Goal: Task Accomplishment & Management: Complete application form

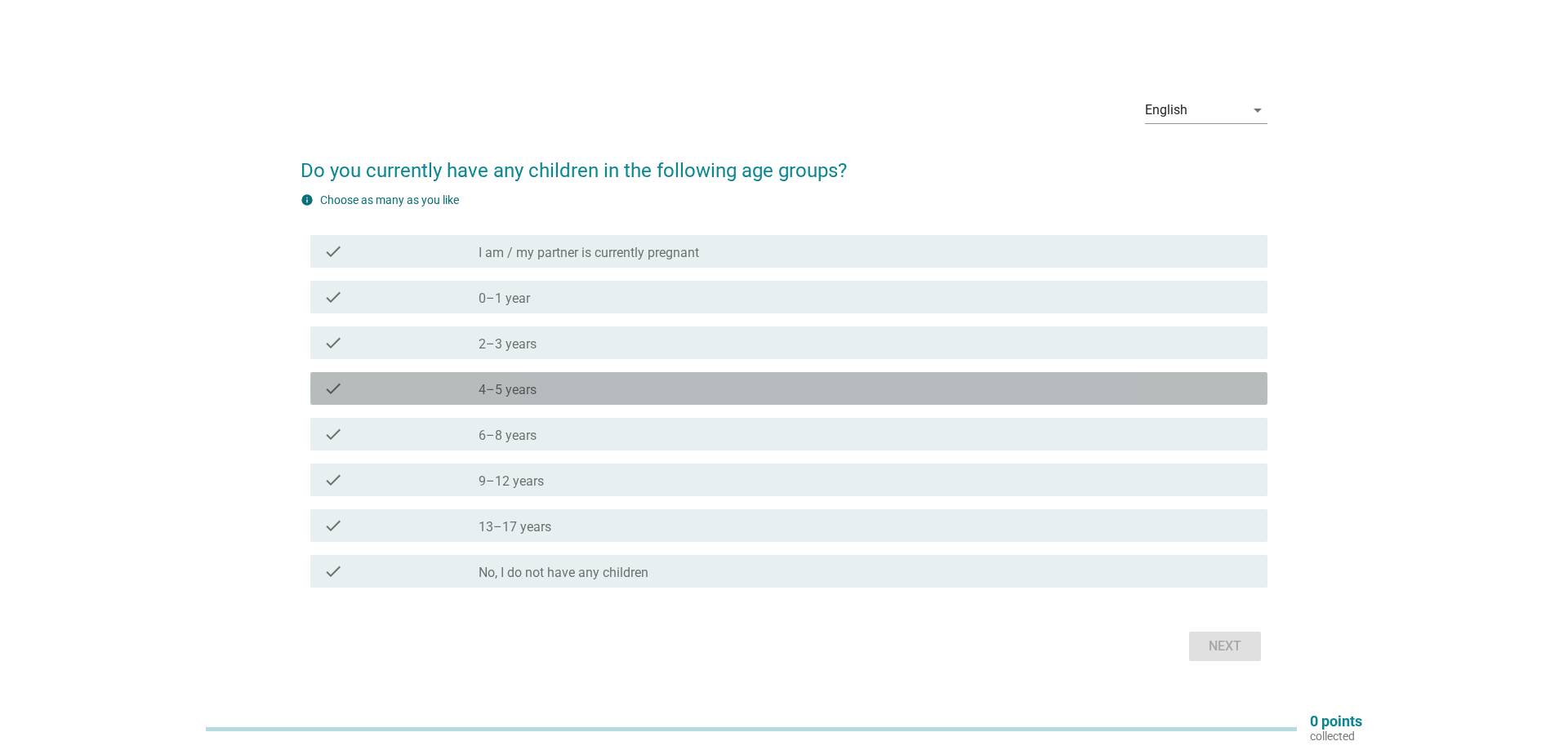
click at [489, 387] on label "4–5 years" at bounding box center [507, 390] width 58 height 17
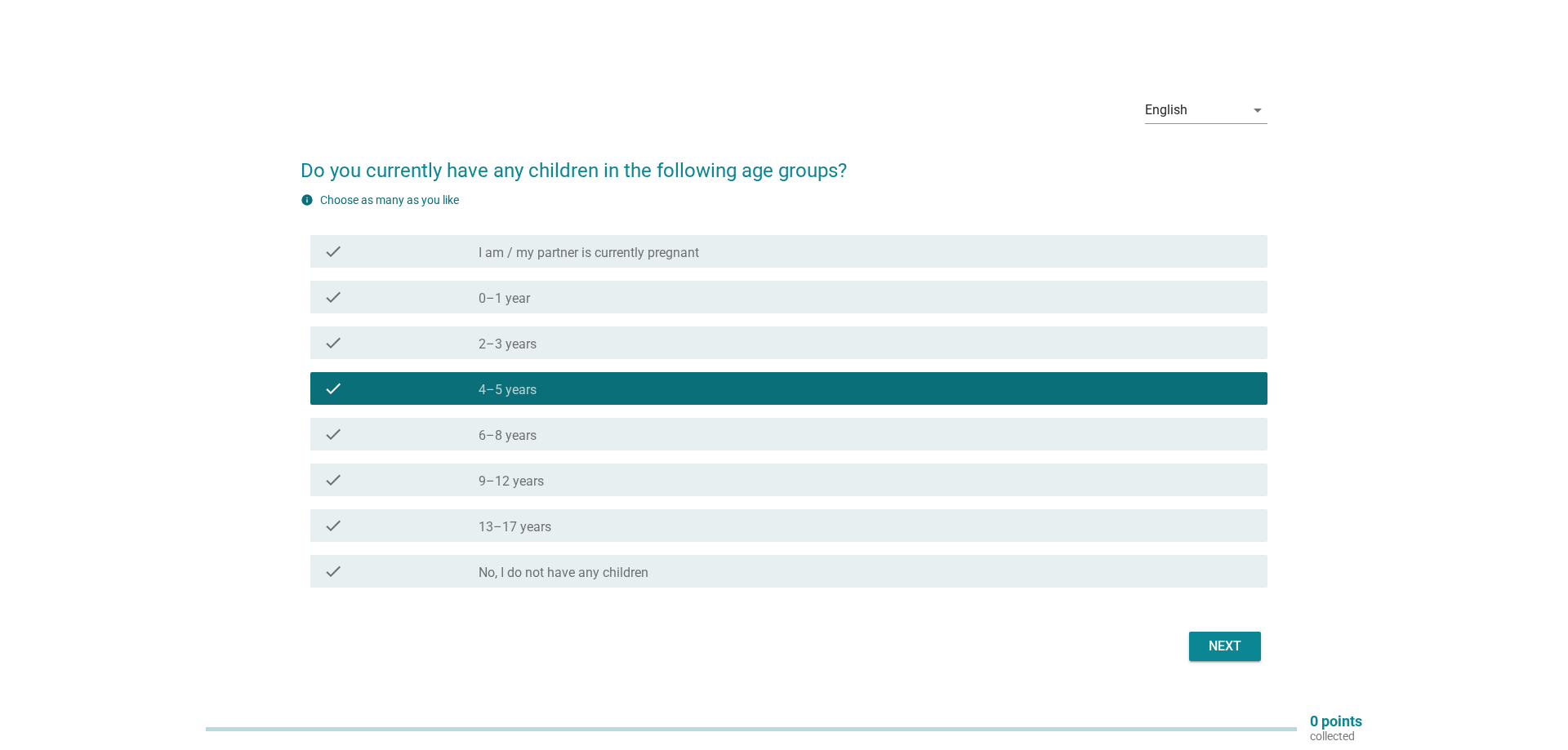
click at [1231, 641] on div "Next" at bounding box center [1225, 646] width 46 height 19
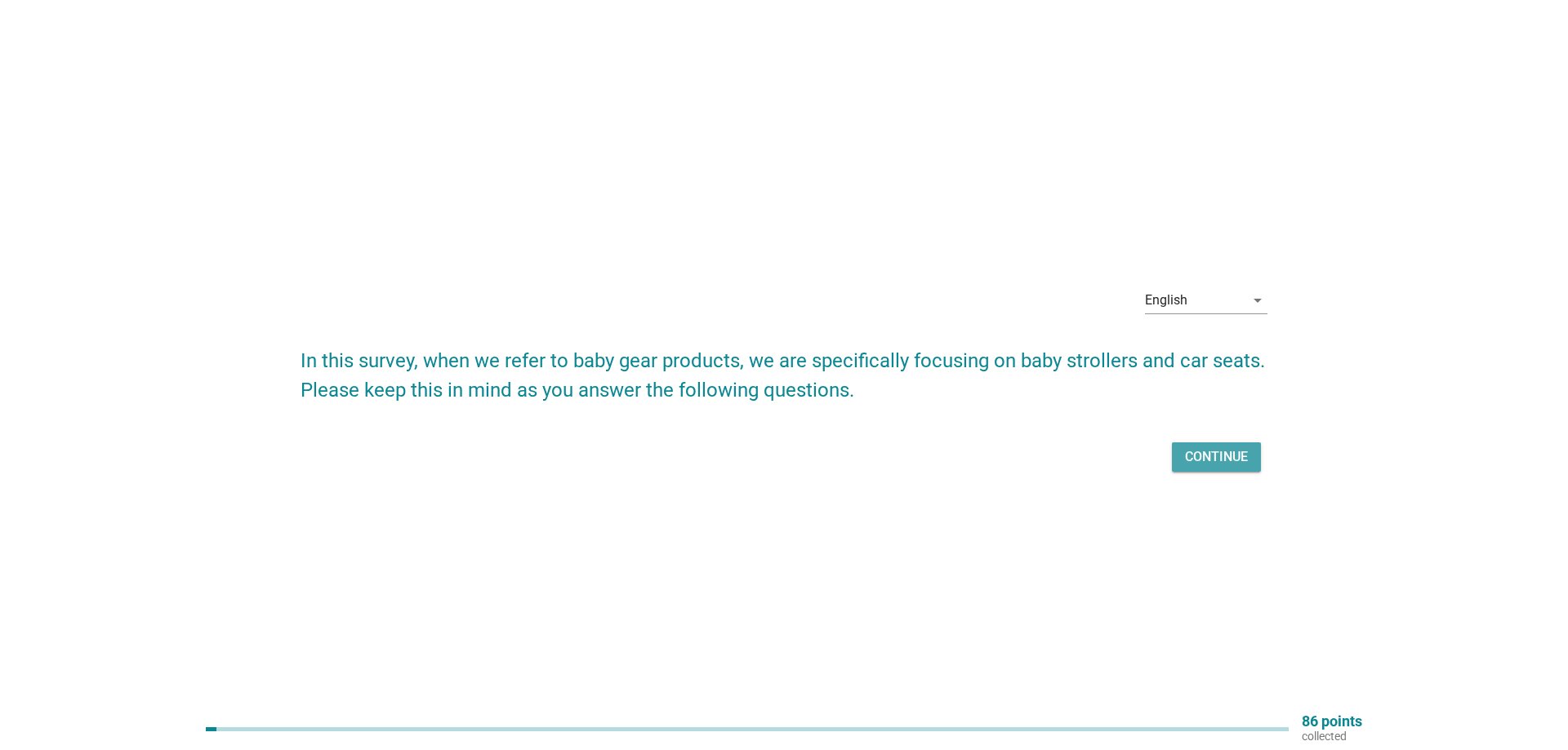
click at [1220, 454] on div "Continue" at bounding box center [1216, 456] width 63 height 19
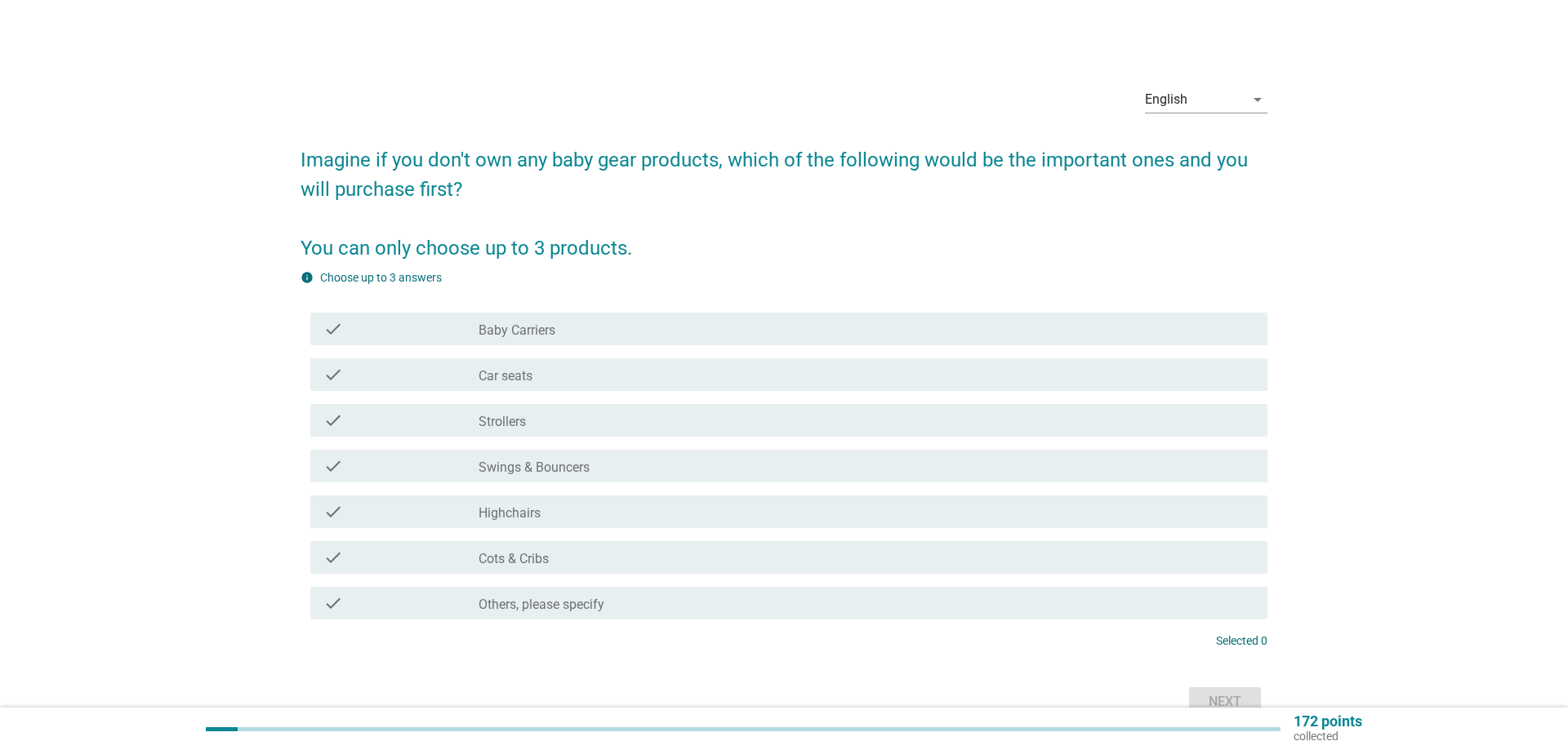
click at [499, 521] on label "Highchairs" at bounding box center [509, 513] width 62 height 17
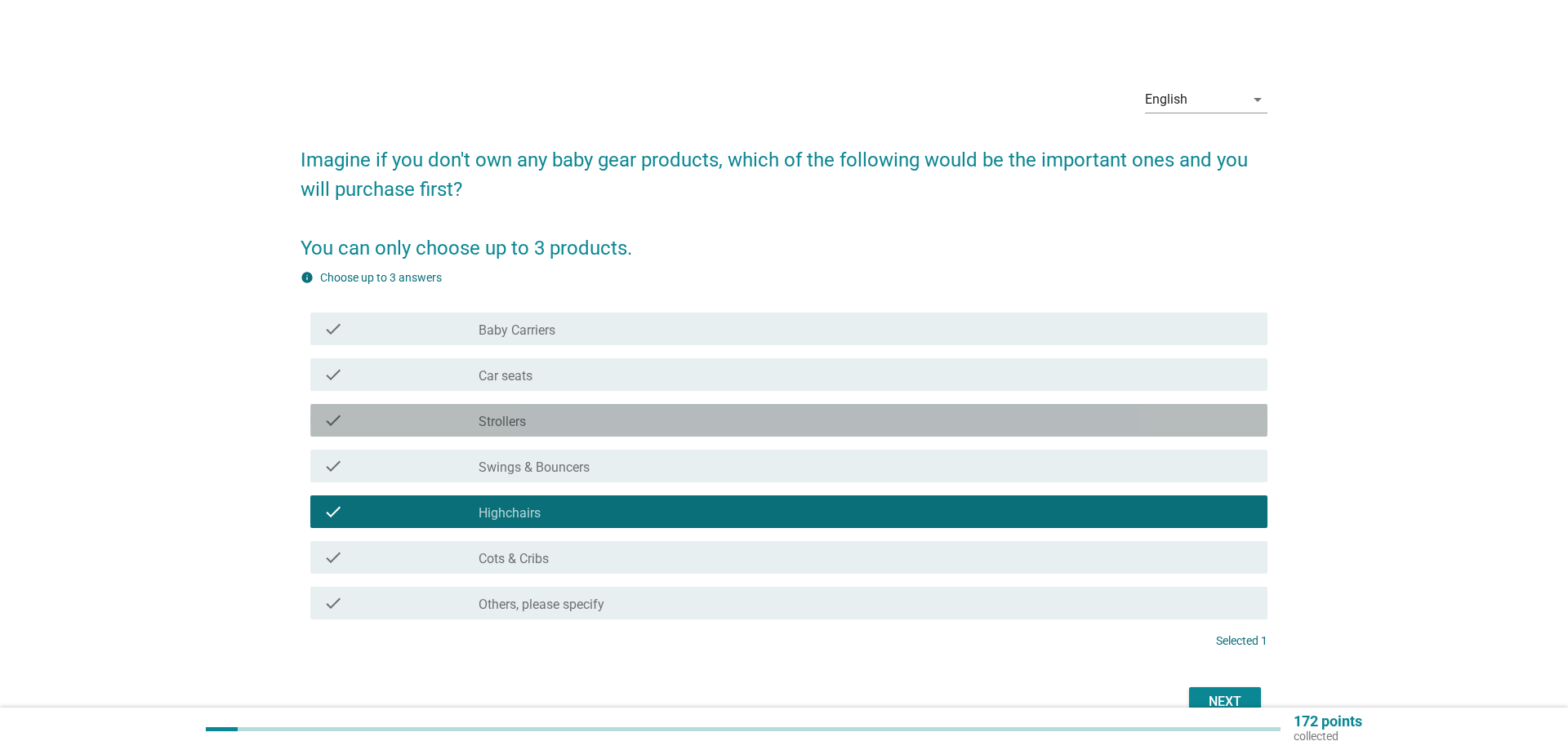
click at [495, 422] on label "Strollers" at bounding box center [502, 422] width 47 height 17
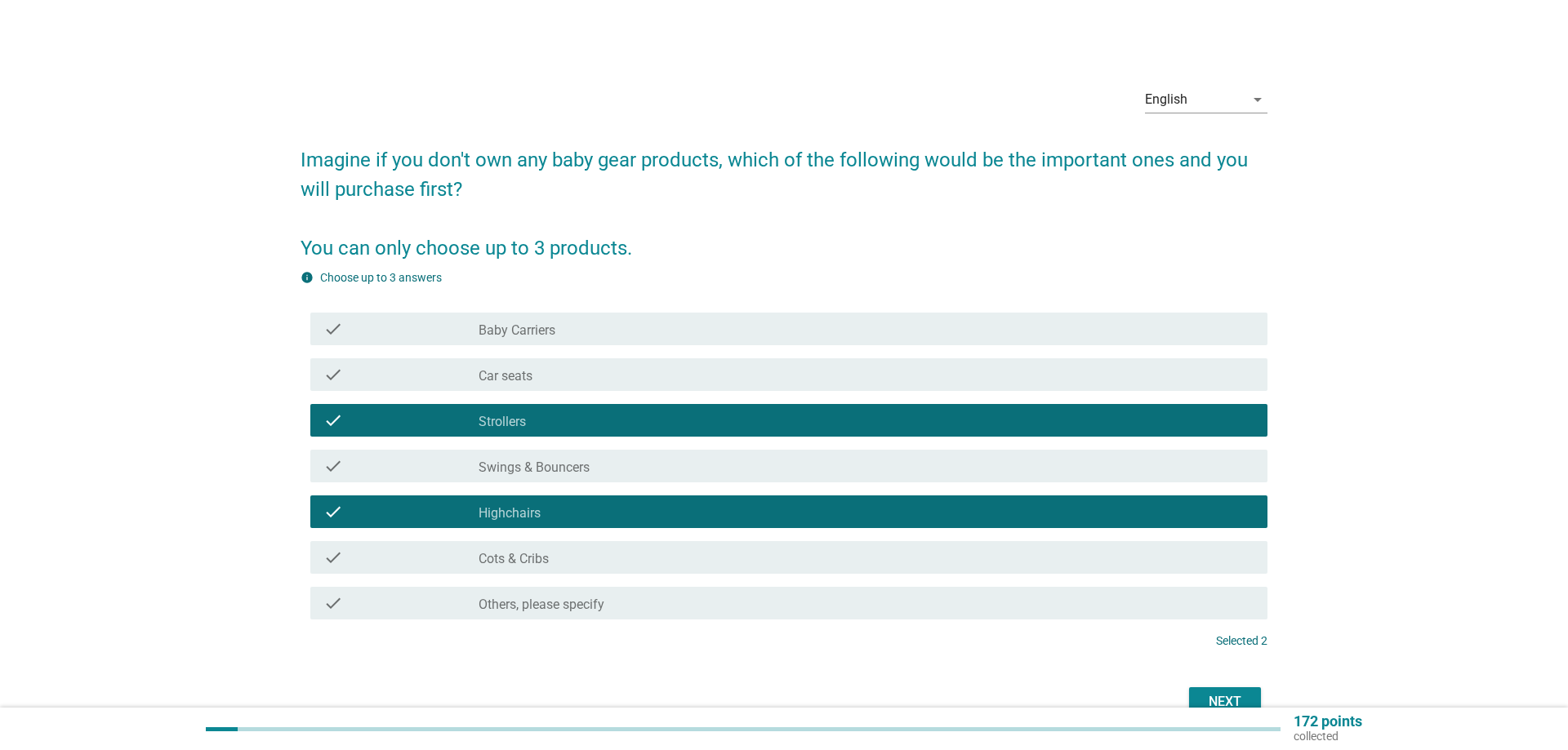
click at [504, 380] on label "Car seats" at bounding box center [505, 376] width 54 height 17
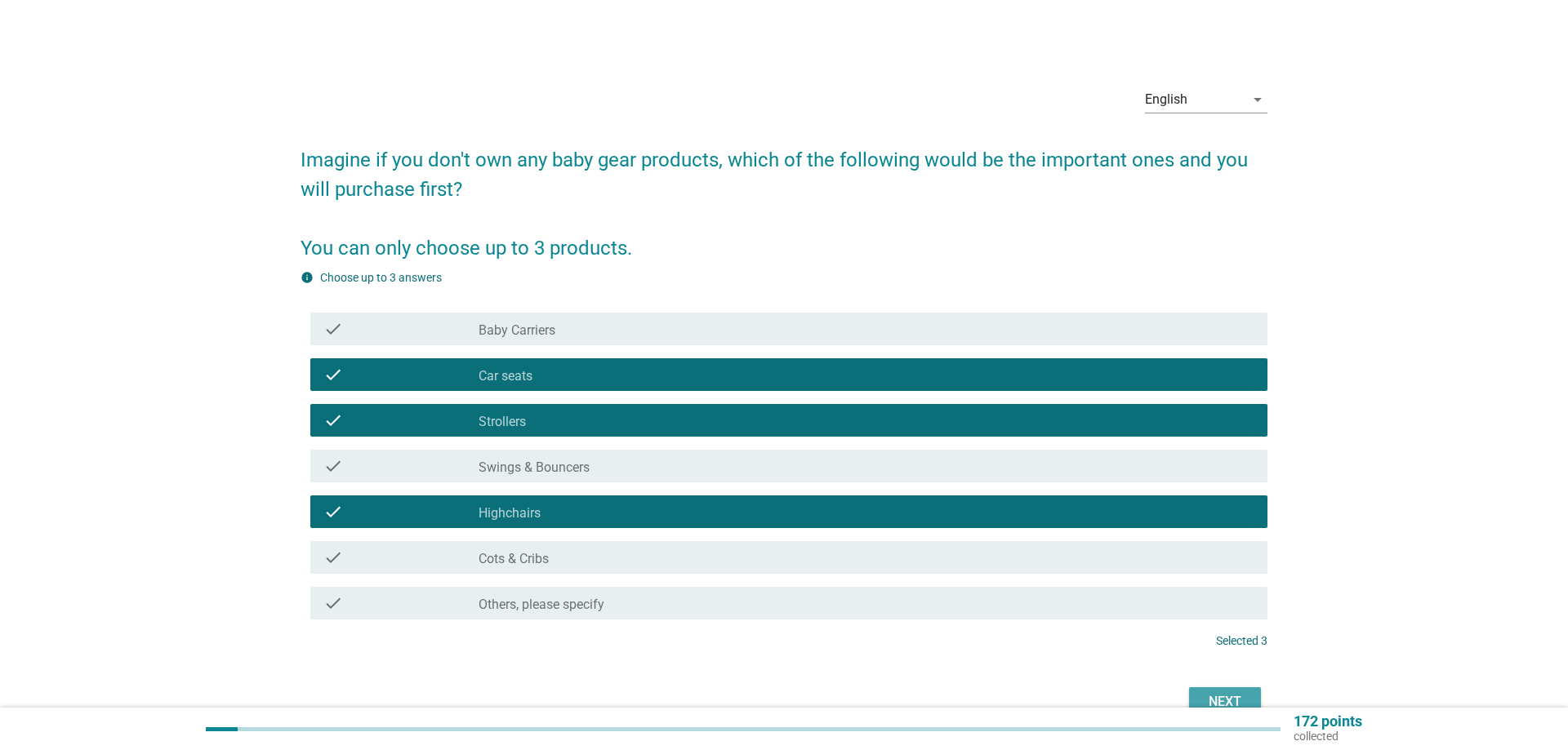
click at [1211, 695] on div "Next" at bounding box center [1225, 701] width 46 height 19
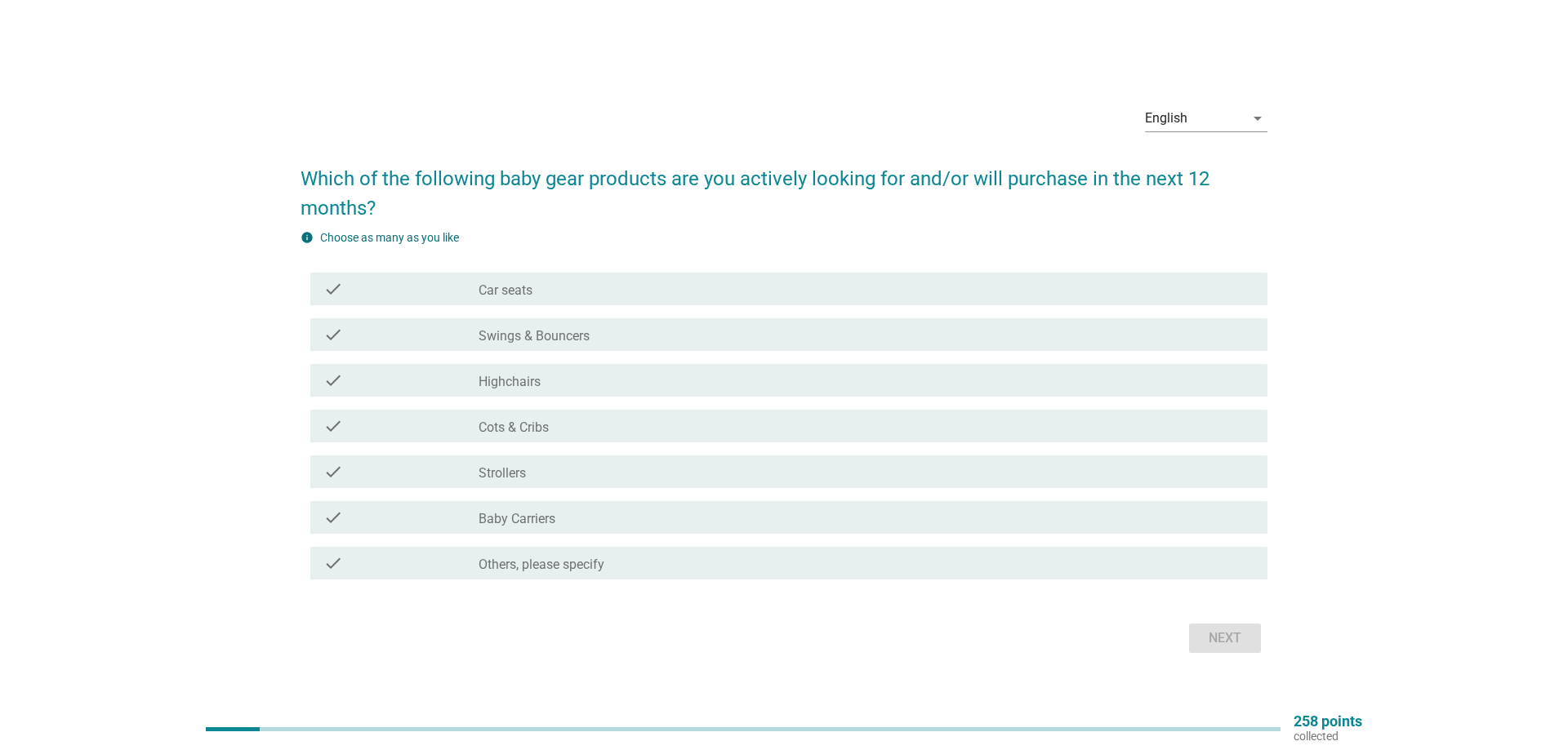
click at [501, 383] on label "Highchairs" at bounding box center [509, 382] width 62 height 17
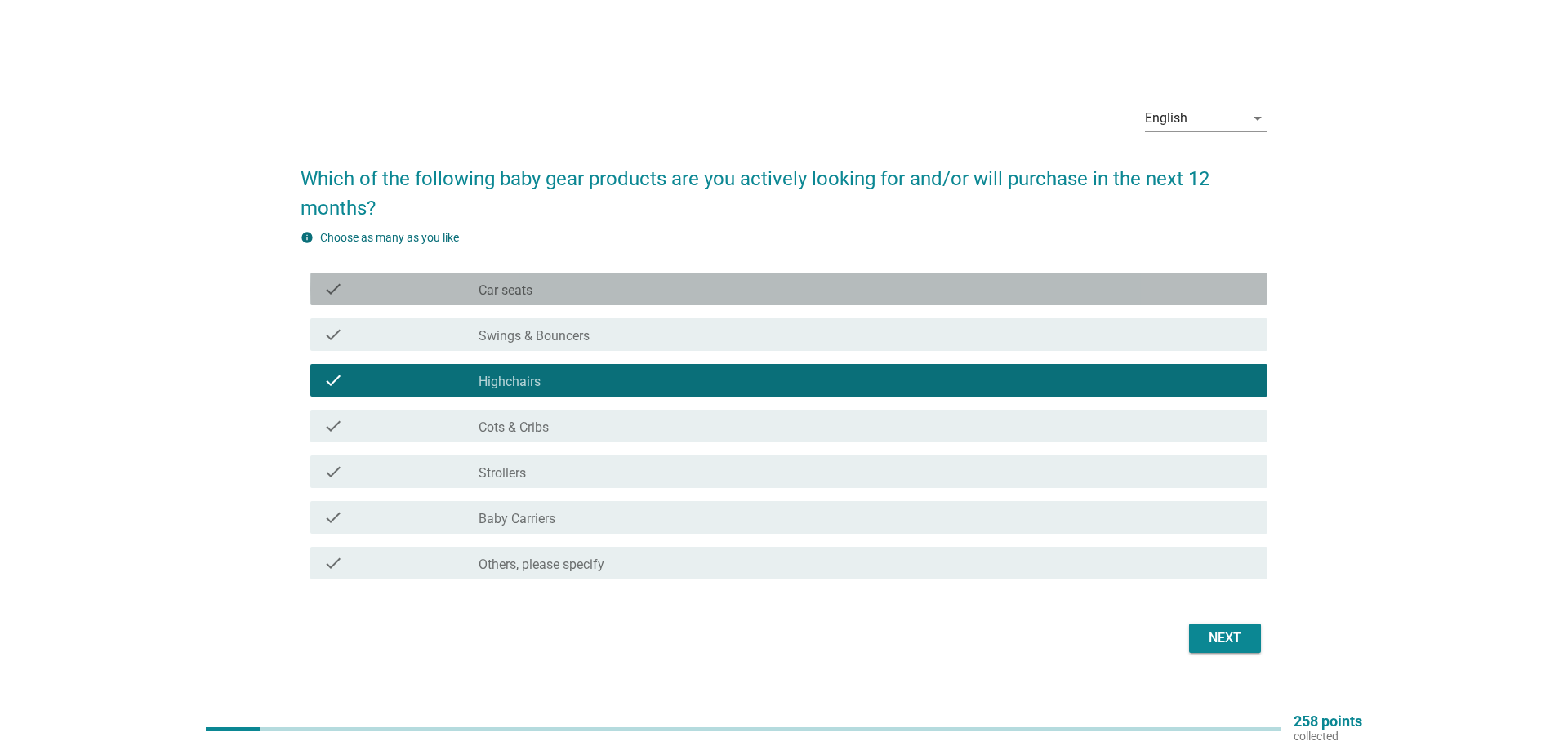
click at [510, 293] on label "Car seats" at bounding box center [505, 291] width 54 height 17
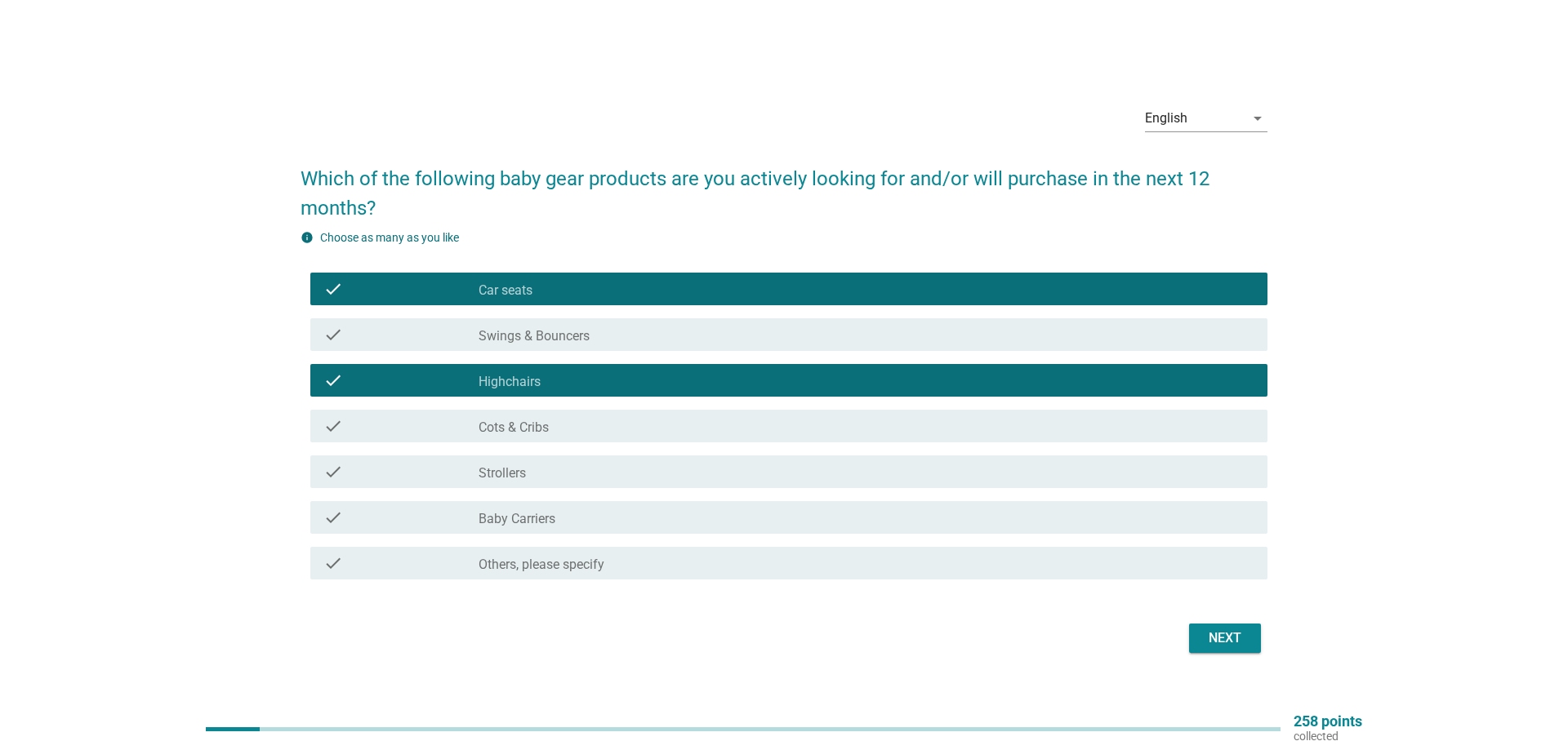
click at [1204, 641] on div "Next" at bounding box center [1225, 638] width 46 height 19
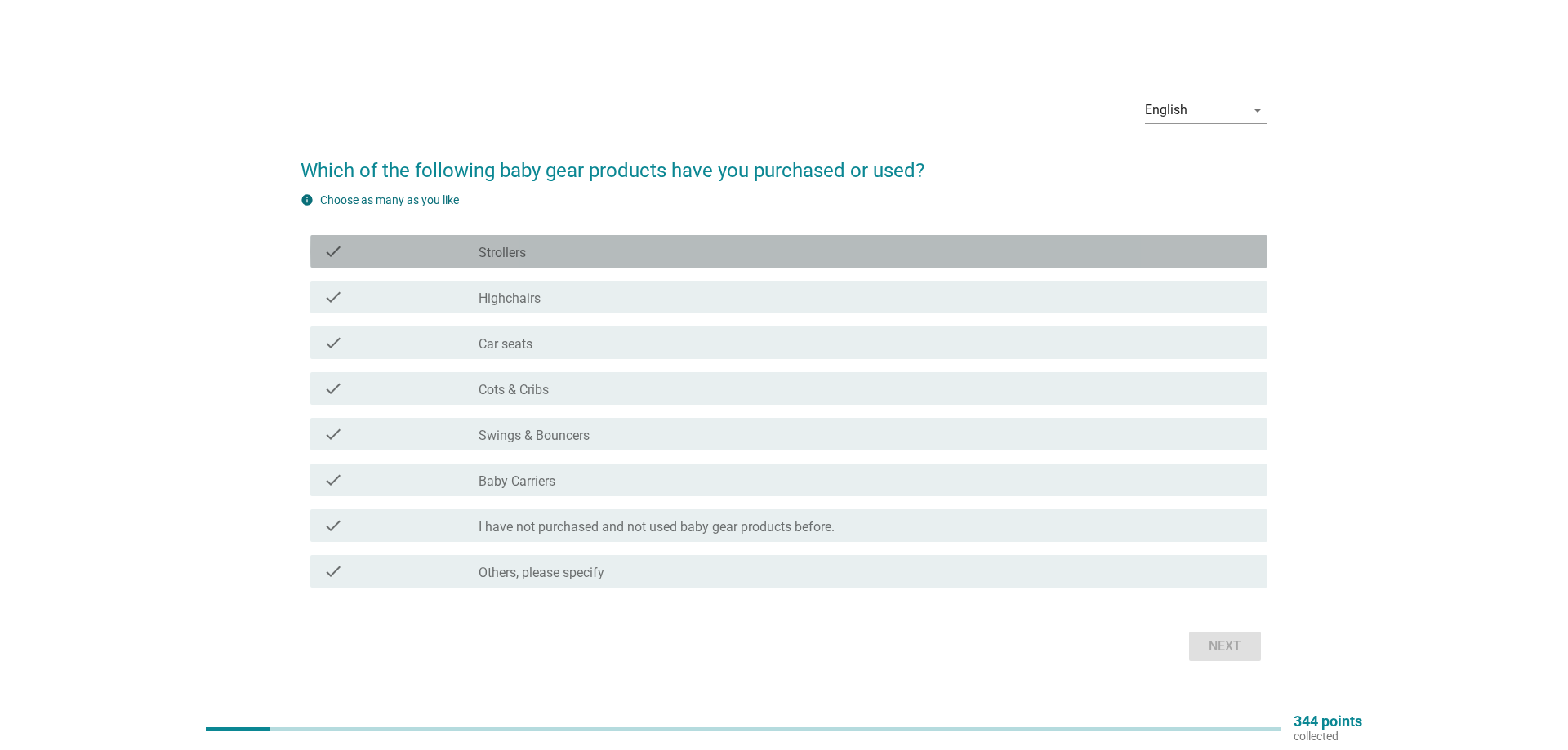
click at [503, 253] on label "Strollers" at bounding box center [502, 253] width 47 height 17
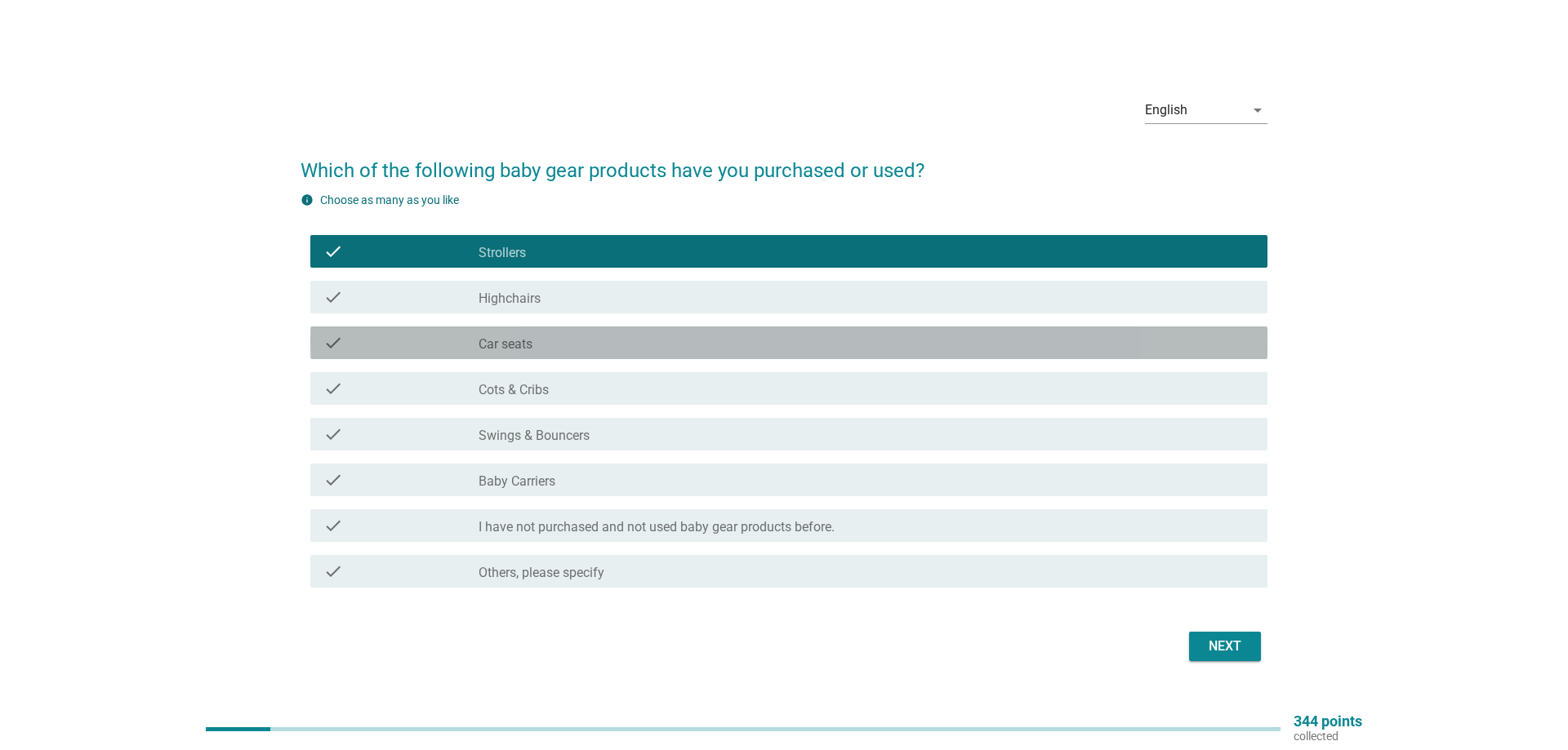
click at [517, 346] on label "Car seats" at bounding box center [505, 344] width 54 height 17
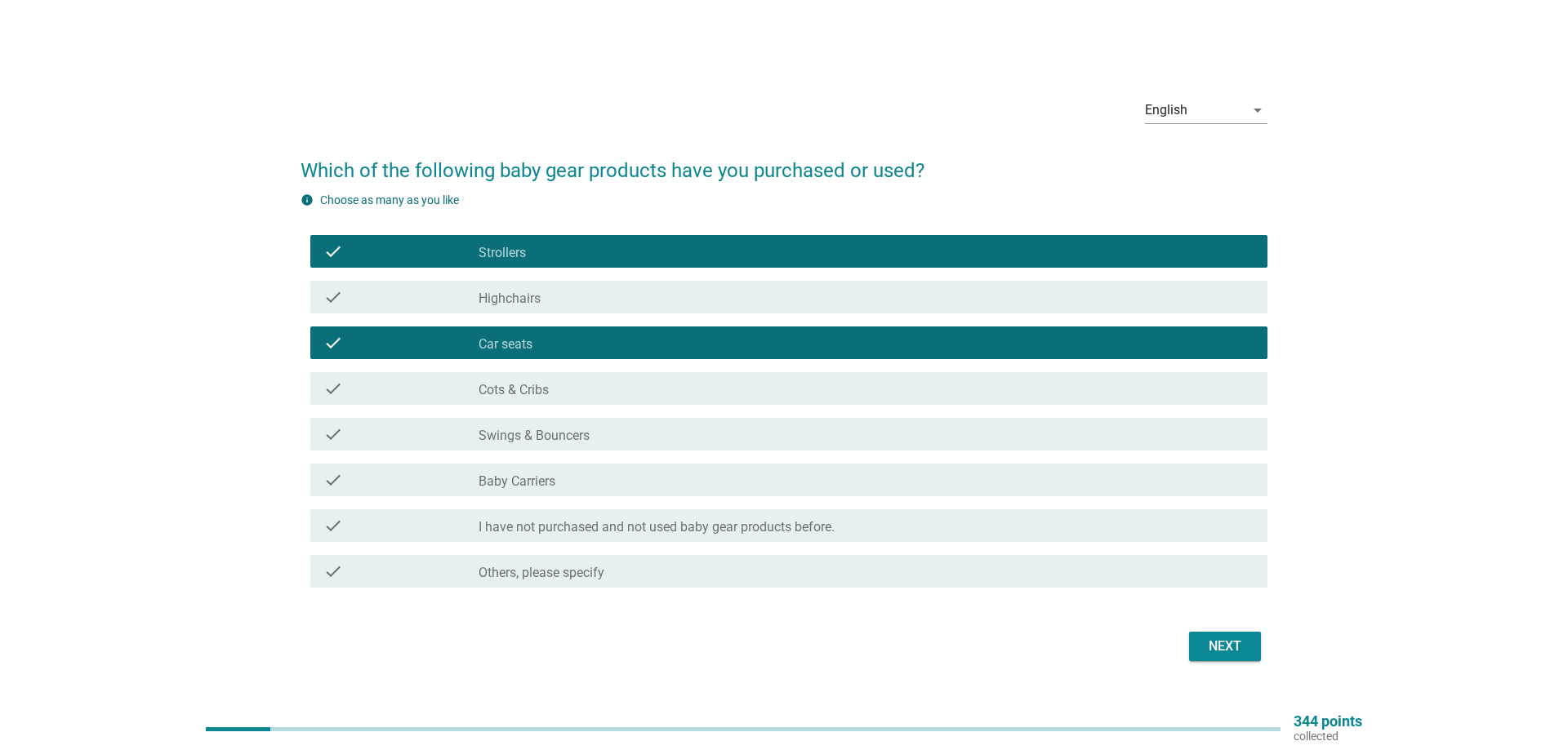
click at [1235, 647] on div "Next" at bounding box center [1225, 646] width 46 height 19
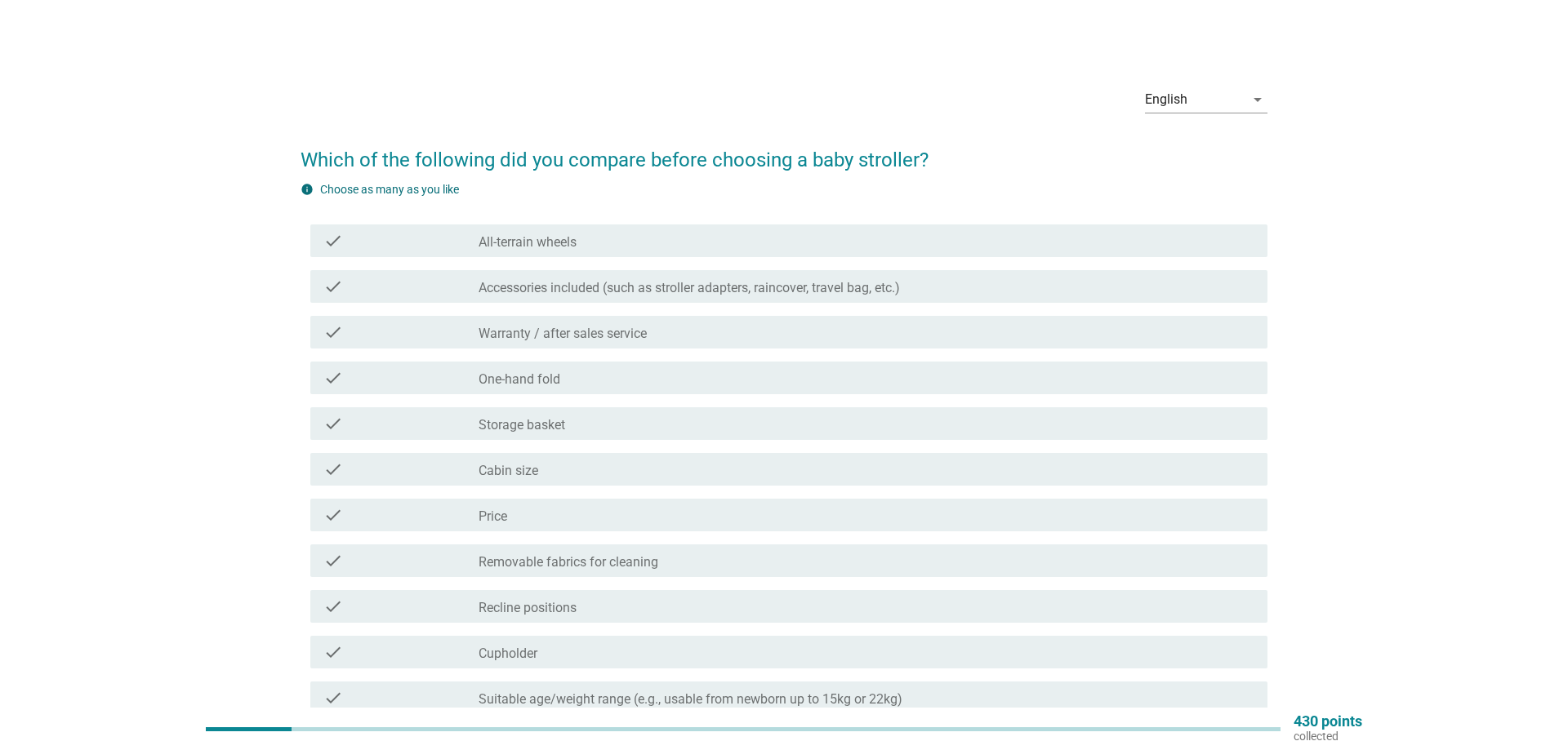
click at [513, 286] on label "Accessories included (such as stroller adapters, raincover, travel bag, etc.)" at bounding box center [690, 288] width 422 height 17
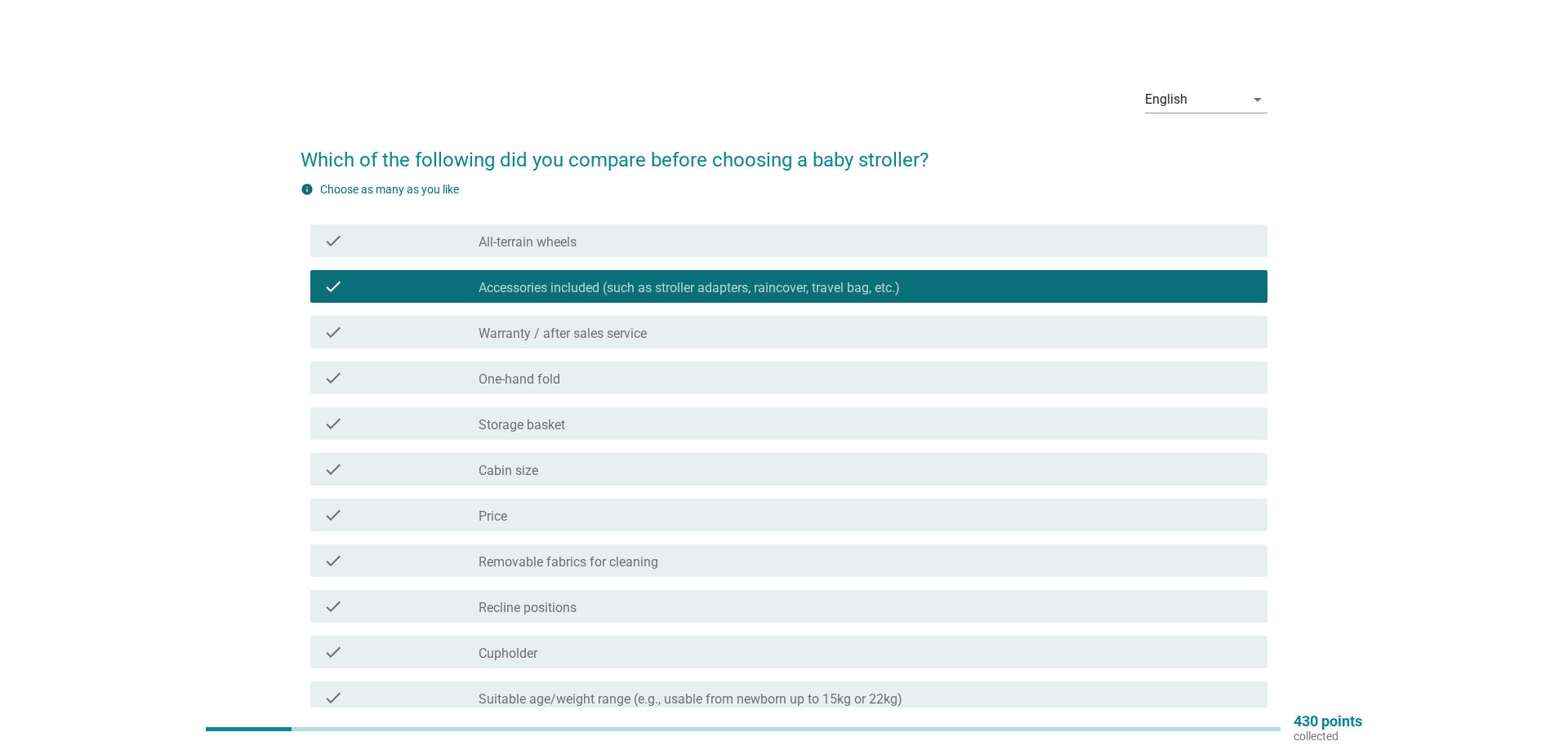
click at [530, 476] on label "Cabin size" at bounding box center [508, 471] width 60 height 17
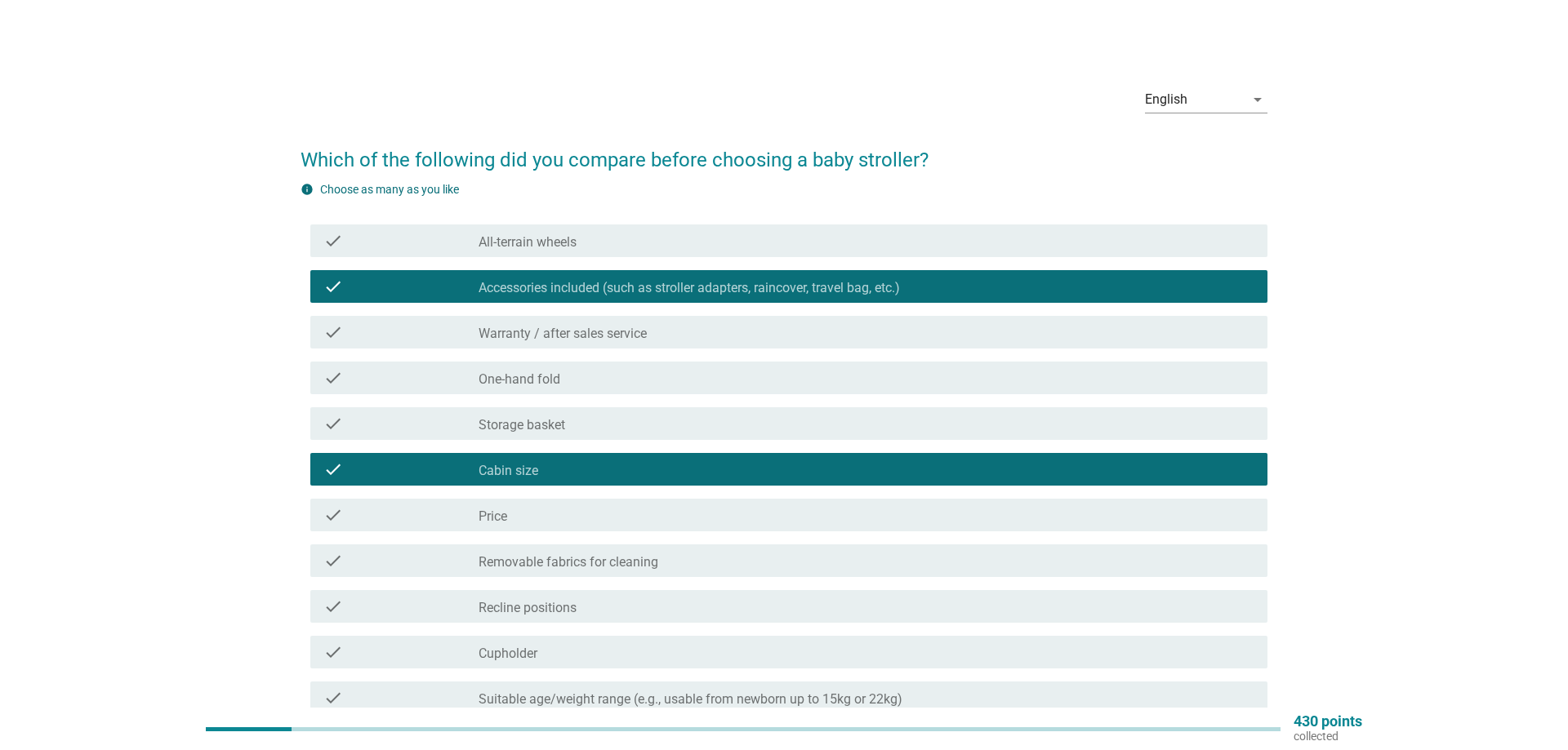
click at [496, 514] on label "Price" at bounding box center [493, 517] width 29 height 17
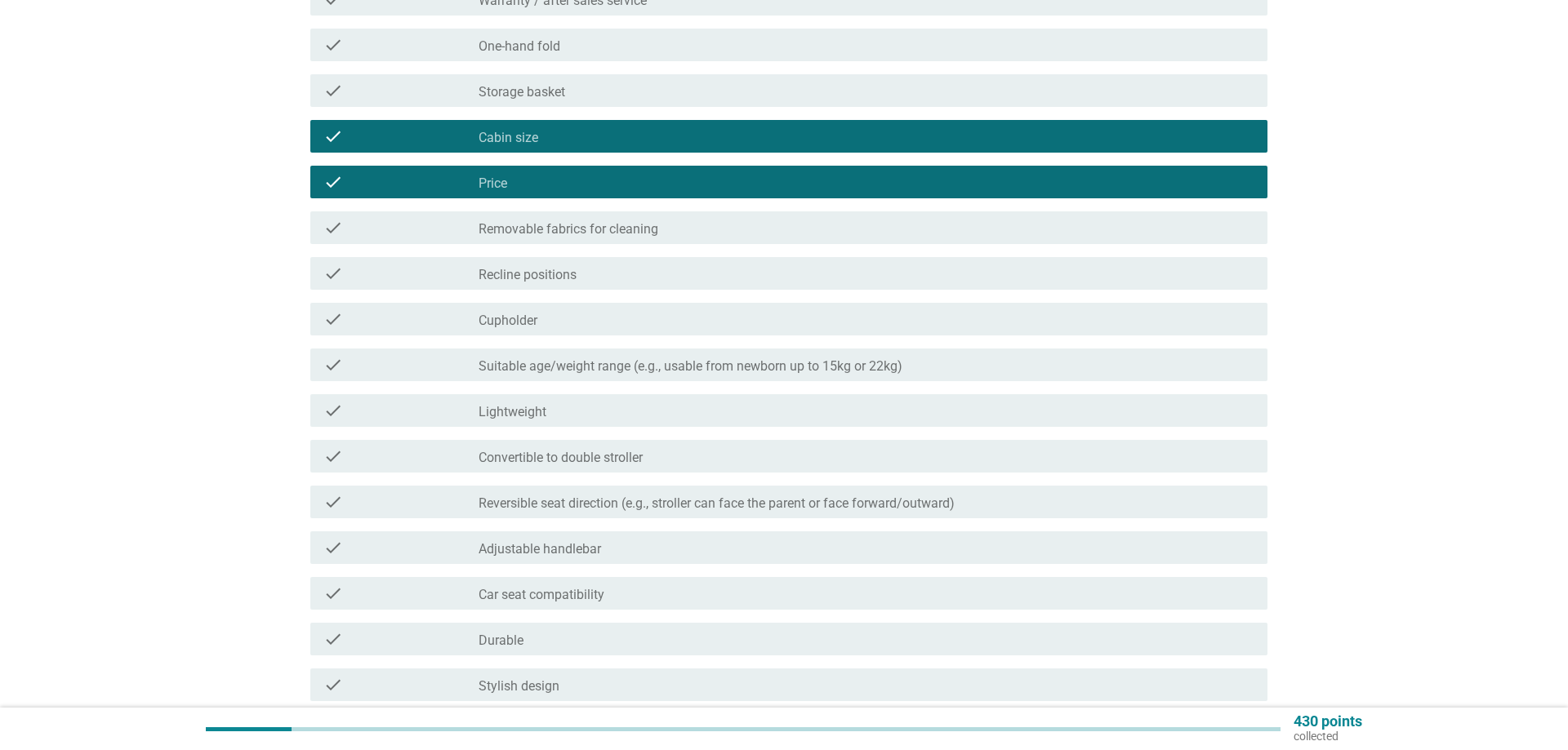
scroll to position [570, 0]
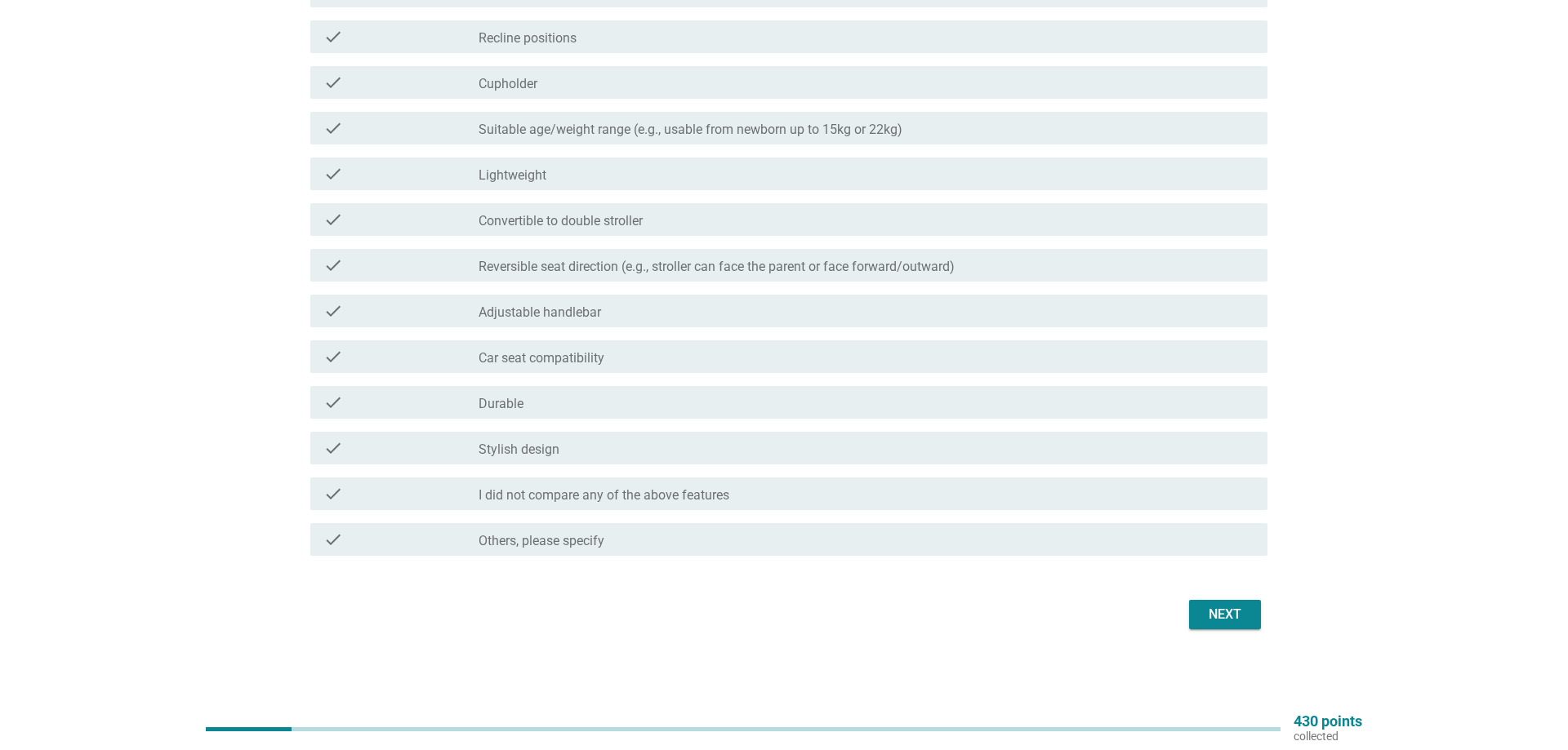
click at [504, 400] on label "Durable" at bounding box center [501, 404] width 45 height 17
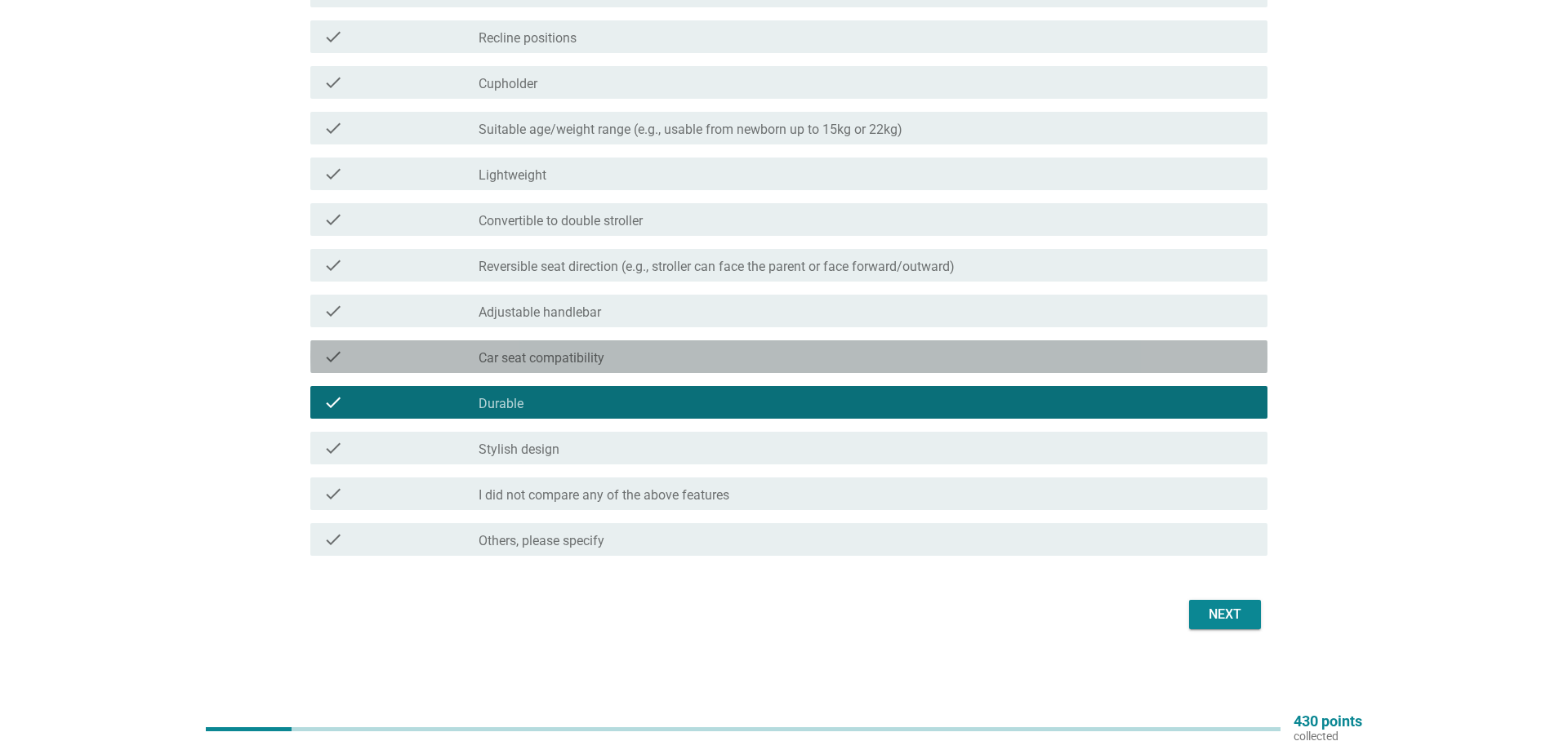
click at [518, 358] on label "Car seat compatibility" at bounding box center [541, 359] width 126 height 17
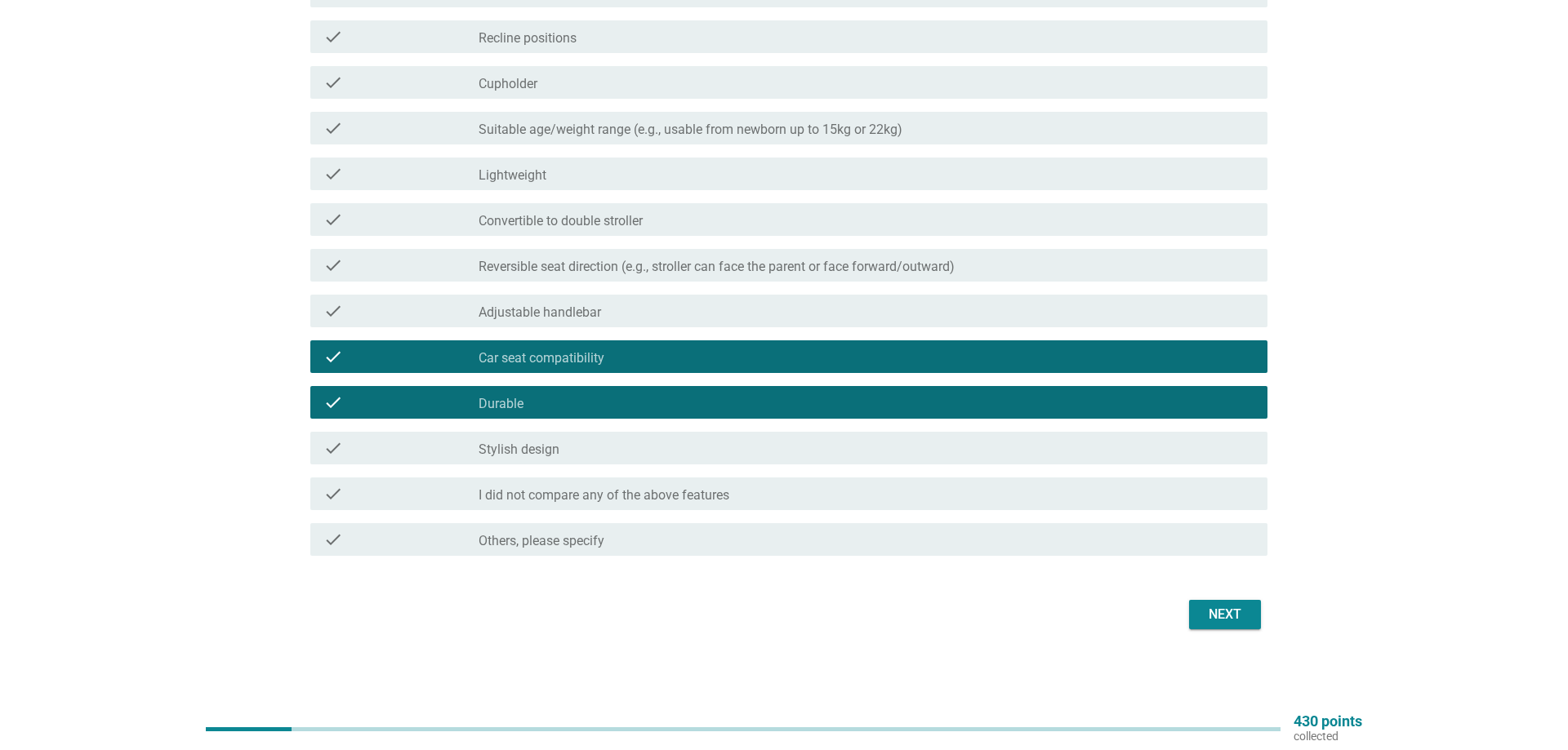
click at [519, 317] on label "Adjustable handlebar" at bounding box center [540, 313] width 122 height 17
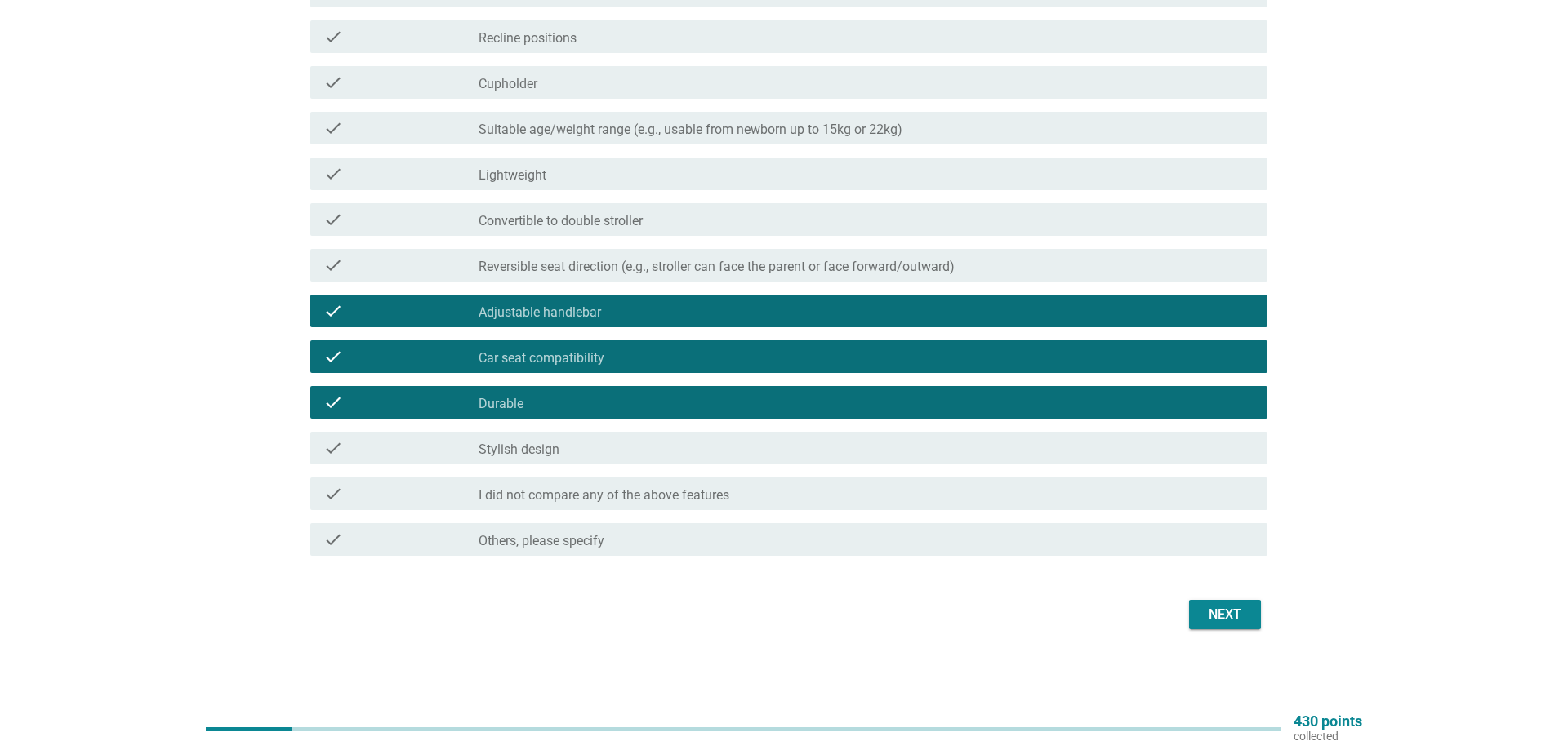
scroll to position [487, 0]
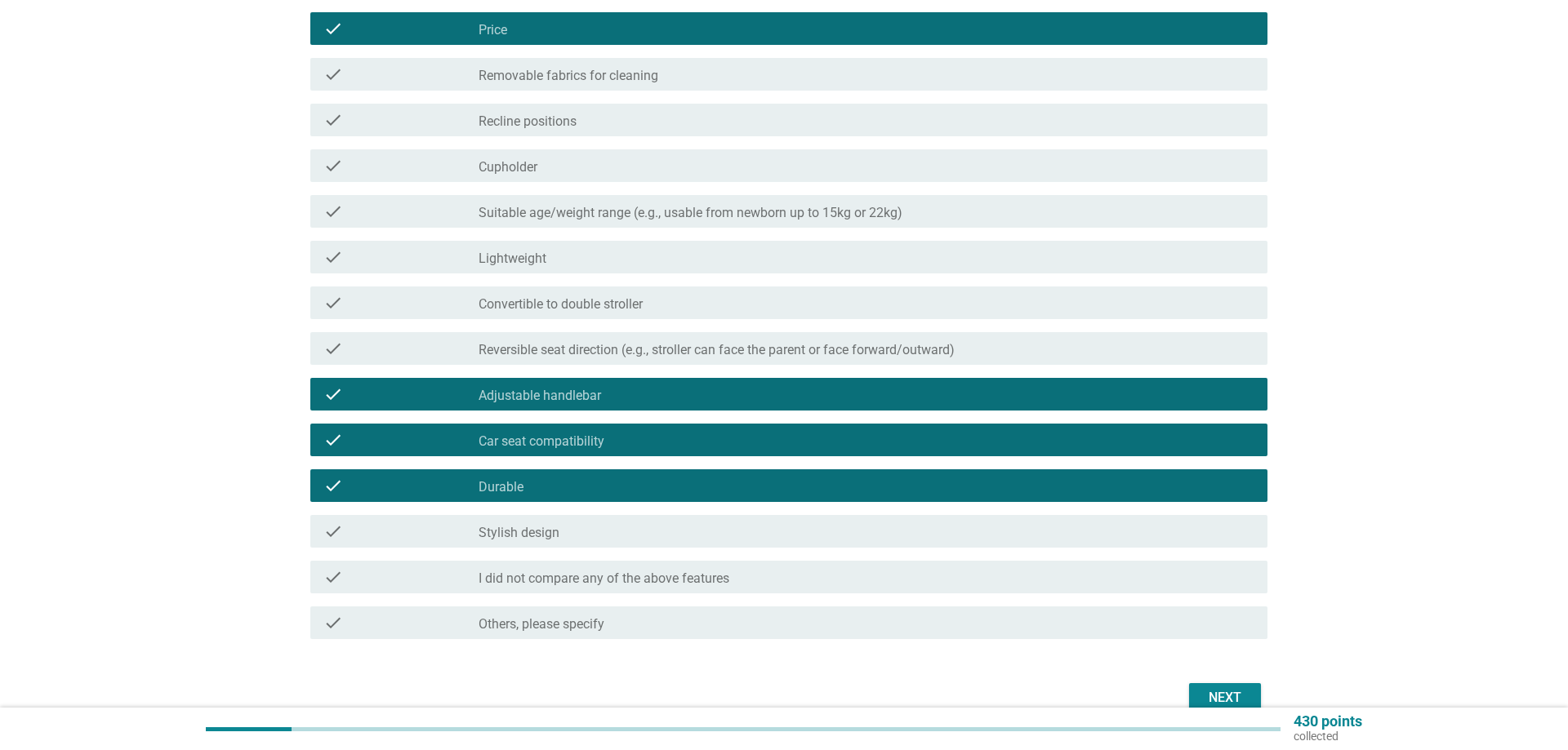
click at [528, 264] on label "Lightweight" at bounding box center [513, 259] width 68 height 17
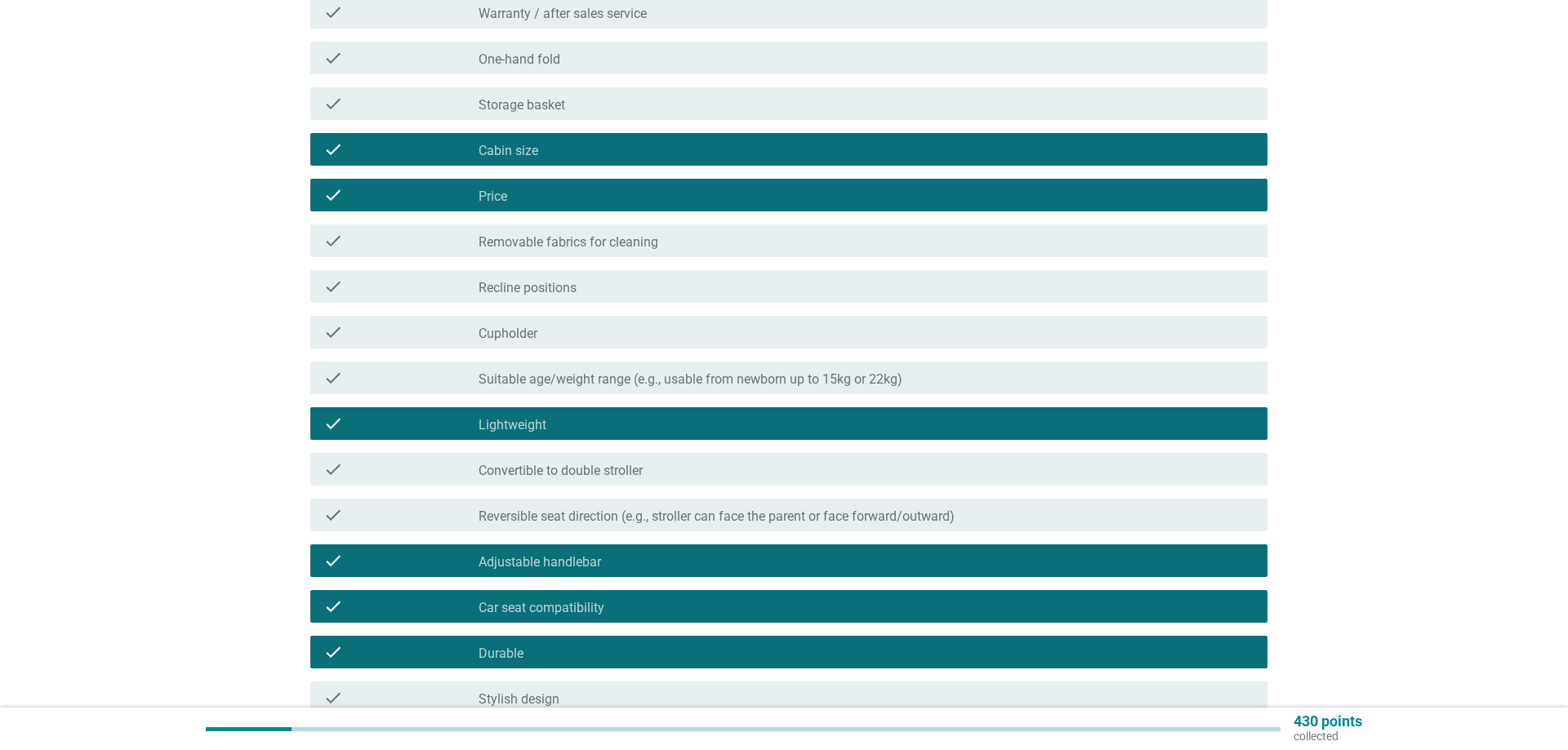
scroll to position [237, 0]
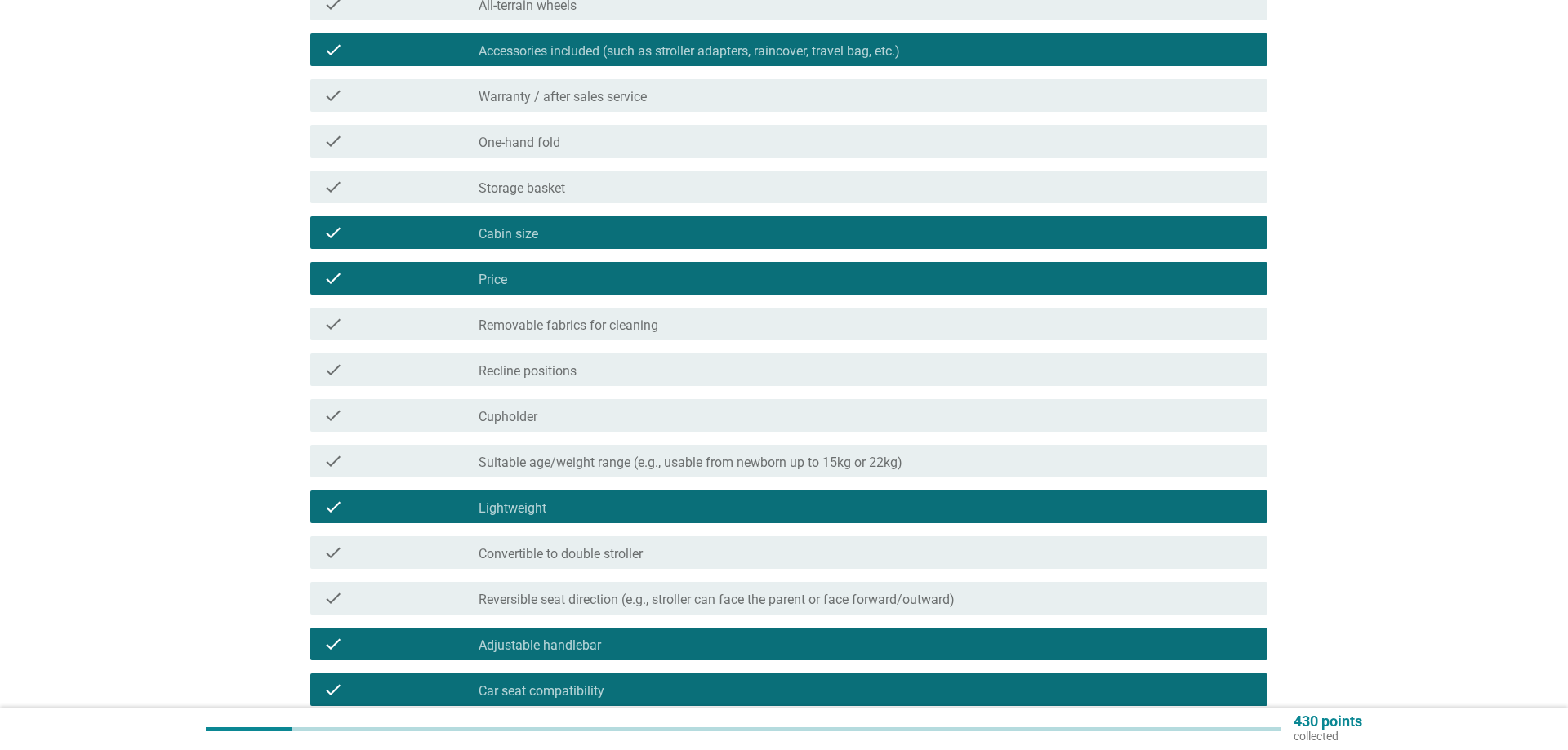
click at [528, 327] on label "Removable fabrics for cleaning" at bounding box center [568, 326] width 180 height 17
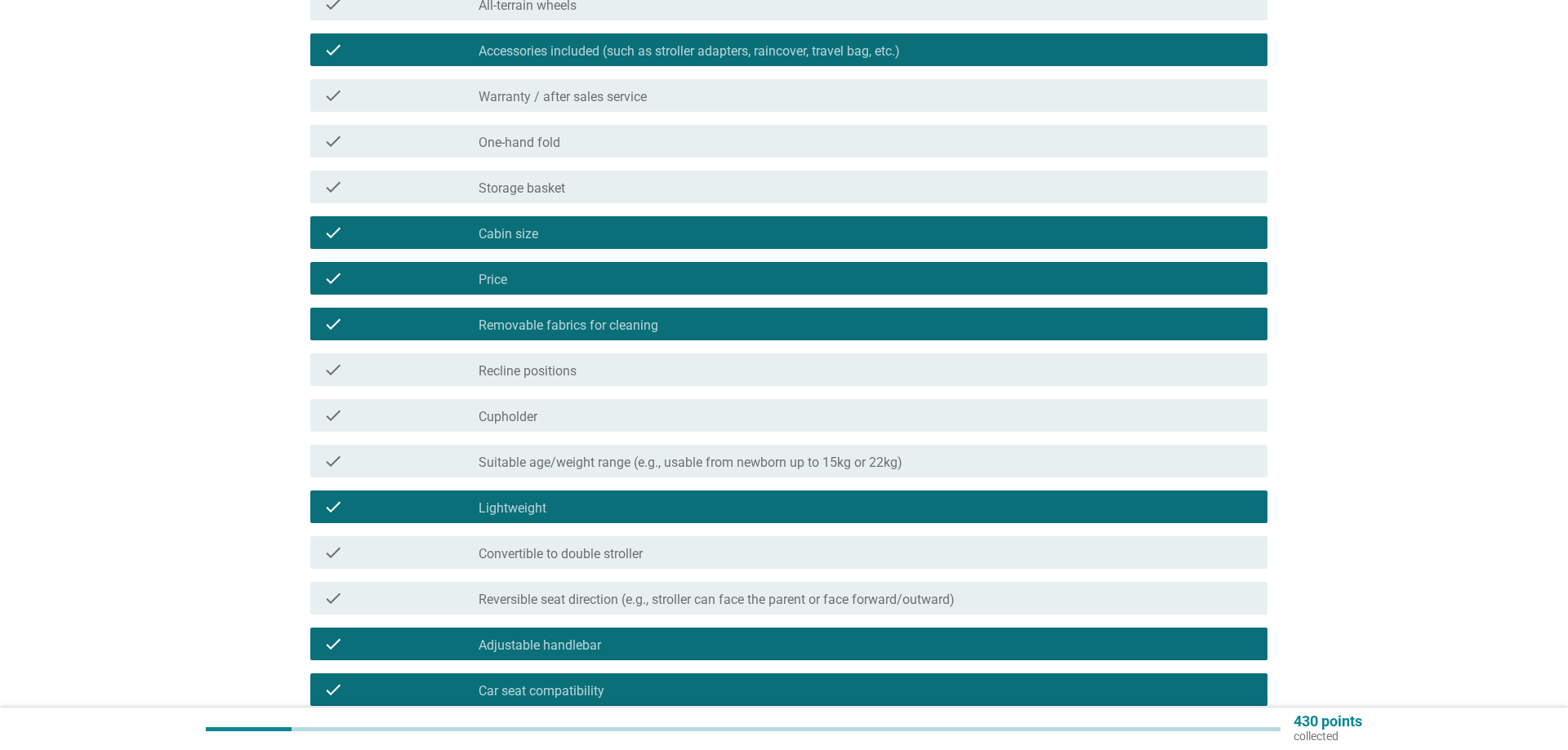
scroll to position [487, 0]
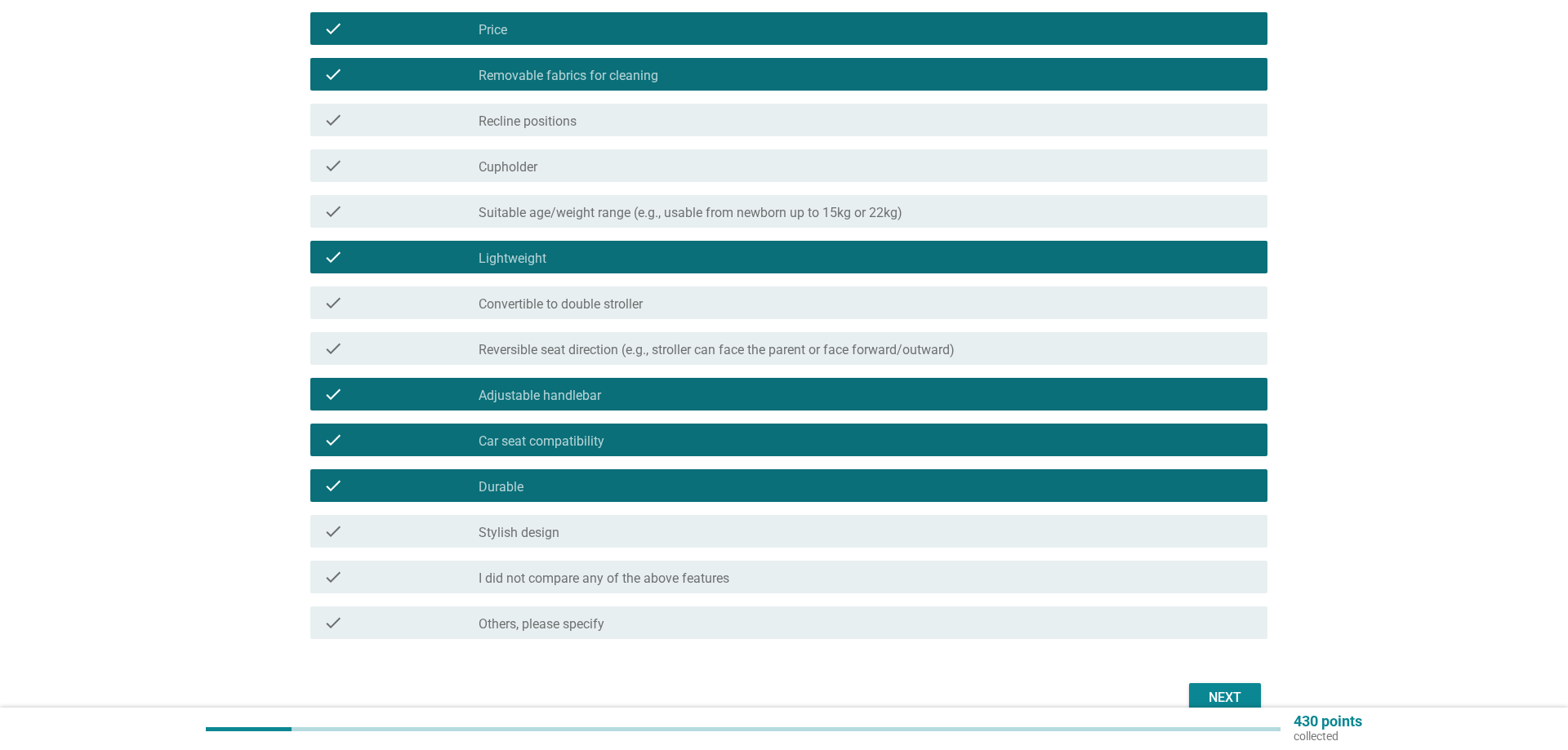
click at [1211, 698] on div "Next" at bounding box center [1225, 698] width 46 height 19
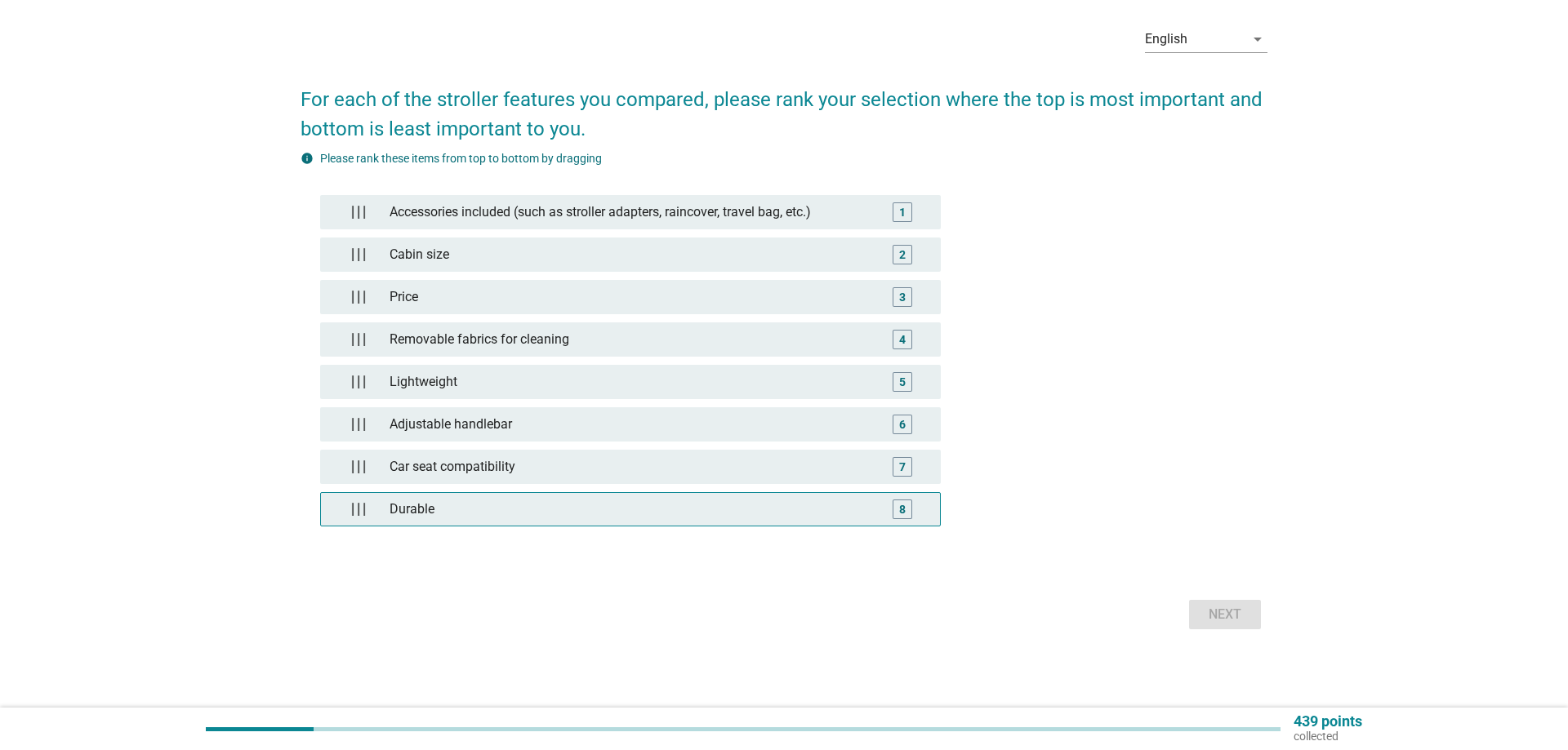
scroll to position [0, 0]
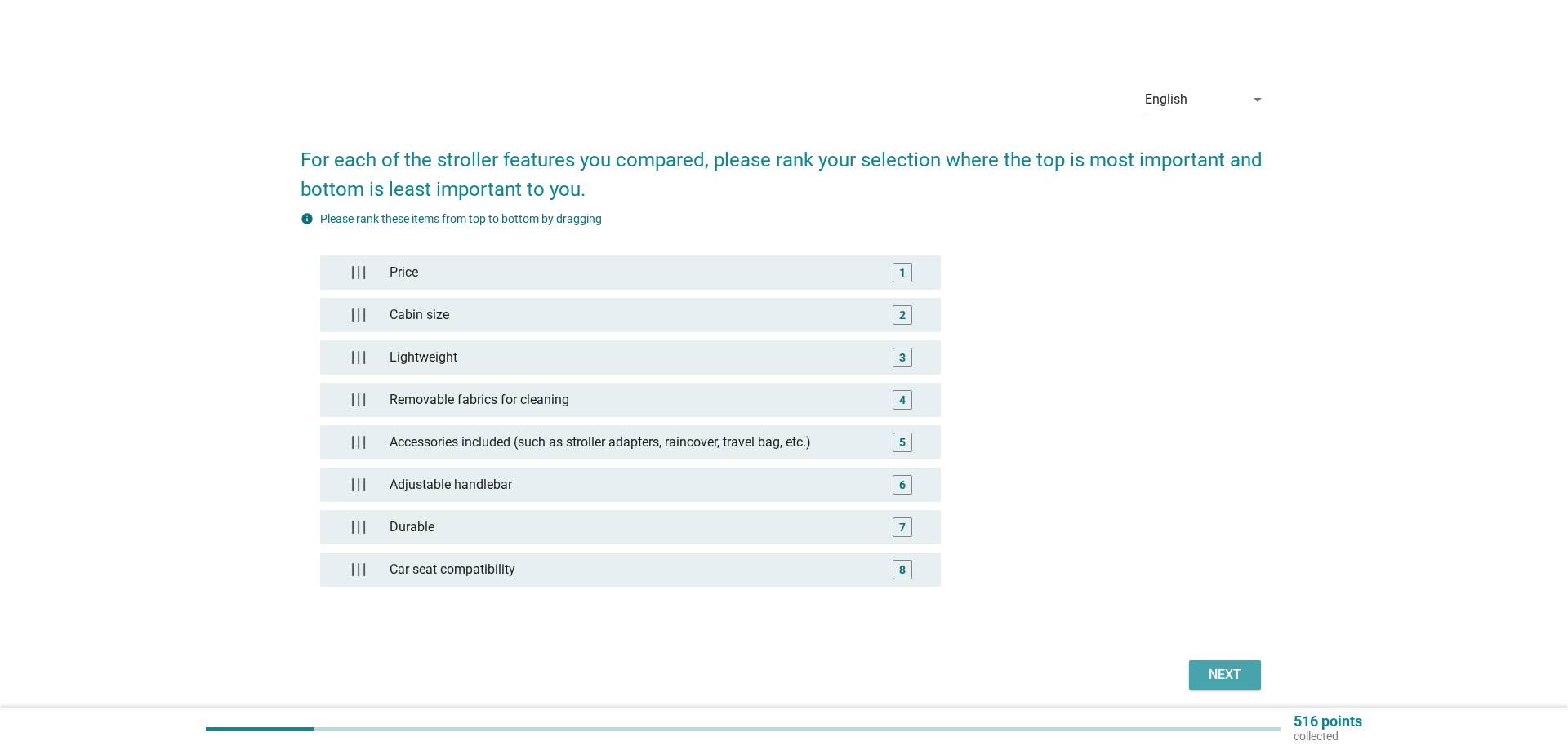
click at [1232, 667] on div "Next" at bounding box center [1225, 675] width 46 height 19
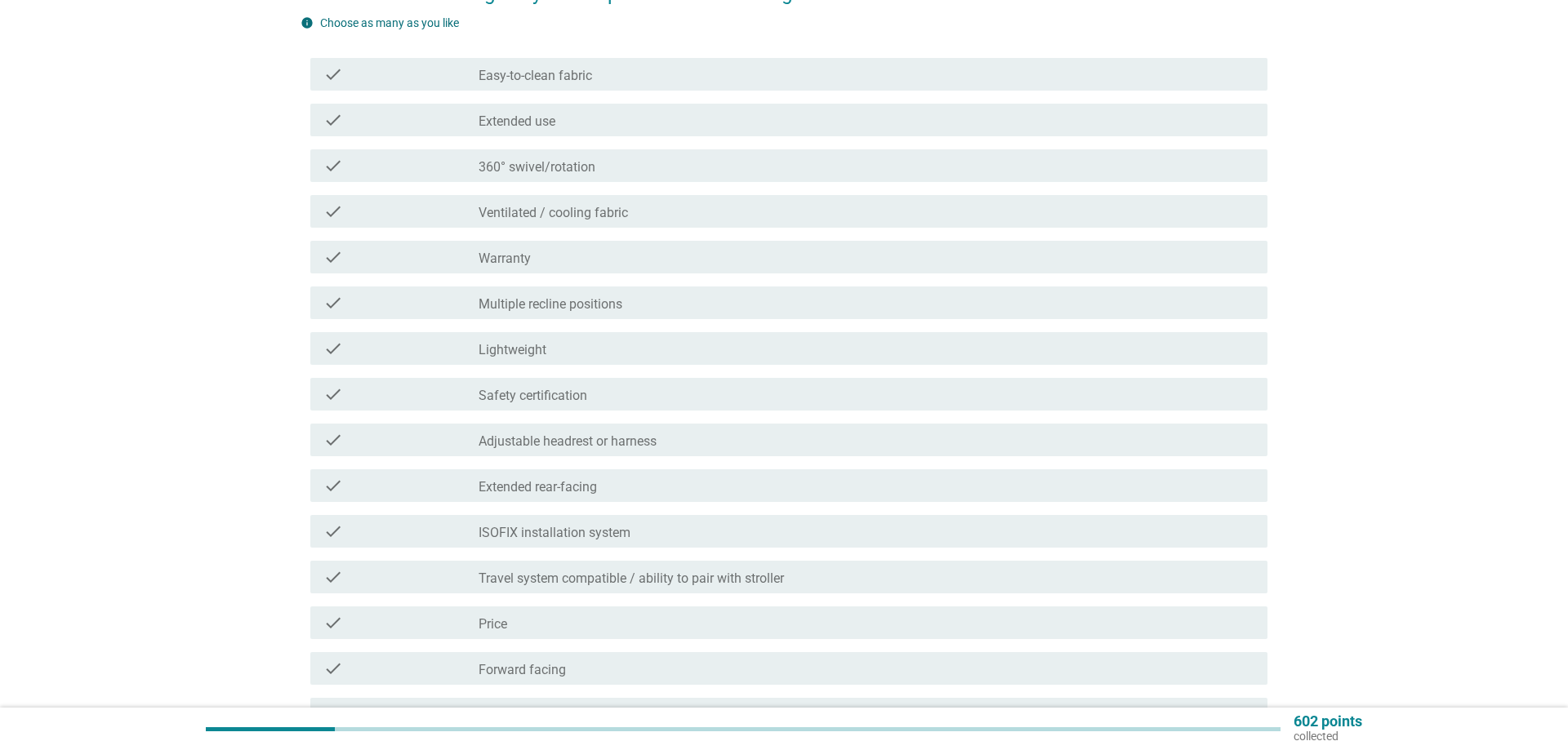
scroll to position [333, 0]
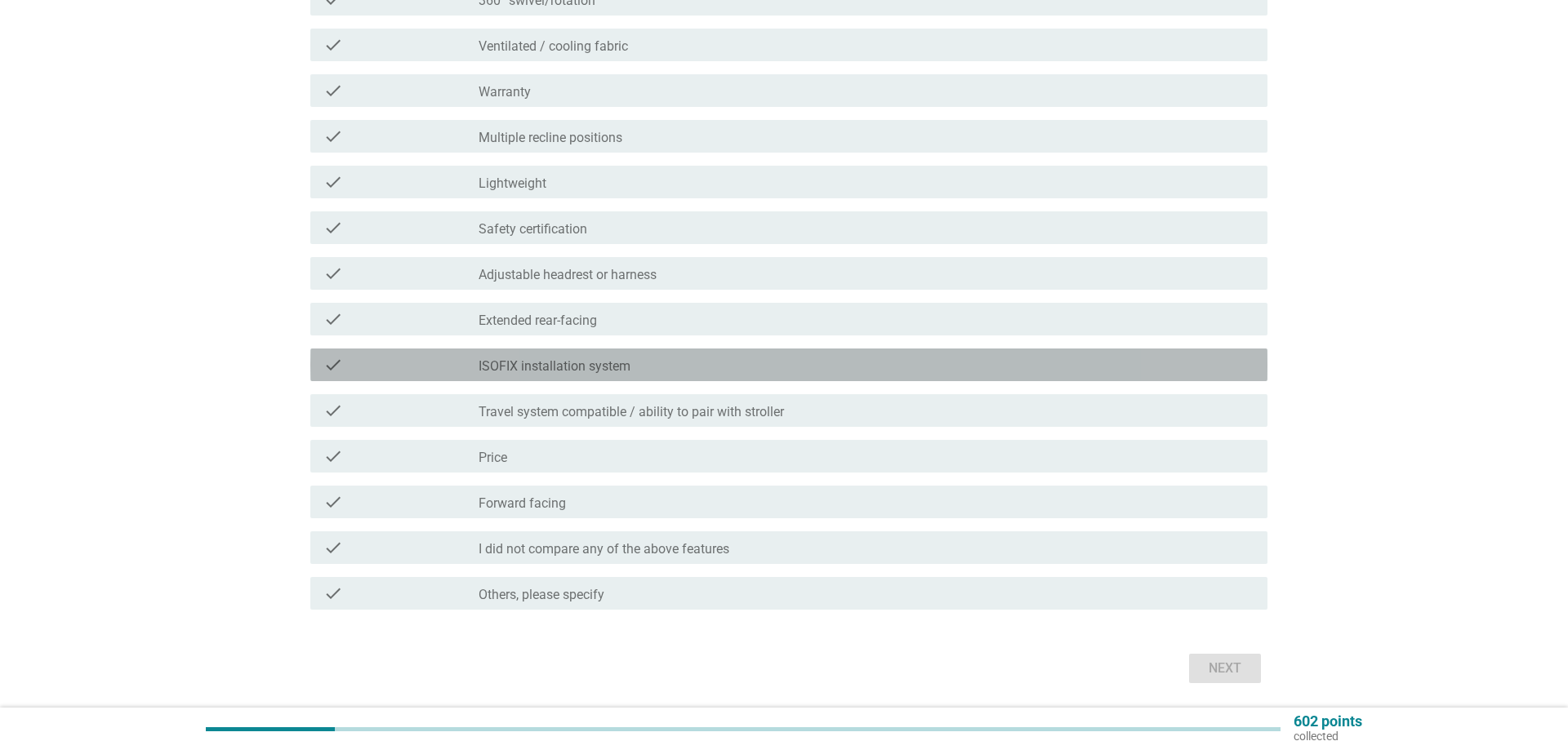
click at [528, 366] on label "ISOFIX installation system" at bounding box center [554, 366] width 152 height 17
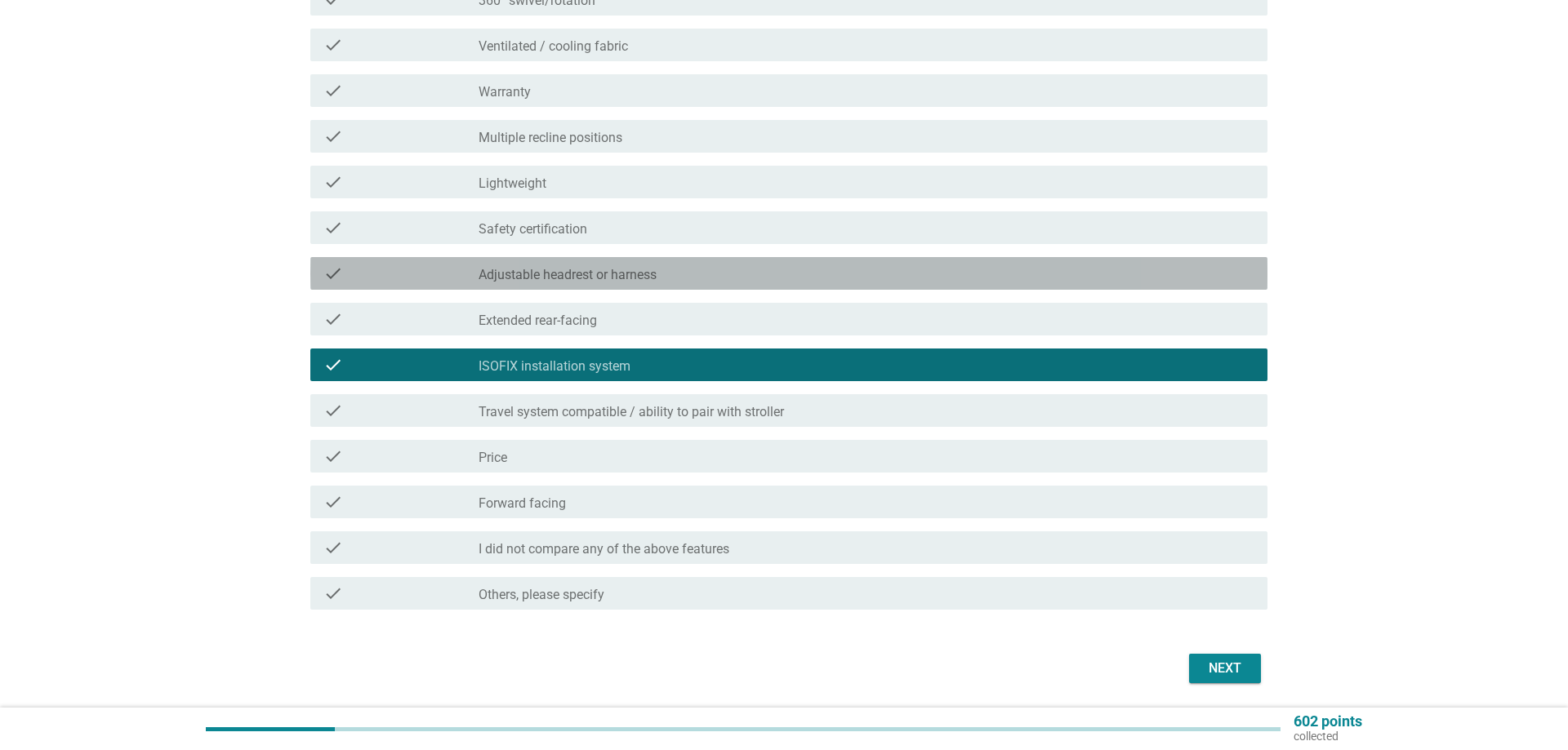
click at [569, 278] on label "Adjustable headrest or harness" at bounding box center [567, 275] width 178 height 17
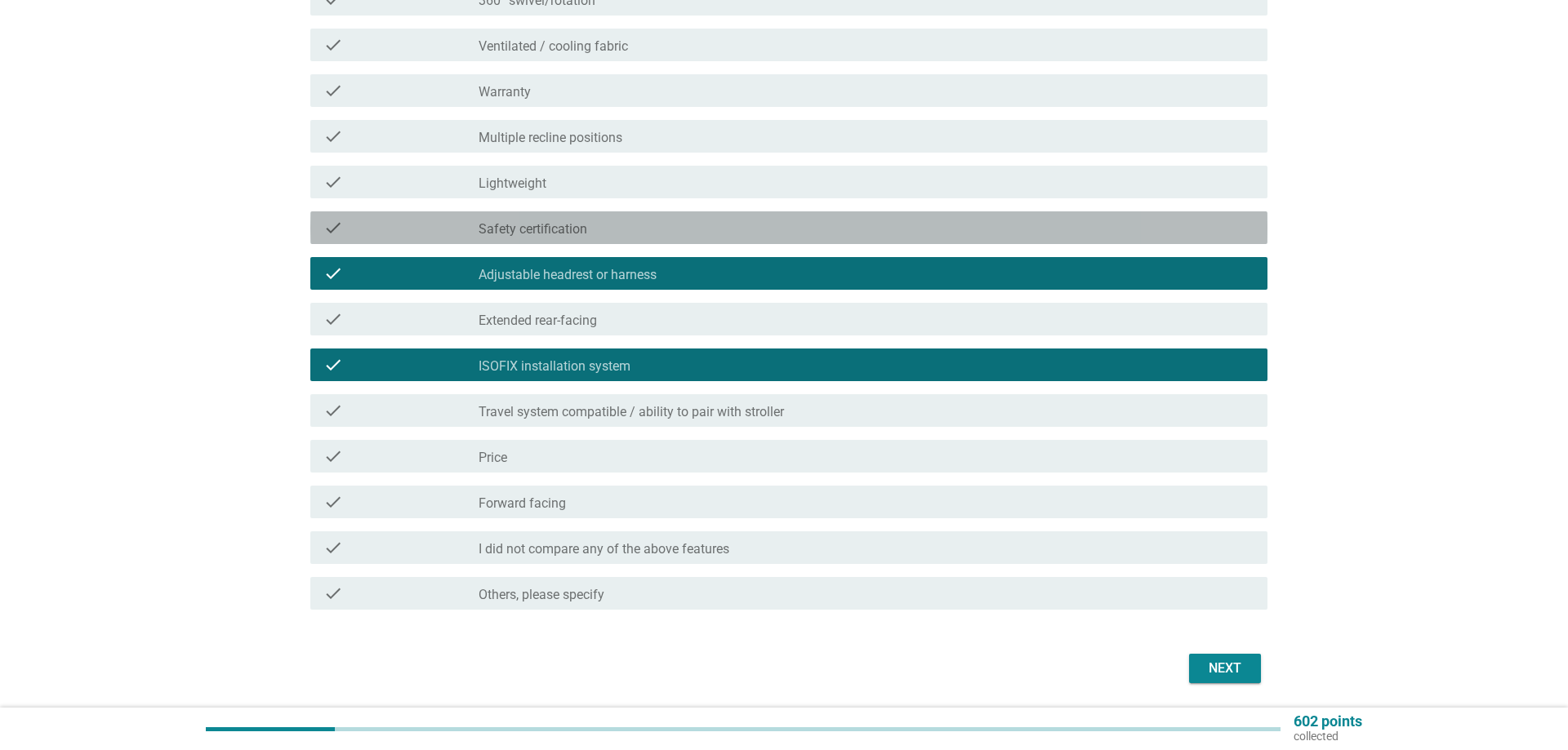
click at [546, 226] on label "Safety certification" at bounding box center [533, 229] width 109 height 17
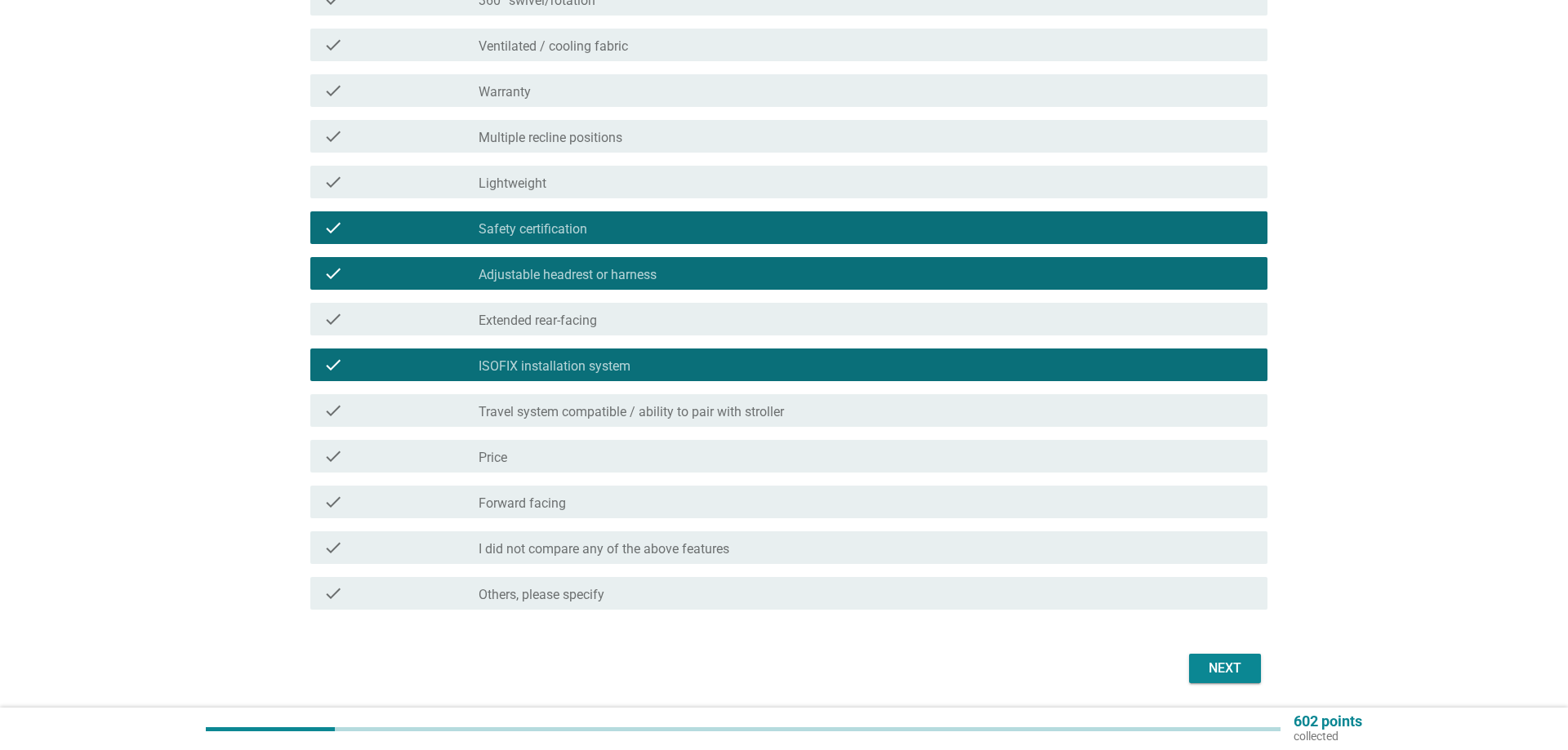
scroll to position [167, 0]
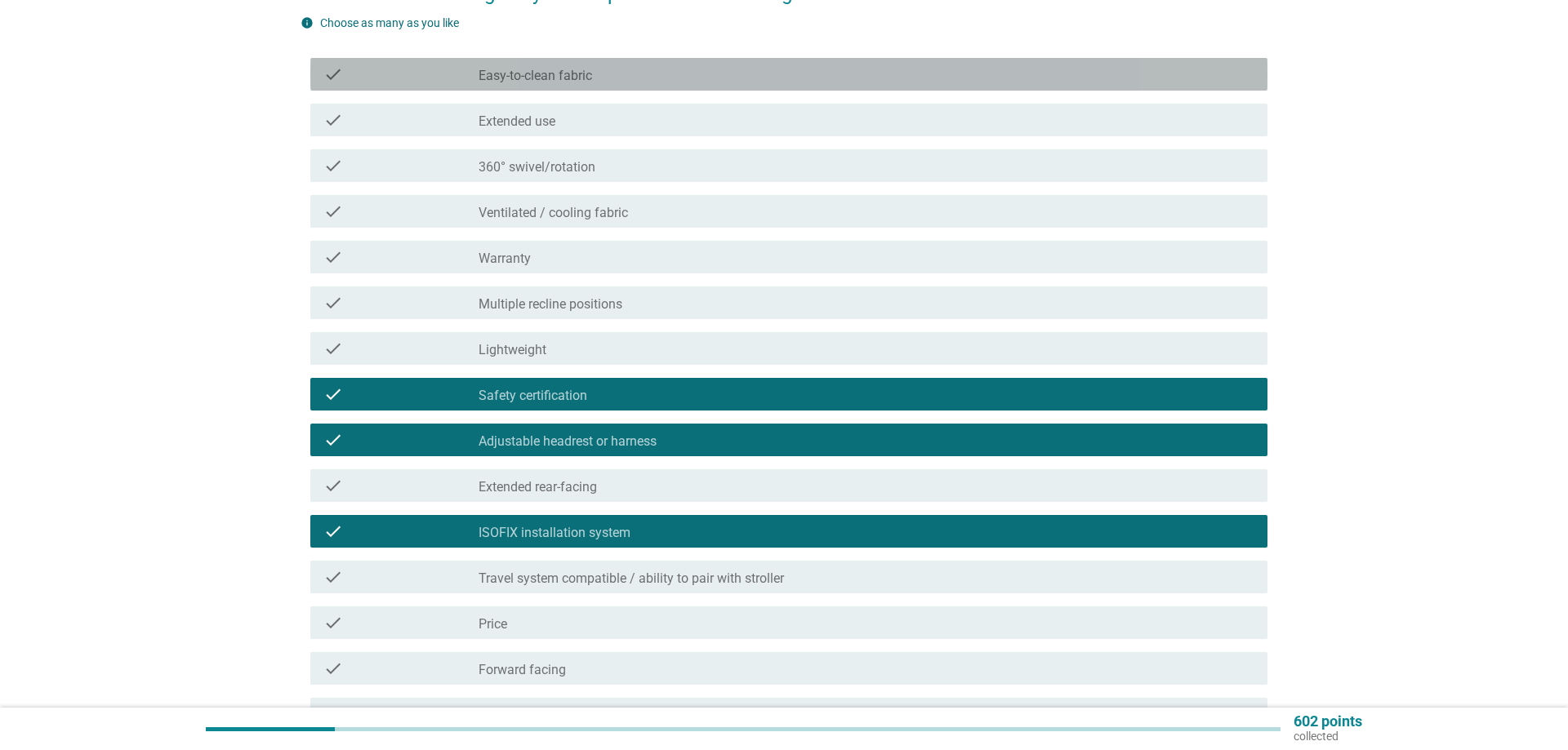
click at [518, 74] on label "Easy-to-clean fabric" at bounding box center [535, 76] width 113 height 17
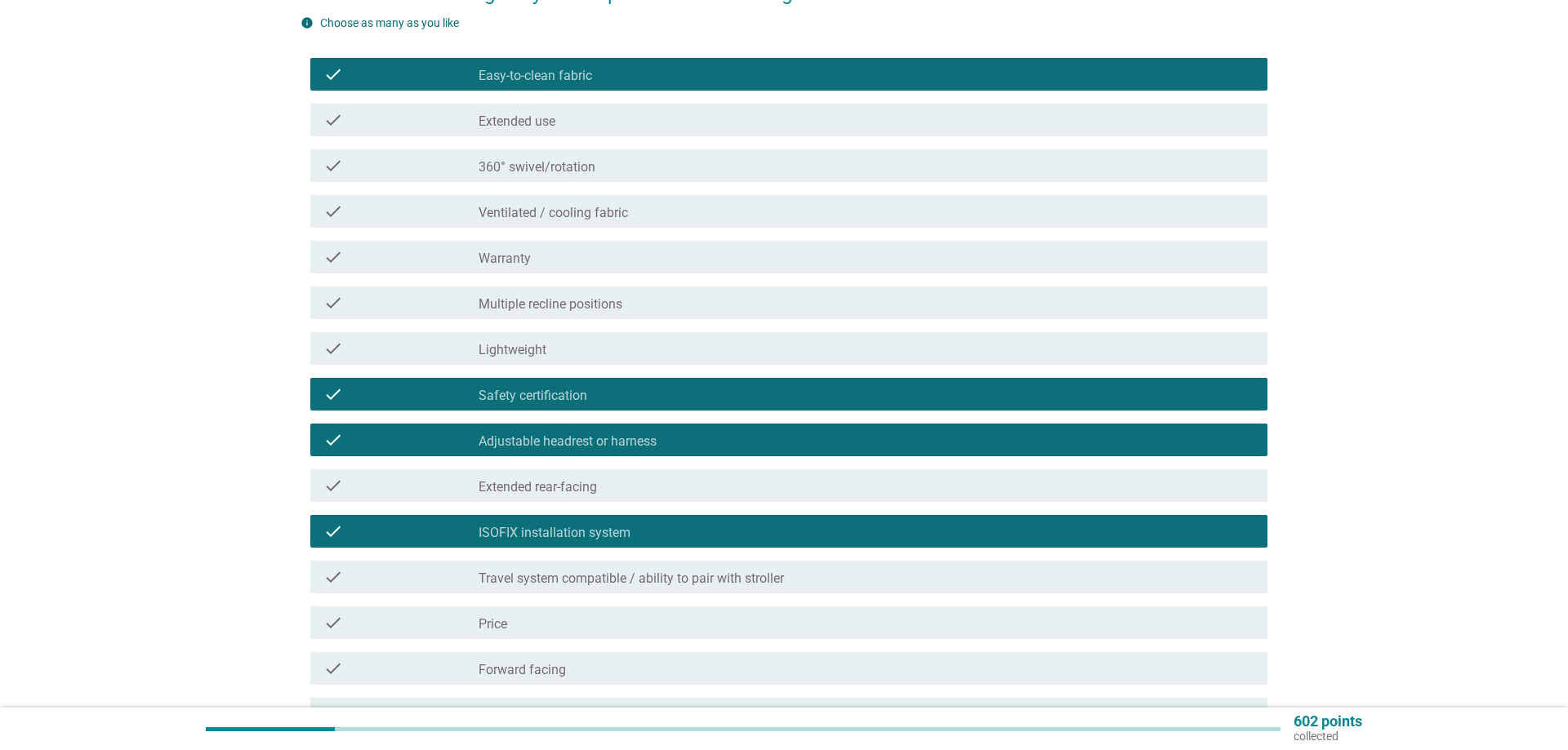
click at [517, 127] on label "Extended use" at bounding box center [517, 121] width 76 height 17
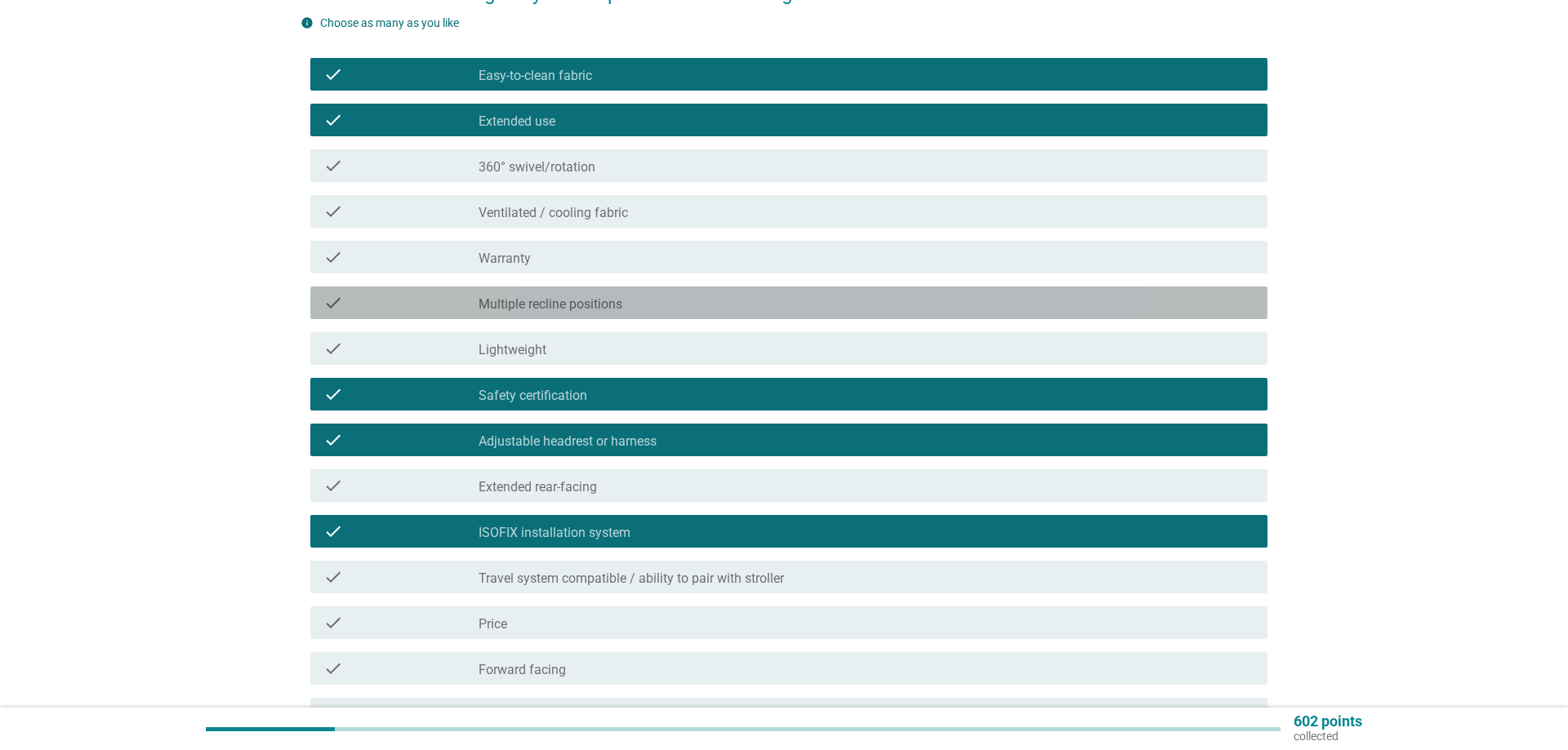
click at [544, 316] on div "check check_box_outline_blank Multiple recline positions" at bounding box center [789, 302] width 958 height 32
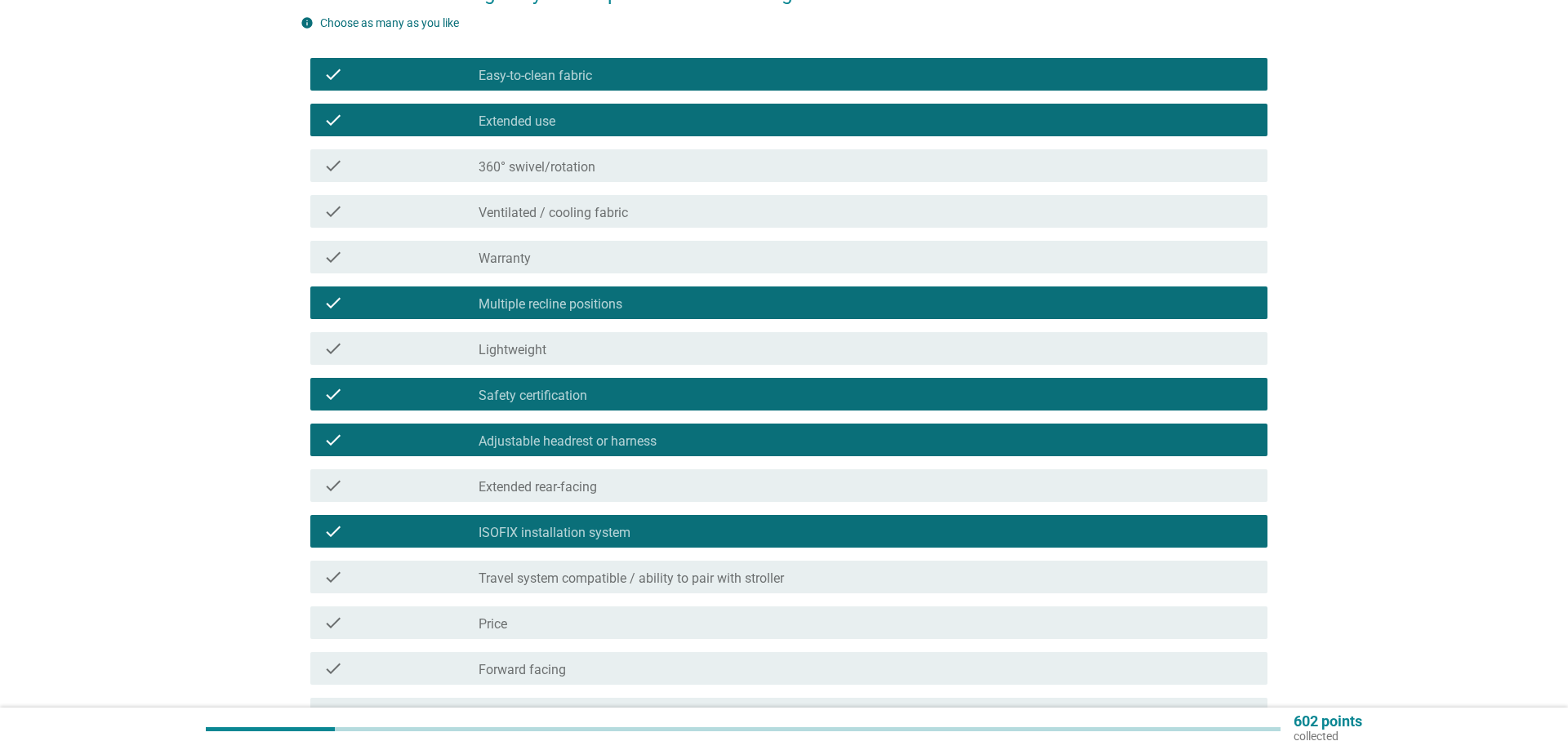
scroll to position [333, 0]
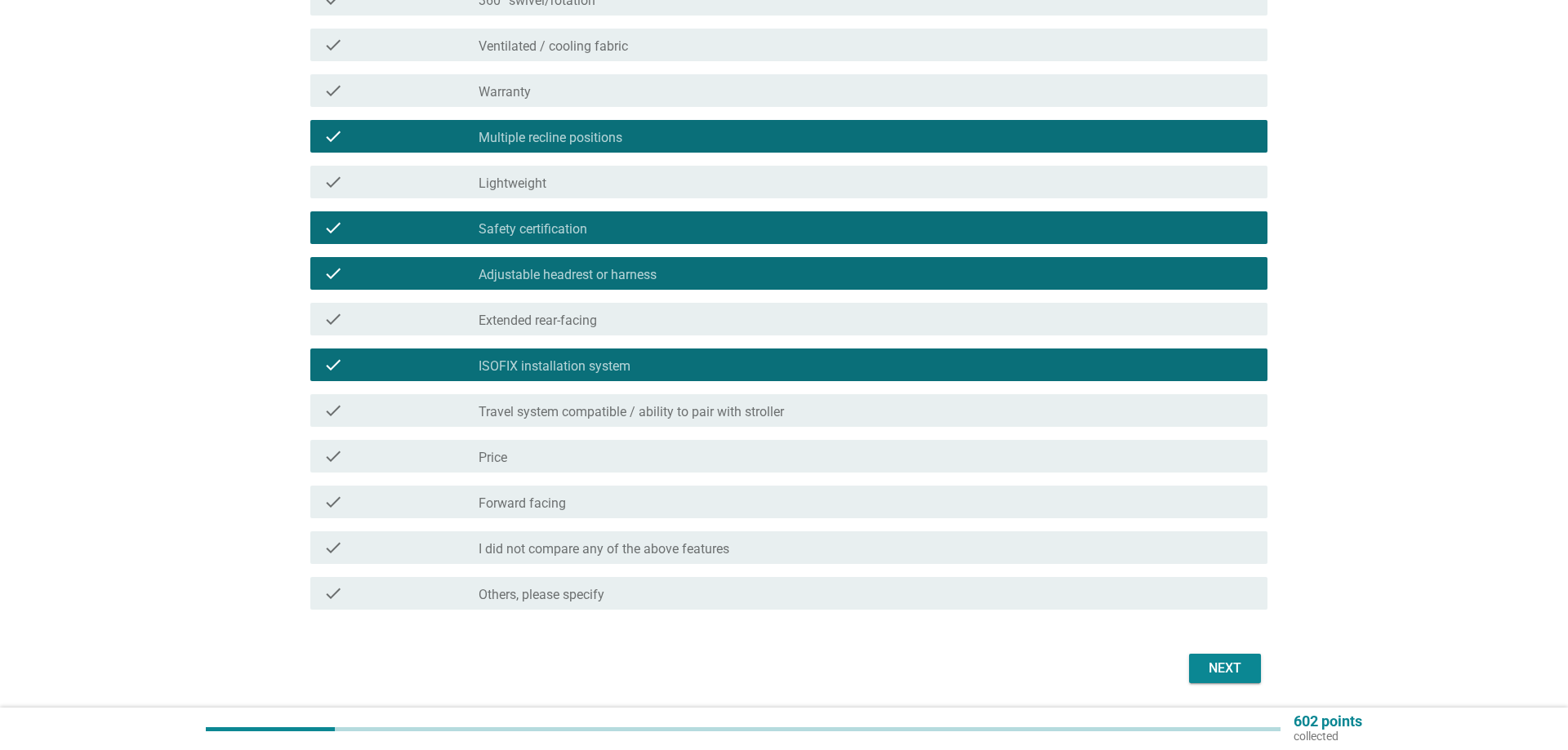
click at [1230, 668] on div "Next" at bounding box center [1225, 668] width 46 height 19
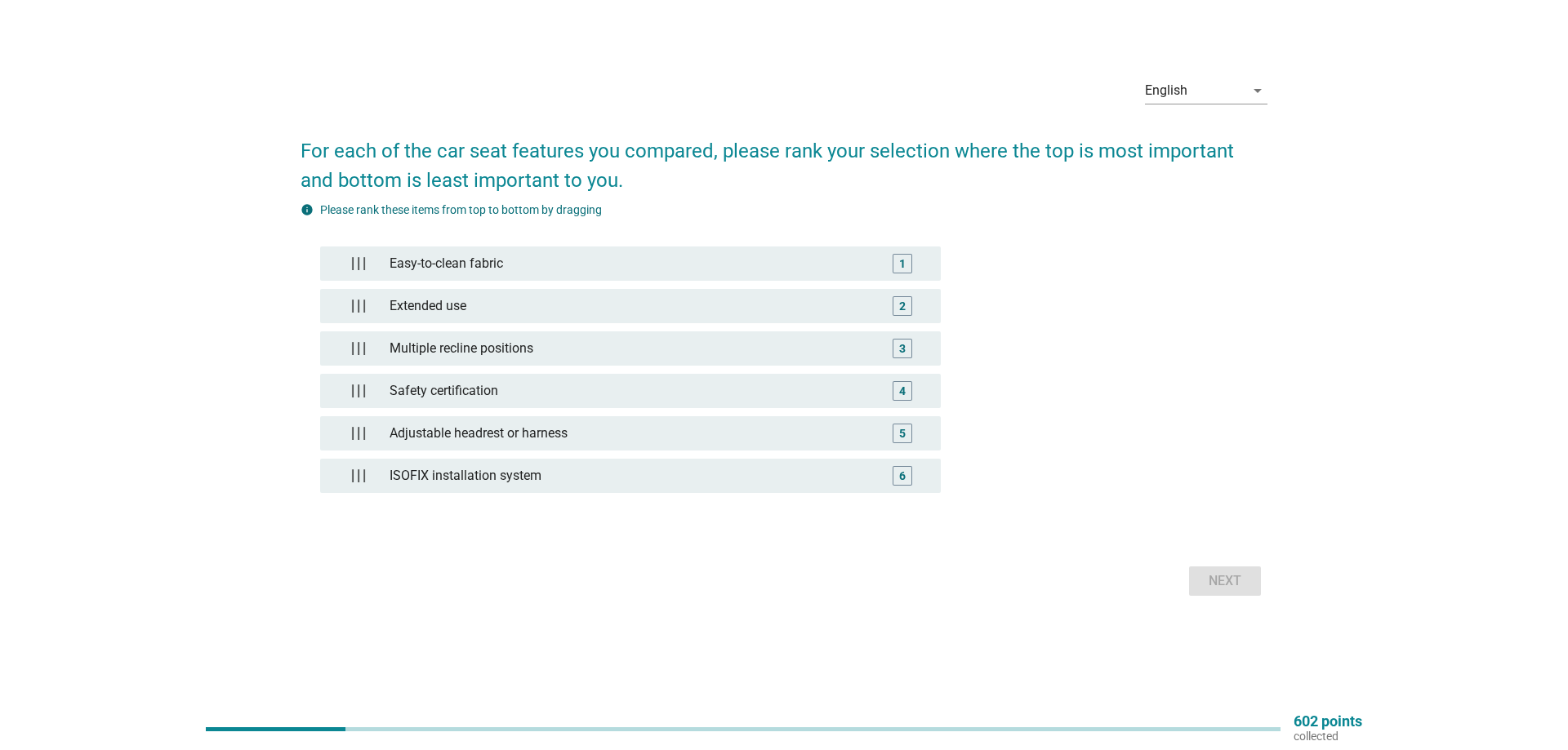
scroll to position [0, 0]
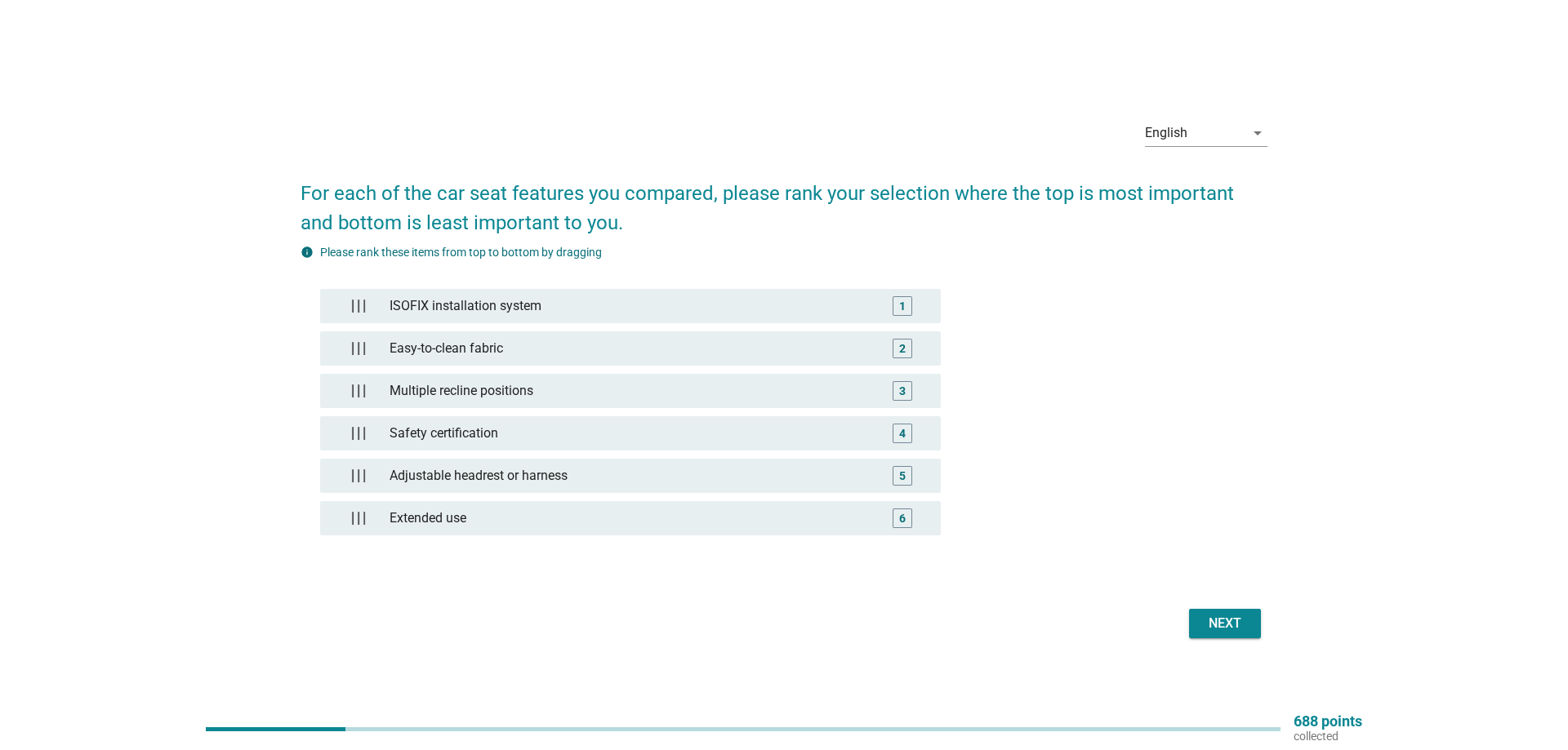
click at [1233, 630] on div "Next" at bounding box center [1225, 623] width 46 height 19
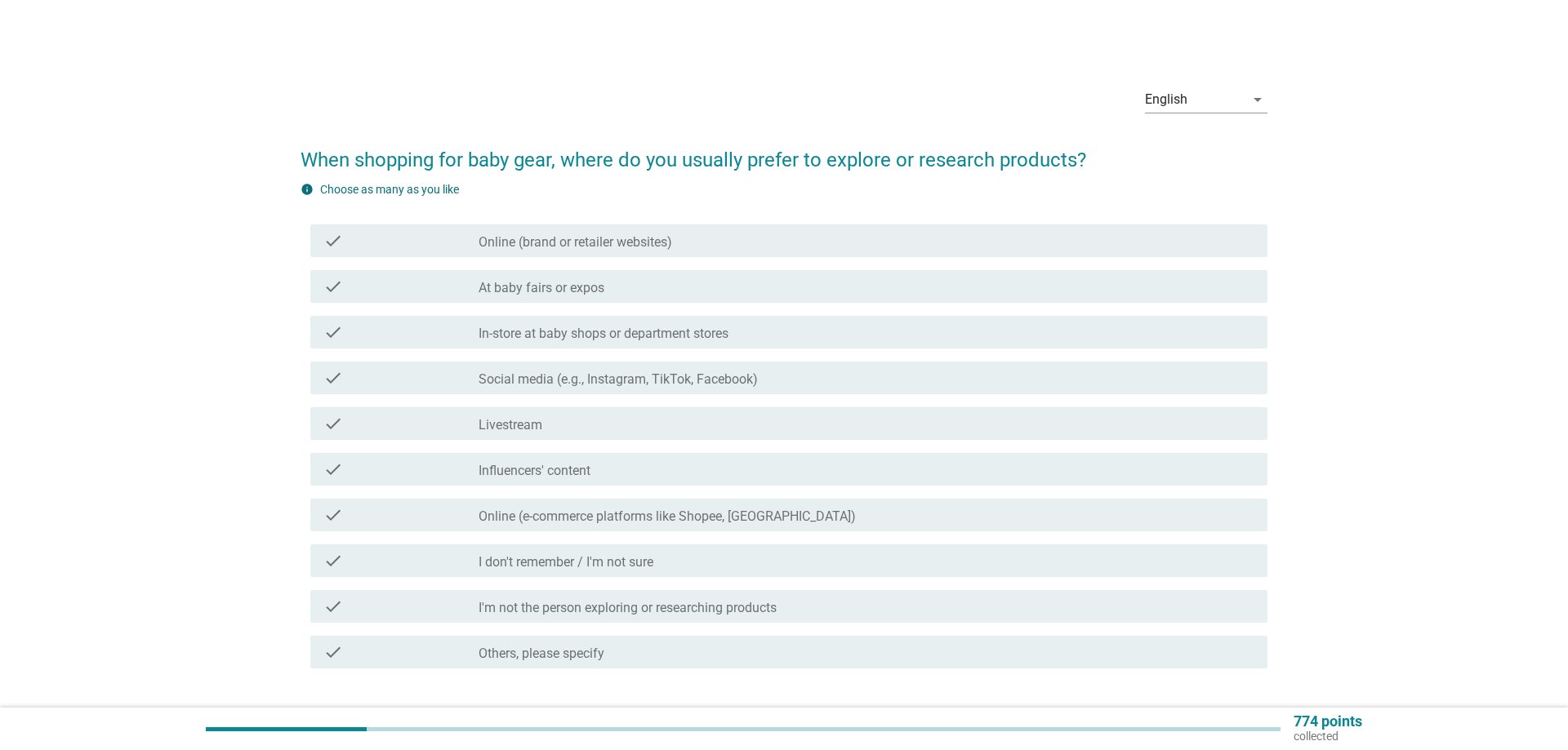
click at [575, 237] on label "Online (brand or retailer websites)" at bounding box center [575, 243] width 193 height 17
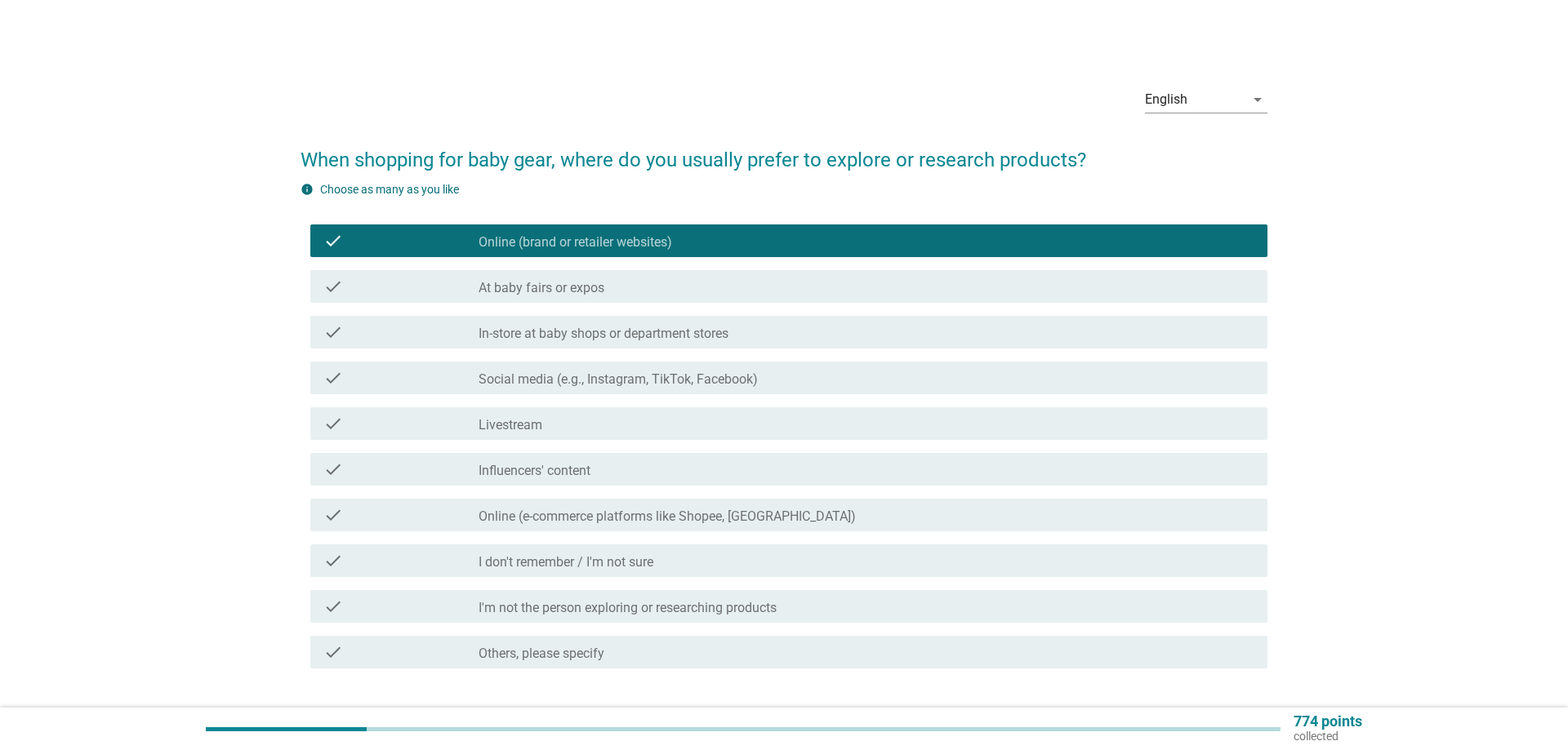
click at [568, 285] on label "At baby fairs or expos" at bounding box center [541, 288] width 126 height 17
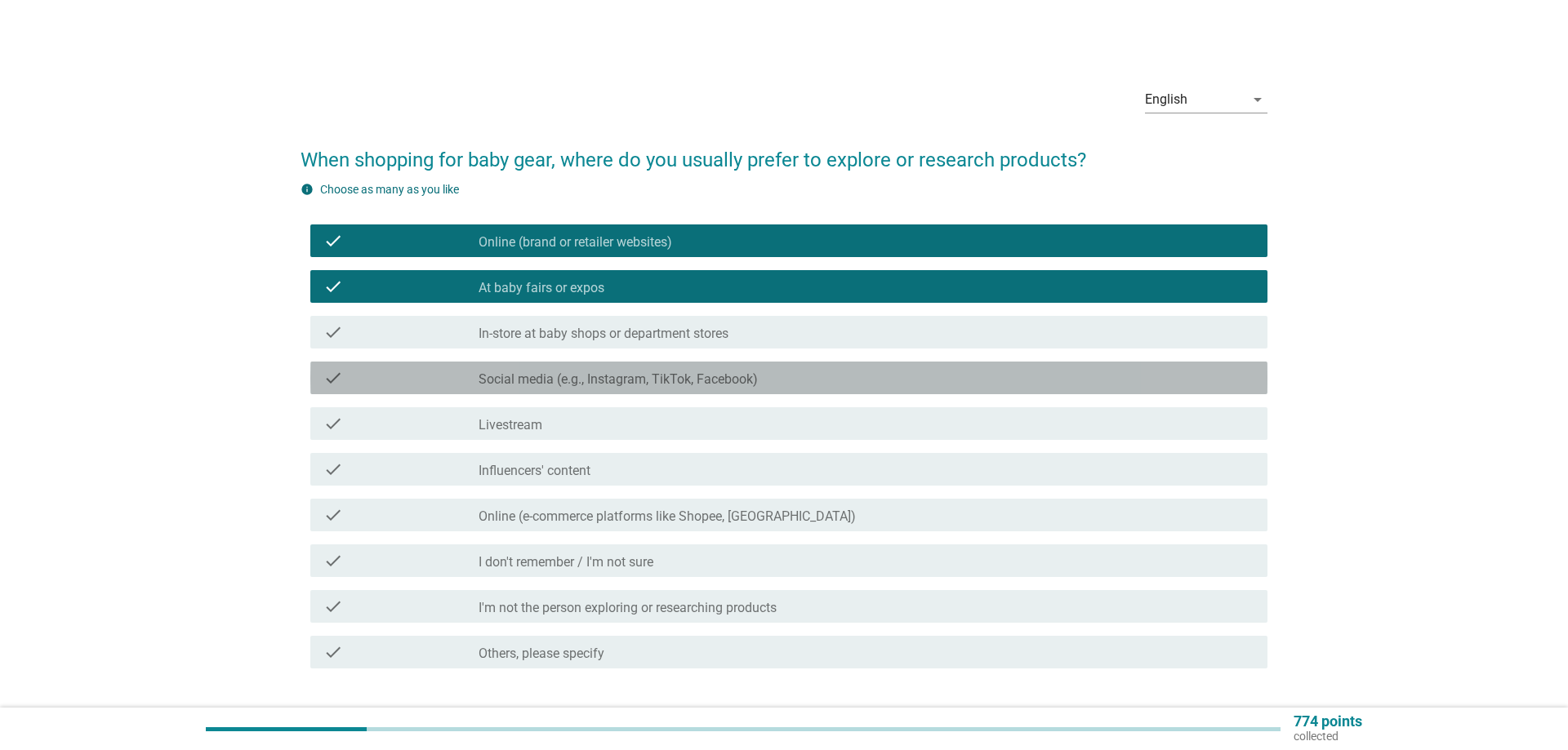
click at [649, 385] on label "Social media (e.g., Instagram, TikTok, Facebook)" at bounding box center [618, 380] width 279 height 17
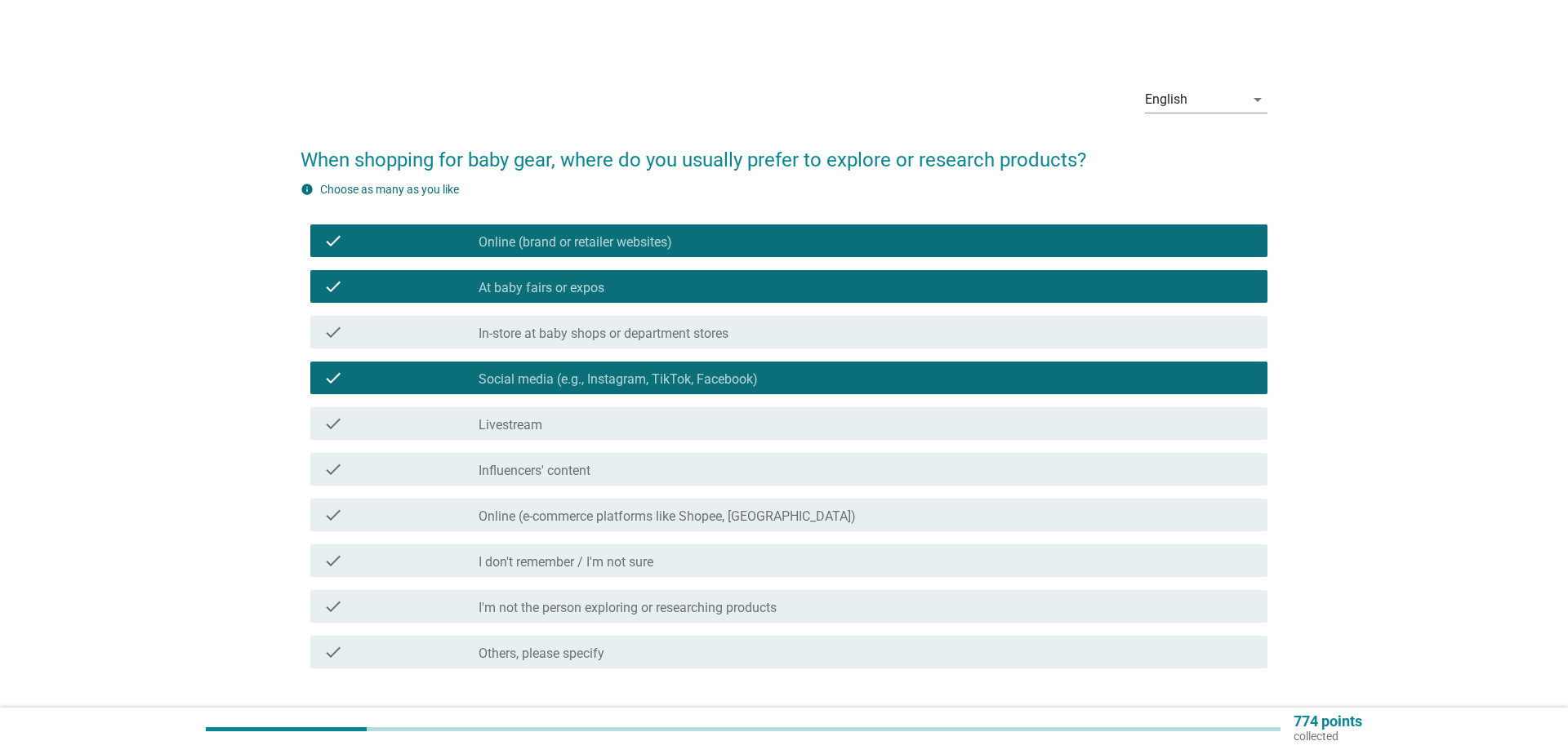
scroll to position [83, 0]
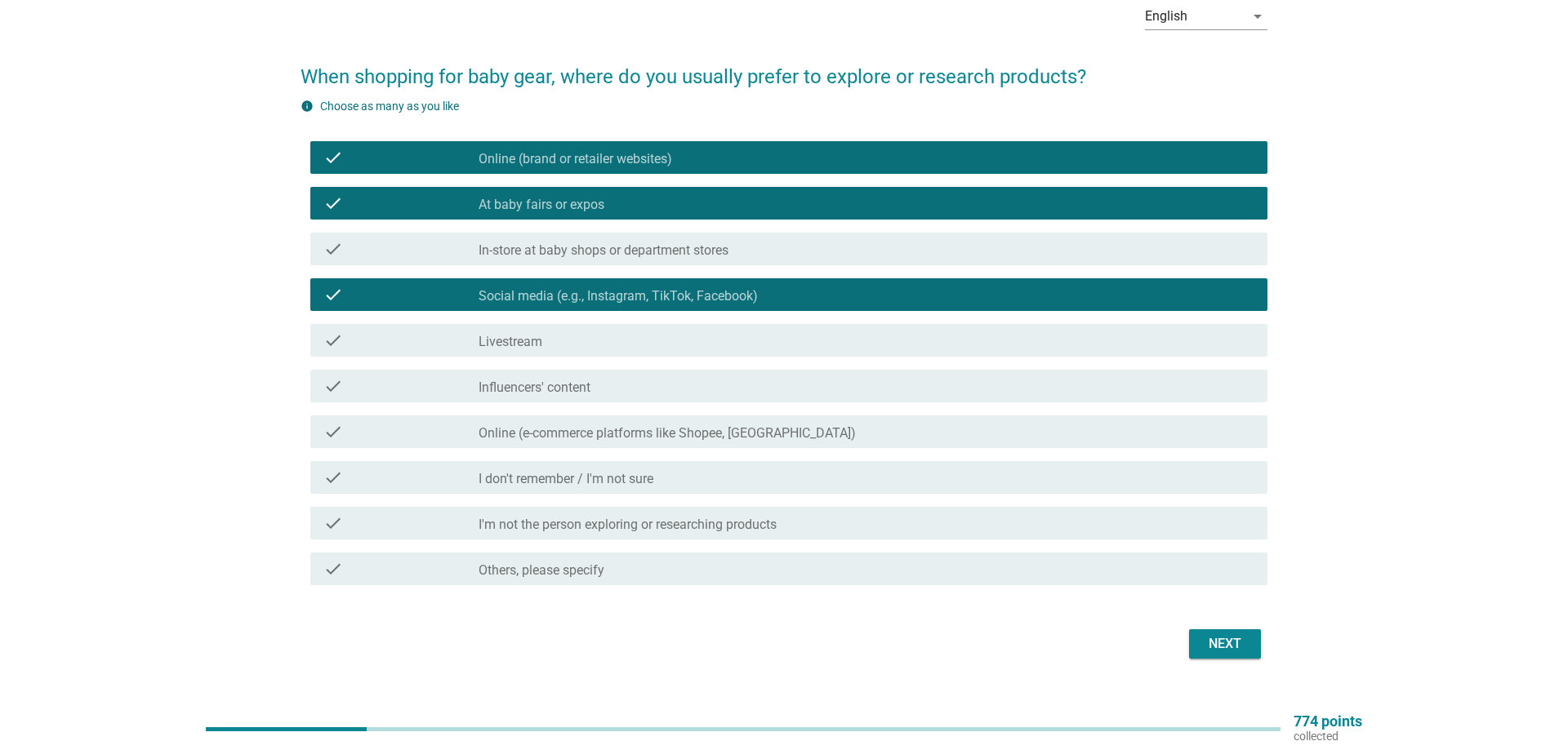
click at [698, 435] on label "Online (e-commerce platforms like Shopee, [GEOGRAPHIC_DATA])" at bounding box center [668, 433] width 377 height 17
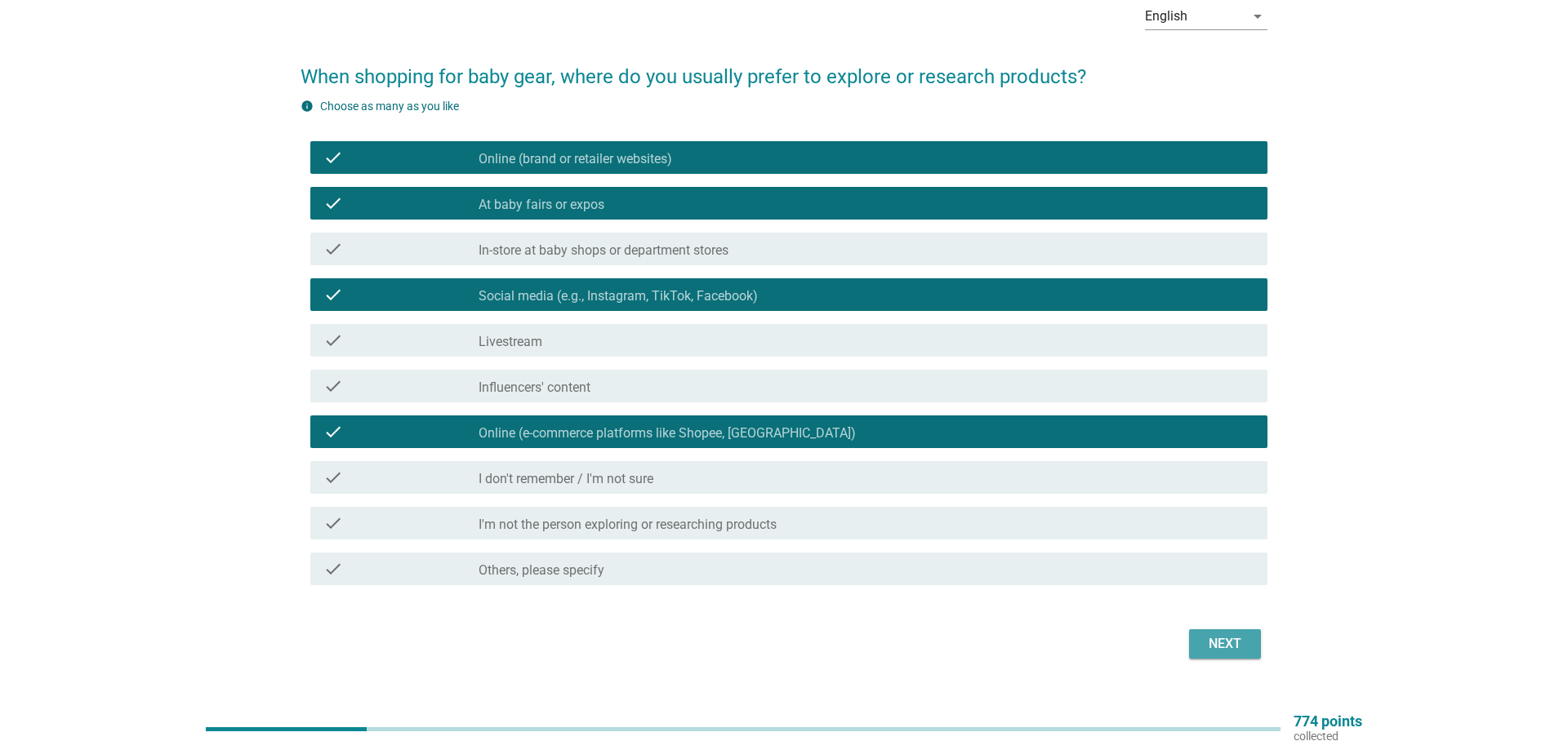
click at [1238, 654] on button "Next" at bounding box center [1225, 644] width 72 height 29
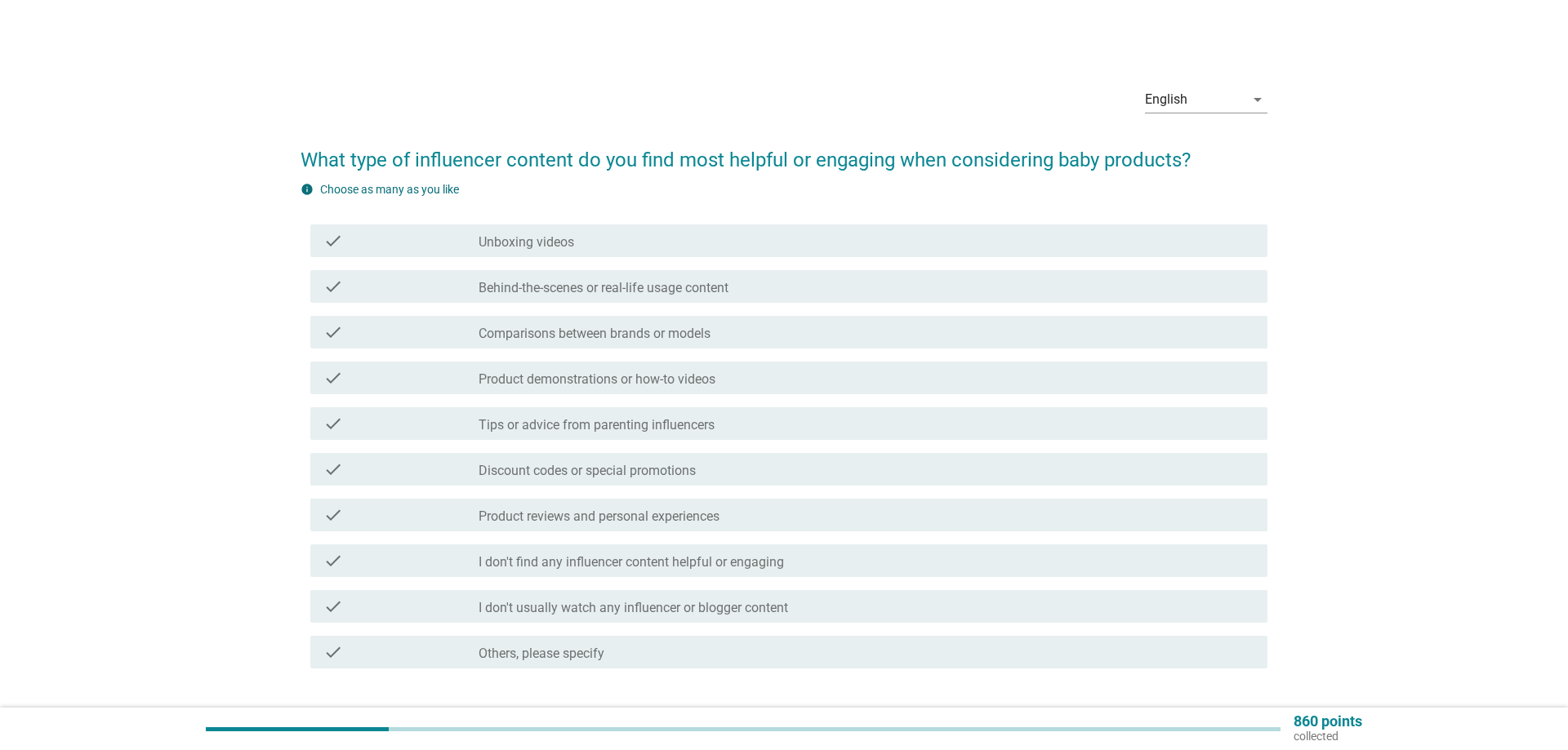
click at [539, 384] on label "Product demonstrations or how-to videos" at bounding box center [597, 380] width 237 height 17
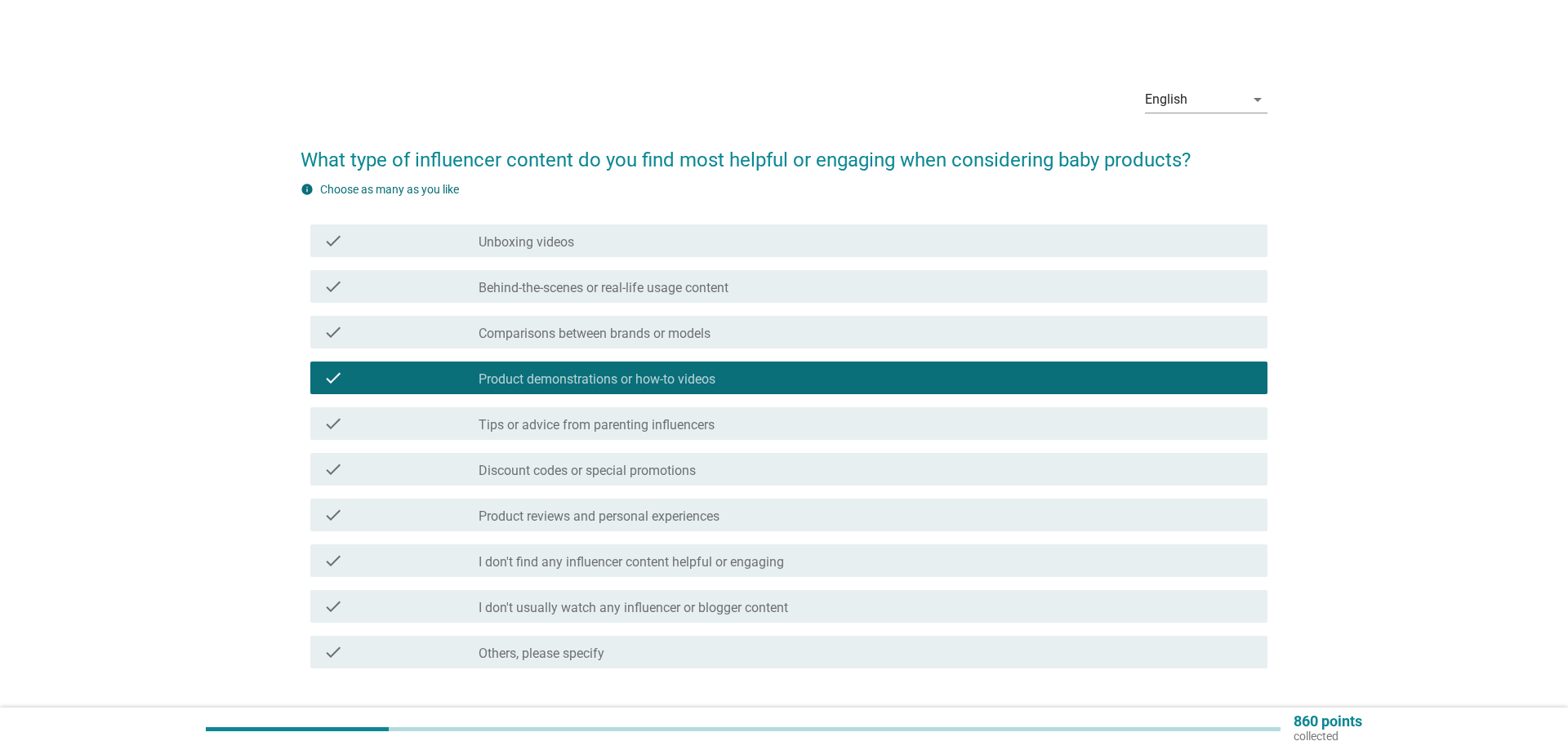
click at [505, 227] on div "check check_box_outline_blank Unboxing videos" at bounding box center [789, 240] width 958 height 32
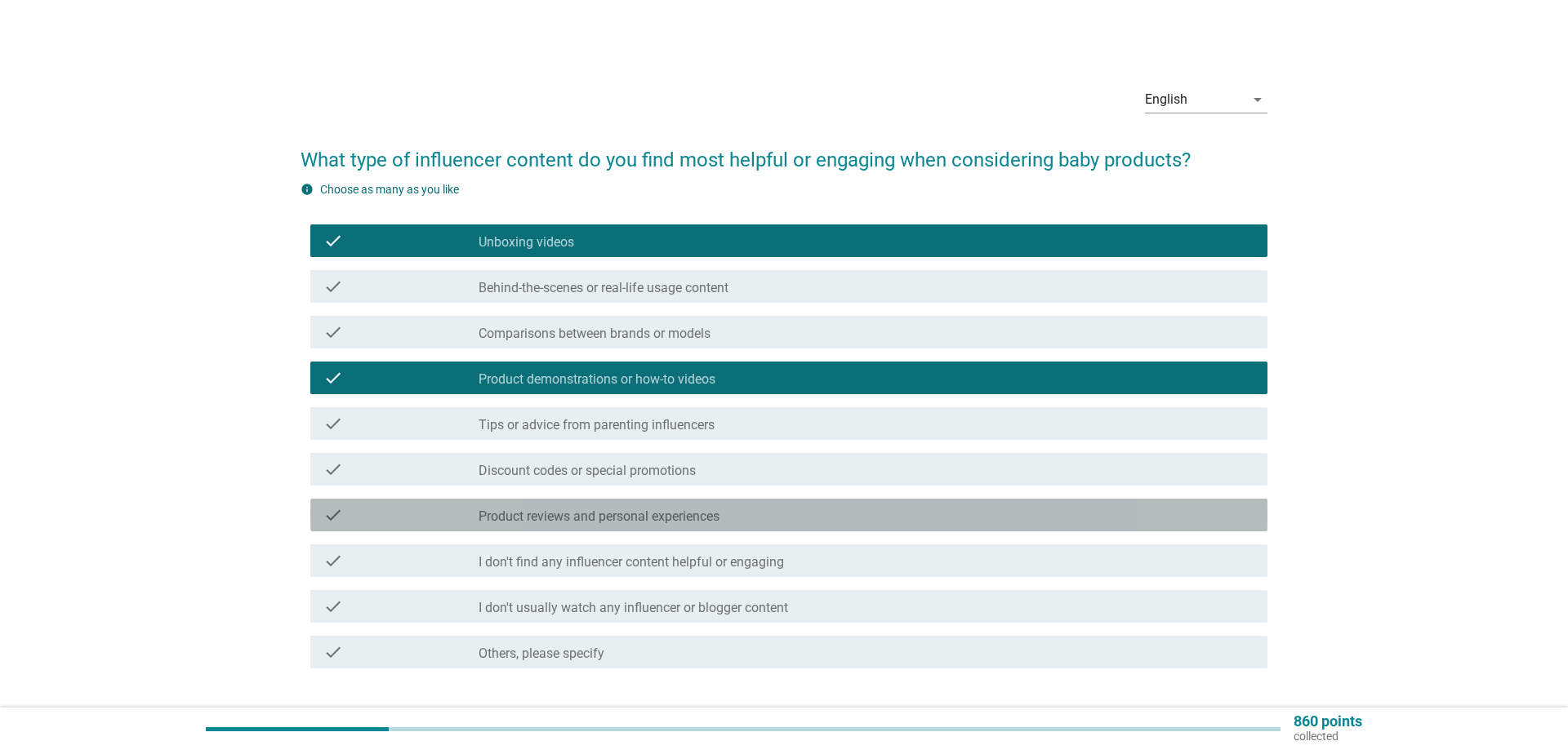
click at [609, 517] on label "Product reviews and personal experiences" at bounding box center [599, 517] width 241 height 17
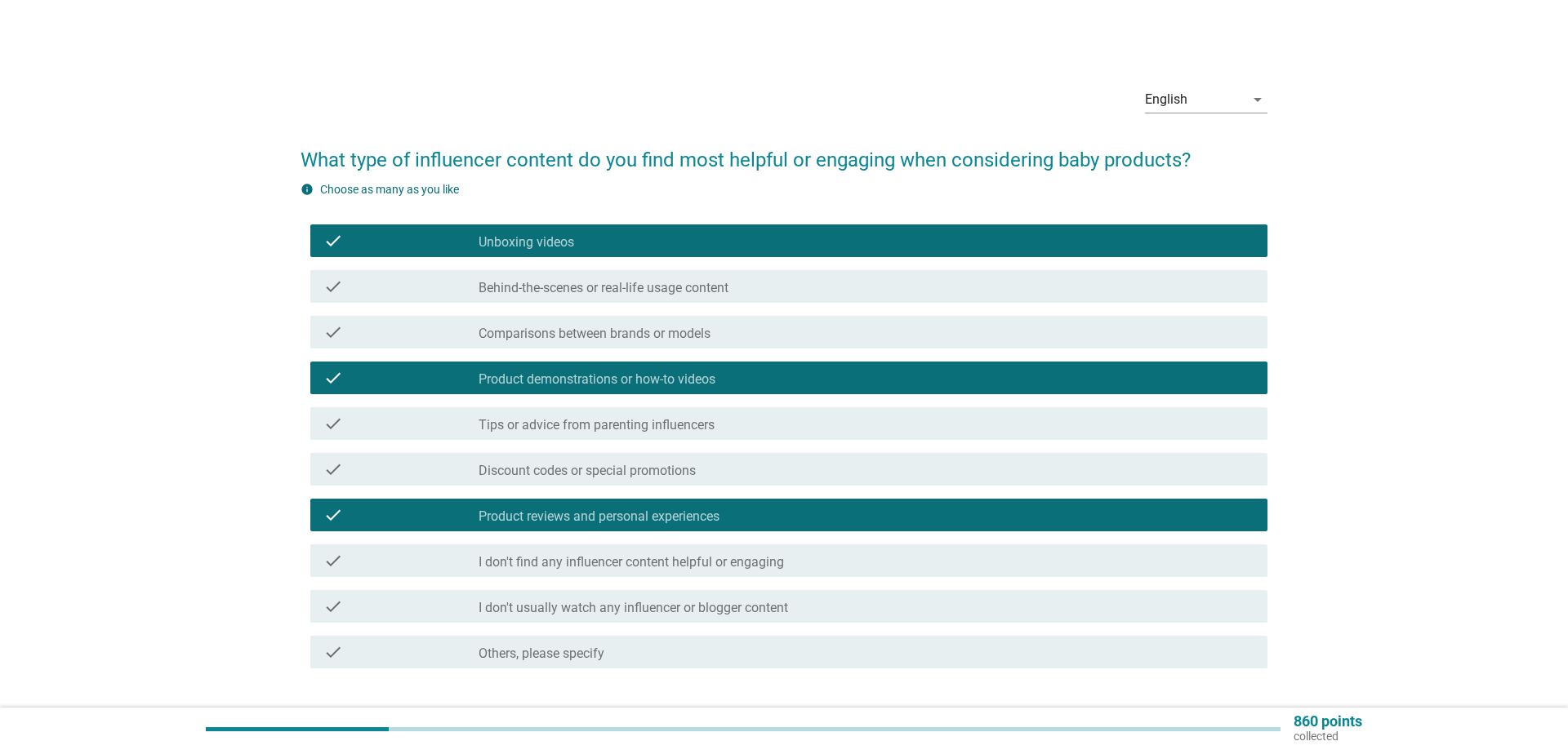
click at [644, 294] on label "Behind-the-scenes or real-life usage content" at bounding box center [603, 288] width 250 height 17
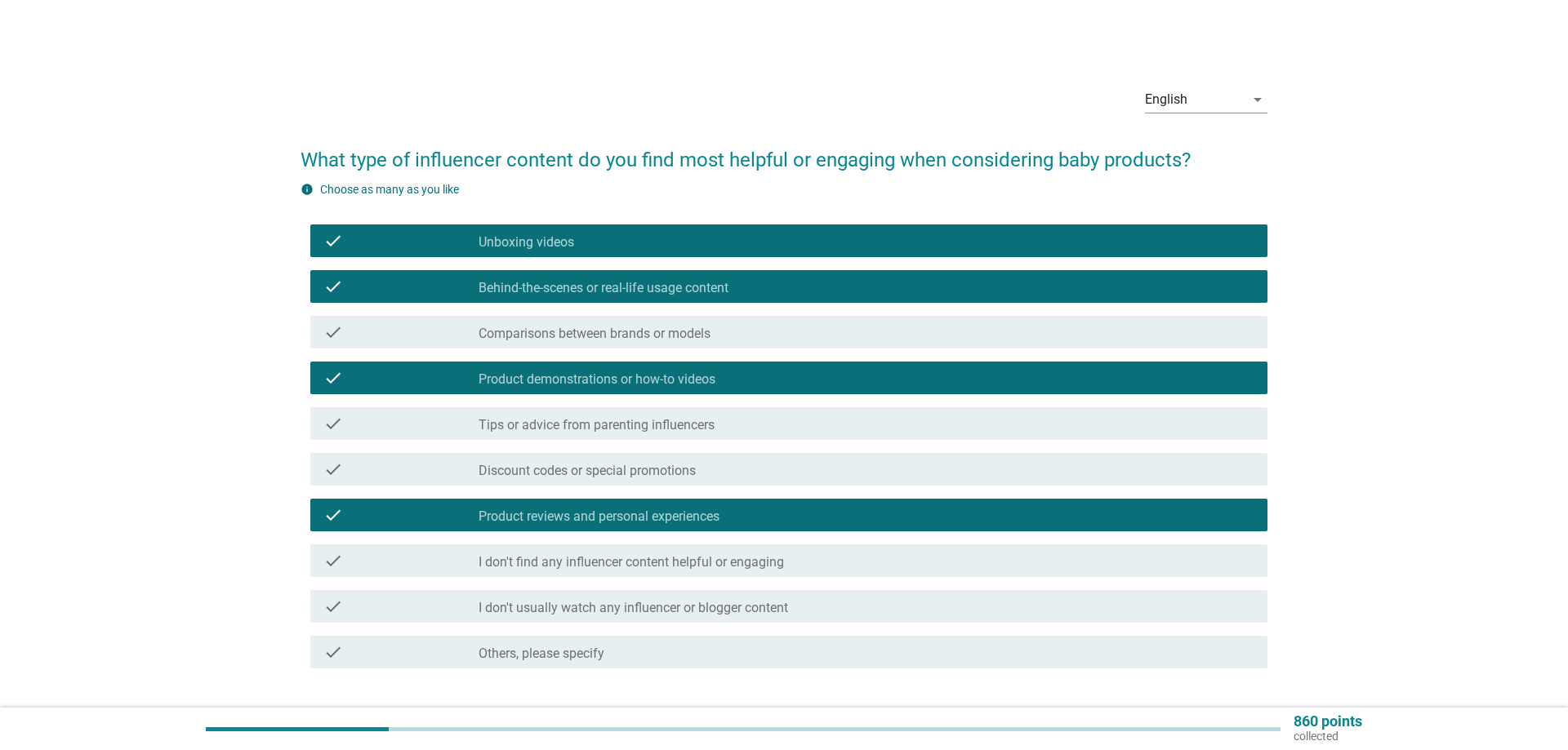
scroll to position [112, 0]
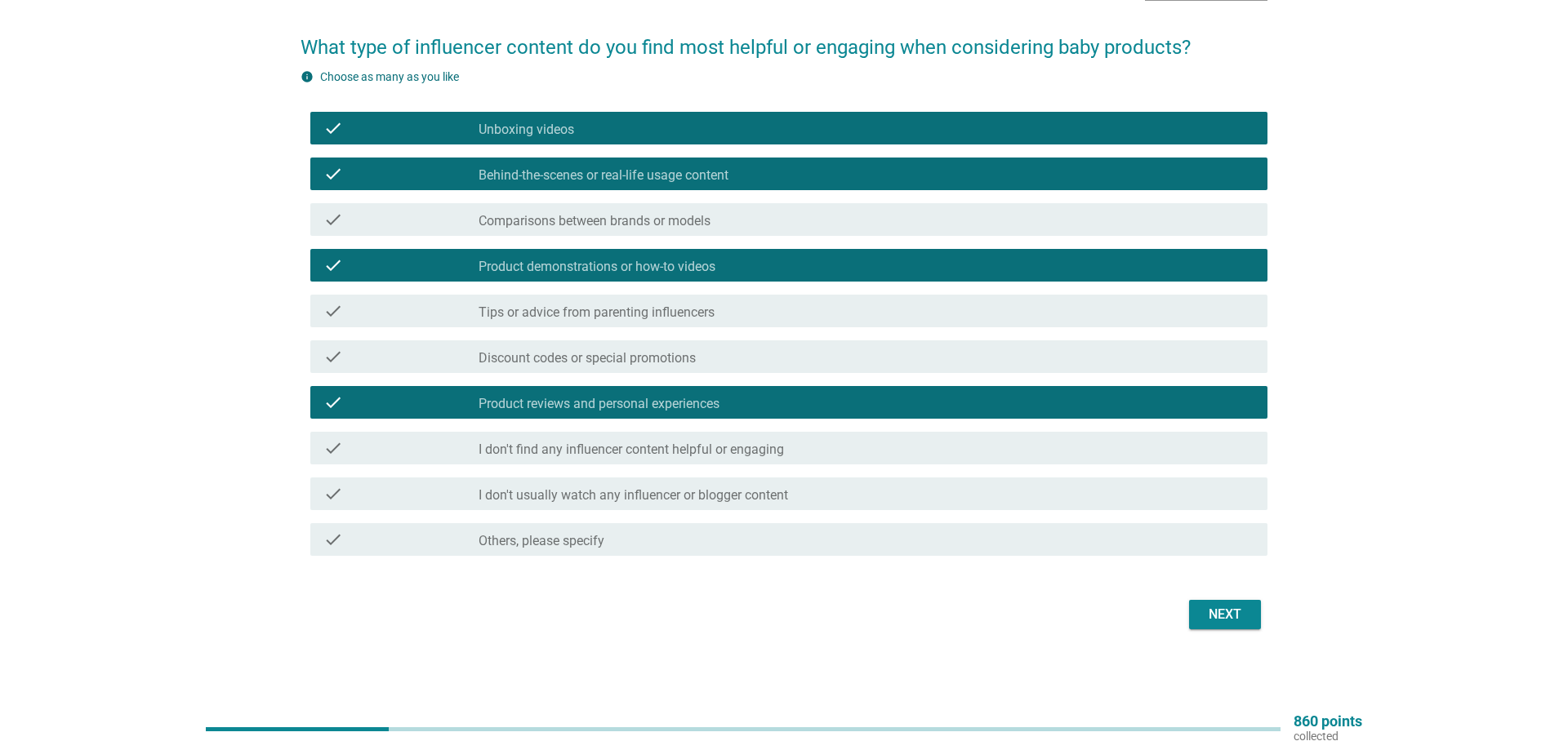
click at [559, 319] on label "Tips or advice from parenting influencers" at bounding box center [597, 313] width 236 height 17
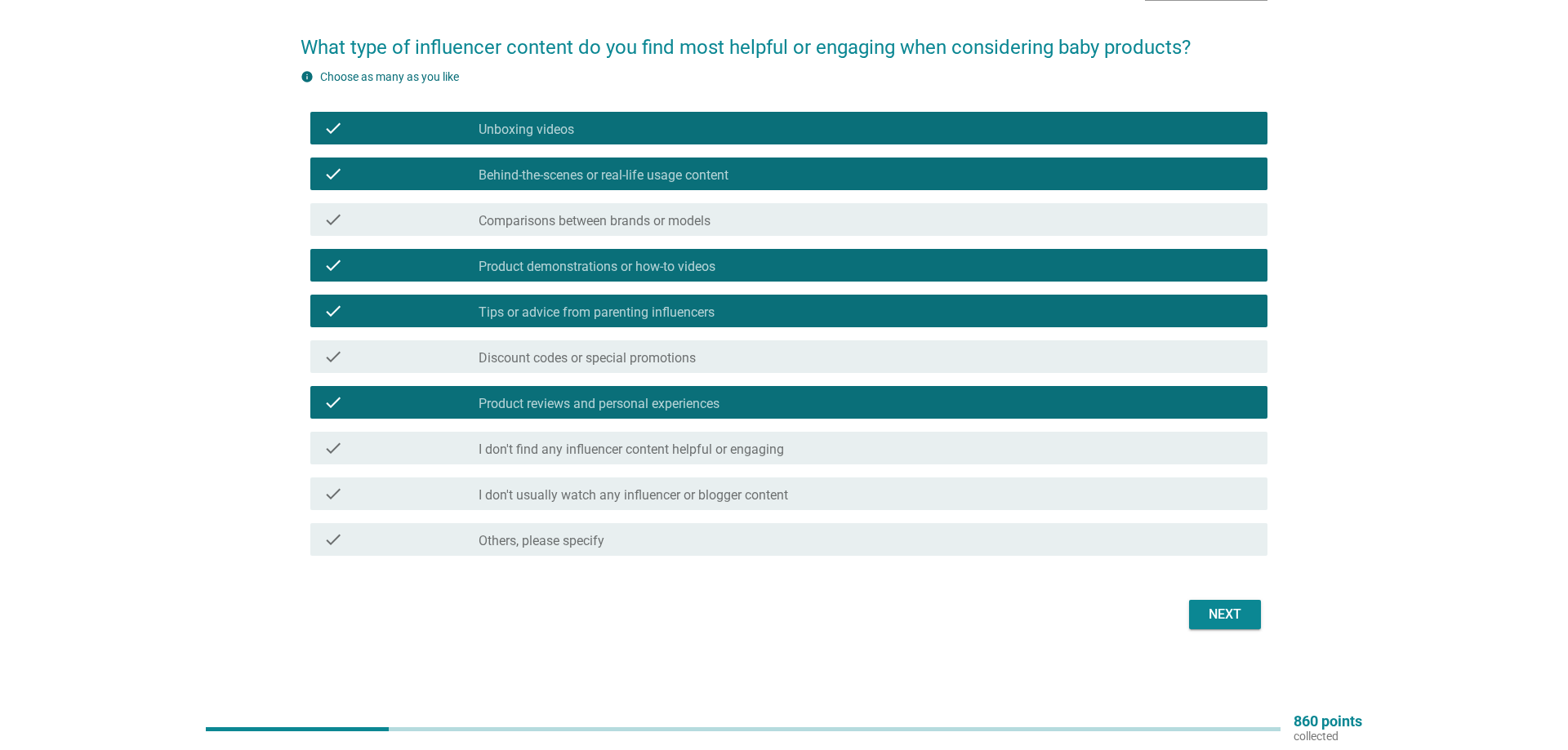
click at [1227, 617] on div "Next" at bounding box center [1225, 614] width 46 height 19
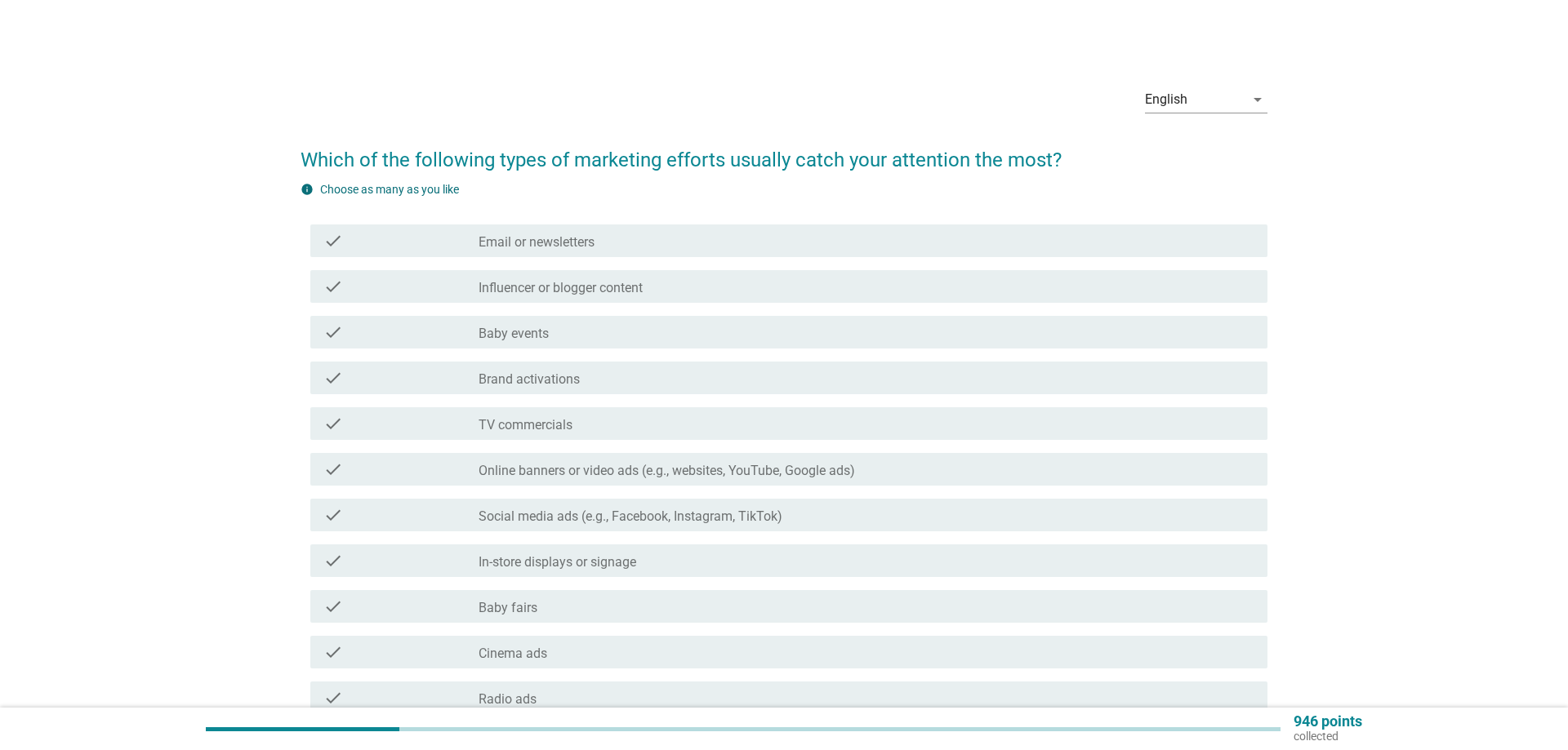
click at [513, 343] on div "check check_box_outline_blank Baby events" at bounding box center [789, 331] width 958 height 32
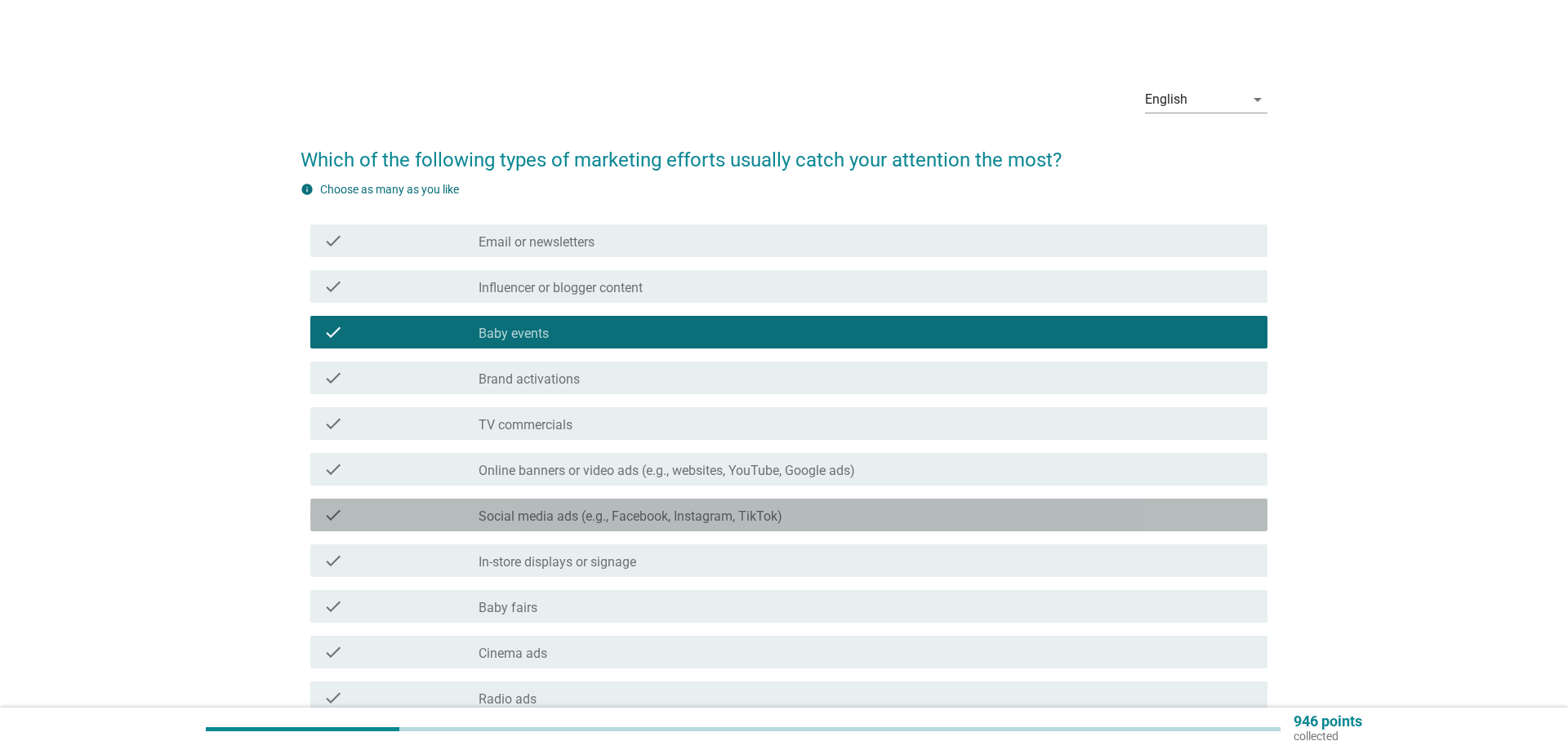
click at [523, 513] on label "Social media ads (e.g., Facebook, Instagram, TikTok)" at bounding box center [631, 517] width 304 height 17
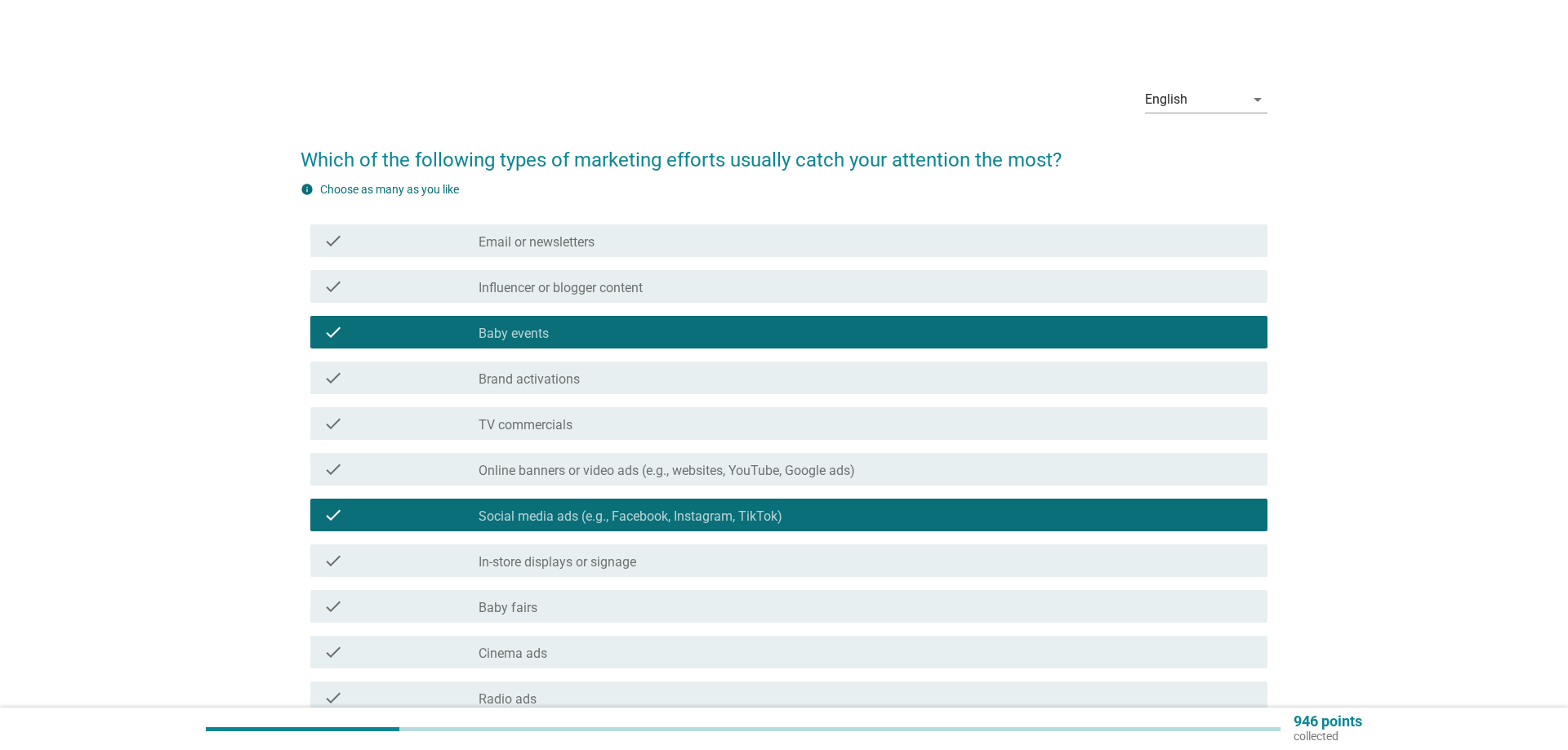
scroll to position [83, 0]
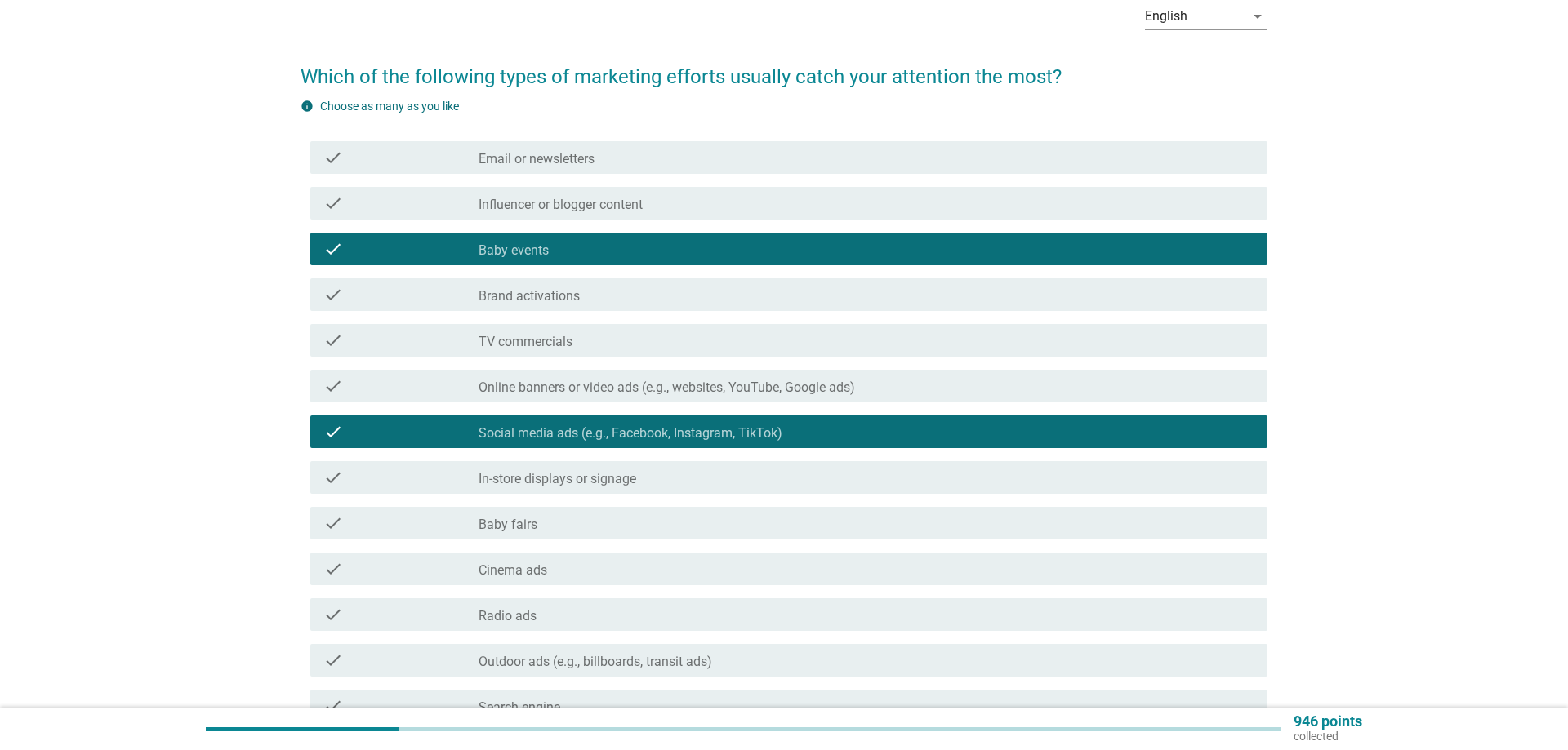
click at [514, 528] on label "Baby fairs" at bounding box center [508, 525] width 59 height 17
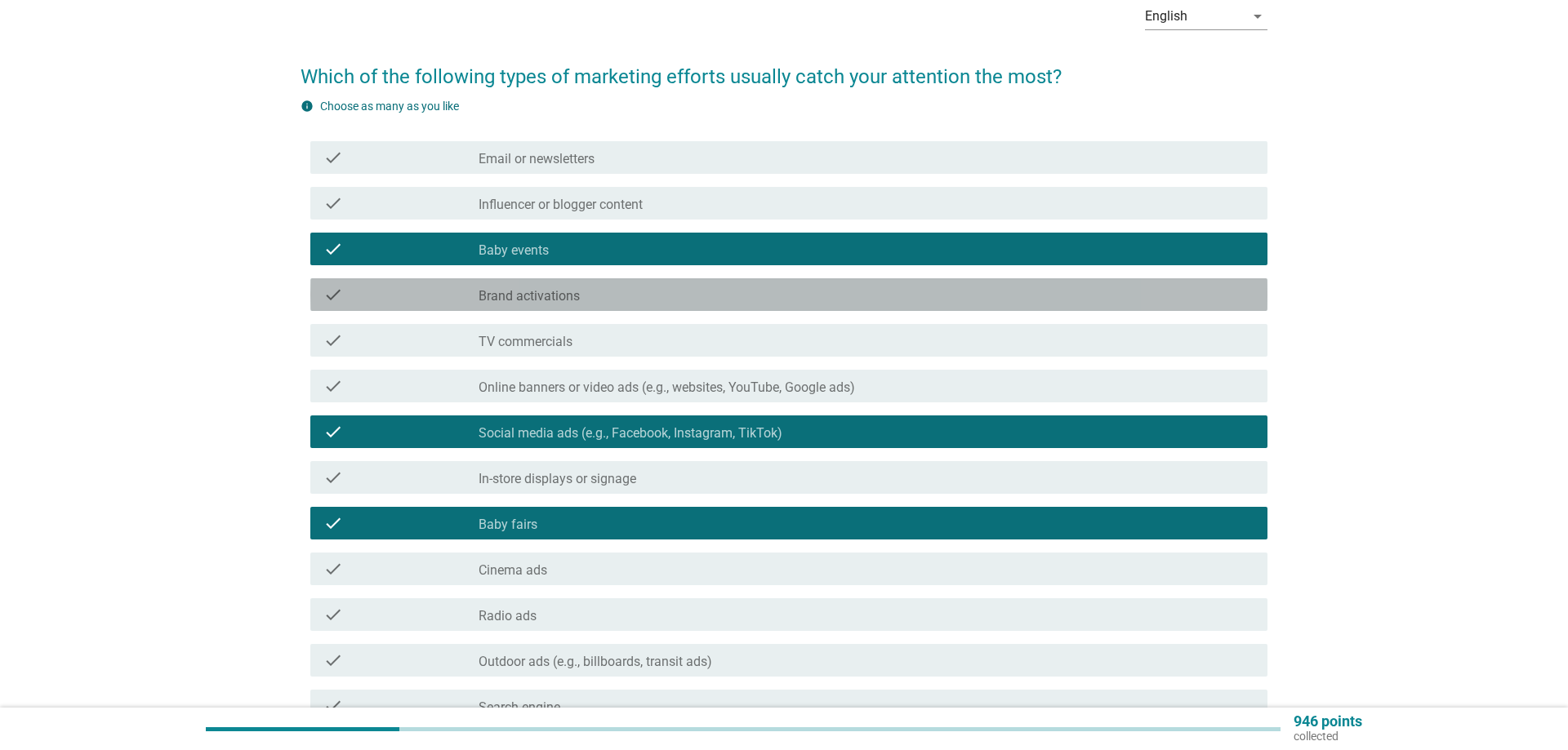
click at [517, 294] on label "Brand activations" at bounding box center [529, 296] width 101 height 17
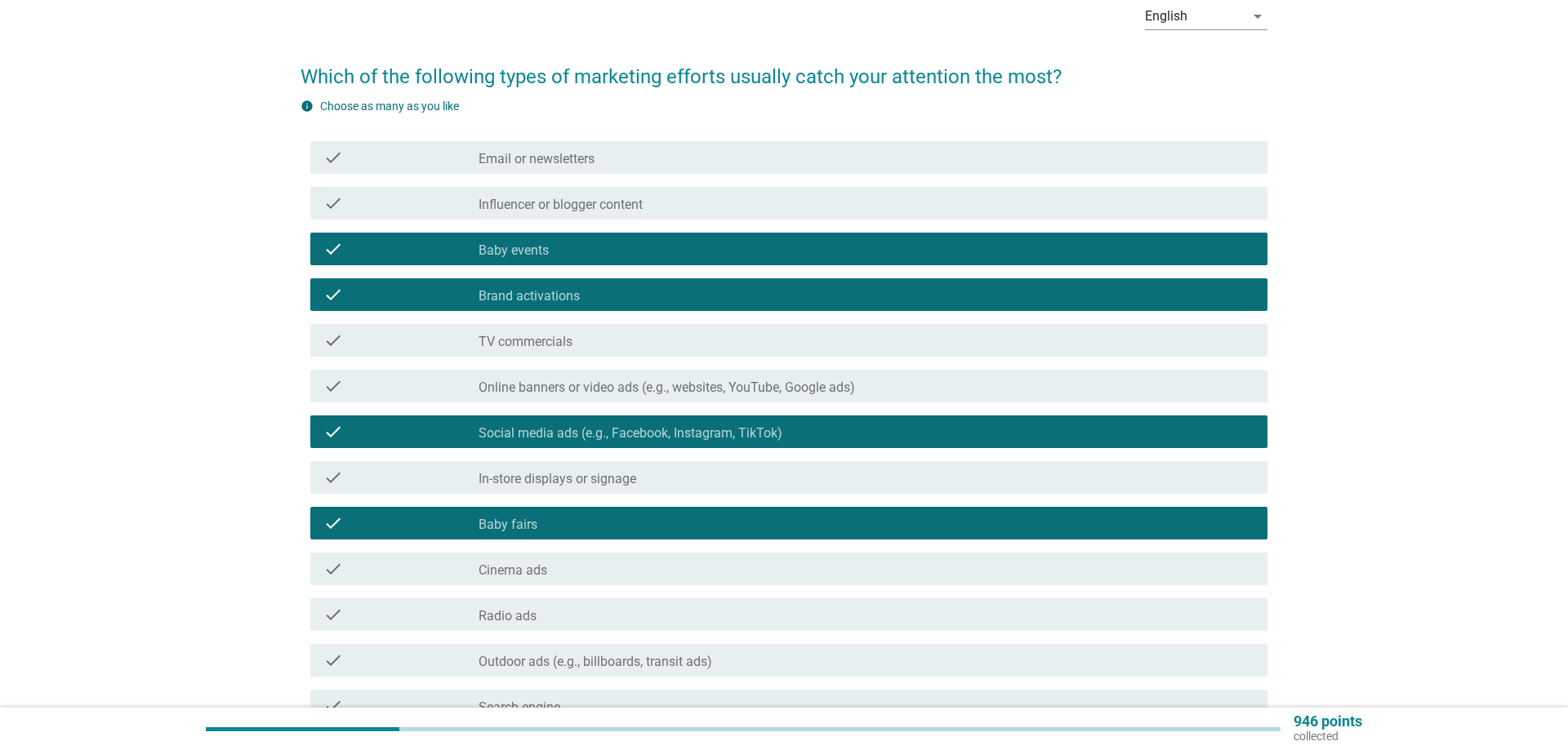
scroll to position [333, 0]
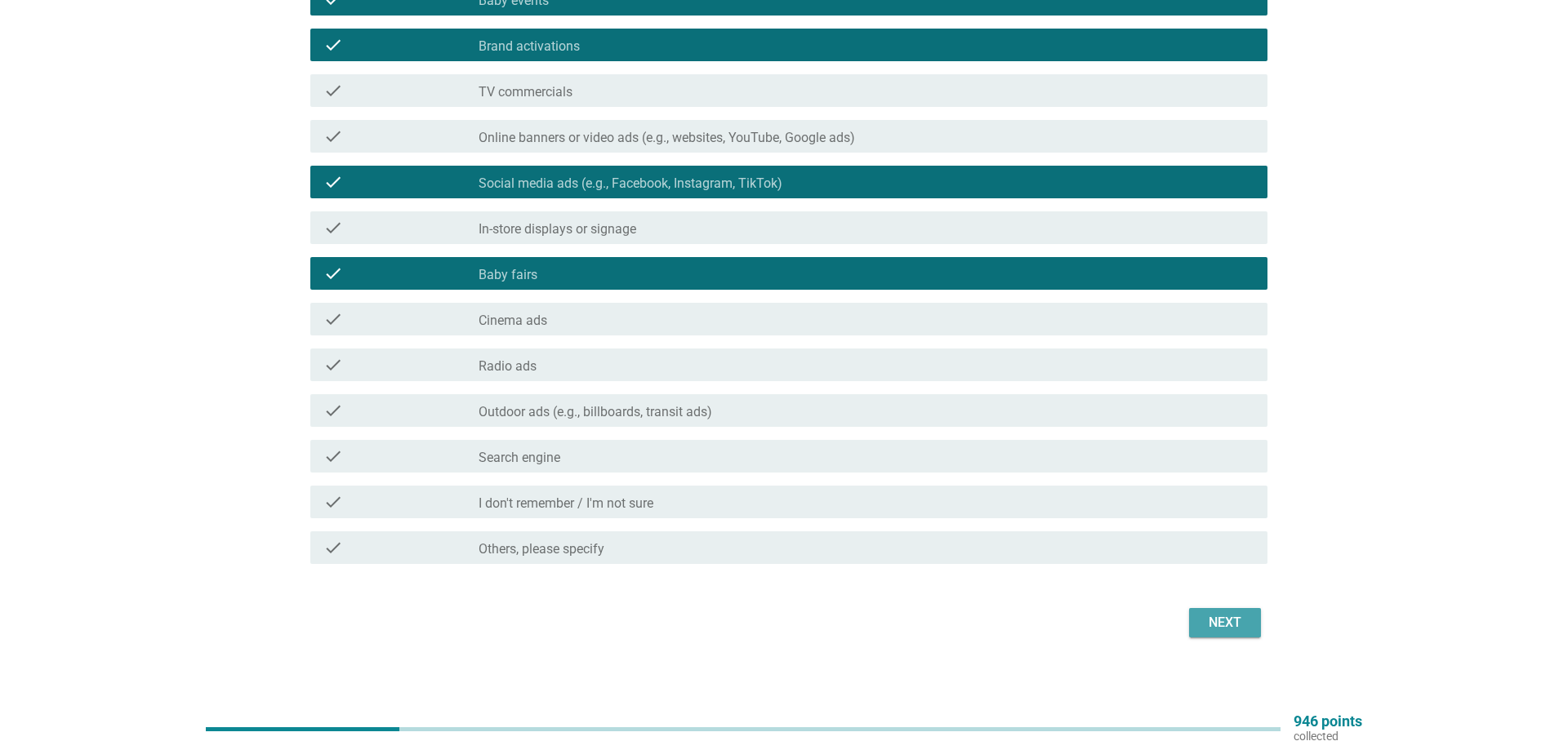
click at [1202, 609] on button "Next" at bounding box center [1225, 623] width 72 height 29
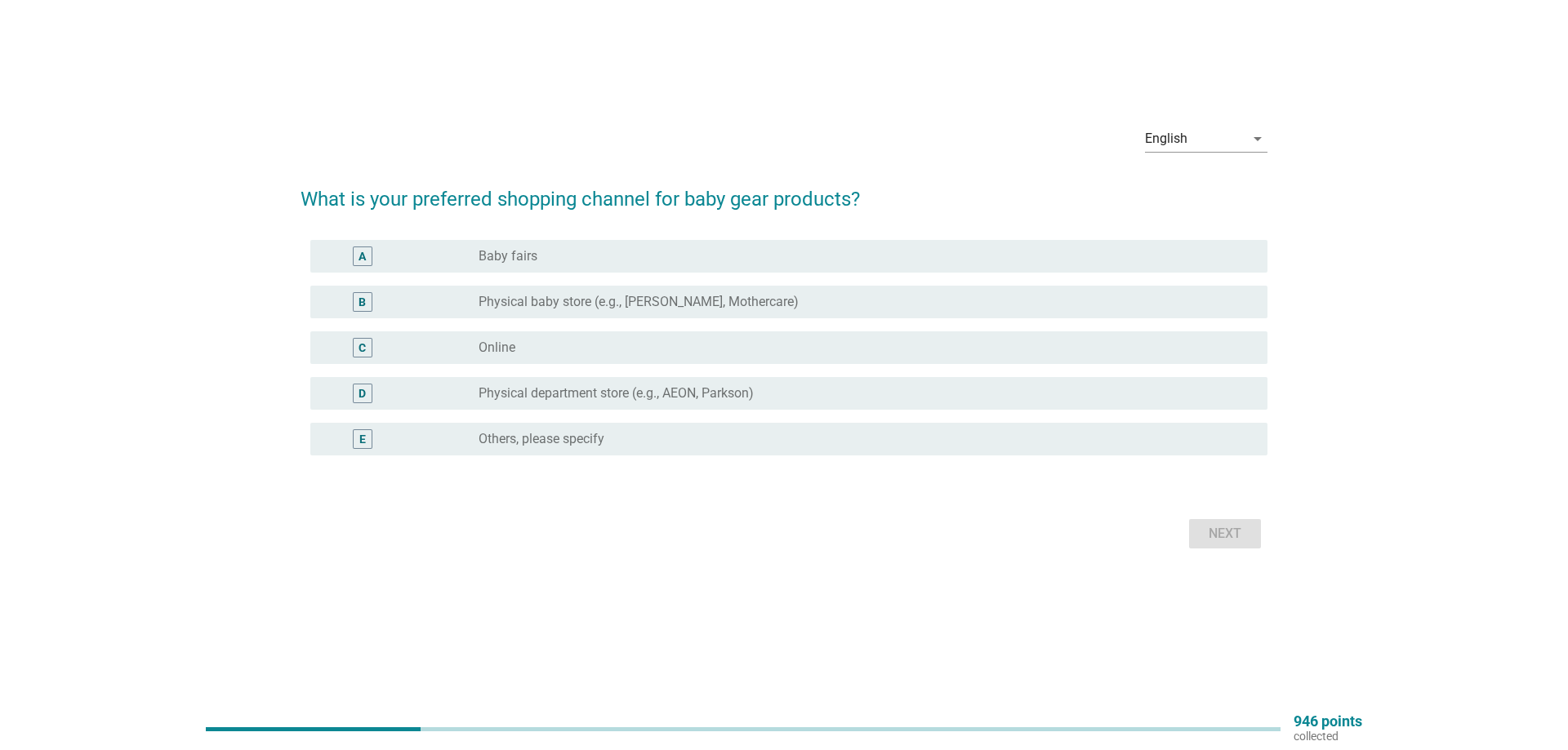
scroll to position [0, 0]
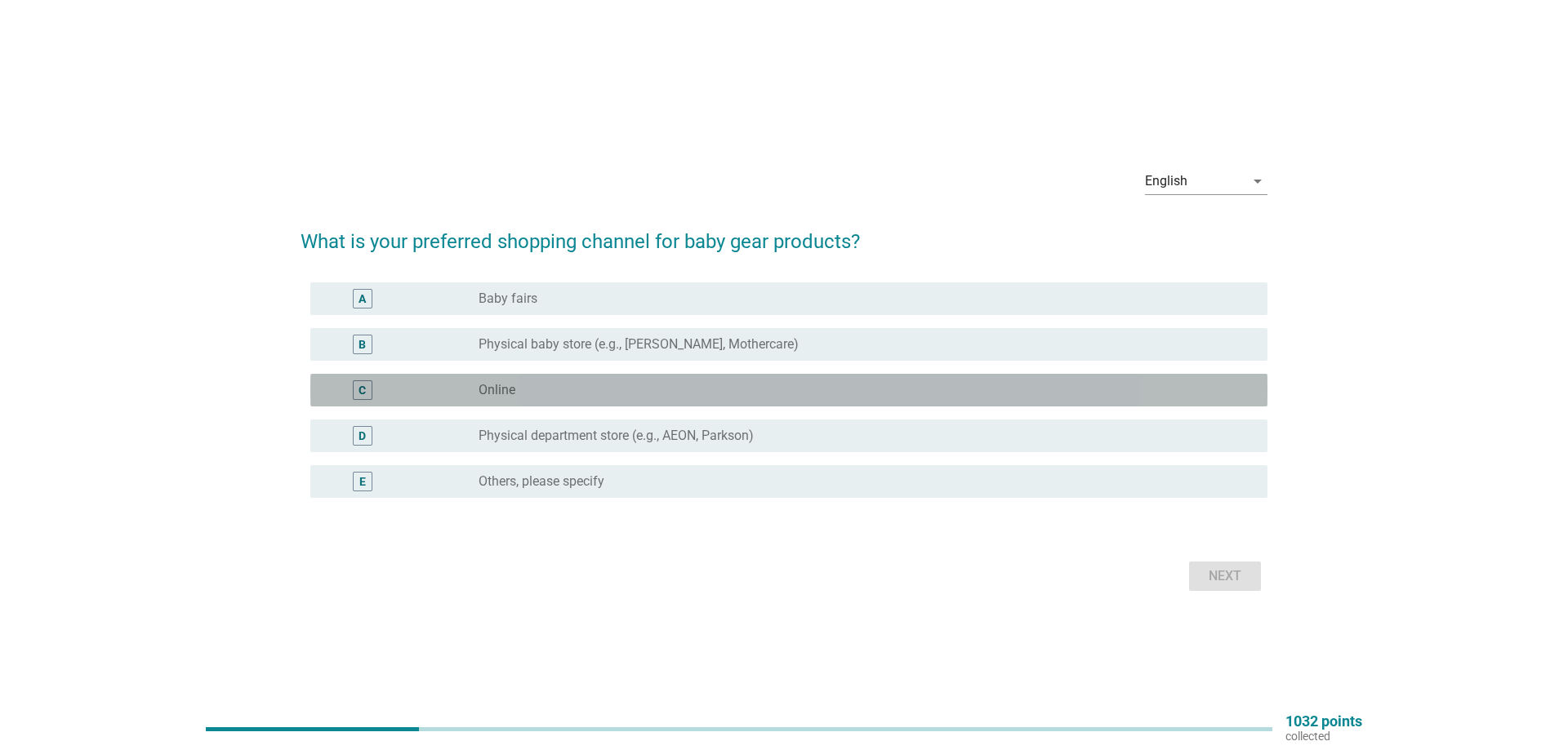
click at [495, 391] on label "Online" at bounding box center [497, 390] width 37 height 17
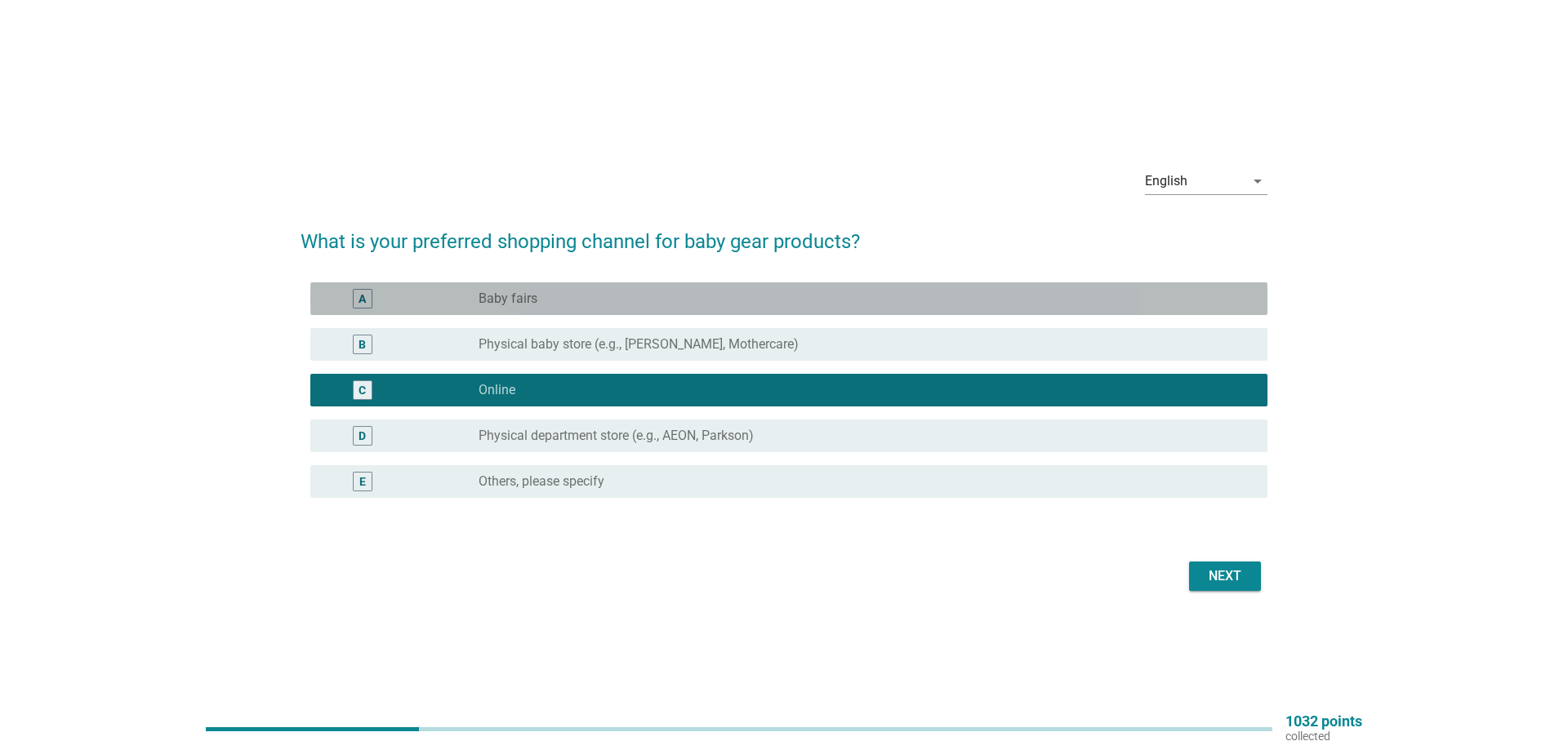
click at [501, 308] on div "A radio_button_unchecked Baby fairs" at bounding box center [789, 298] width 958 height 32
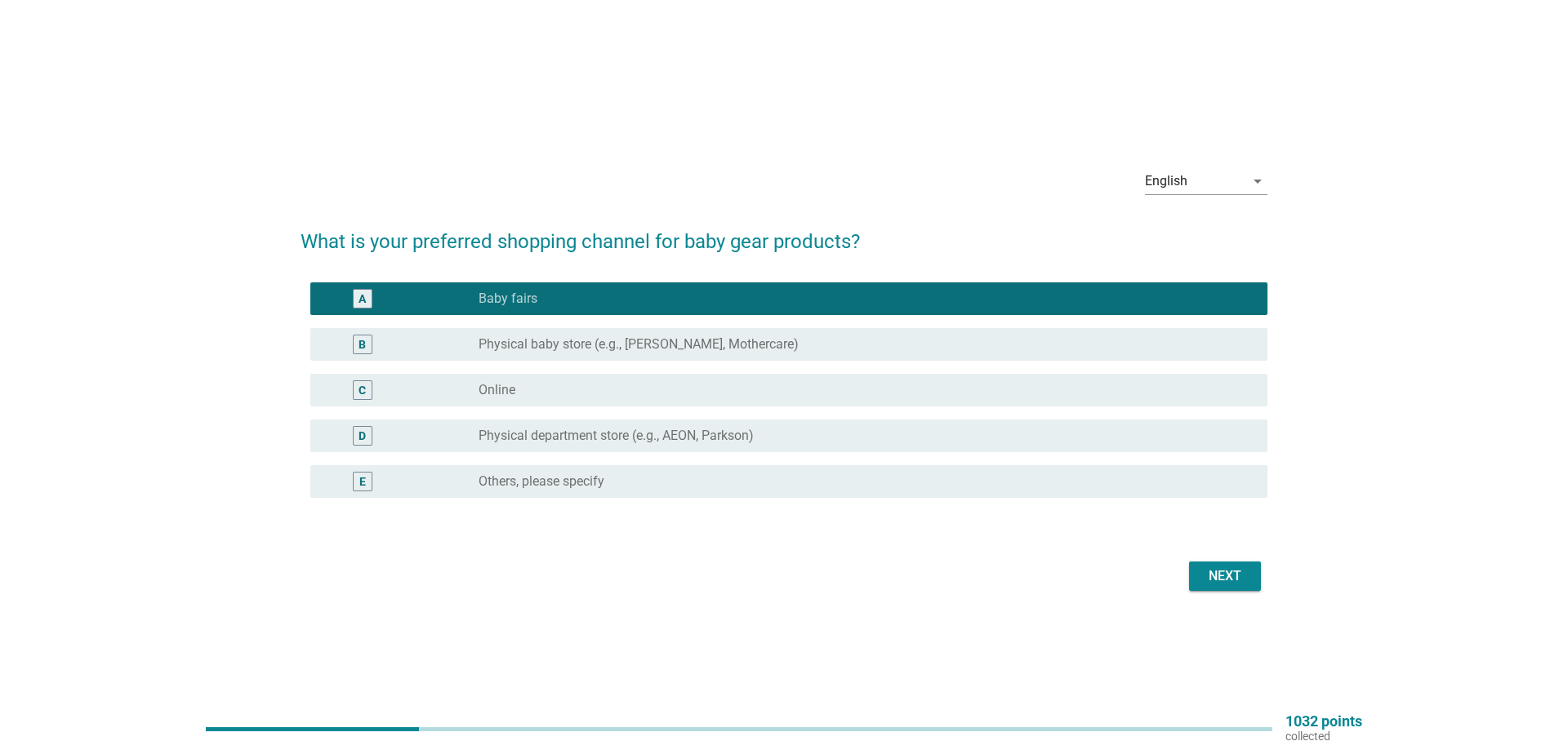
click at [495, 401] on div "C radio_button_unchecked Online" at bounding box center [789, 389] width 958 height 32
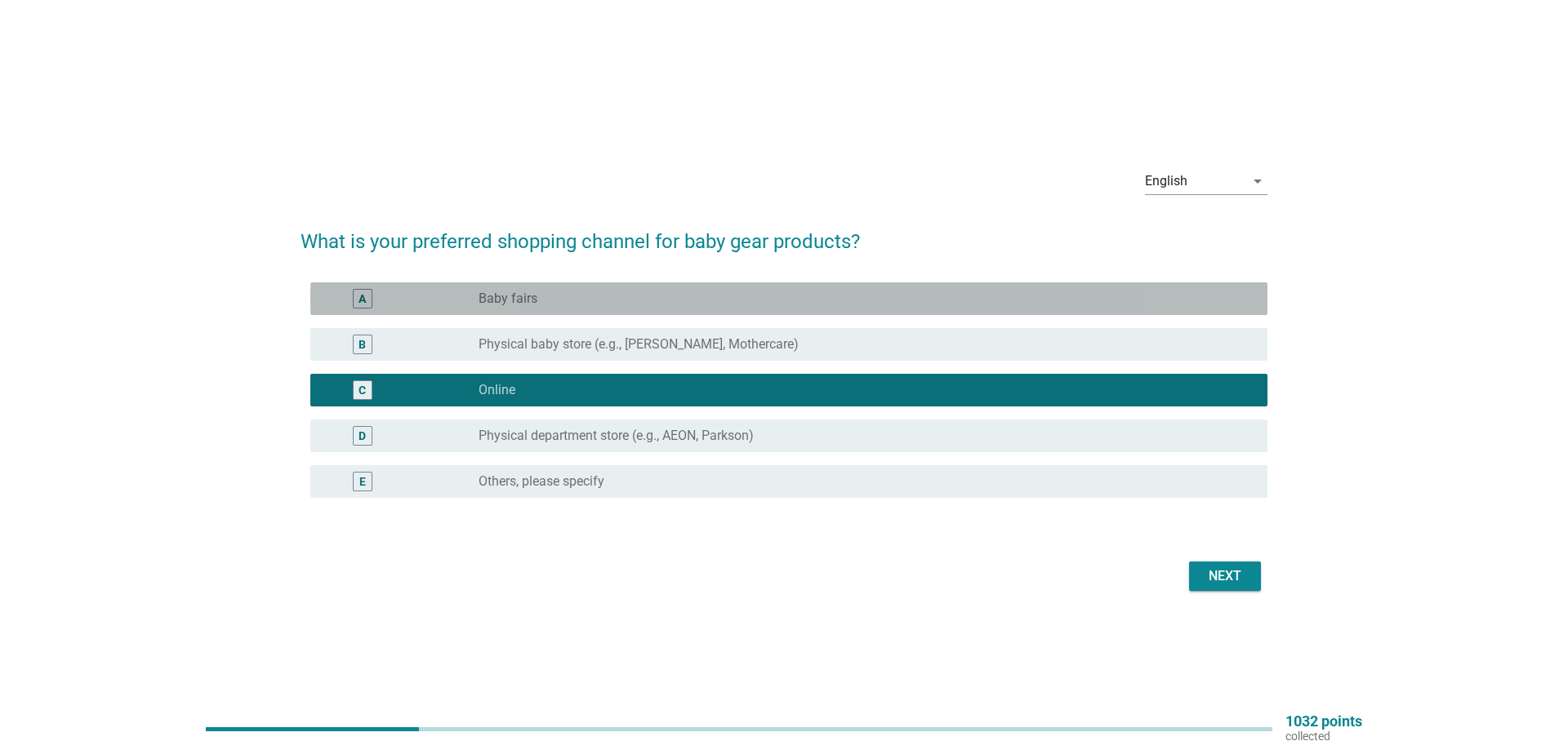
click at [503, 305] on label "Baby fairs" at bounding box center [508, 299] width 59 height 17
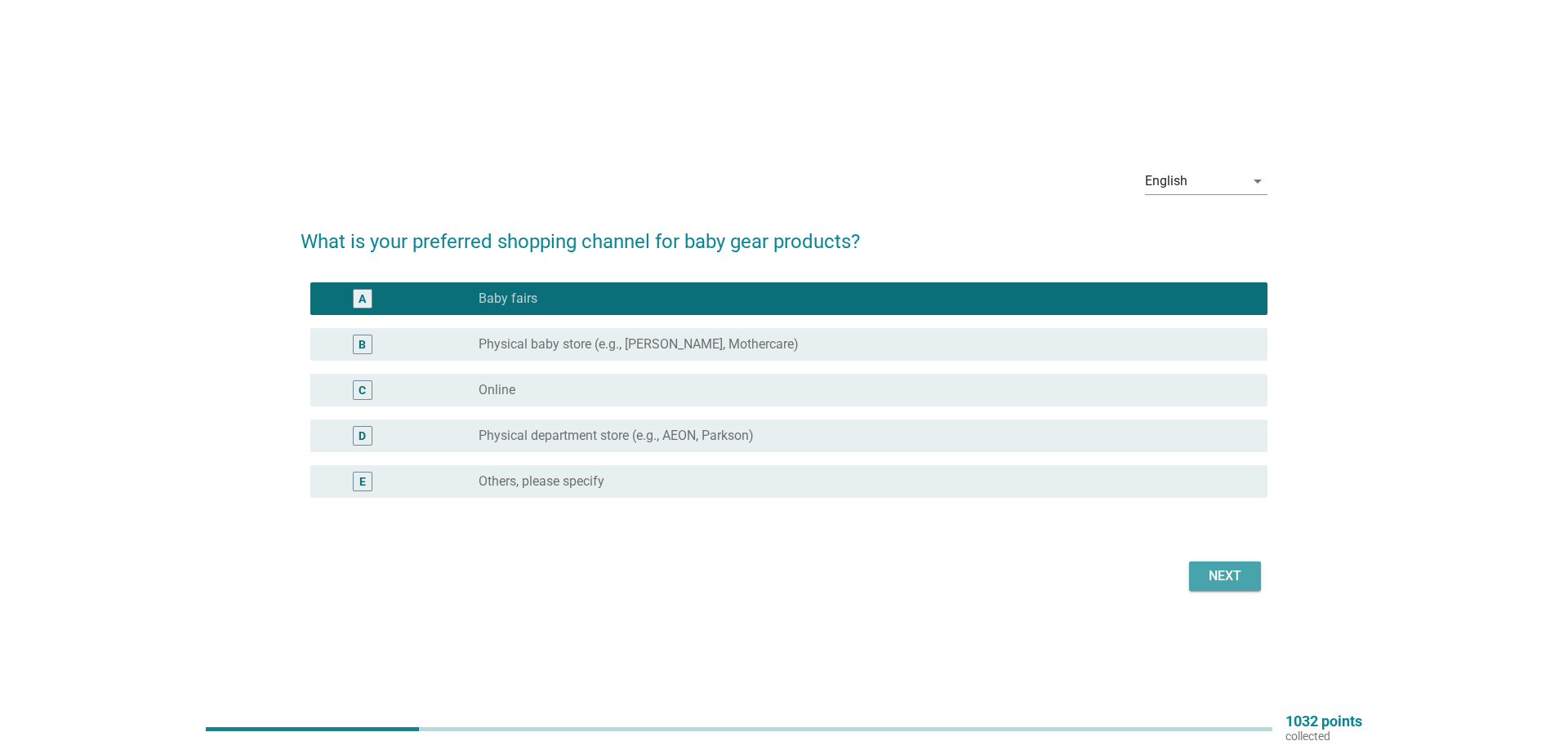
click at [1209, 565] on button "Next" at bounding box center [1225, 576] width 72 height 29
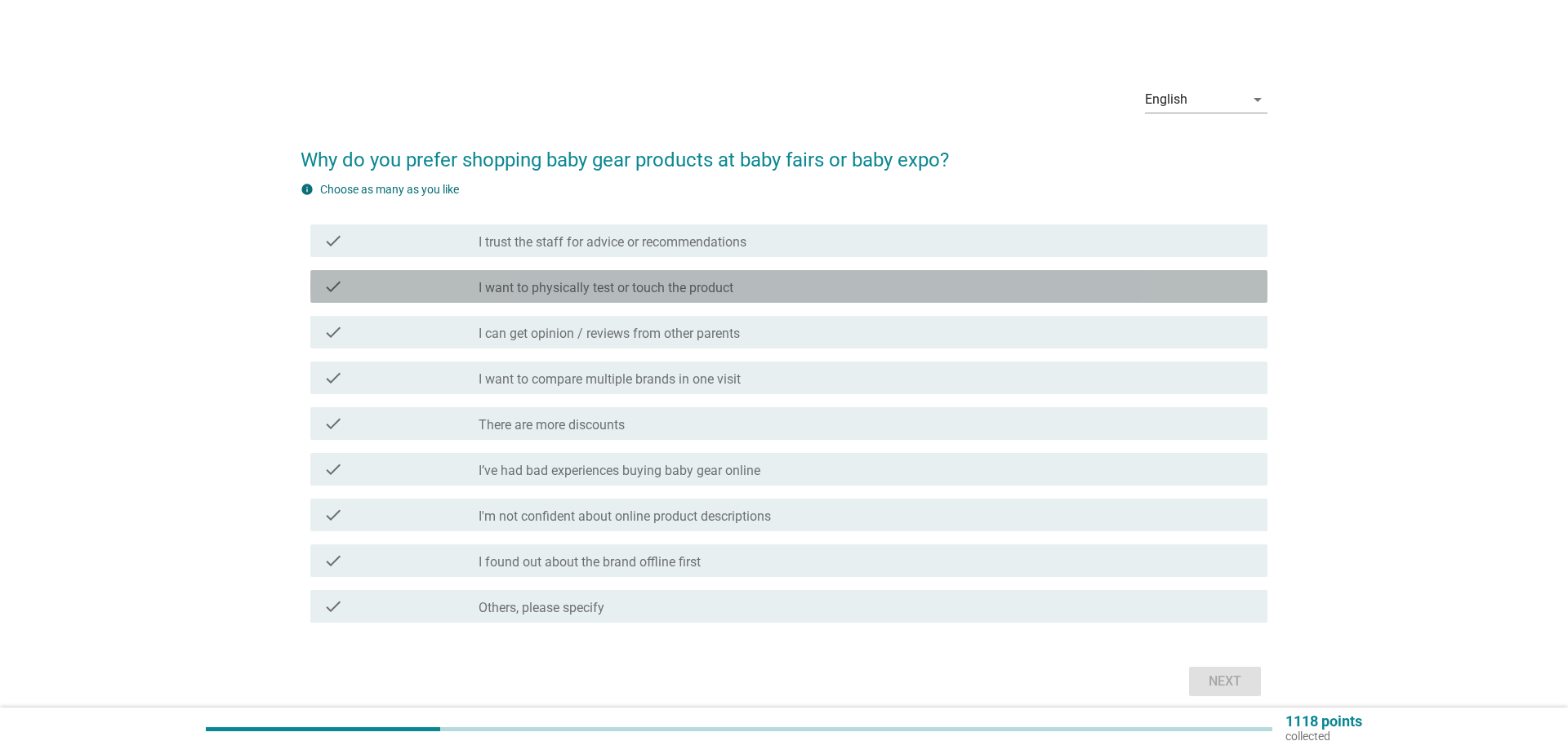
click at [620, 287] on label "I want to physically test or touch the product" at bounding box center [606, 288] width 255 height 17
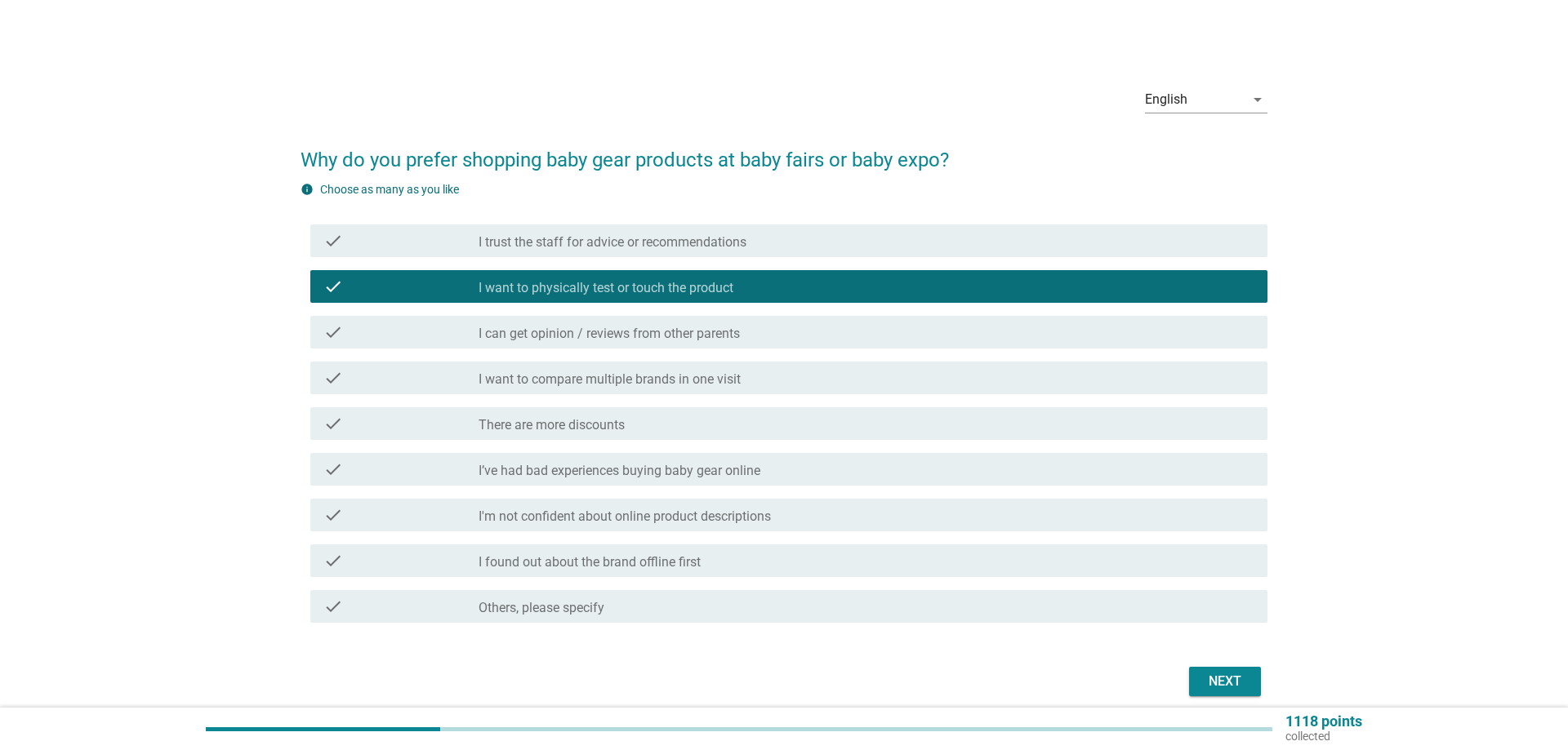
click at [637, 339] on label "I can get opinion / reviews from other parents" at bounding box center [610, 334] width 261 height 17
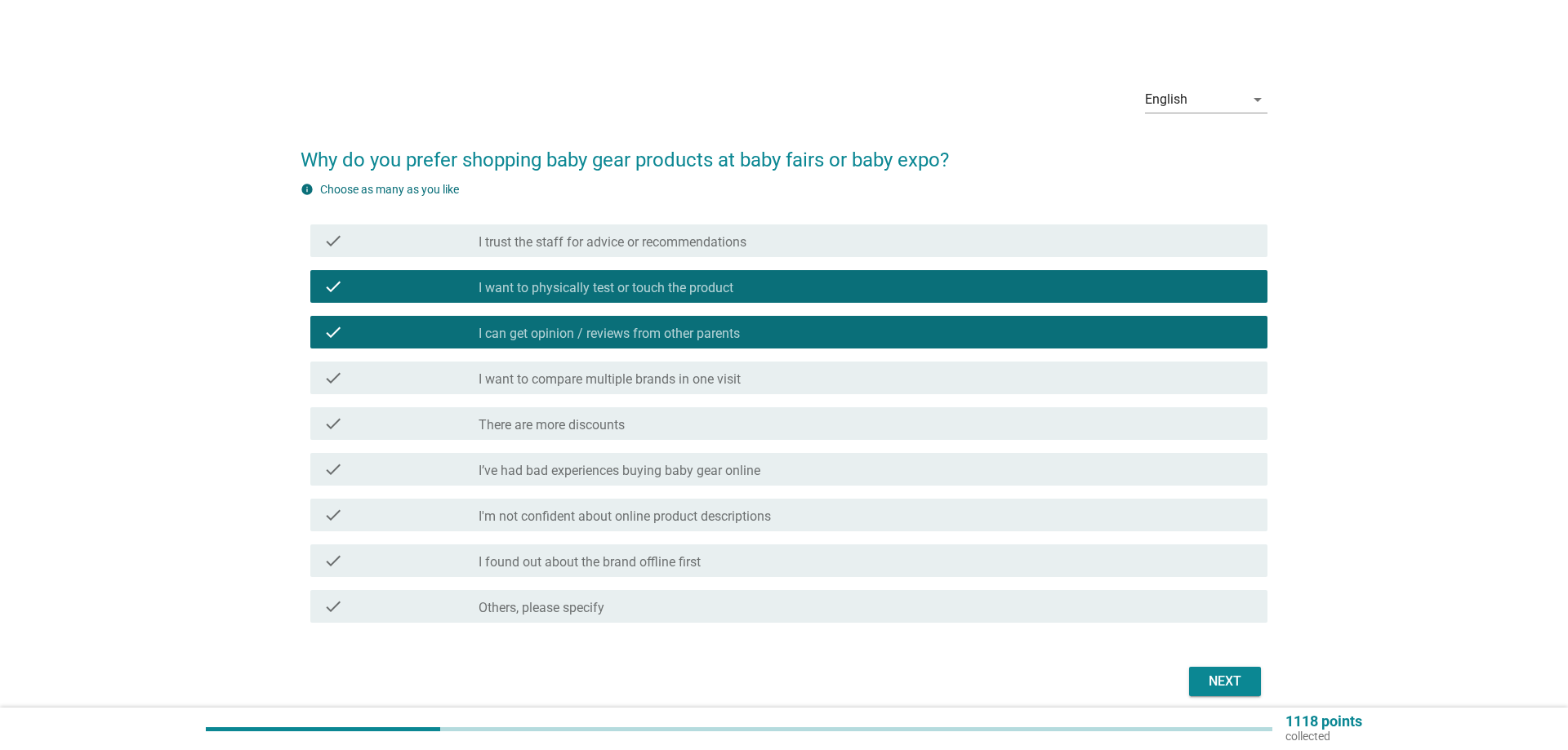
click at [609, 385] on label "I want to compare multiple brands in one visit" at bounding box center [610, 380] width 262 height 17
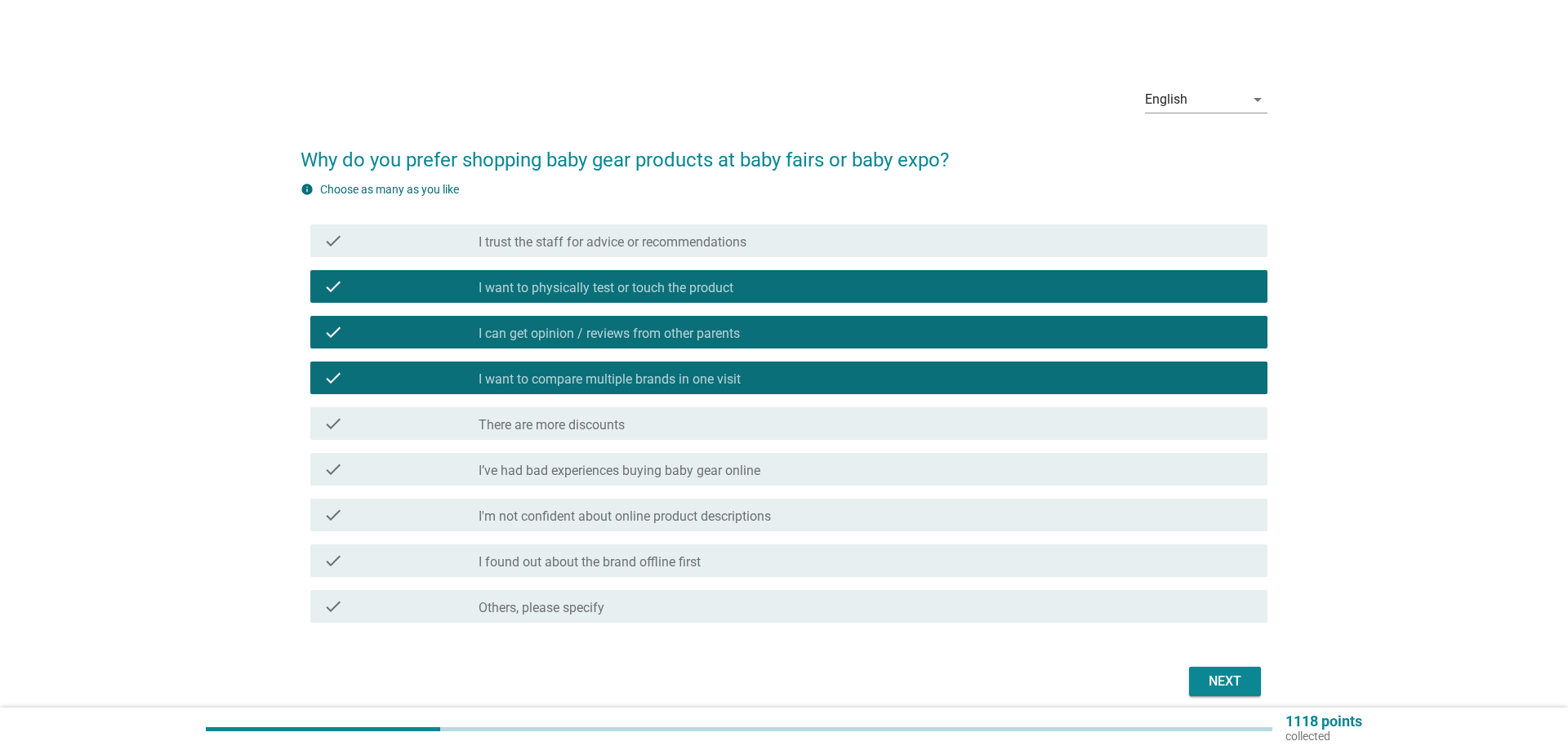
click at [587, 432] on label "There are more discounts" at bounding box center [552, 425] width 146 height 17
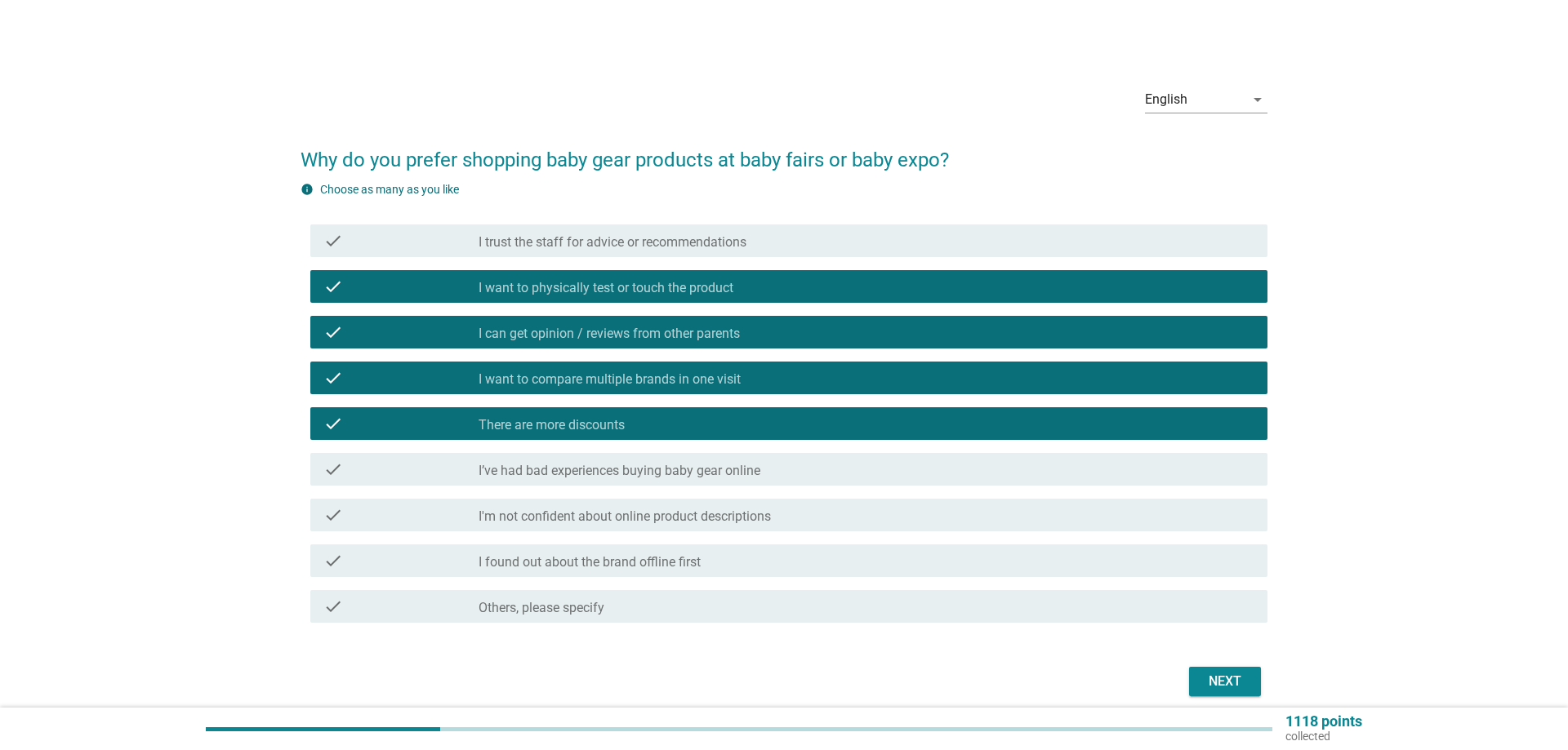
click at [1225, 681] on div "Next" at bounding box center [1225, 681] width 46 height 19
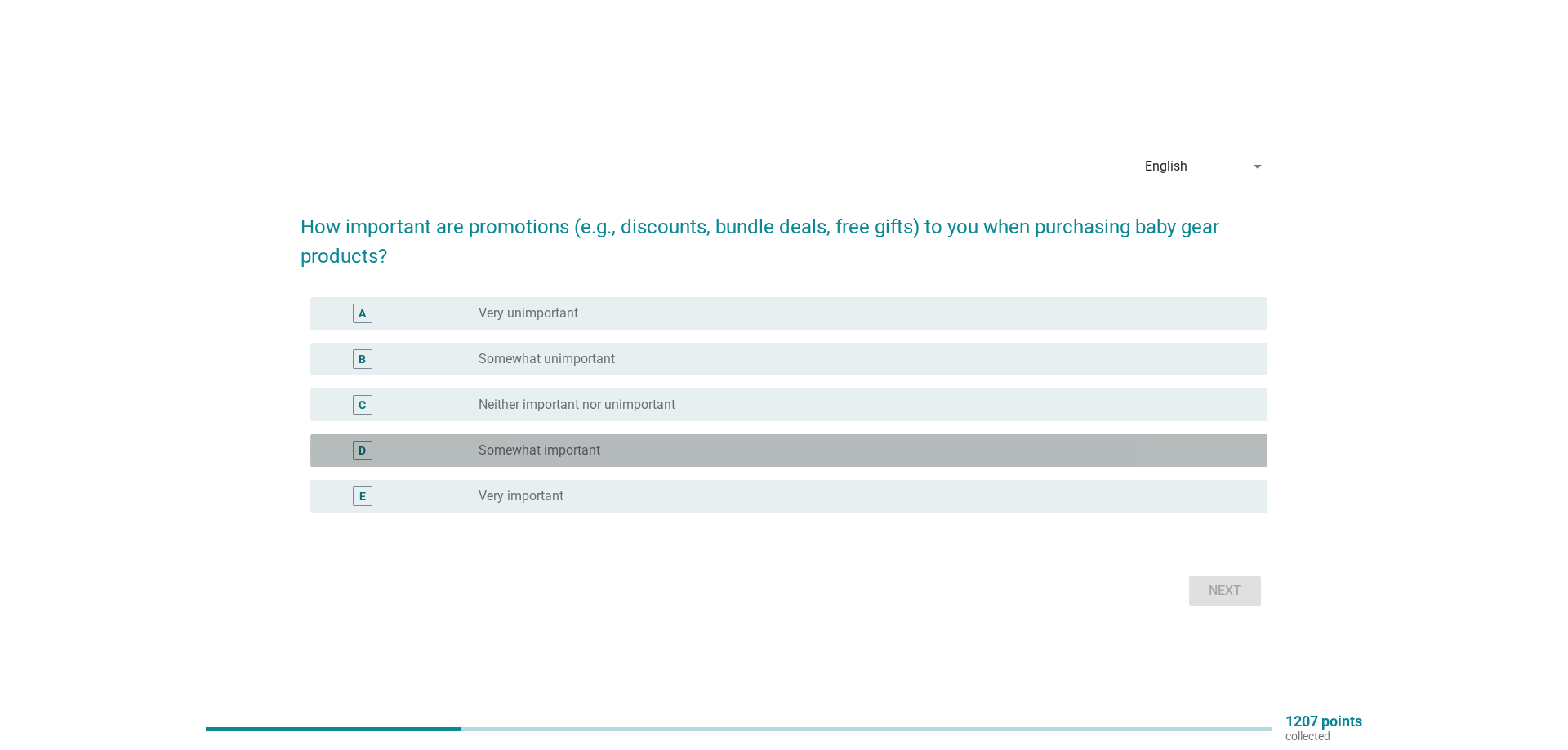
click at [515, 447] on label "Somewhat important" at bounding box center [540, 451] width 122 height 17
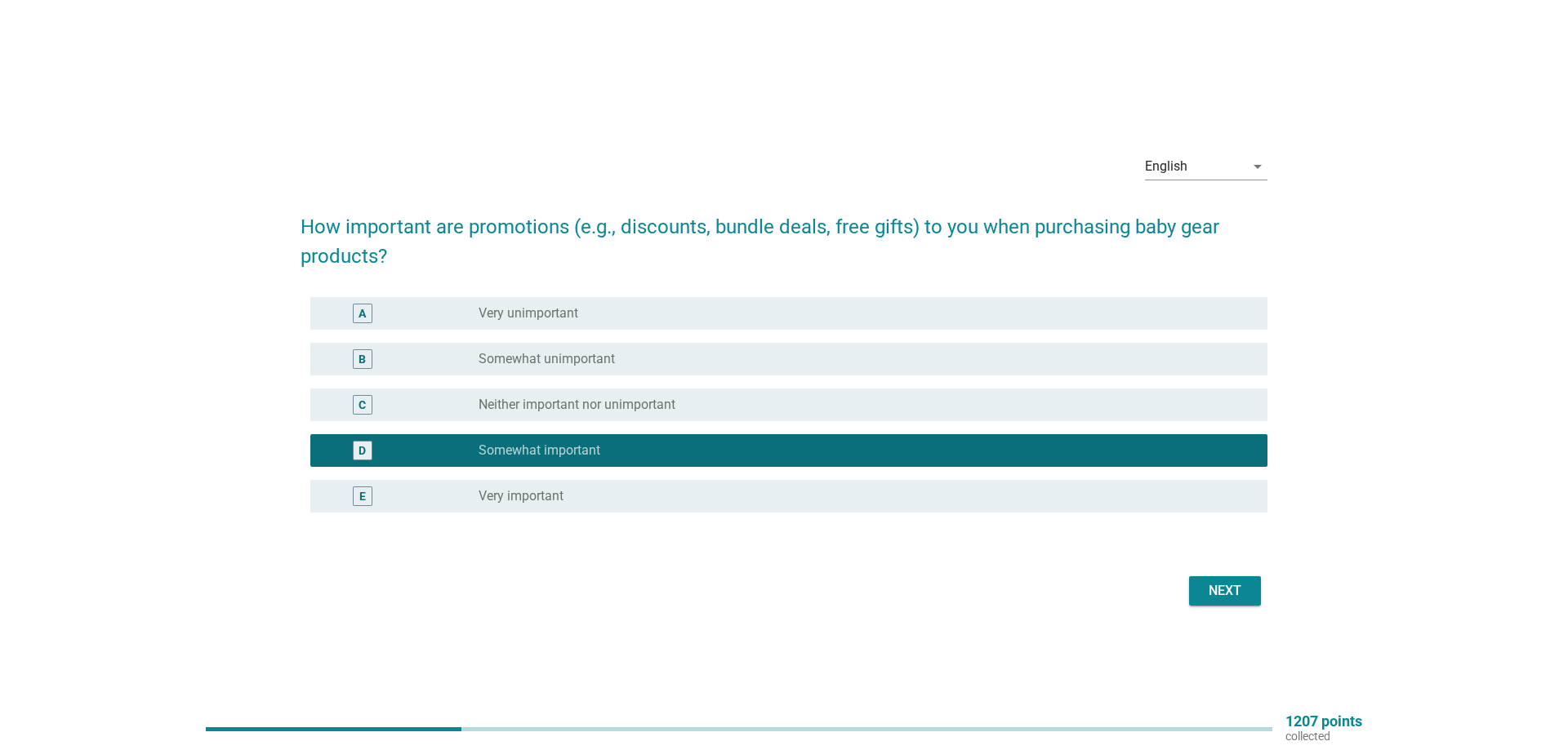
click at [1230, 596] on div "Next" at bounding box center [1225, 591] width 46 height 19
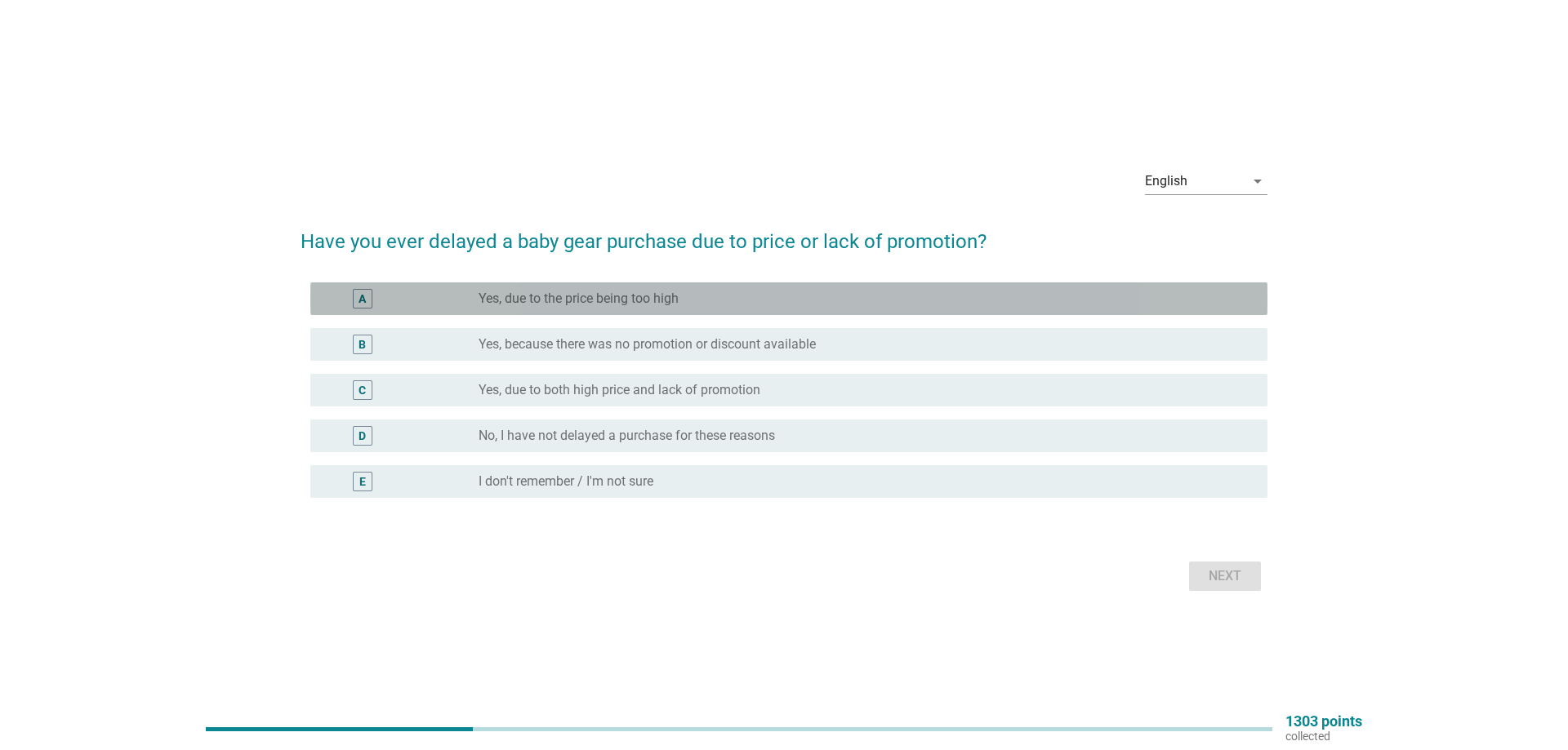
click at [604, 293] on label "Yes, due to the price being too high" at bounding box center [578, 299] width 200 height 17
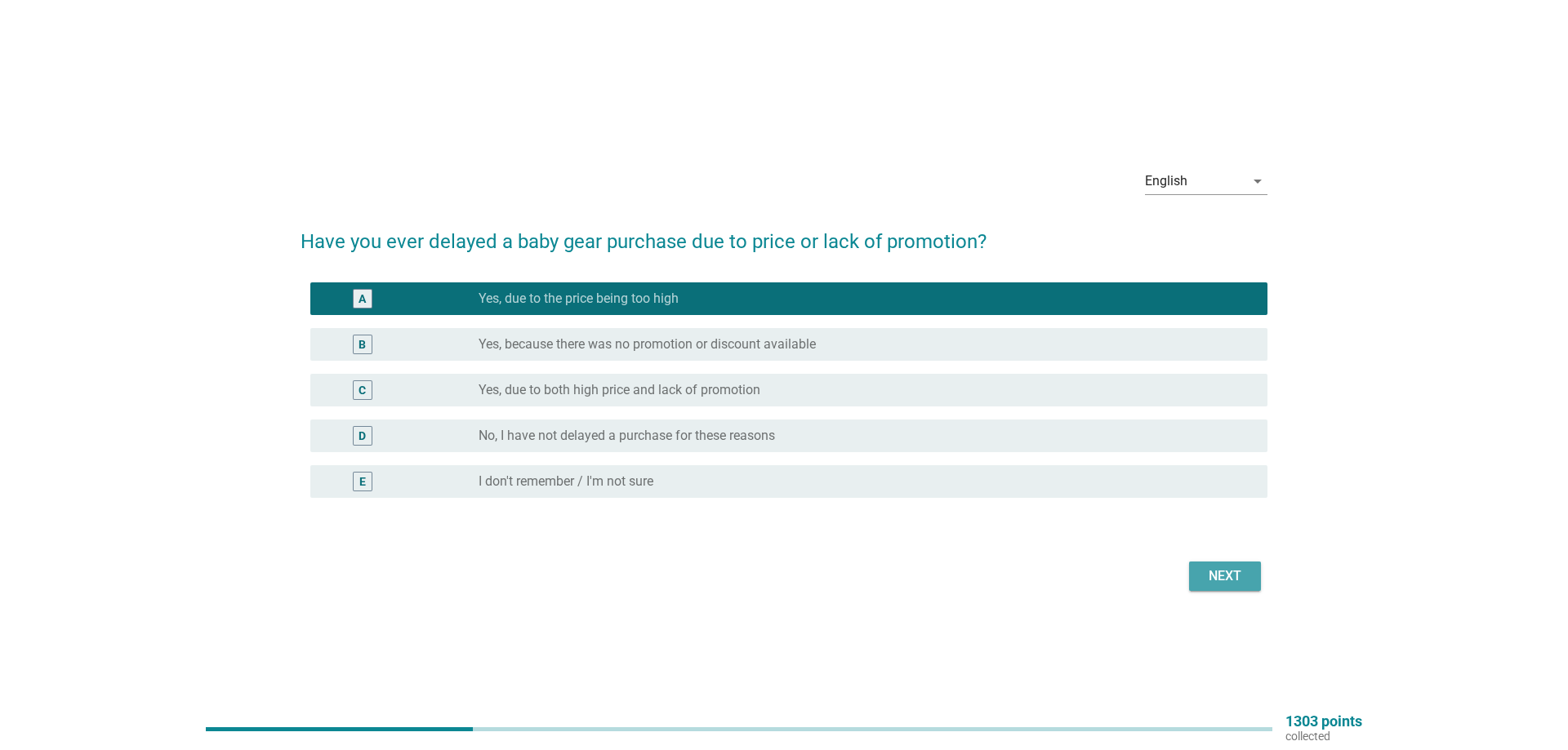
click at [1204, 572] on div "Next" at bounding box center [1225, 576] width 46 height 19
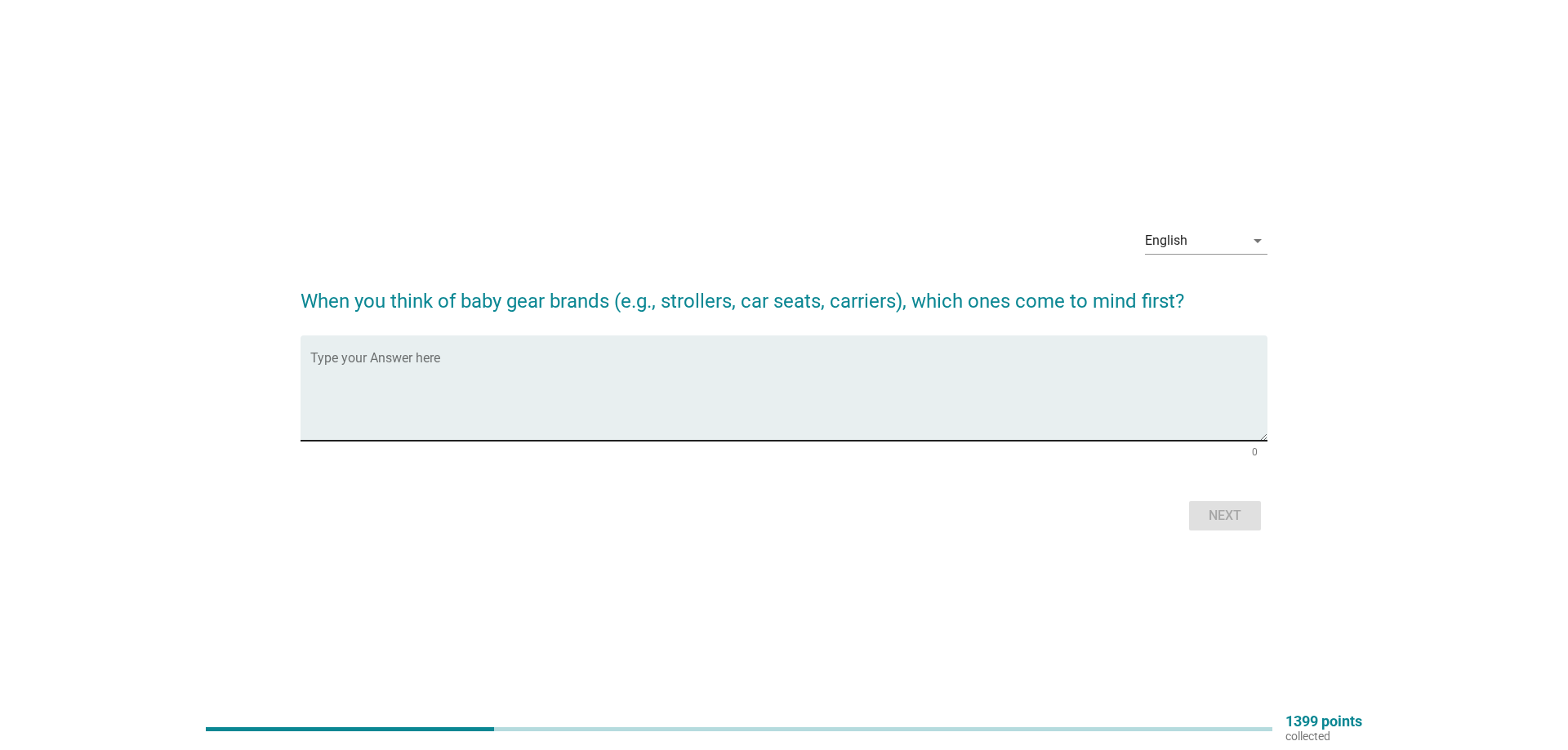
click at [673, 419] on textarea "Type your Answer here" at bounding box center [789, 398] width 958 height 86
type textarea "Evenflo"
click at [1234, 519] on div "Next" at bounding box center [1225, 515] width 46 height 19
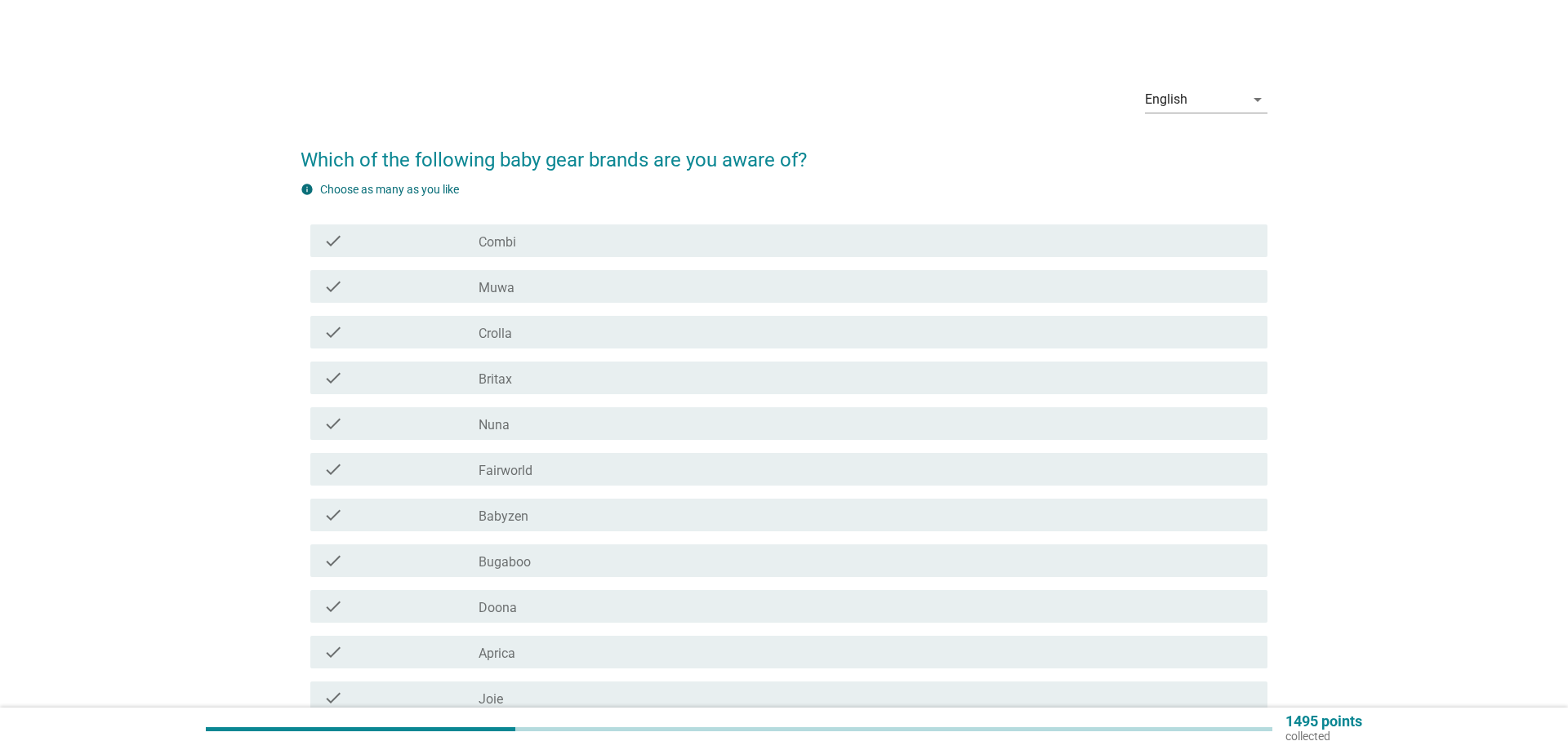
click at [500, 334] on label "Crolla" at bounding box center [495, 334] width 33 height 17
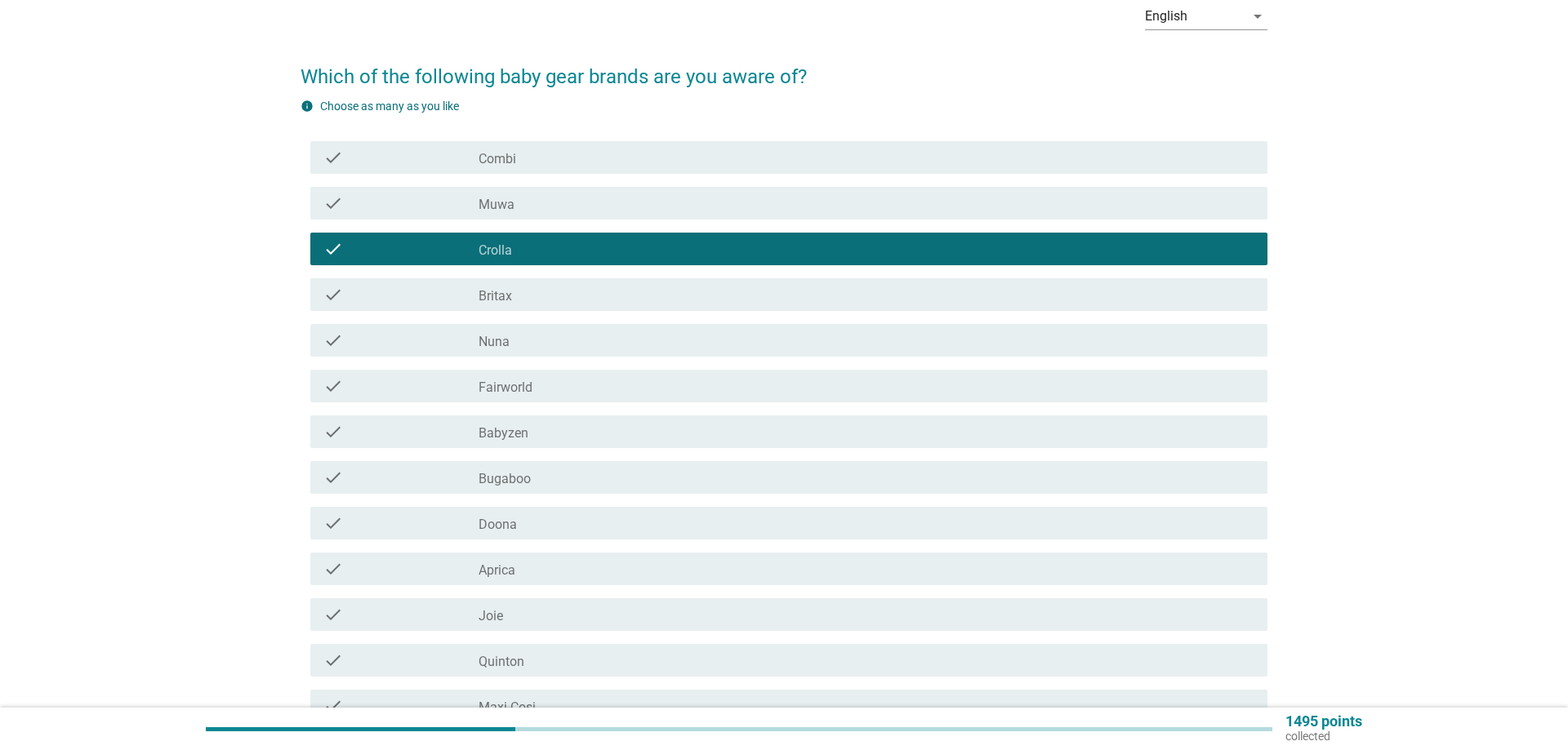
scroll to position [167, 0]
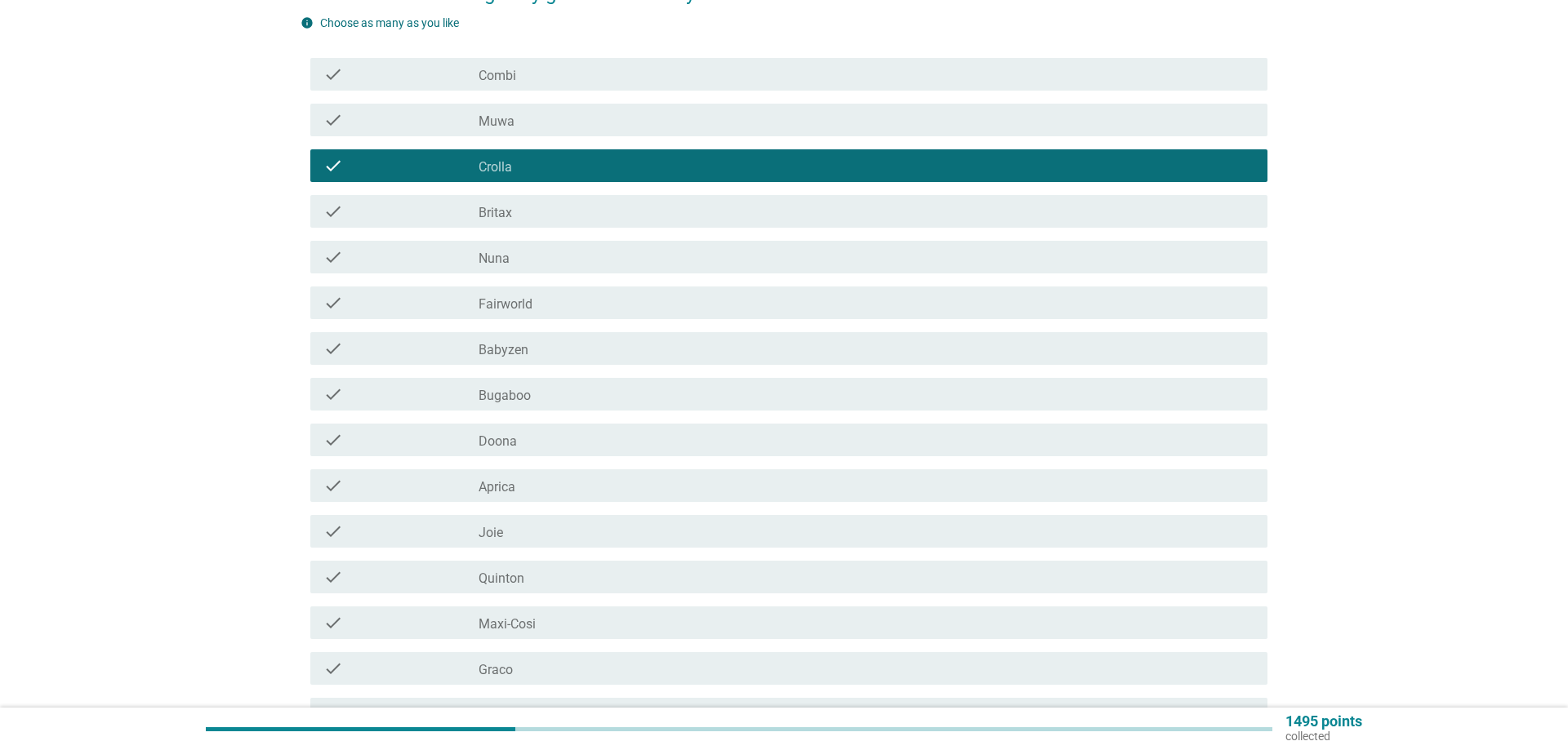
click at [485, 530] on label "Joie" at bounding box center [491, 533] width 25 height 17
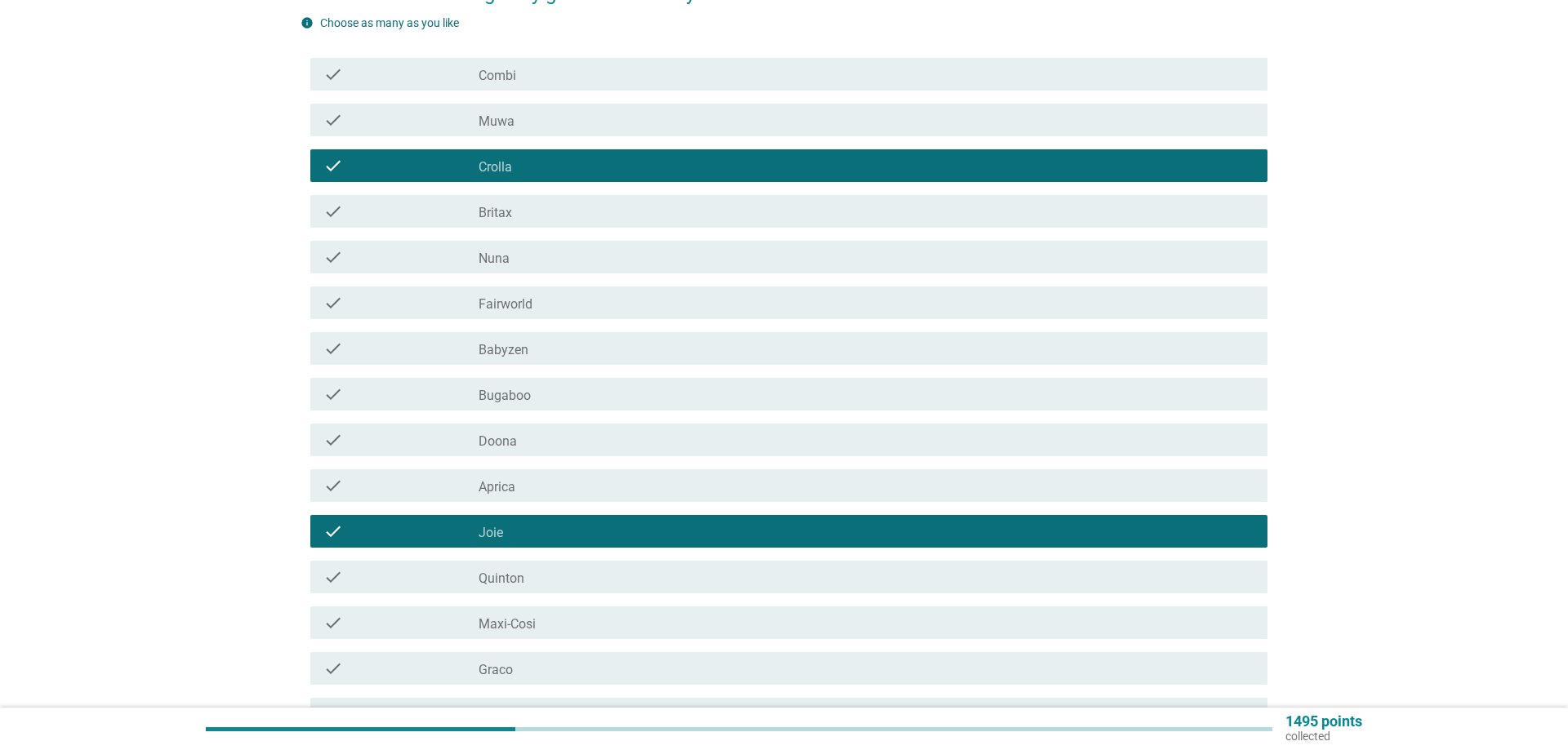
scroll to position [416, 0]
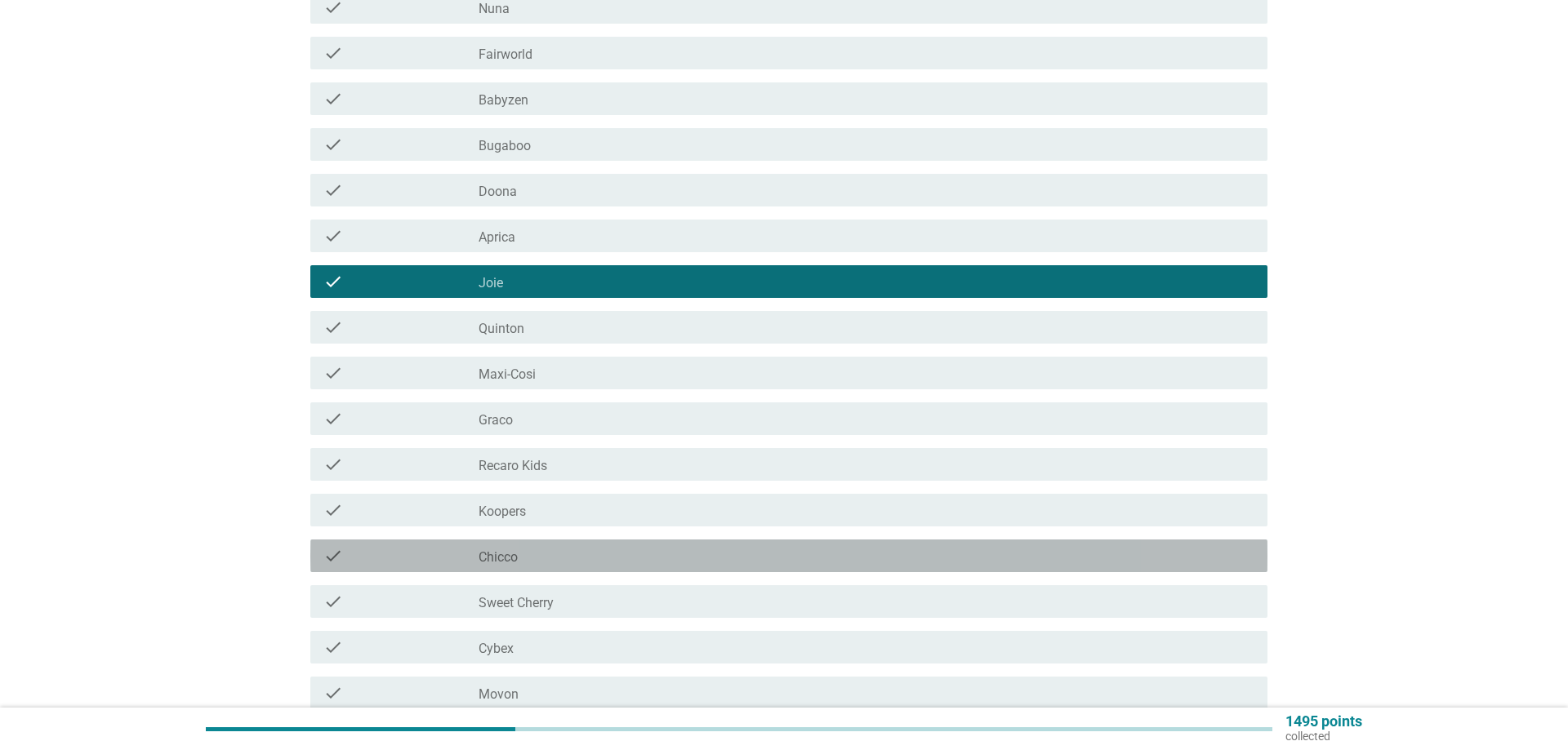
click at [494, 552] on label "Chicco" at bounding box center [498, 558] width 40 height 17
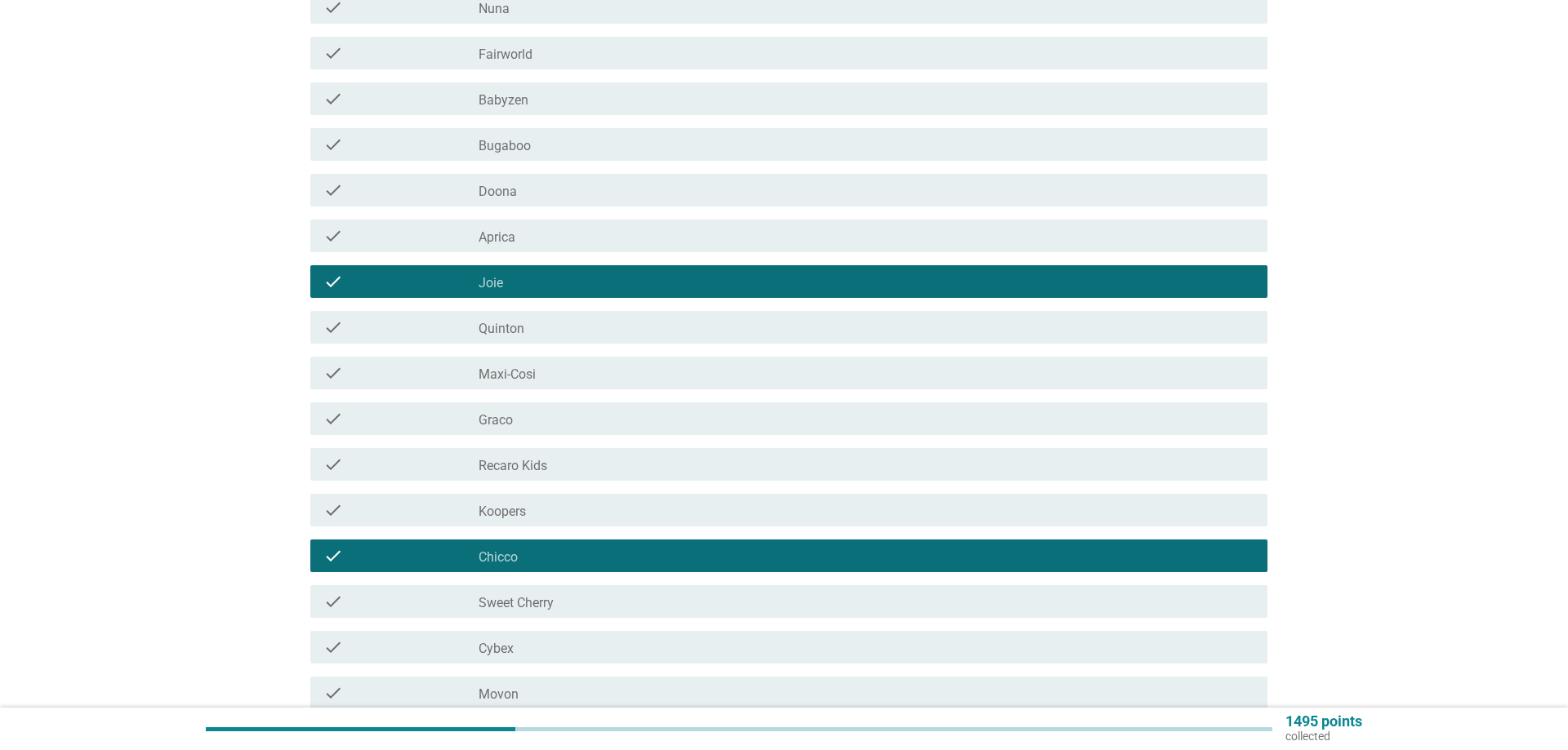
scroll to position [500, 0]
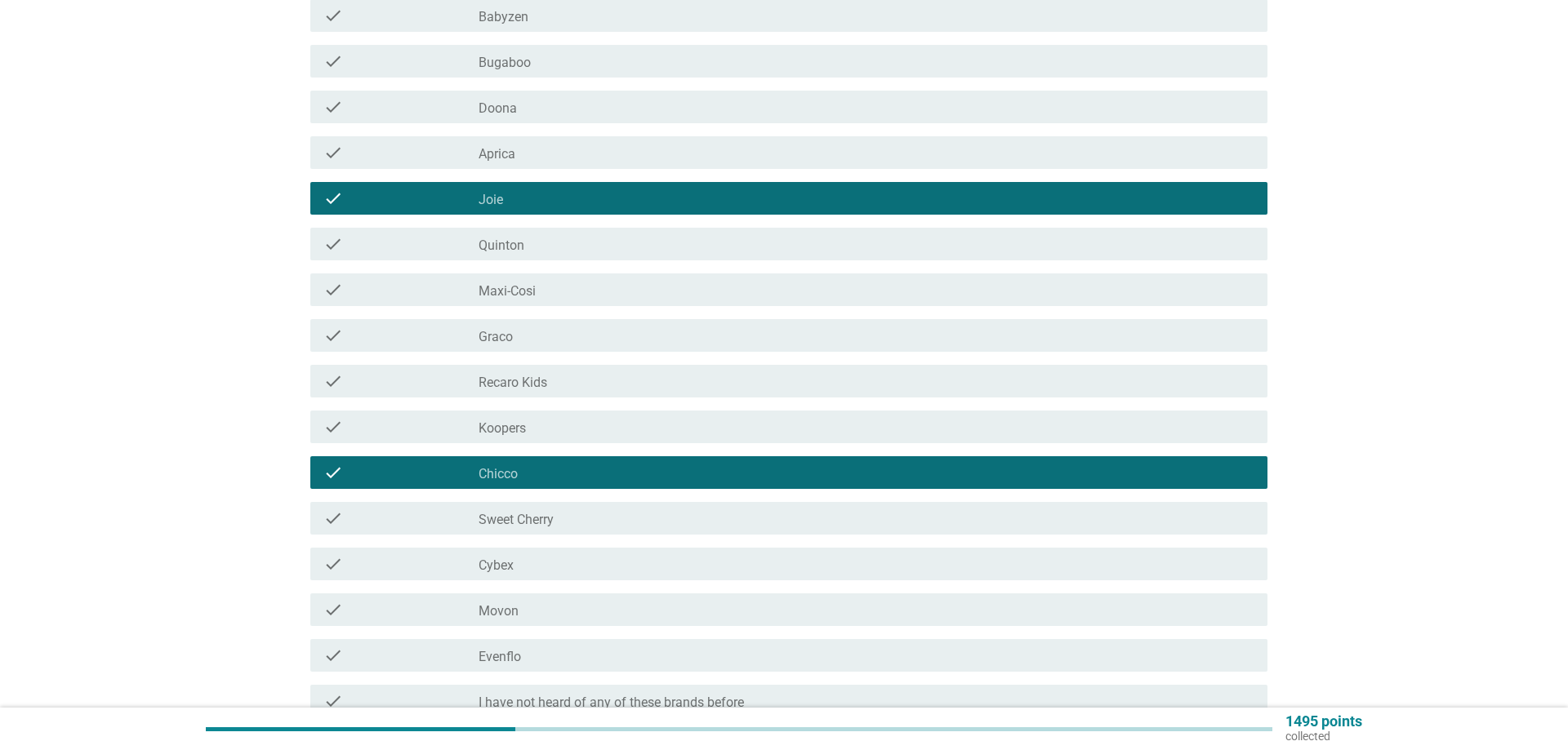
click at [525, 527] on label "Sweet Cherry" at bounding box center [517, 520] width 75 height 17
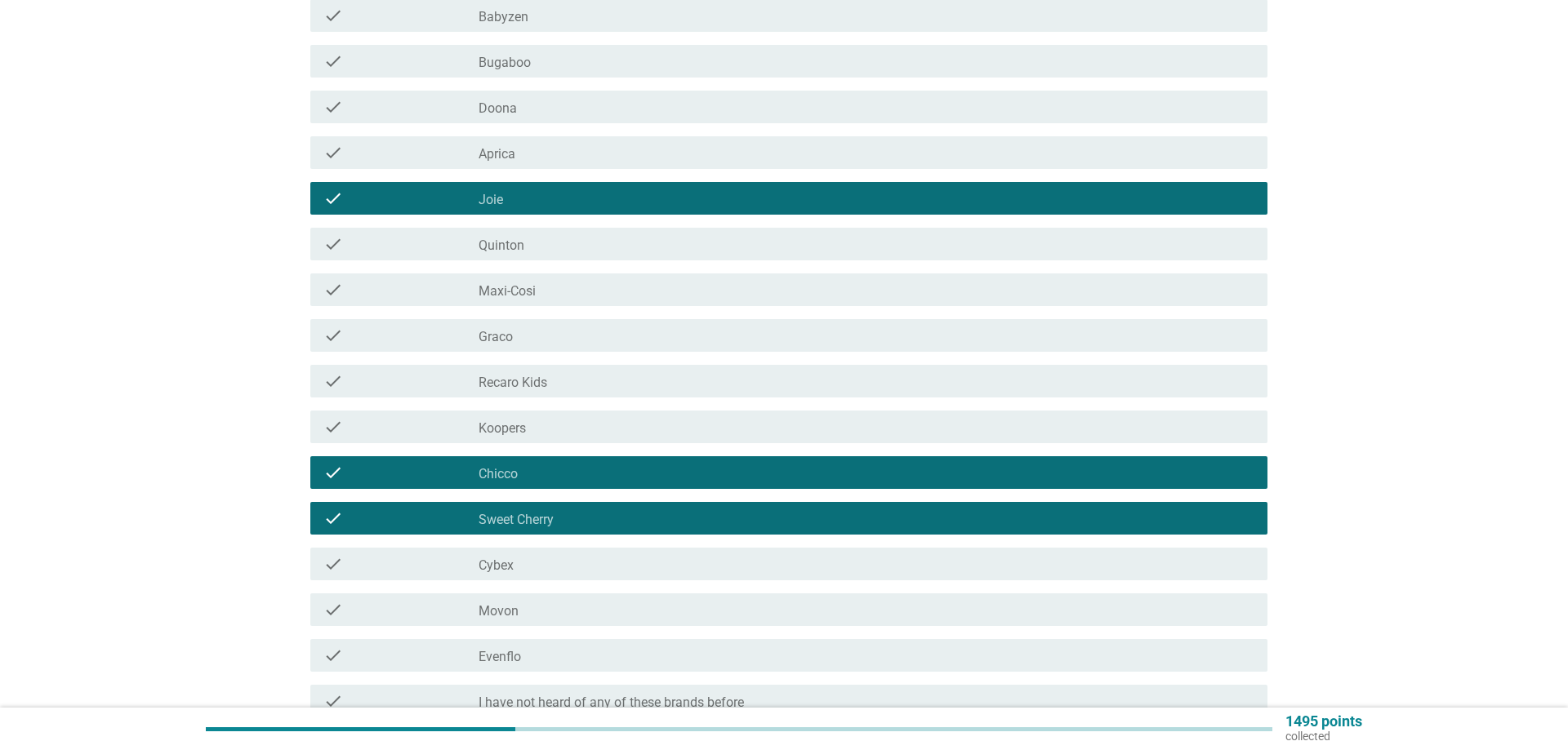
scroll to position [666, 0]
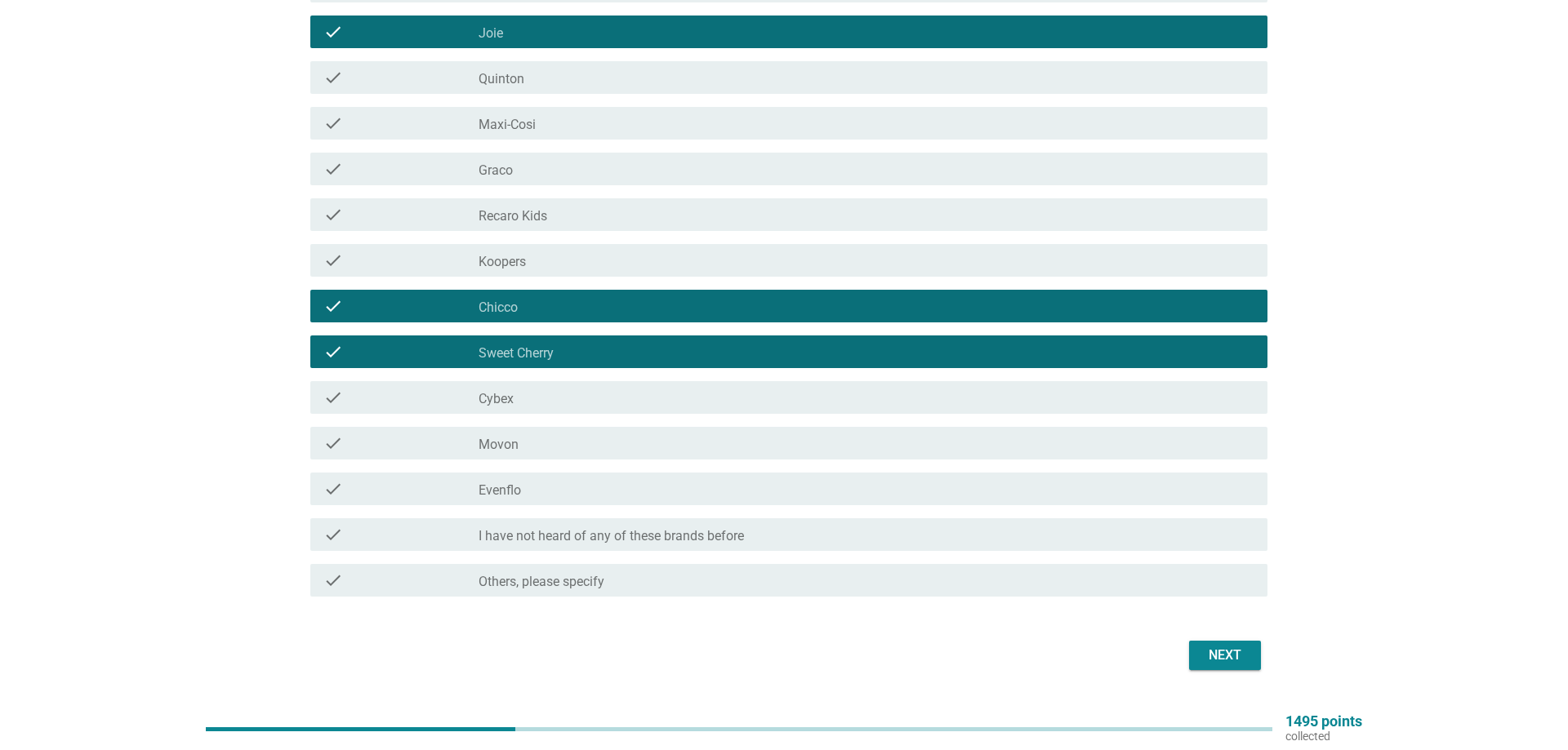
click at [495, 495] on label "Evenflo" at bounding box center [500, 490] width 42 height 17
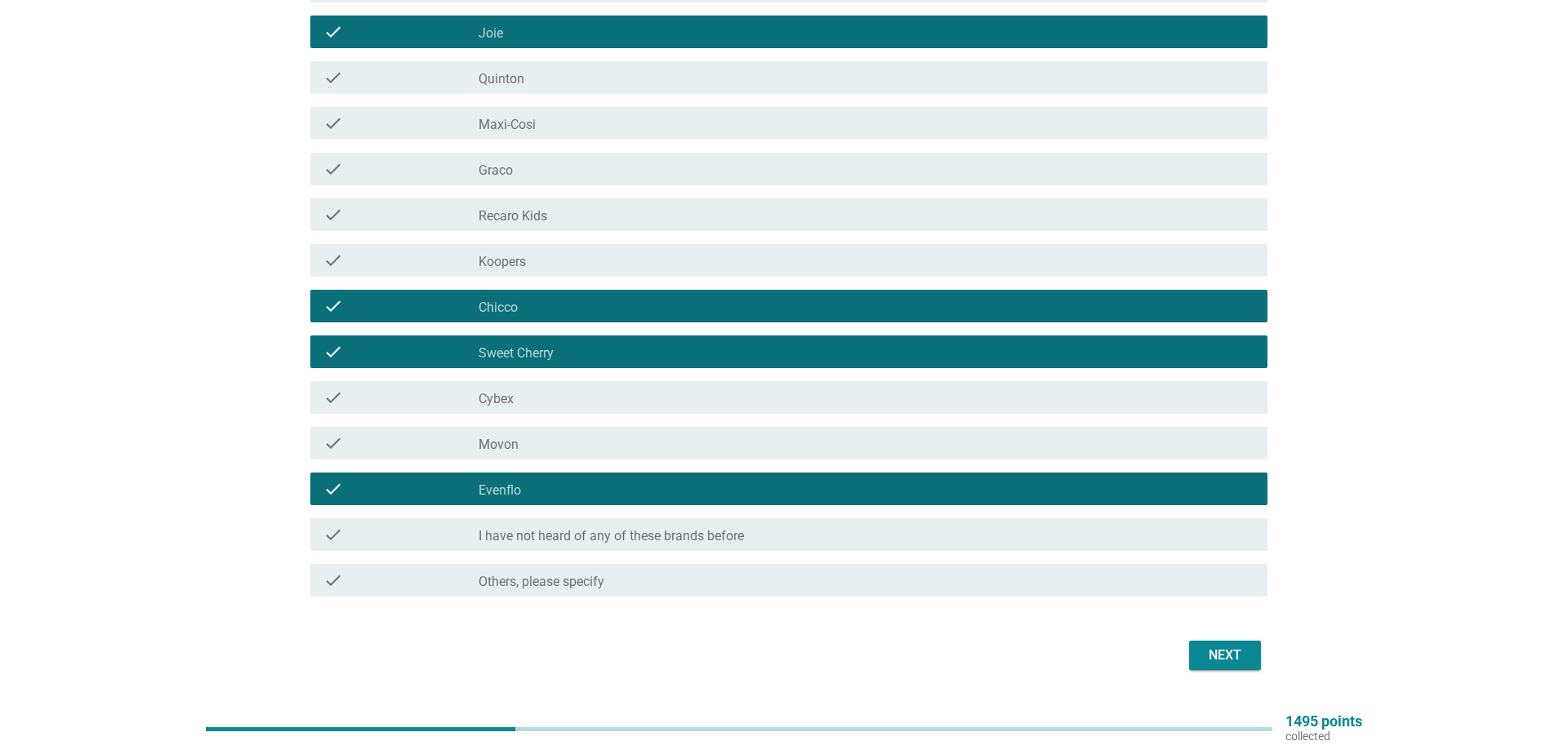
scroll to position [500, 0]
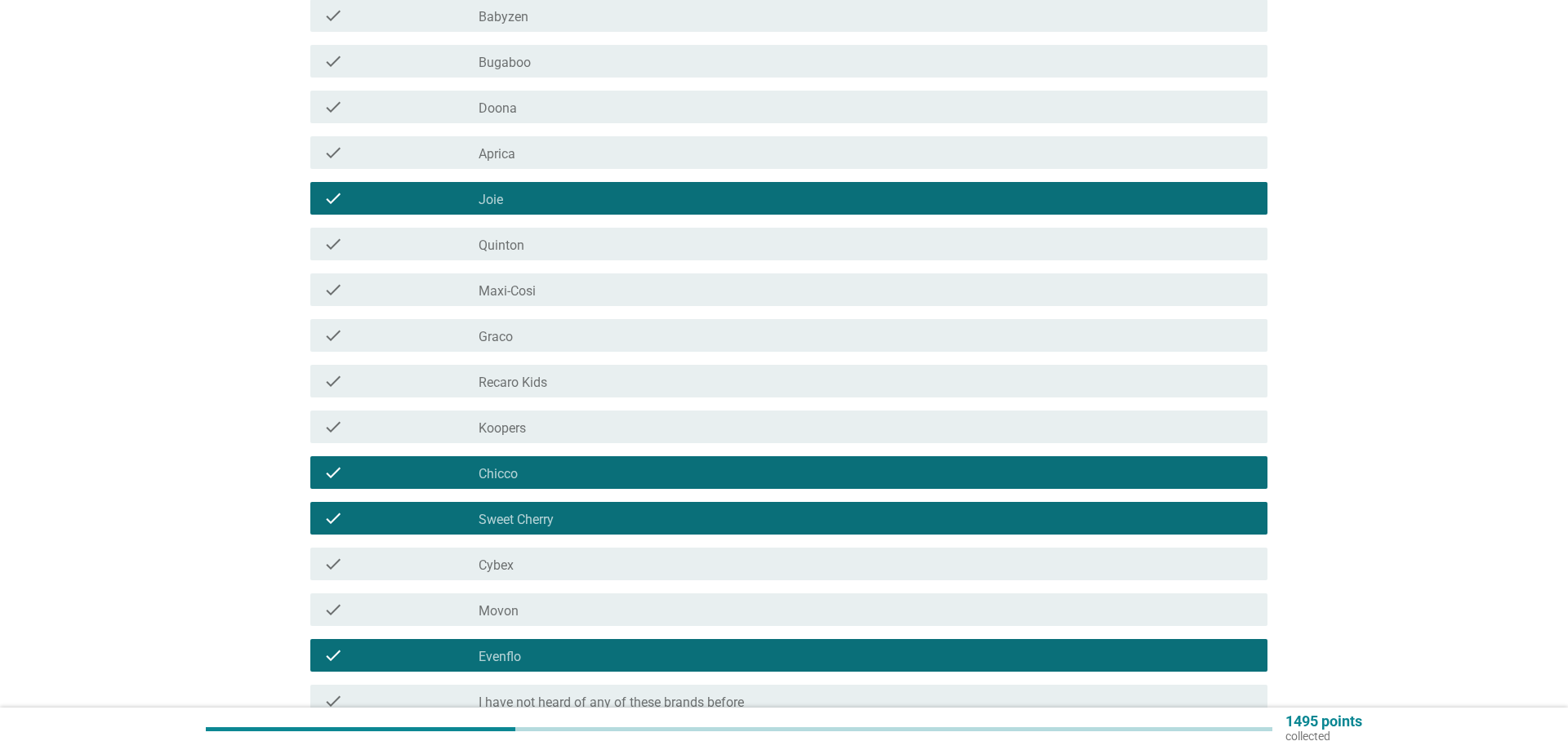
click at [527, 383] on label "Recaro Kids" at bounding box center [513, 383] width 69 height 17
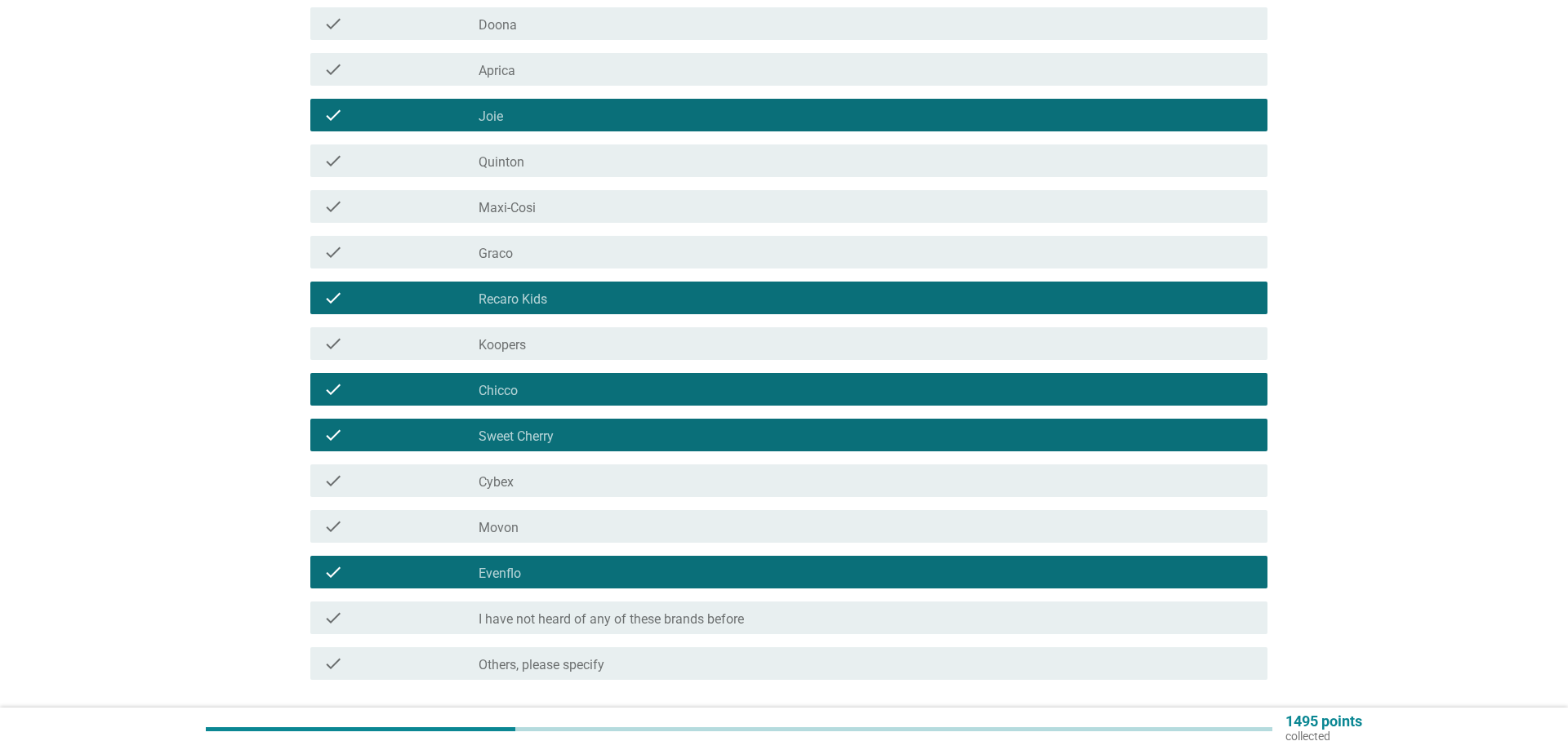
scroll to position [707, 0]
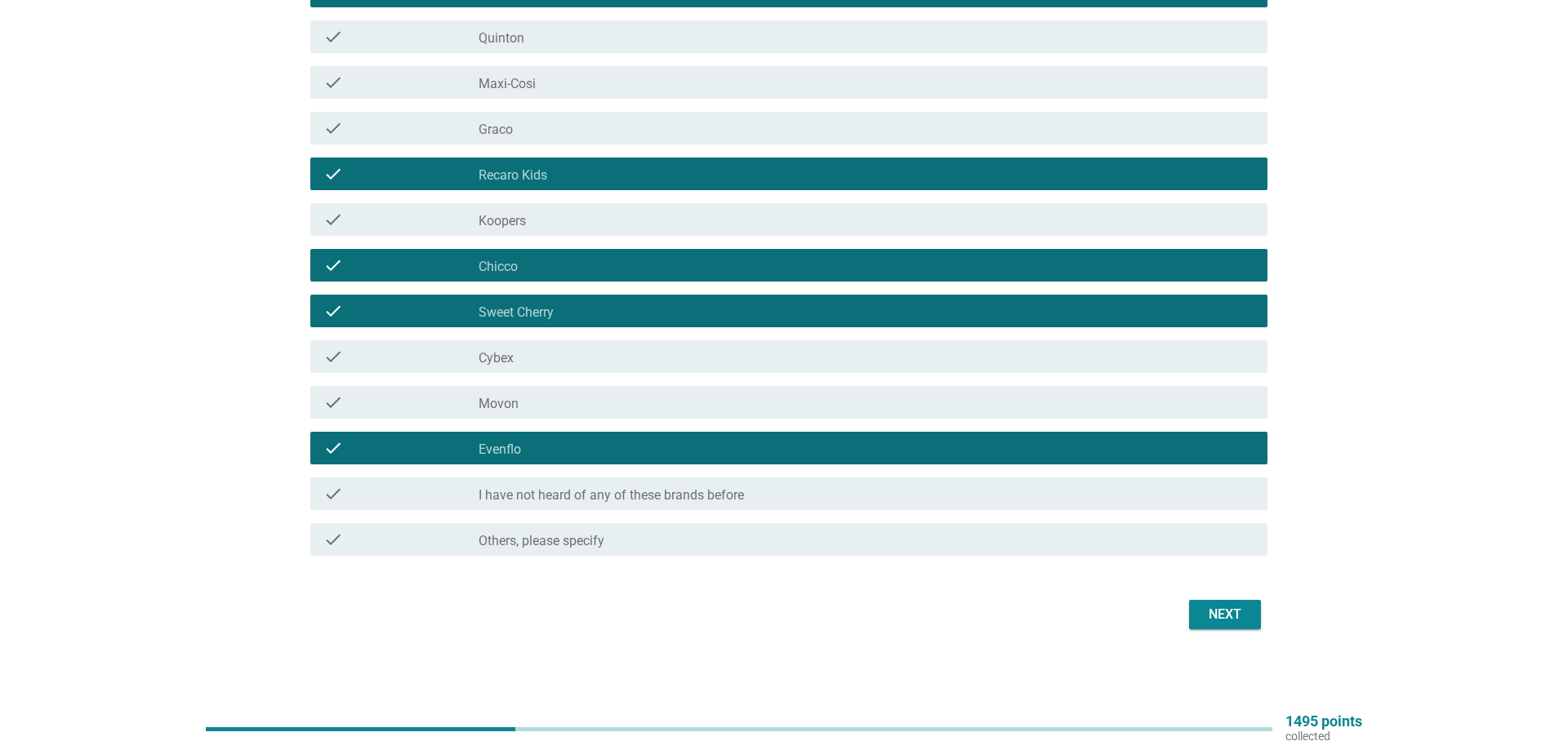
click at [1240, 618] on div "Next" at bounding box center [1225, 614] width 46 height 19
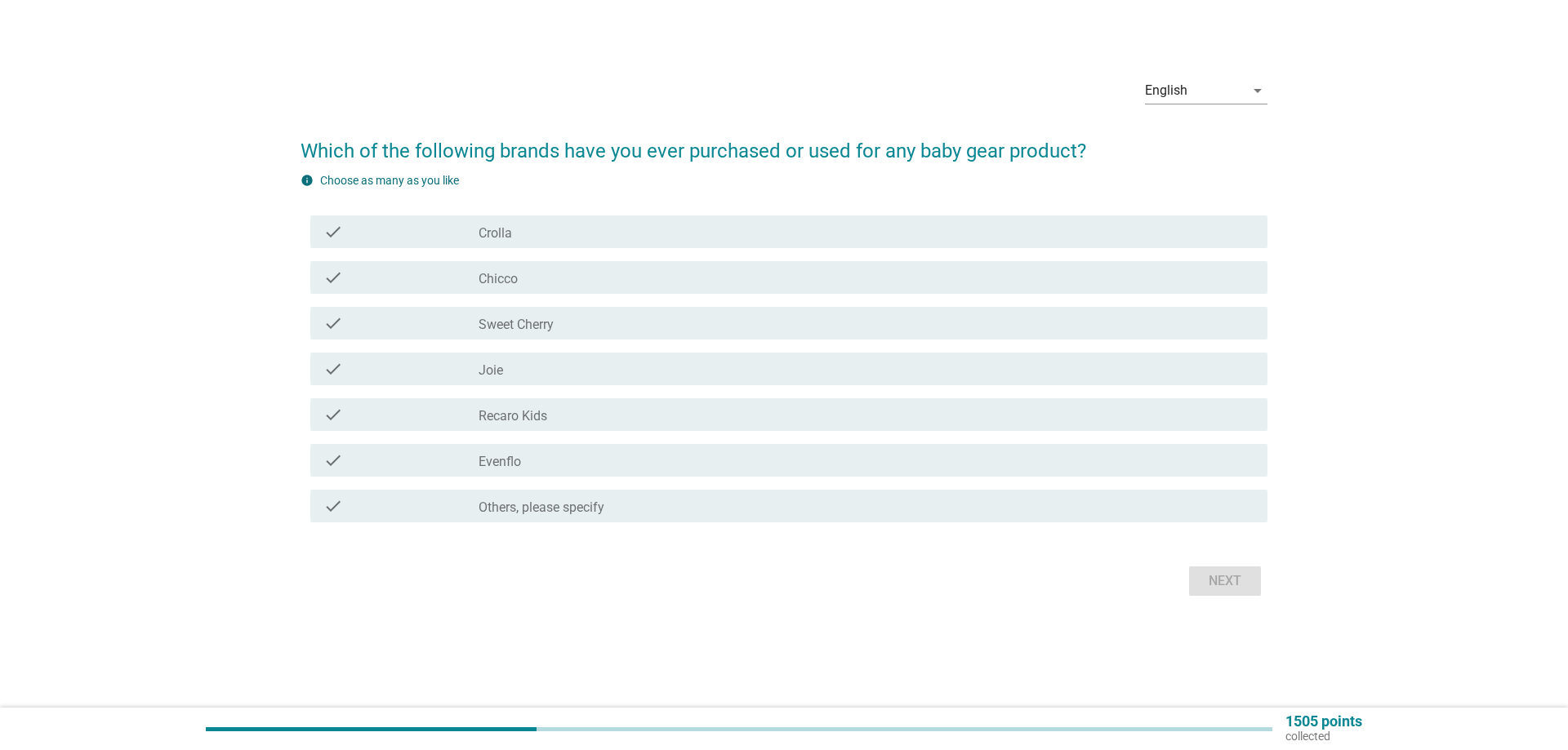
scroll to position [0, 0]
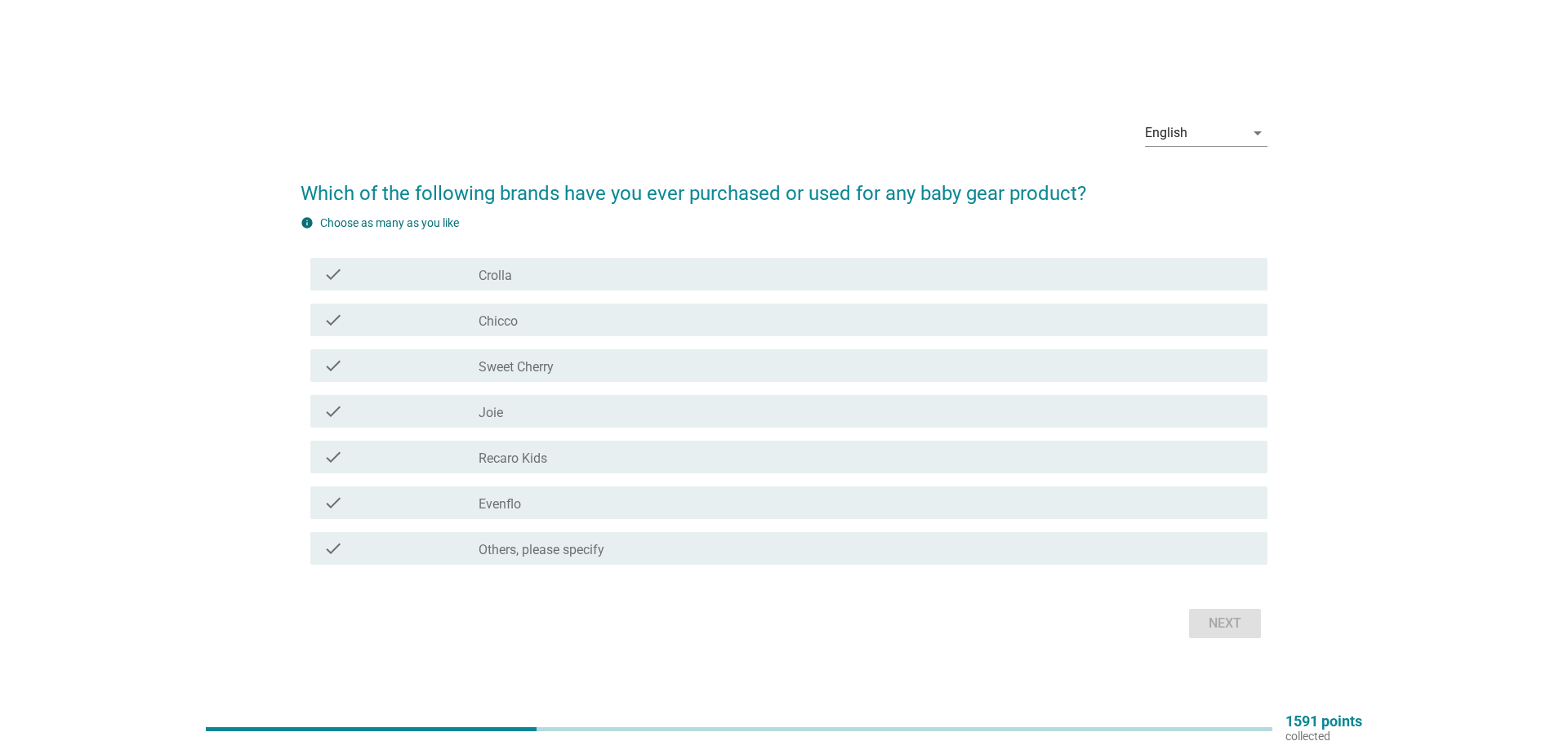
drag, startPoint x: 509, startPoint y: 502, endPoint x: 517, endPoint y: 271, distance: 231.1
click at [517, 271] on div "check check_box_outline_blank Crolla check check_box_outline_blank Chicco check…" at bounding box center [784, 411] width 967 height 320
click at [486, 509] on label "Evenflo" at bounding box center [500, 504] width 42 height 17
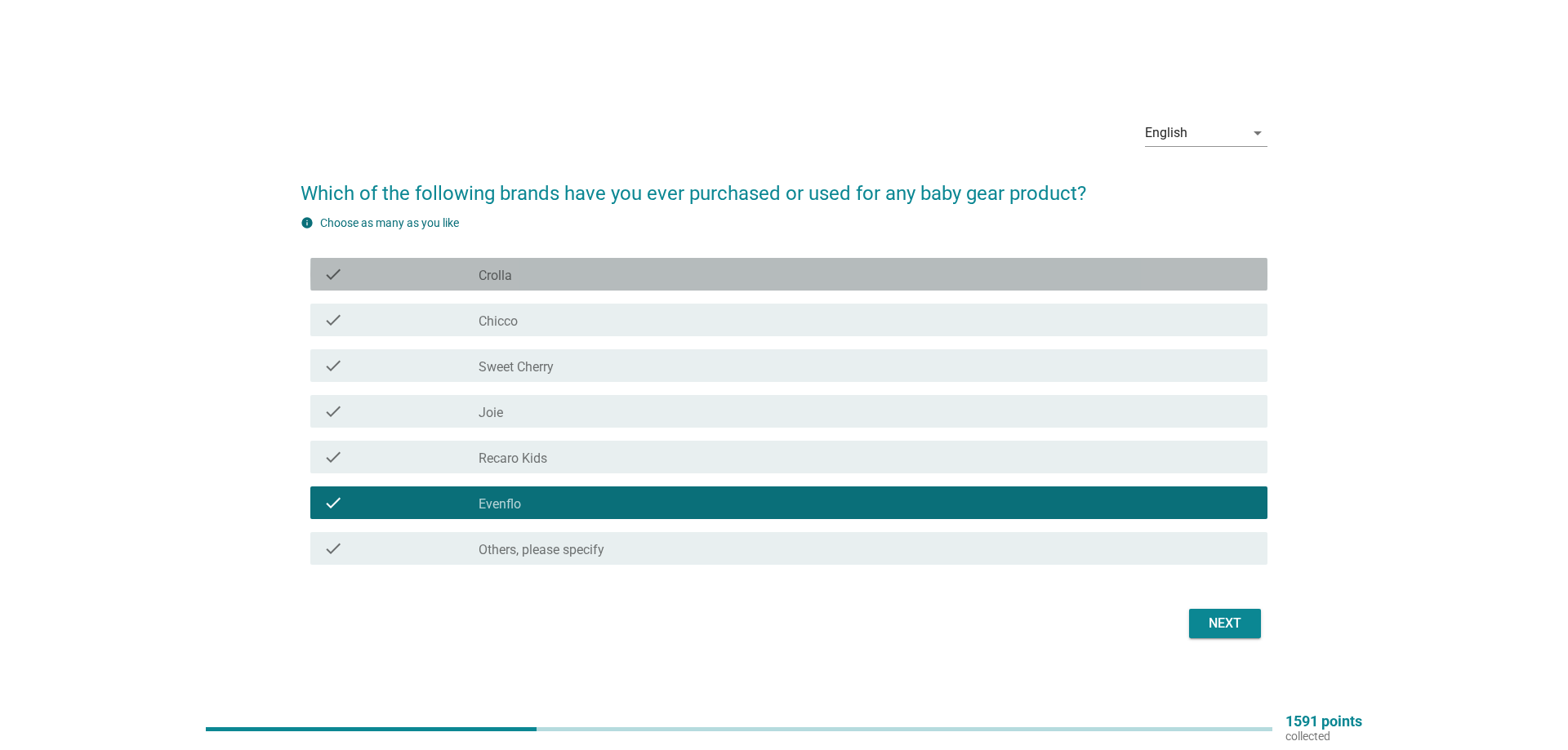
click at [494, 277] on label "Crolla" at bounding box center [495, 276] width 33 height 17
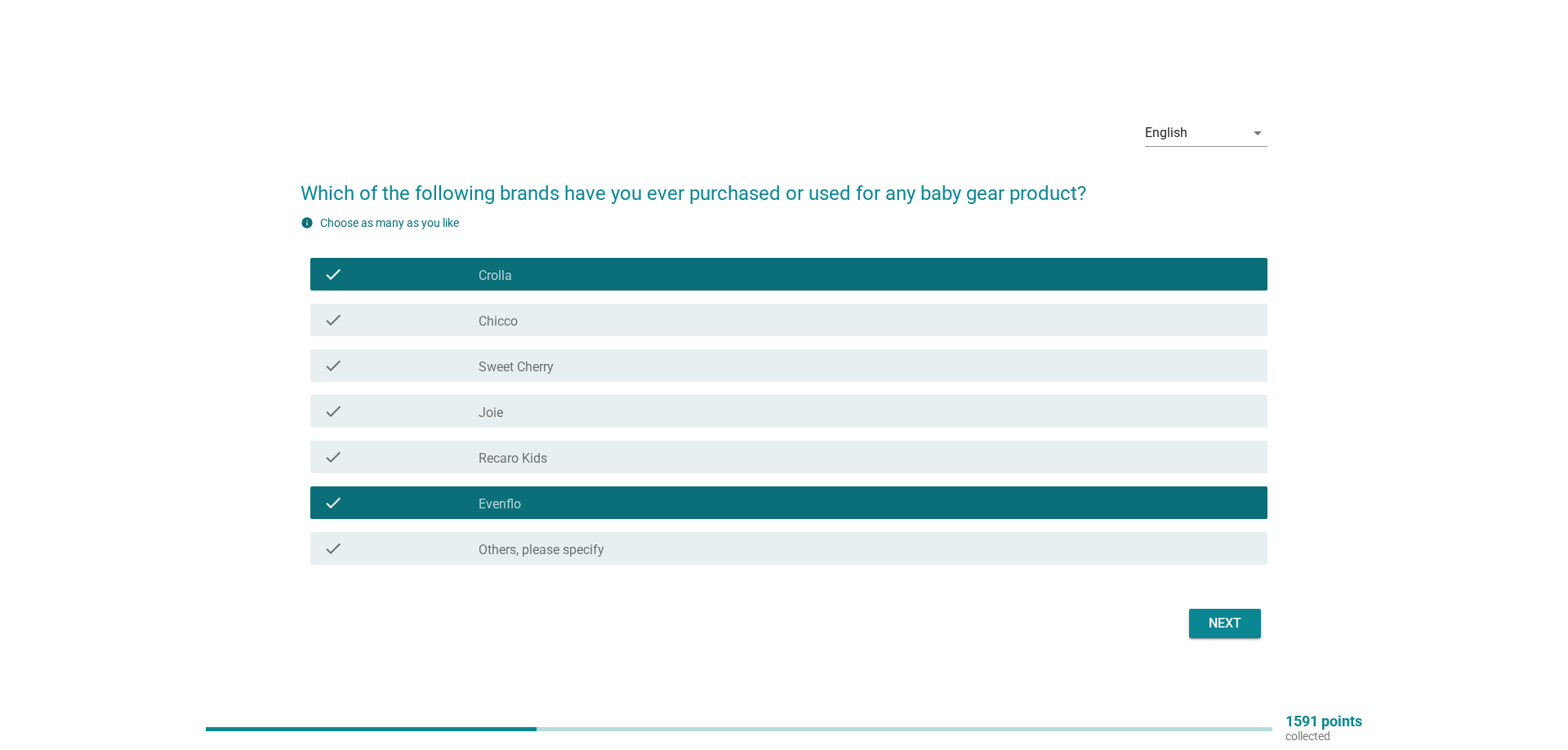
click at [1224, 629] on div "Next" at bounding box center [1225, 623] width 46 height 19
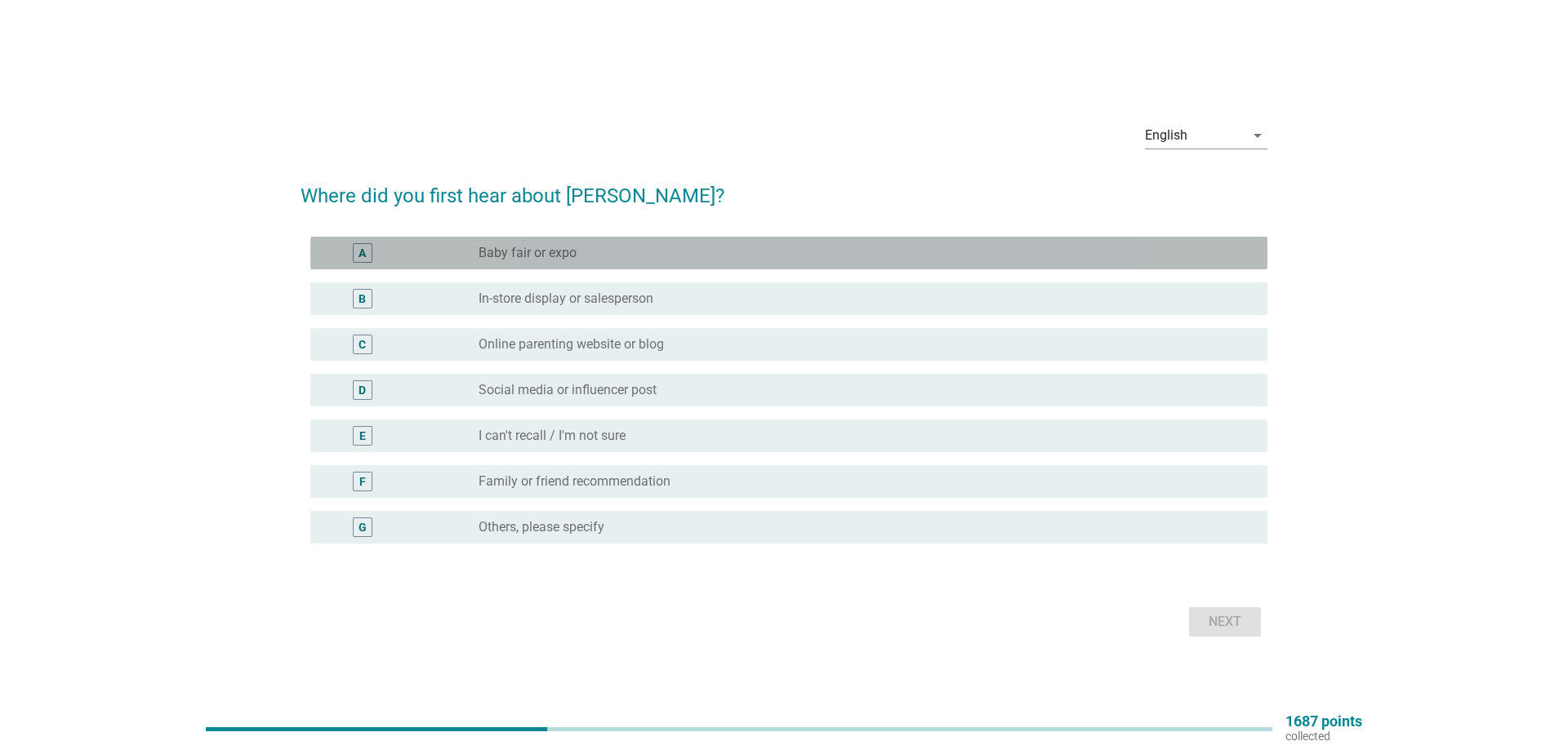
click at [540, 252] on label "Baby fair or expo" at bounding box center [528, 253] width 98 height 17
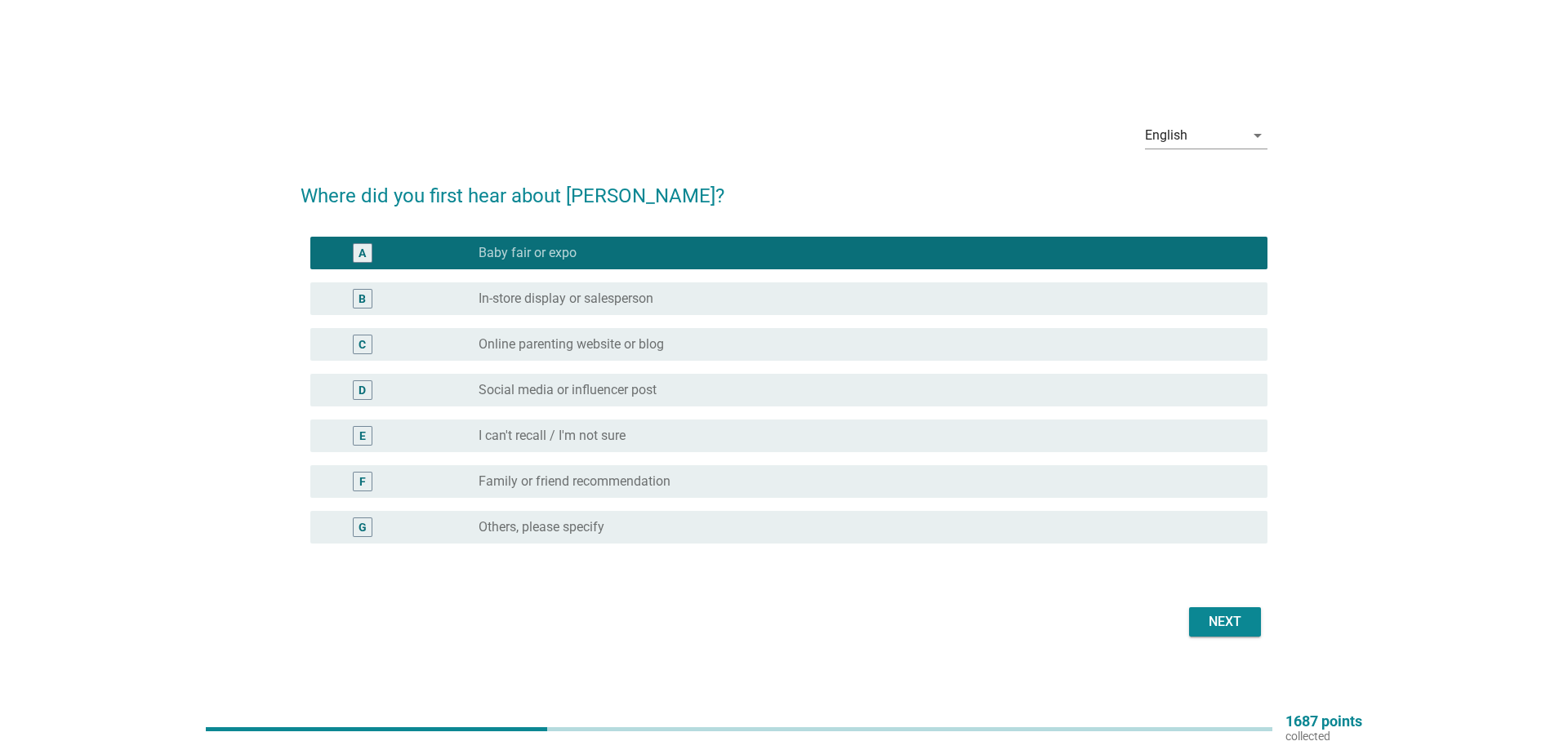
click at [575, 302] on label "In-store display or salesperson" at bounding box center [566, 299] width 175 height 17
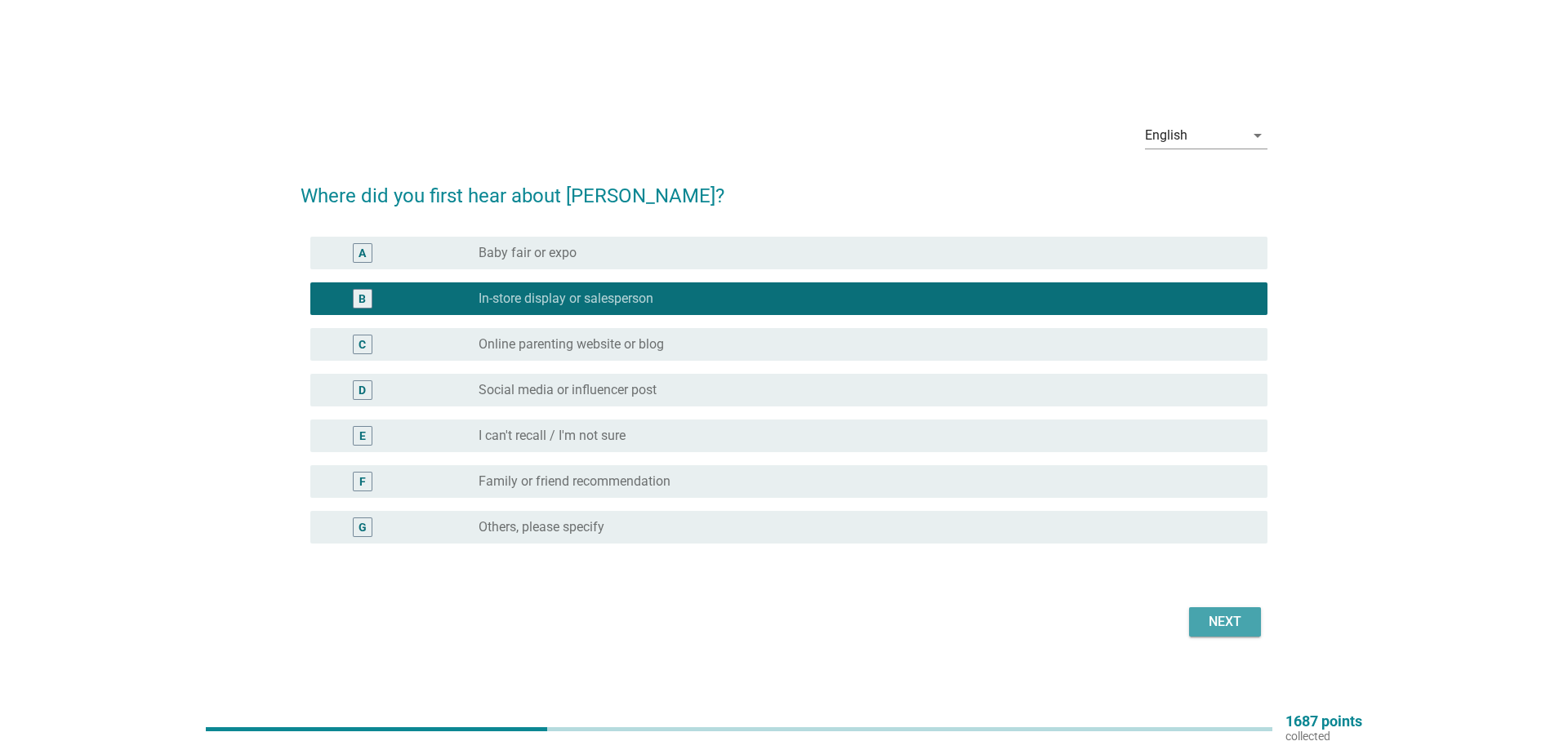
click at [1224, 621] on div "Next" at bounding box center [1225, 621] width 46 height 19
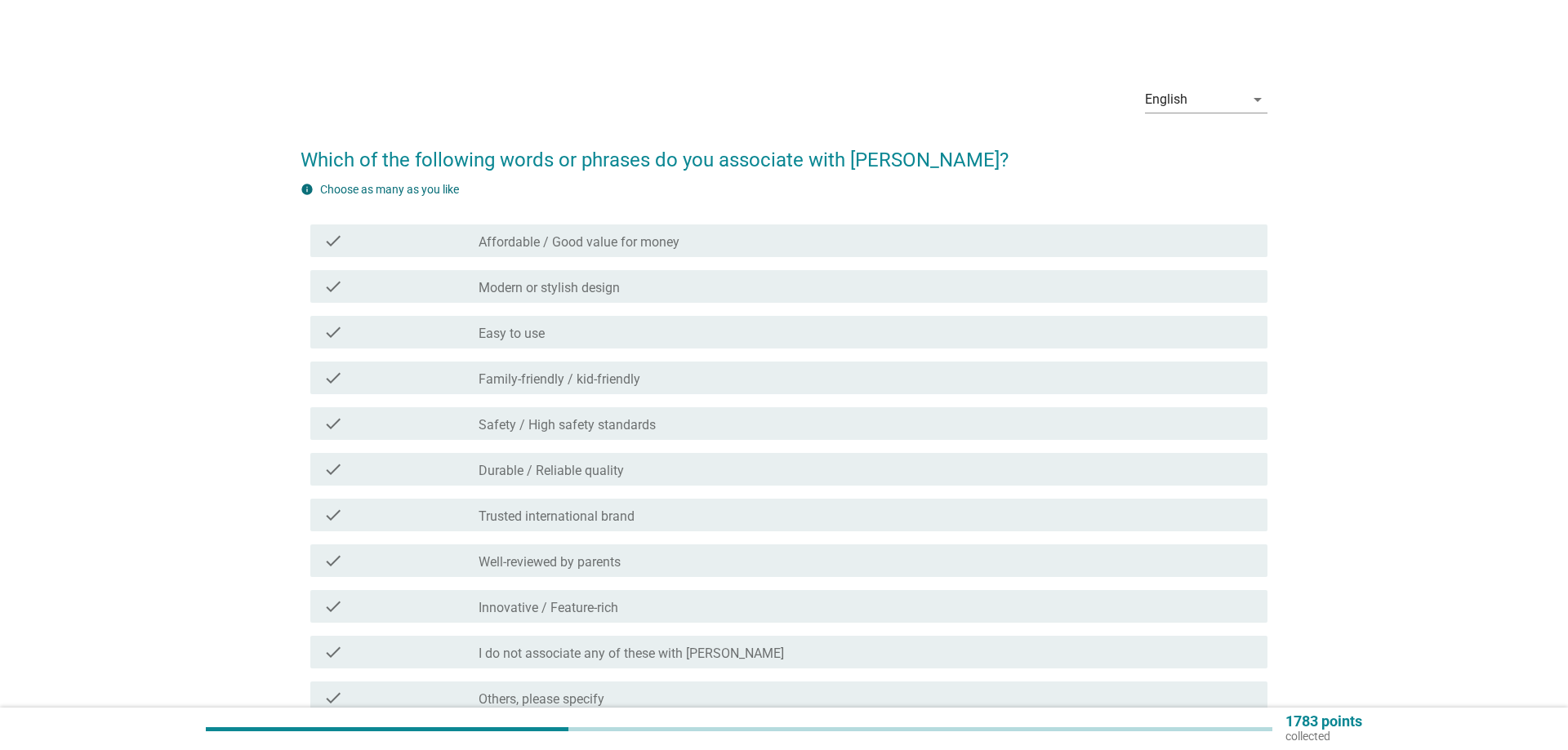
click at [582, 244] on label "Affordable / Good value for money" at bounding box center [579, 243] width 201 height 17
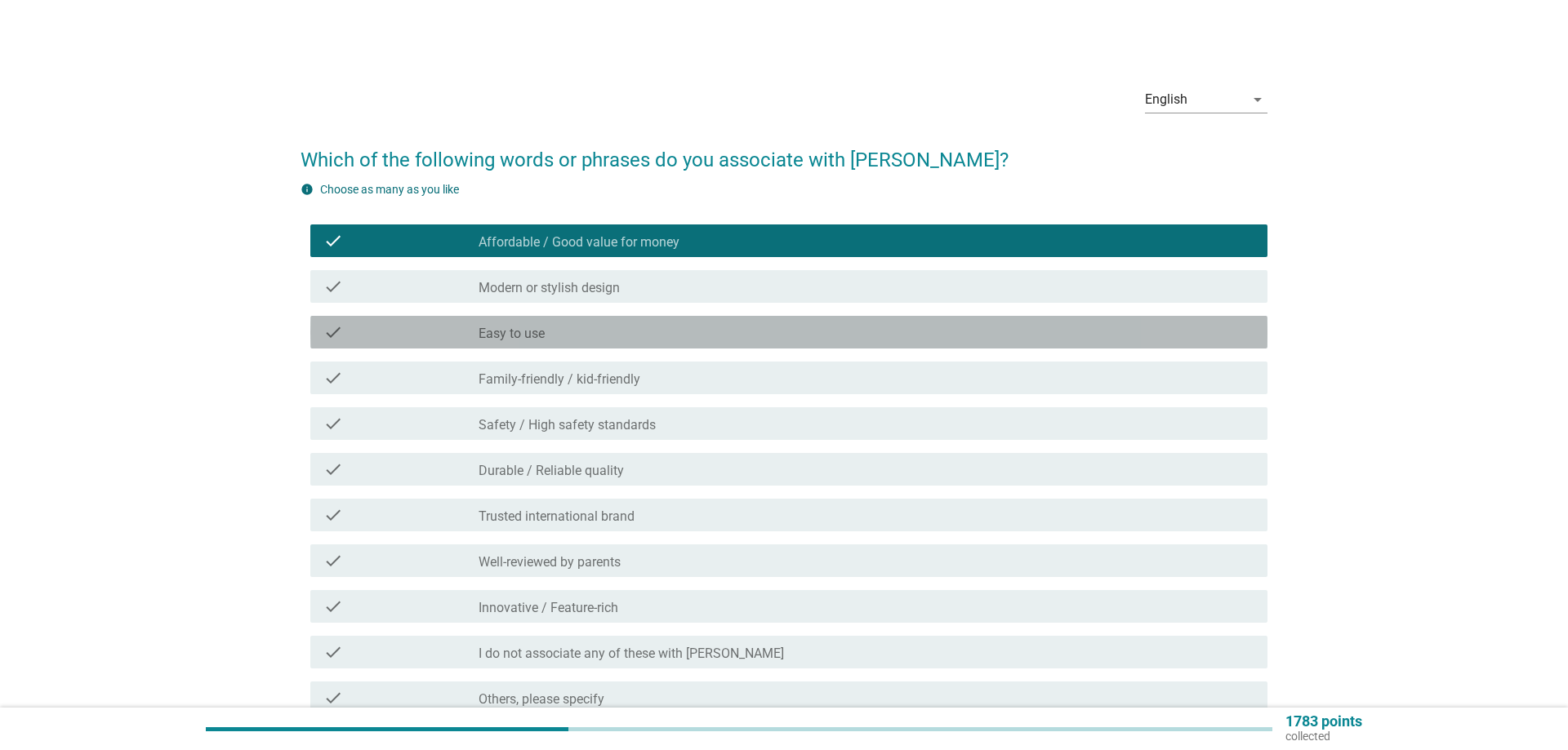
click at [537, 334] on label "Easy to use" at bounding box center [512, 334] width 66 height 17
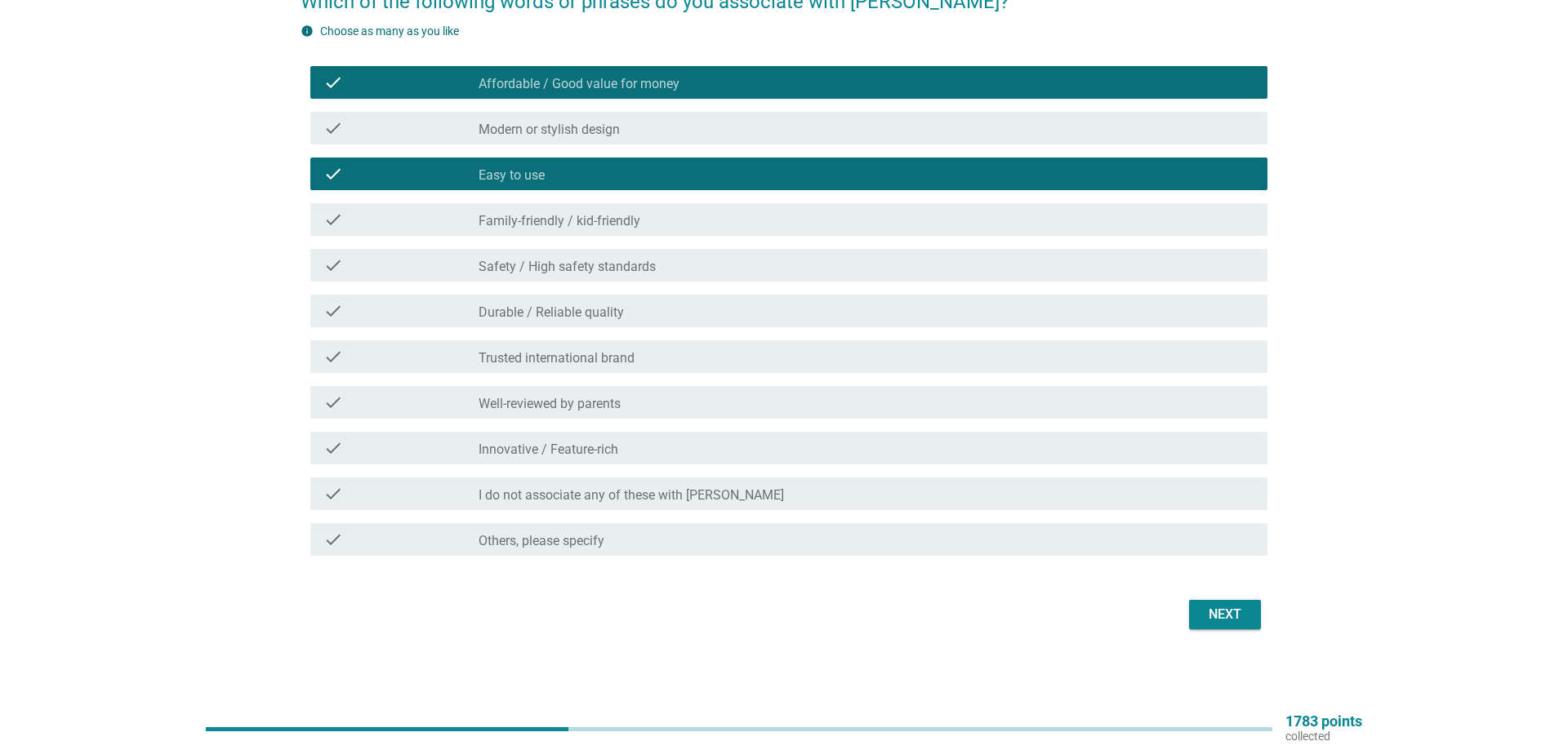
scroll to position [75, 0]
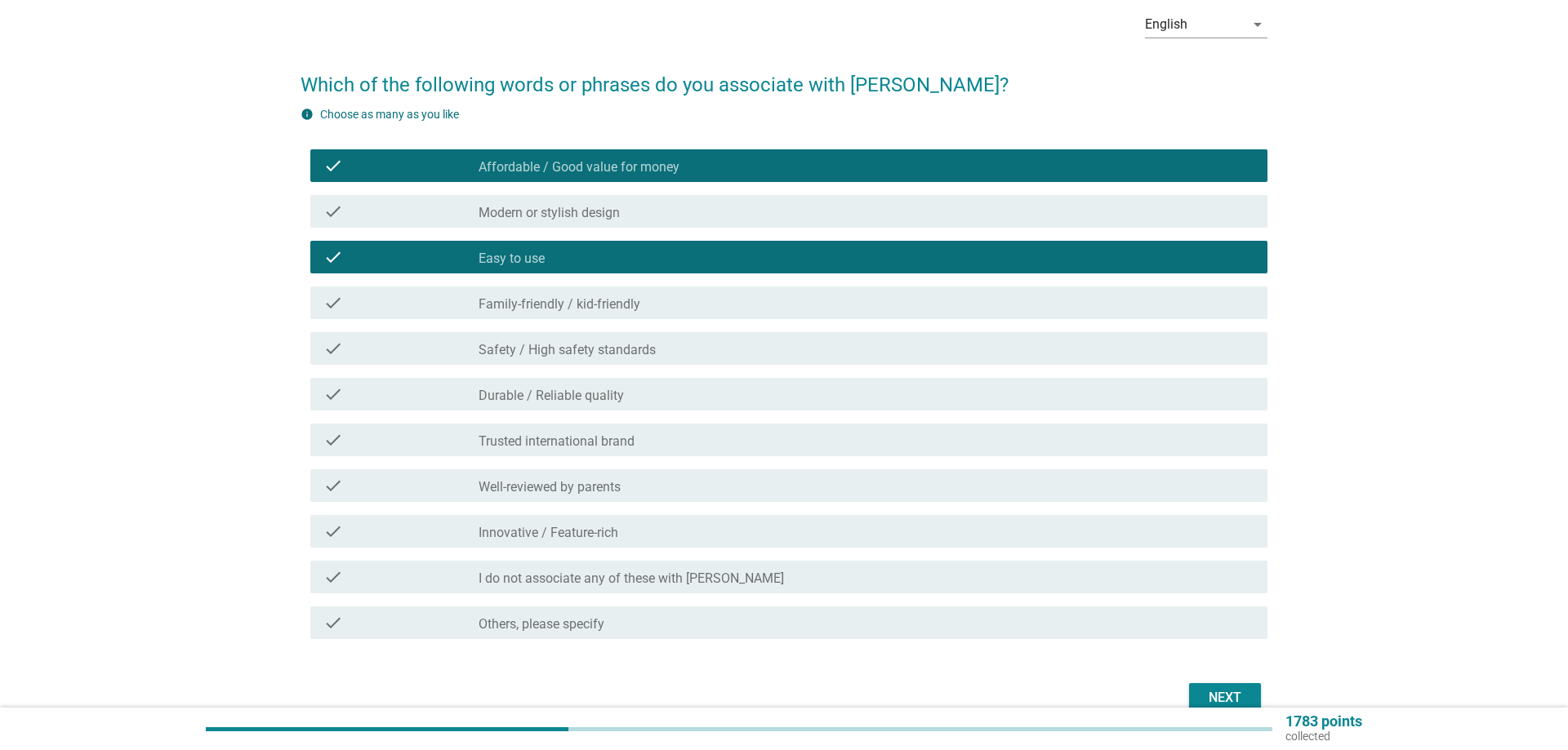
click at [546, 397] on label "Durable / Reliable quality" at bounding box center [552, 396] width 145 height 17
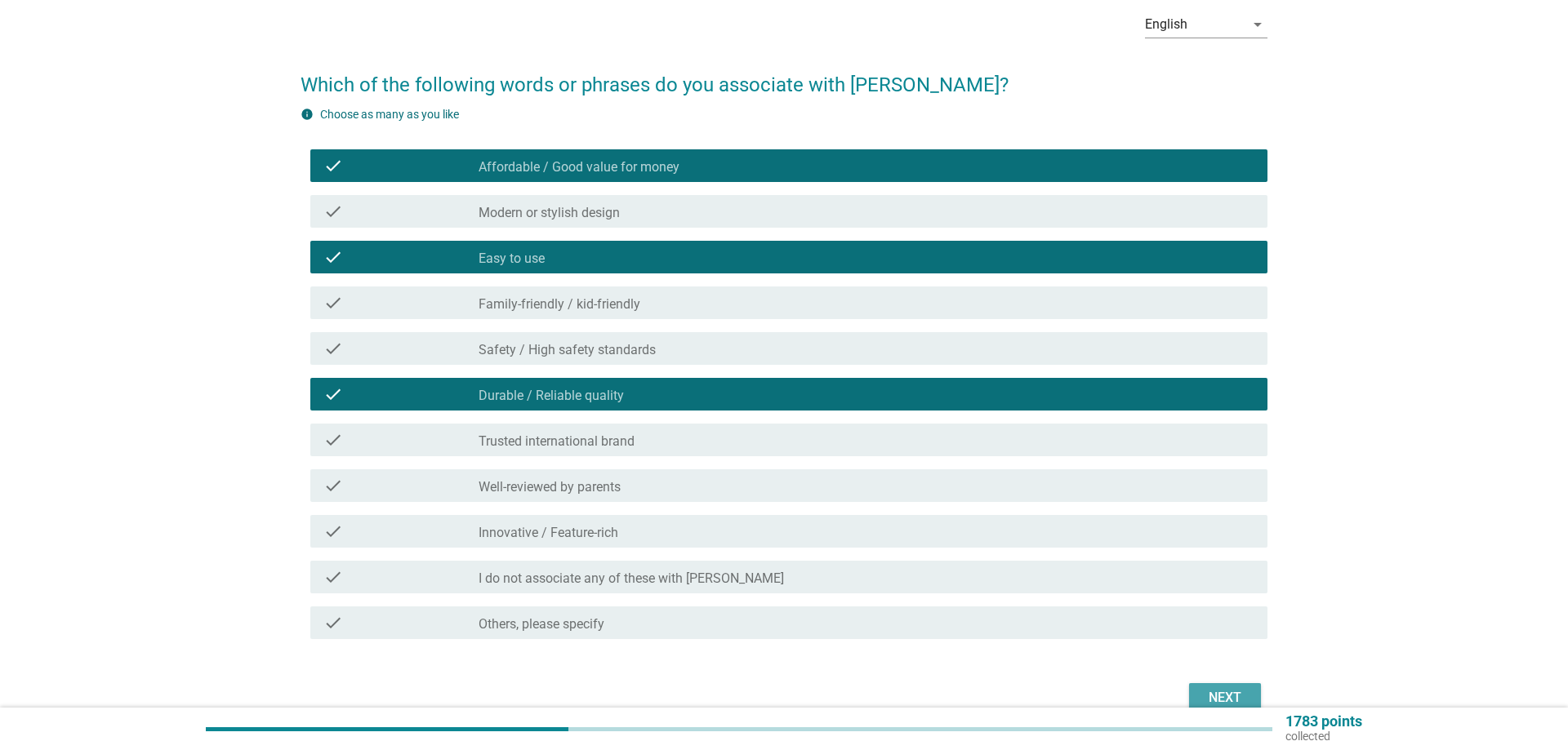
click at [1216, 694] on div "Next" at bounding box center [1225, 698] width 46 height 19
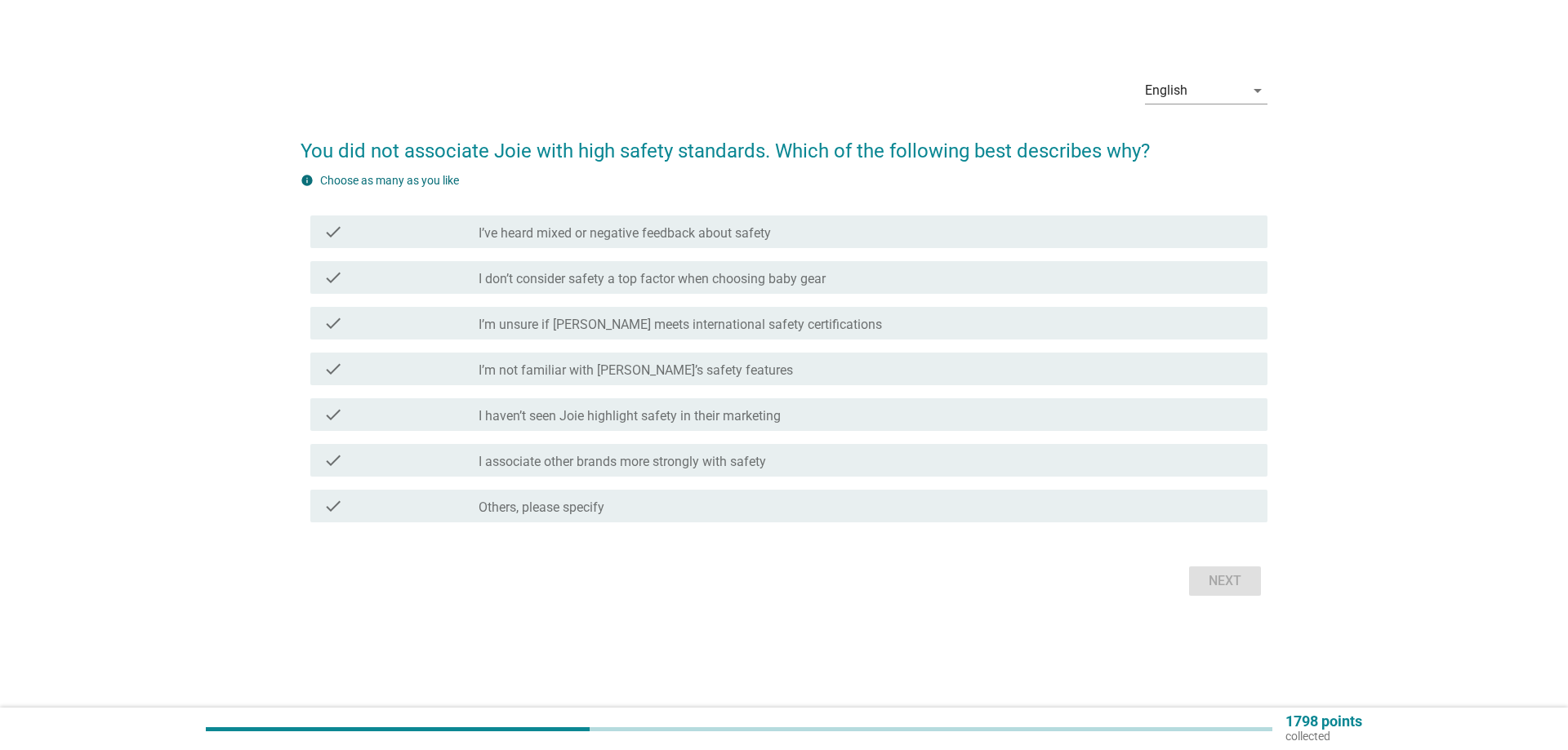
scroll to position [0, 0]
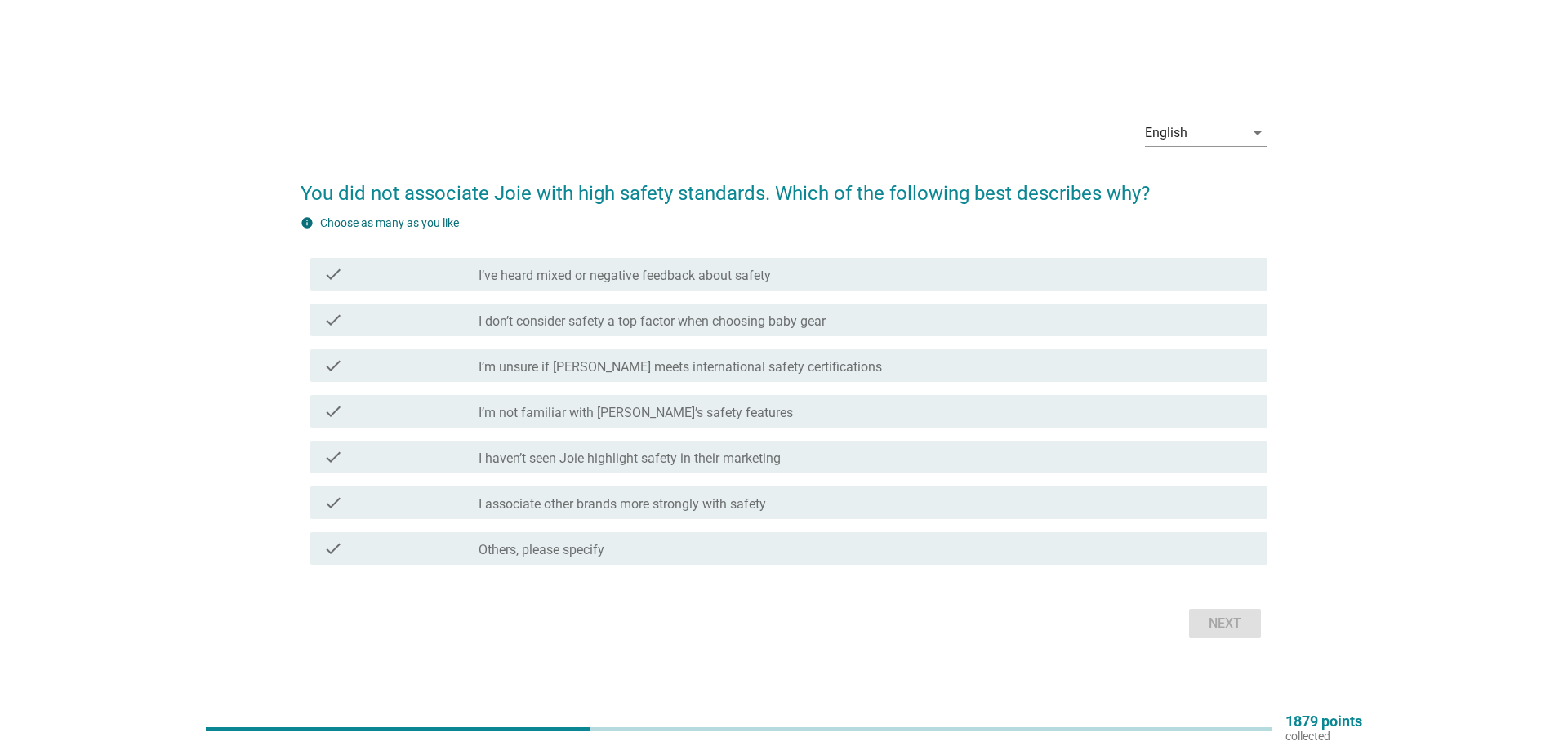
click at [610, 409] on label "I’m not familiar with [PERSON_NAME]’s safety features" at bounding box center [636, 413] width 315 height 17
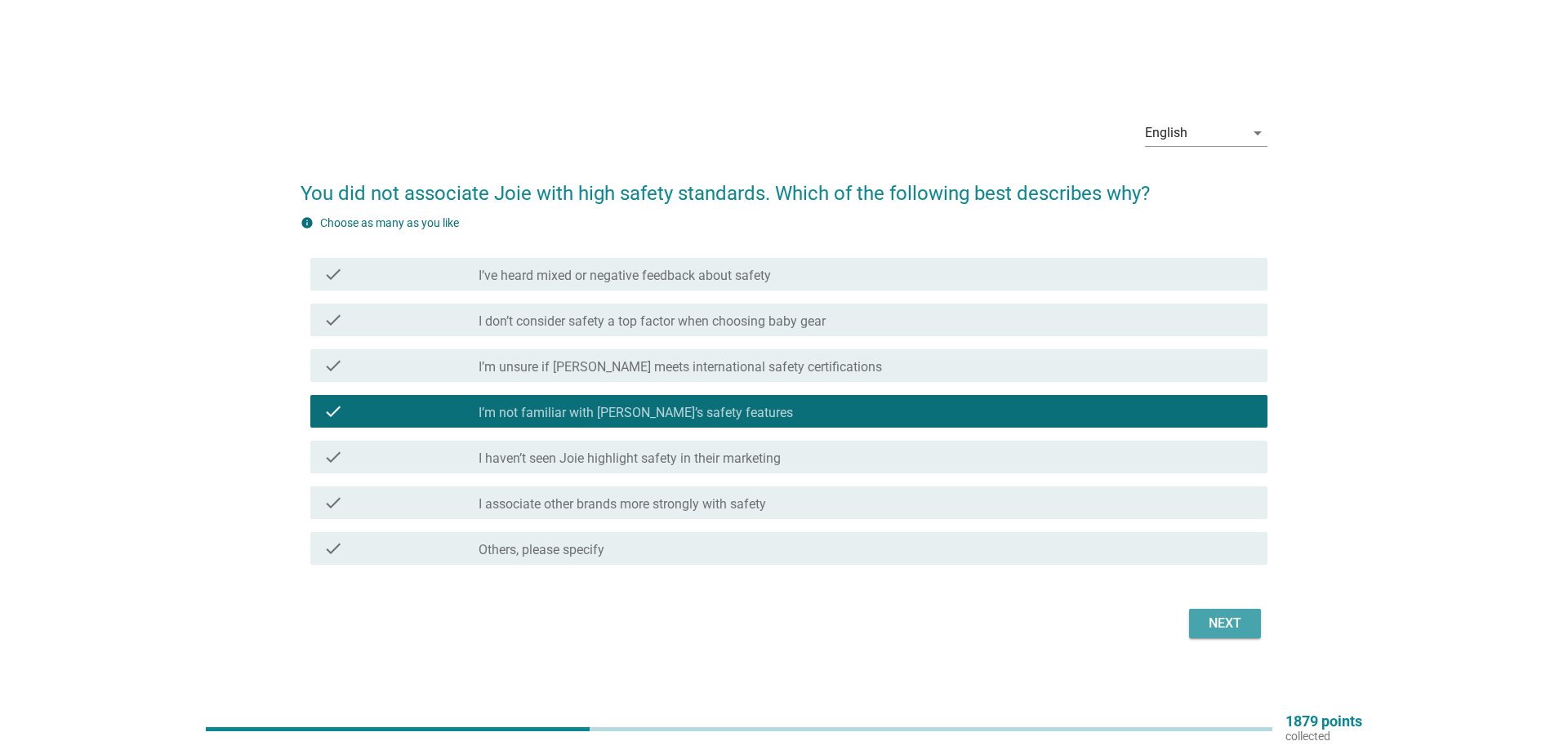
click at [1240, 625] on div "Next" at bounding box center [1225, 623] width 46 height 19
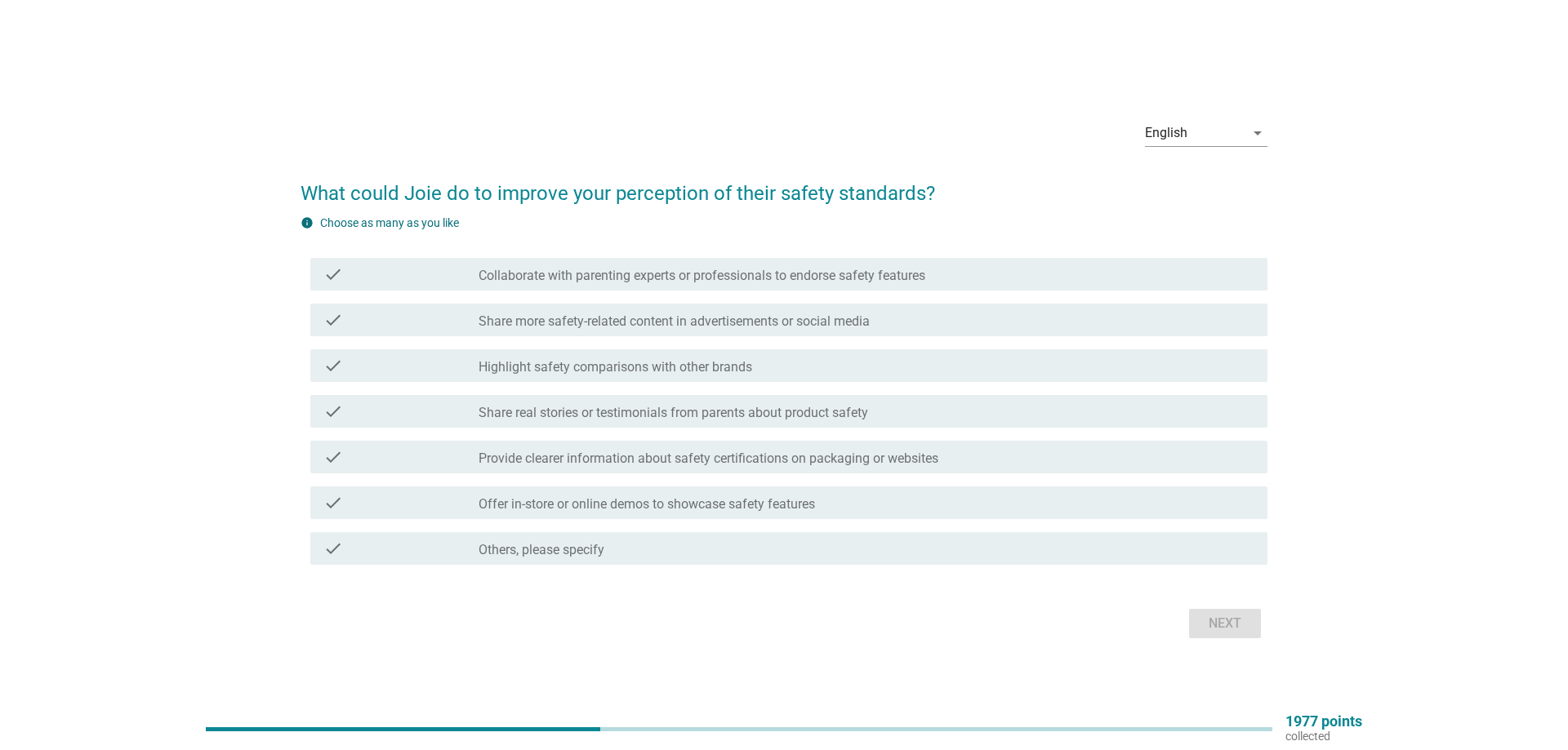
click at [703, 363] on label "Highlight safety comparisons with other brands" at bounding box center [615, 367] width 273 height 17
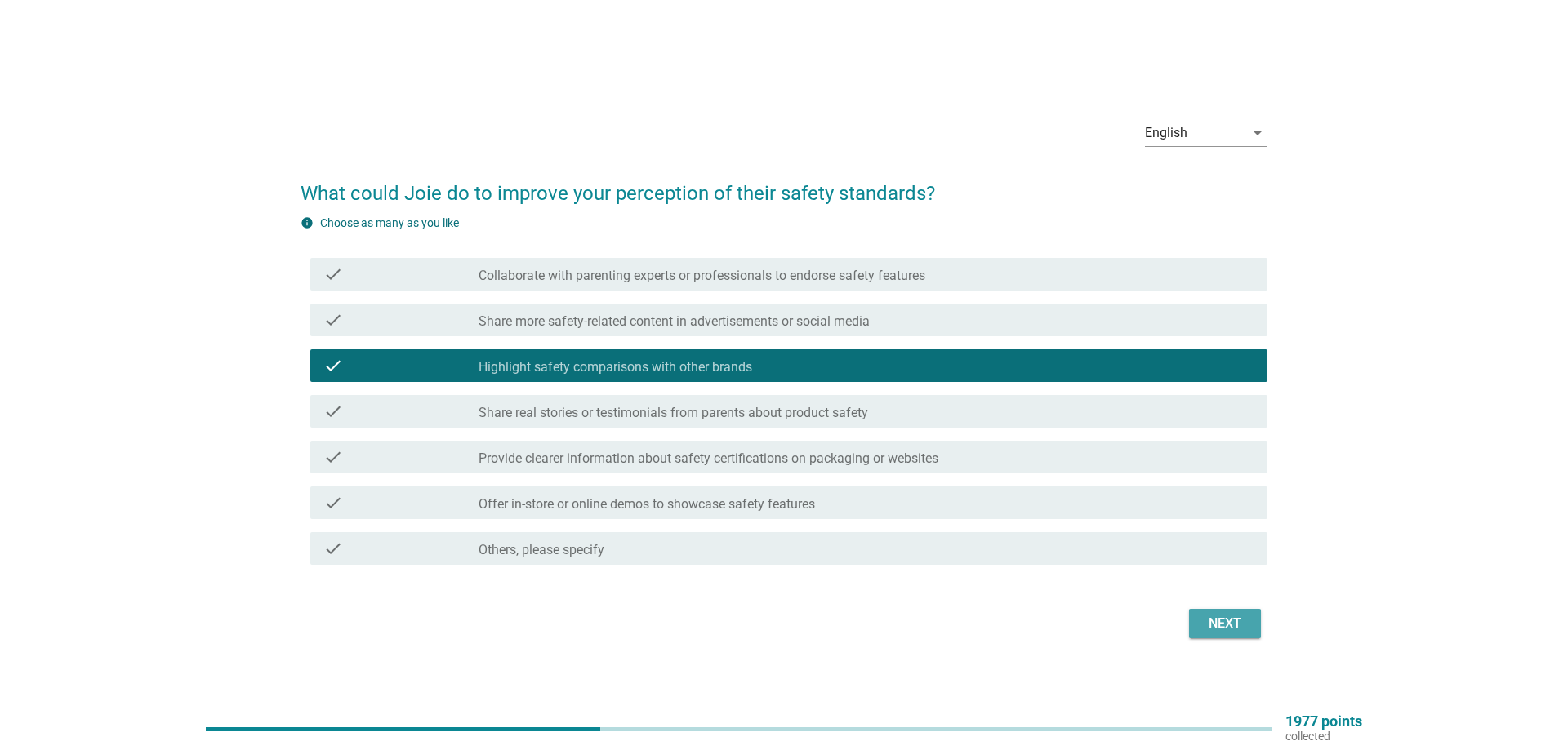
click at [1225, 634] on button "Next" at bounding box center [1225, 624] width 72 height 29
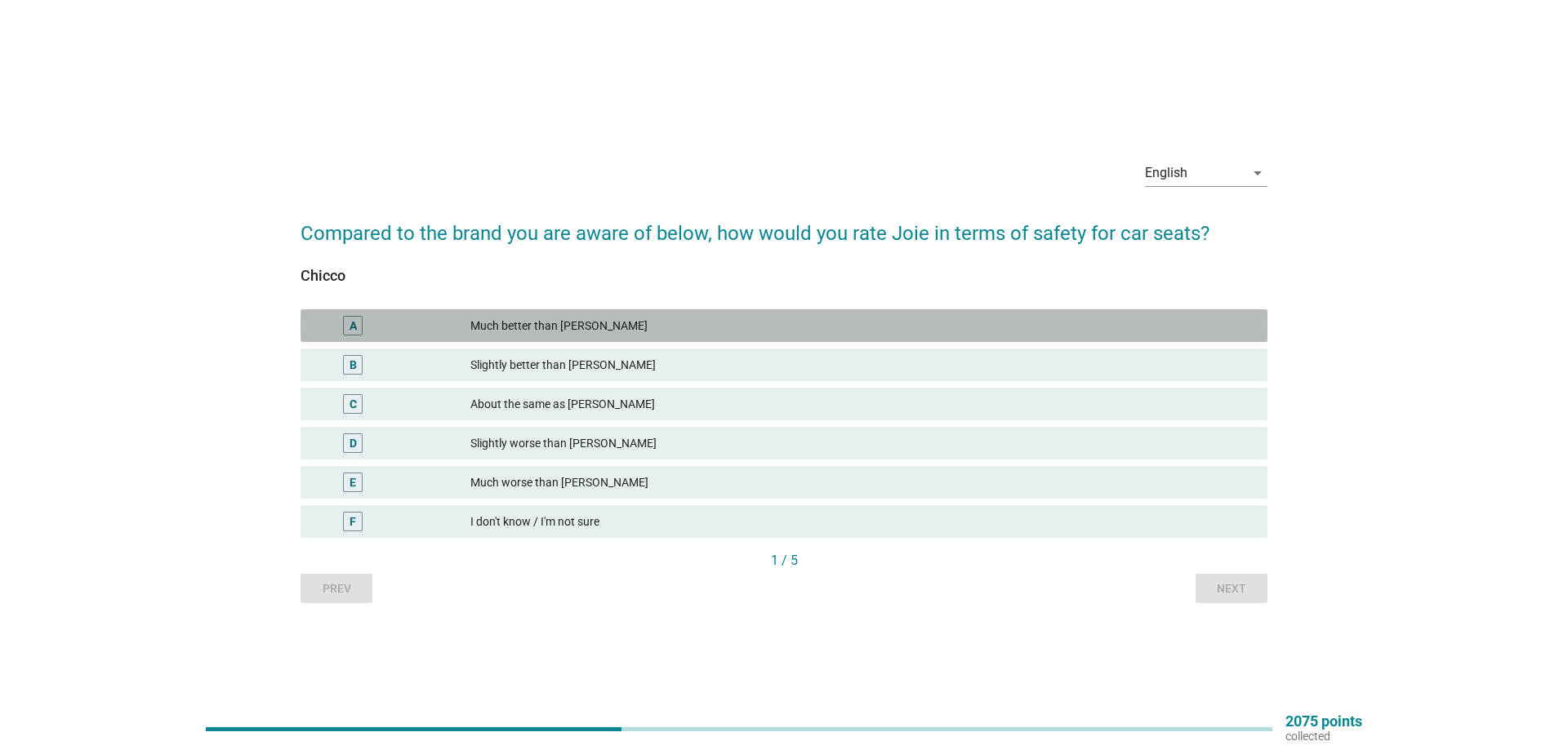
click at [350, 329] on div "A" at bounding box center [354, 326] width 7 height 17
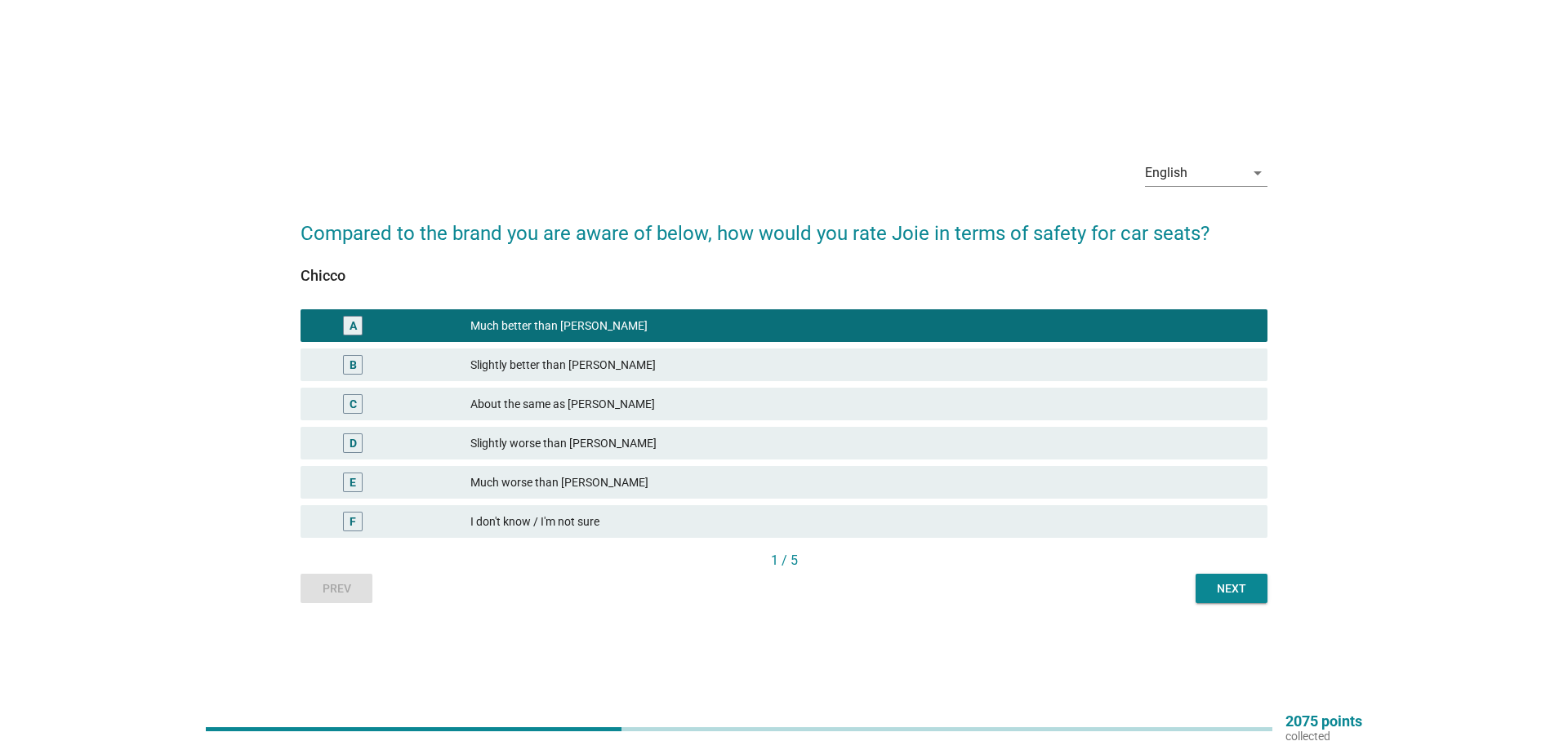
click at [1222, 587] on div "Next" at bounding box center [1232, 589] width 46 height 17
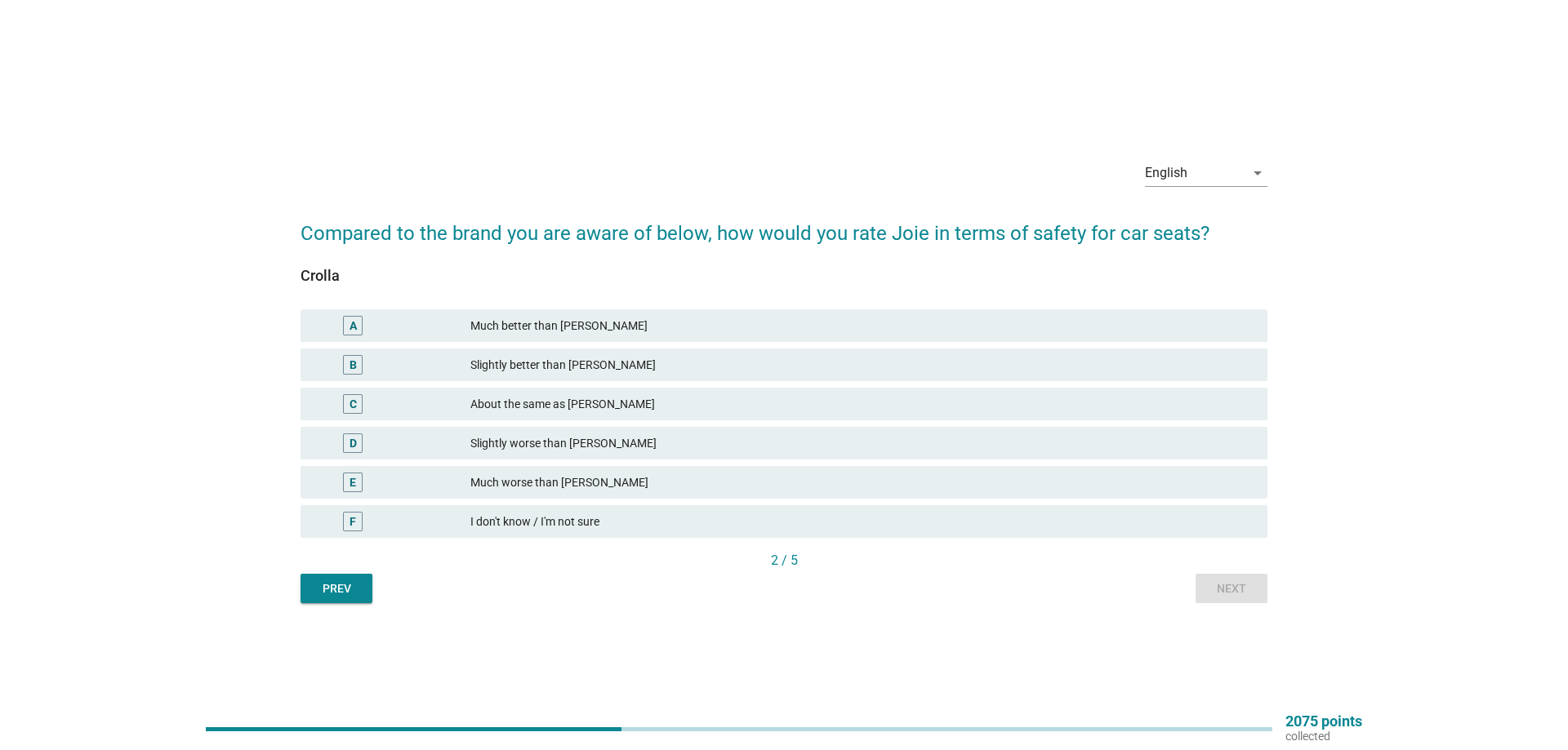
click at [351, 327] on div "A" at bounding box center [354, 326] width 7 height 17
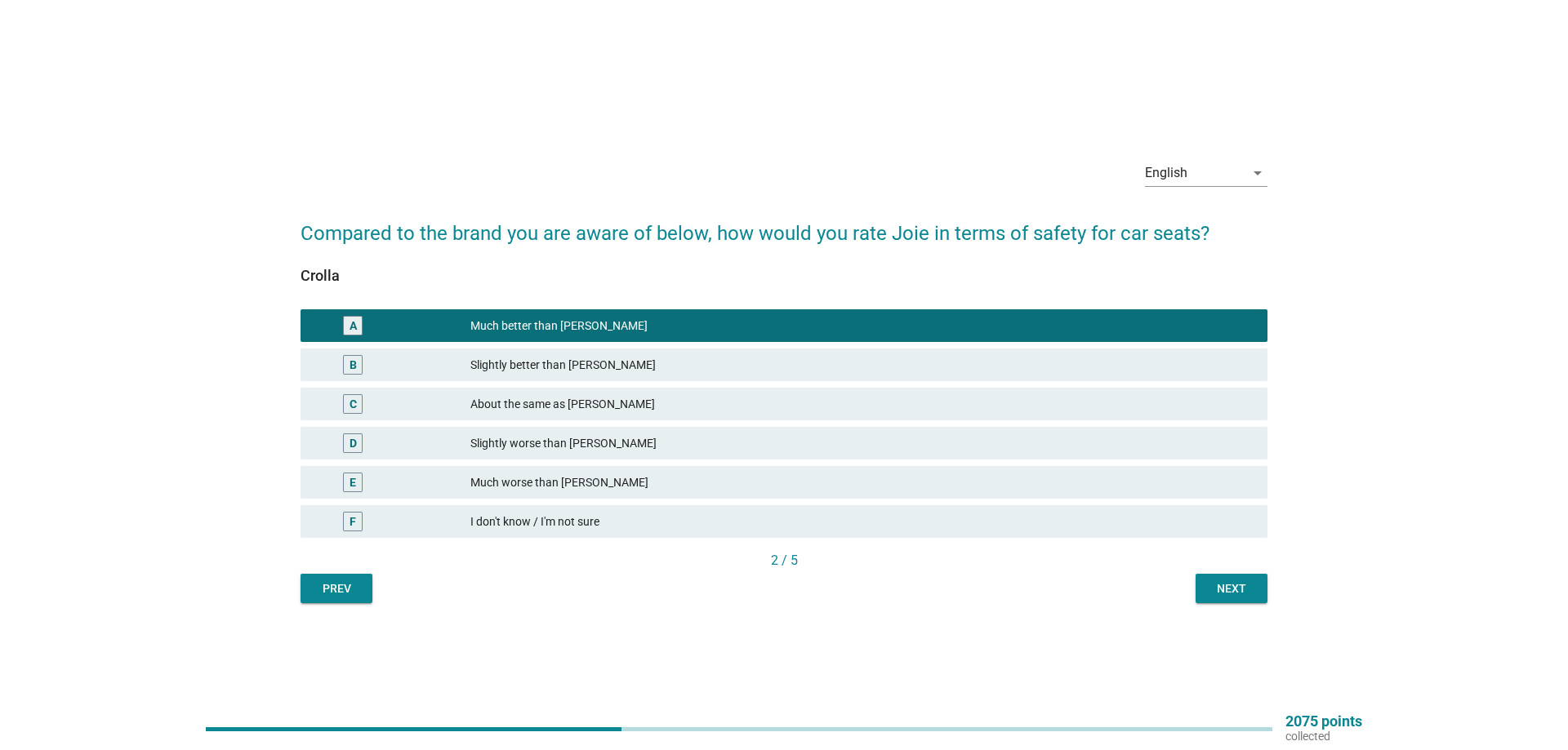
click at [1213, 586] on div "Next" at bounding box center [1232, 589] width 46 height 17
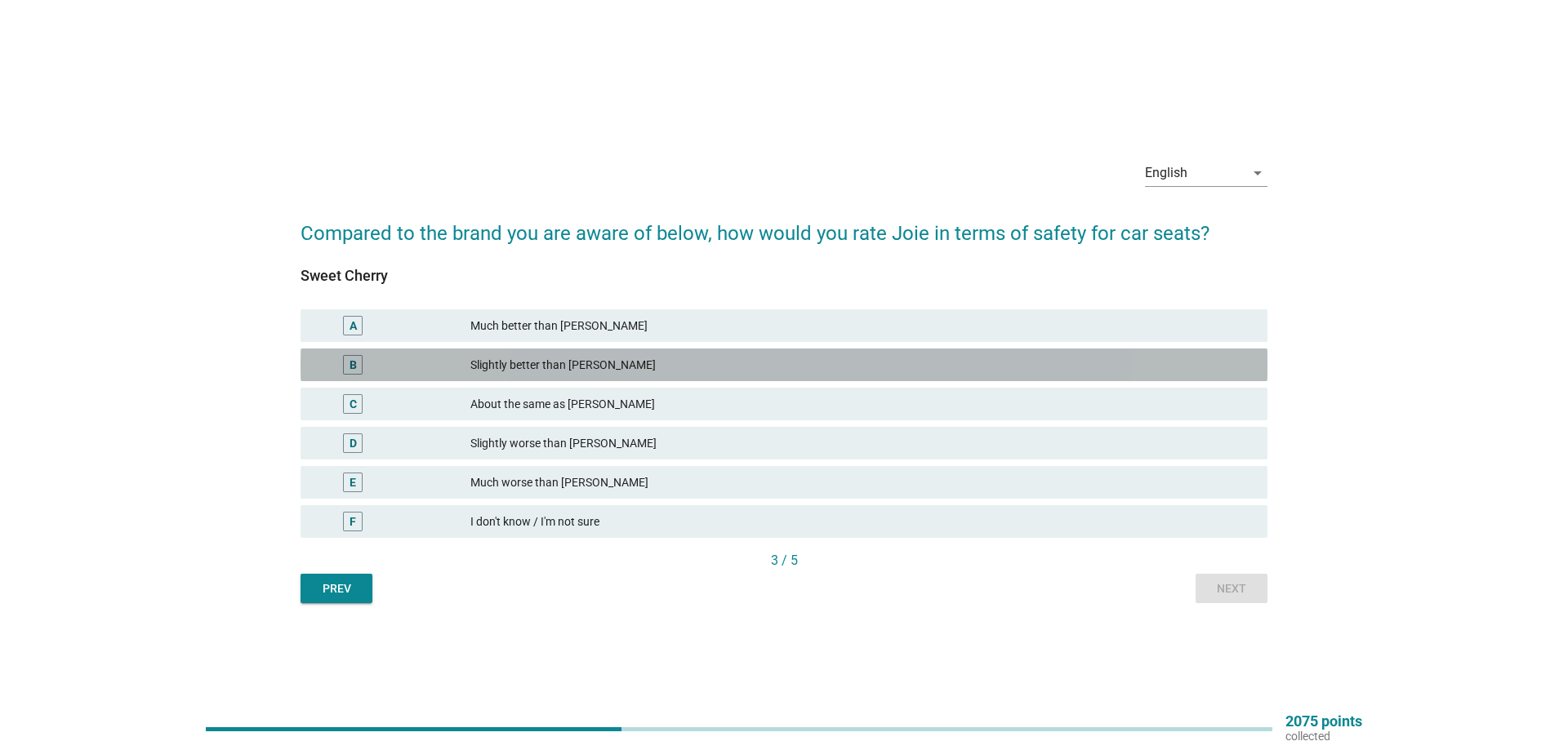
click at [351, 360] on div "B" at bounding box center [354, 365] width 7 height 17
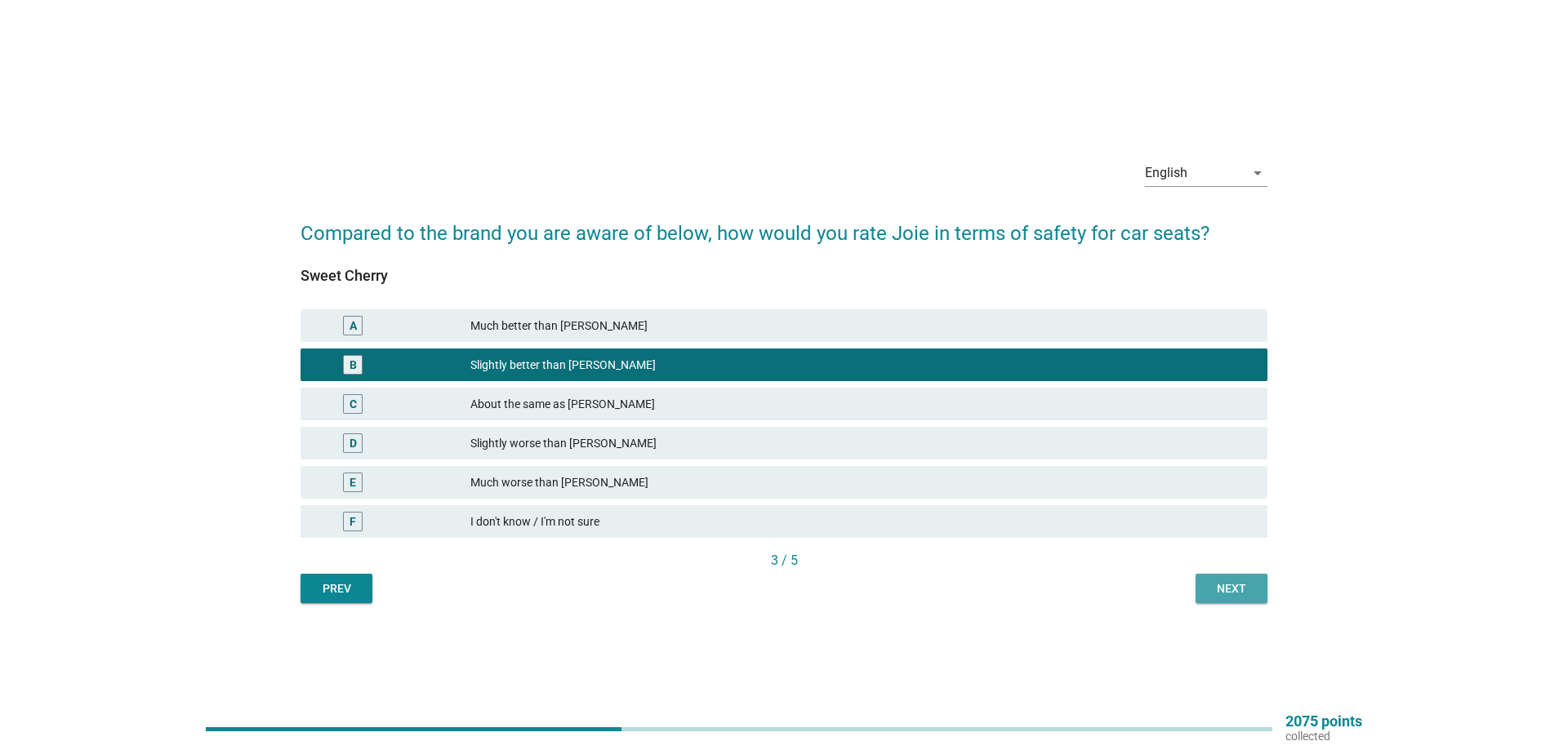
click at [1236, 589] on div "Next" at bounding box center [1232, 589] width 46 height 17
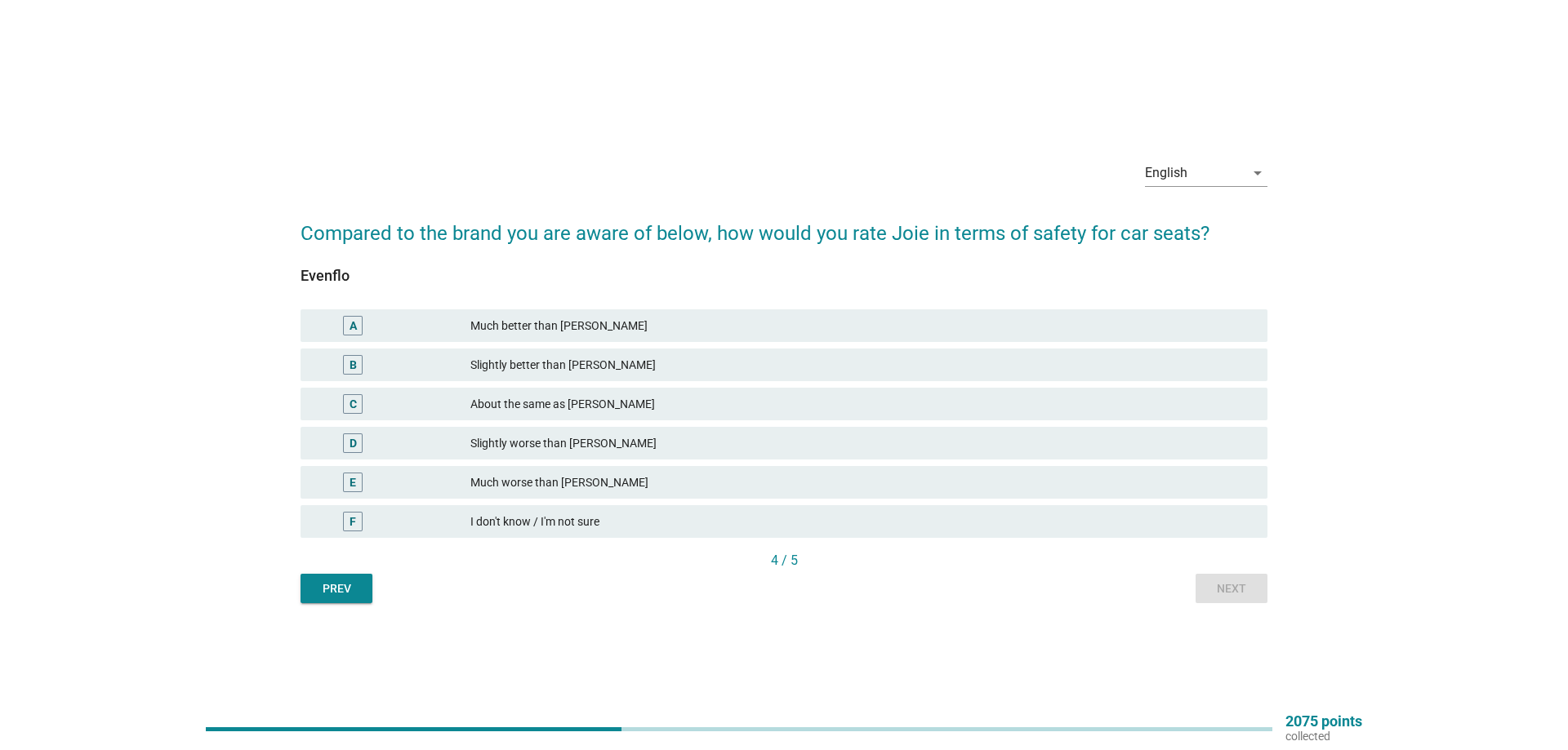
click at [355, 363] on div "B" at bounding box center [354, 365] width 7 height 17
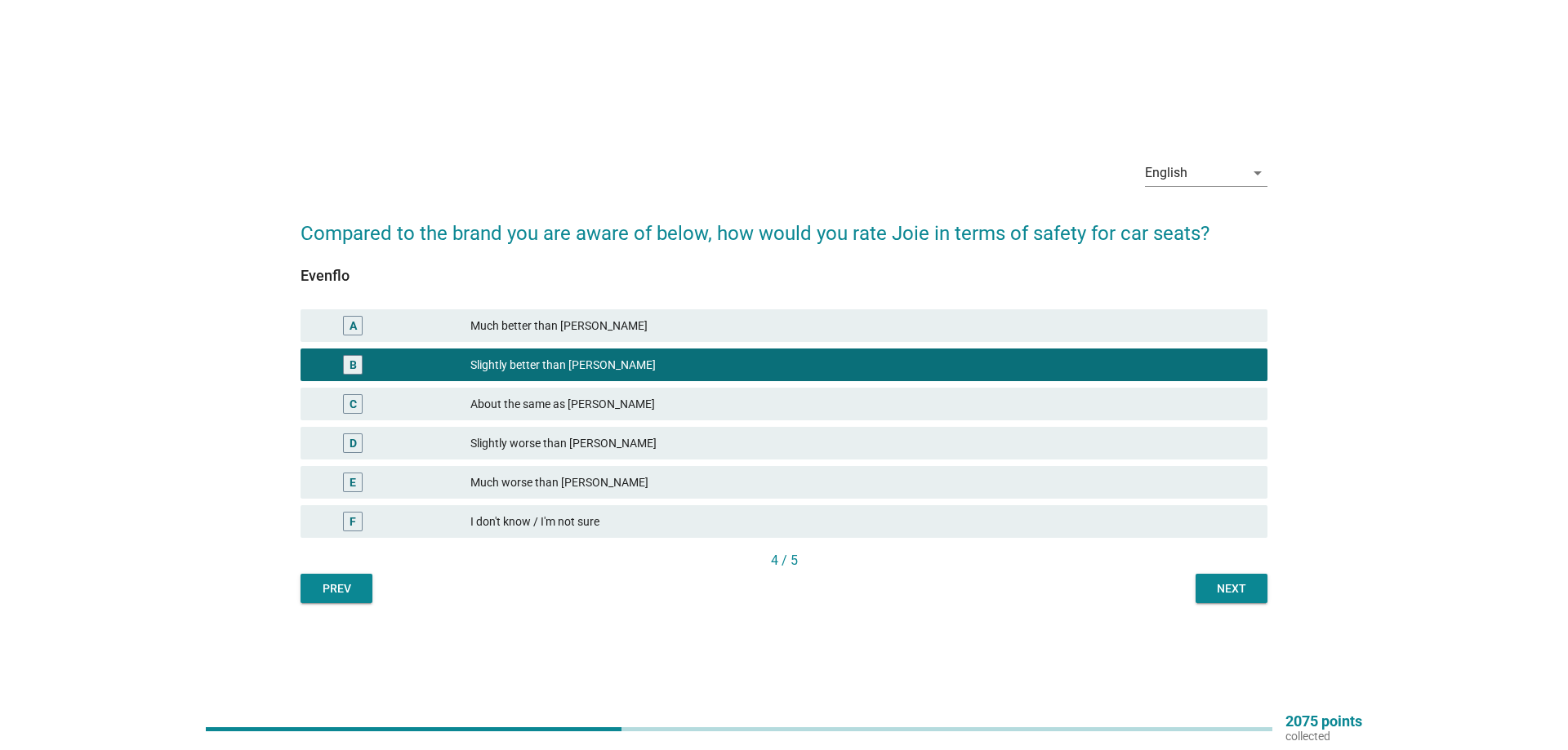
click at [1248, 596] on div "Next" at bounding box center [1232, 589] width 46 height 17
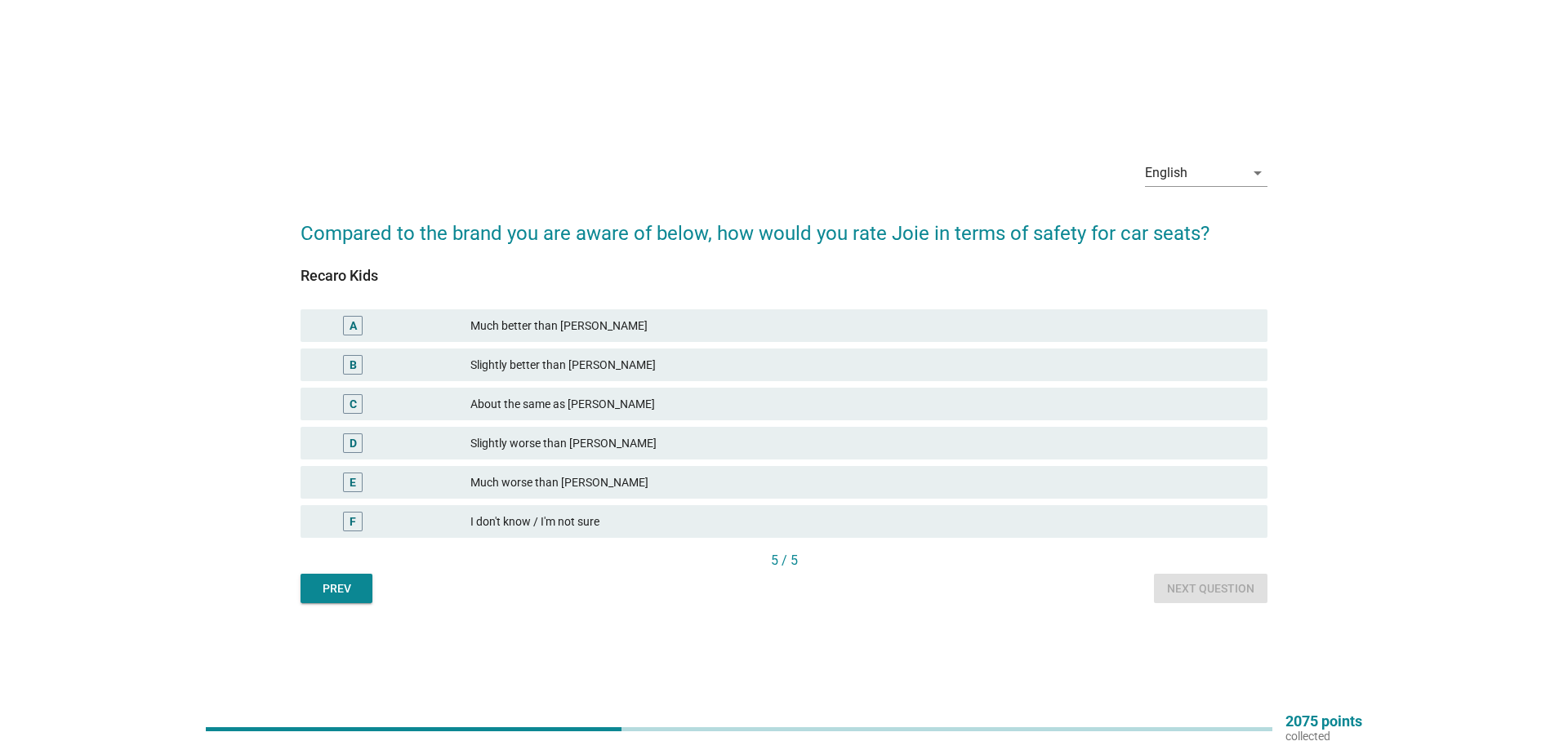
click at [358, 330] on div "A" at bounding box center [353, 325] width 19 height 19
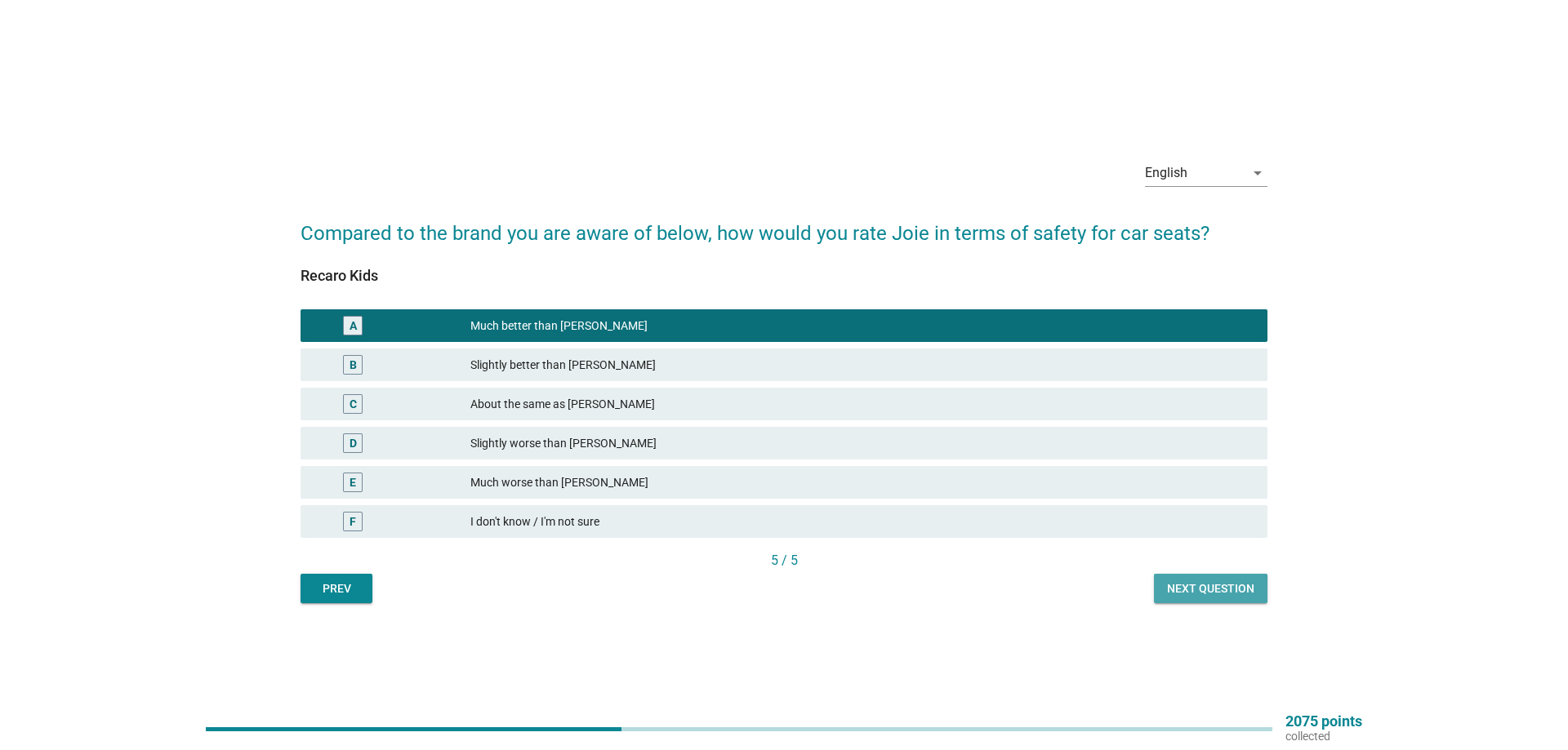
click at [1193, 578] on button "Next question" at bounding box center [1210, 589] width 113 height 29
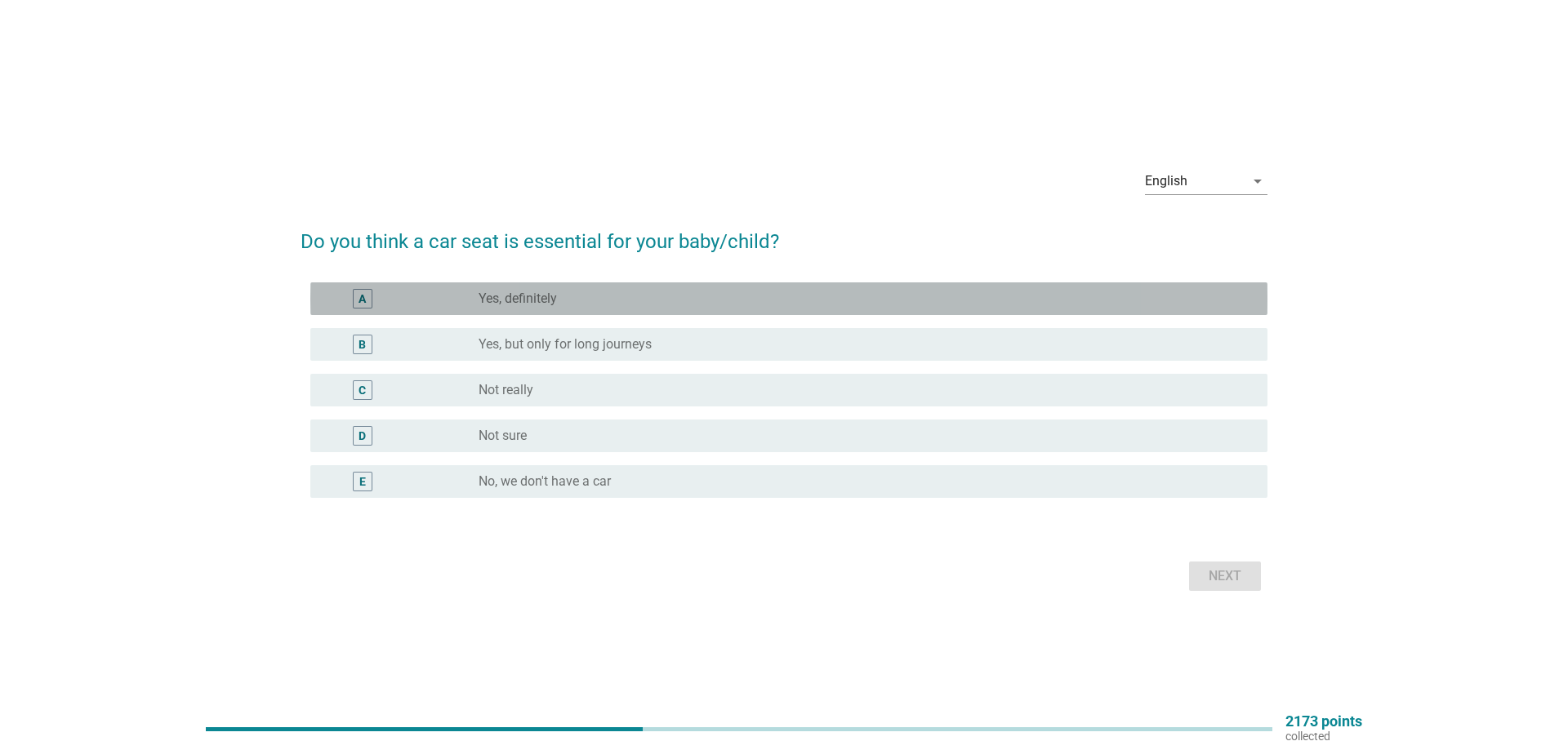
click at [366, 298] on div "A" at bounding box center [362, 298] width 7 height 17
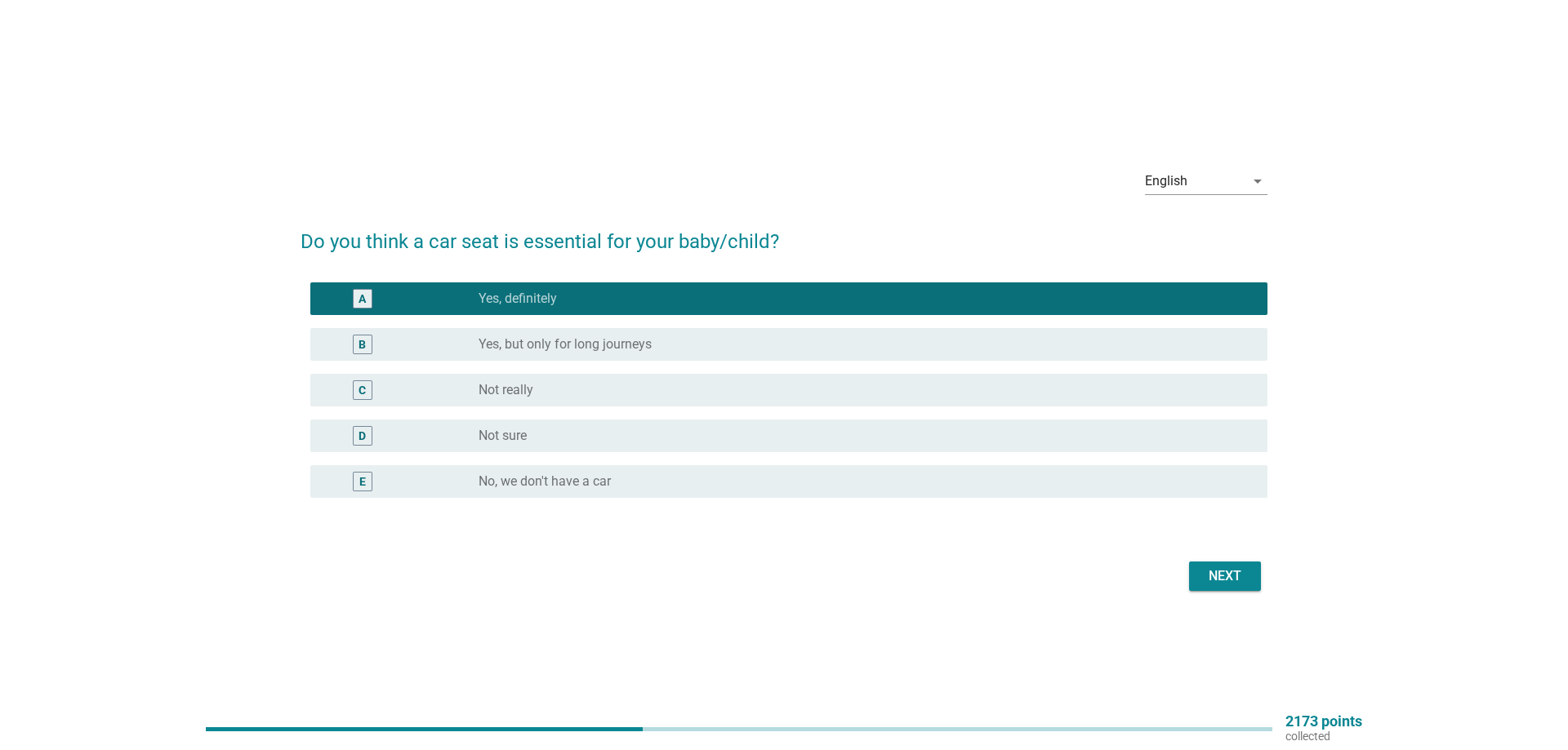
click at [1225, 580] on div "Next" at bounding box center [1225, 576] width 46 height 19
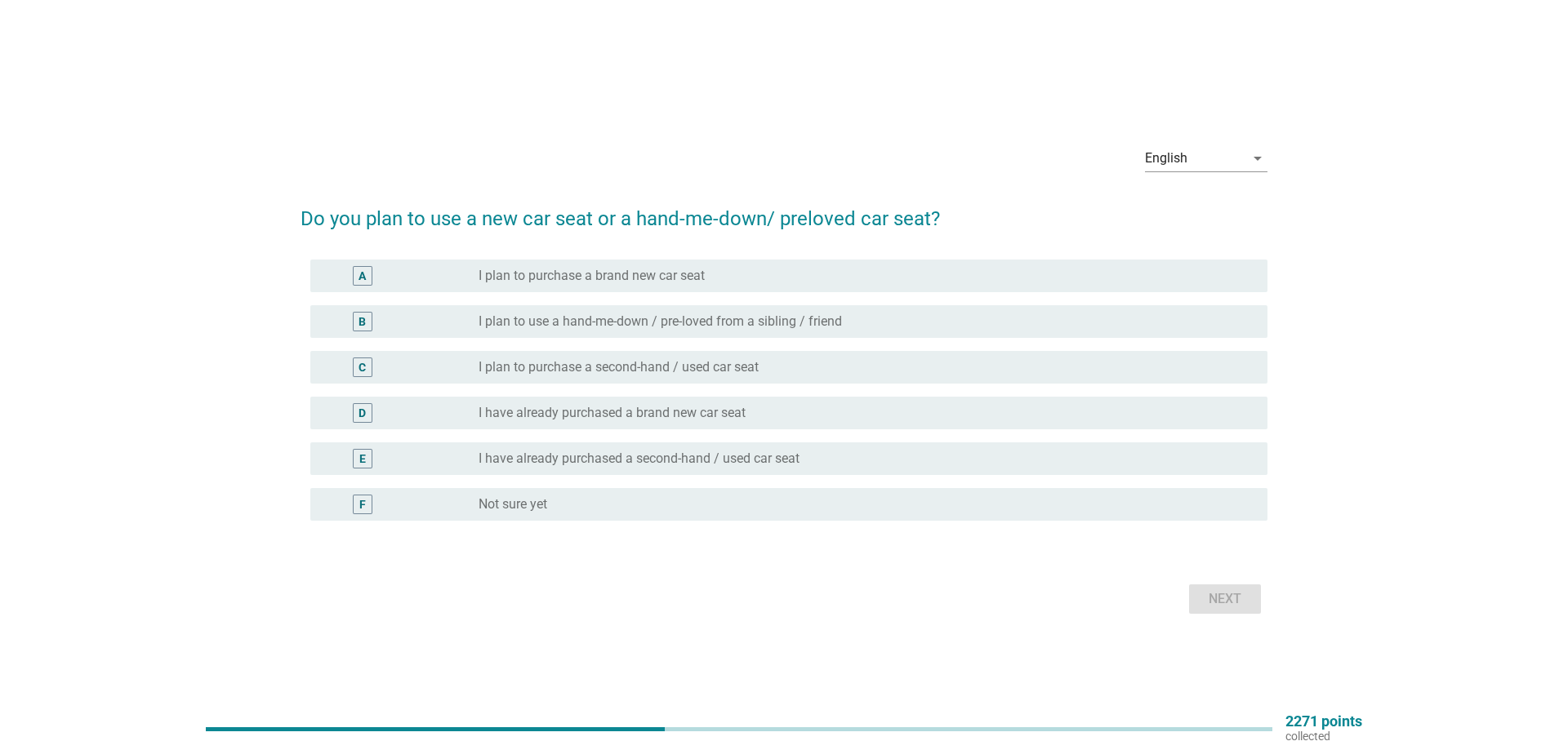
click at [367, 335] on div "B radio_button_unchecked I plan to use a hand-me-down / pre-loved from a siblin…" at bounding box center [789, 321] width 958 height 32
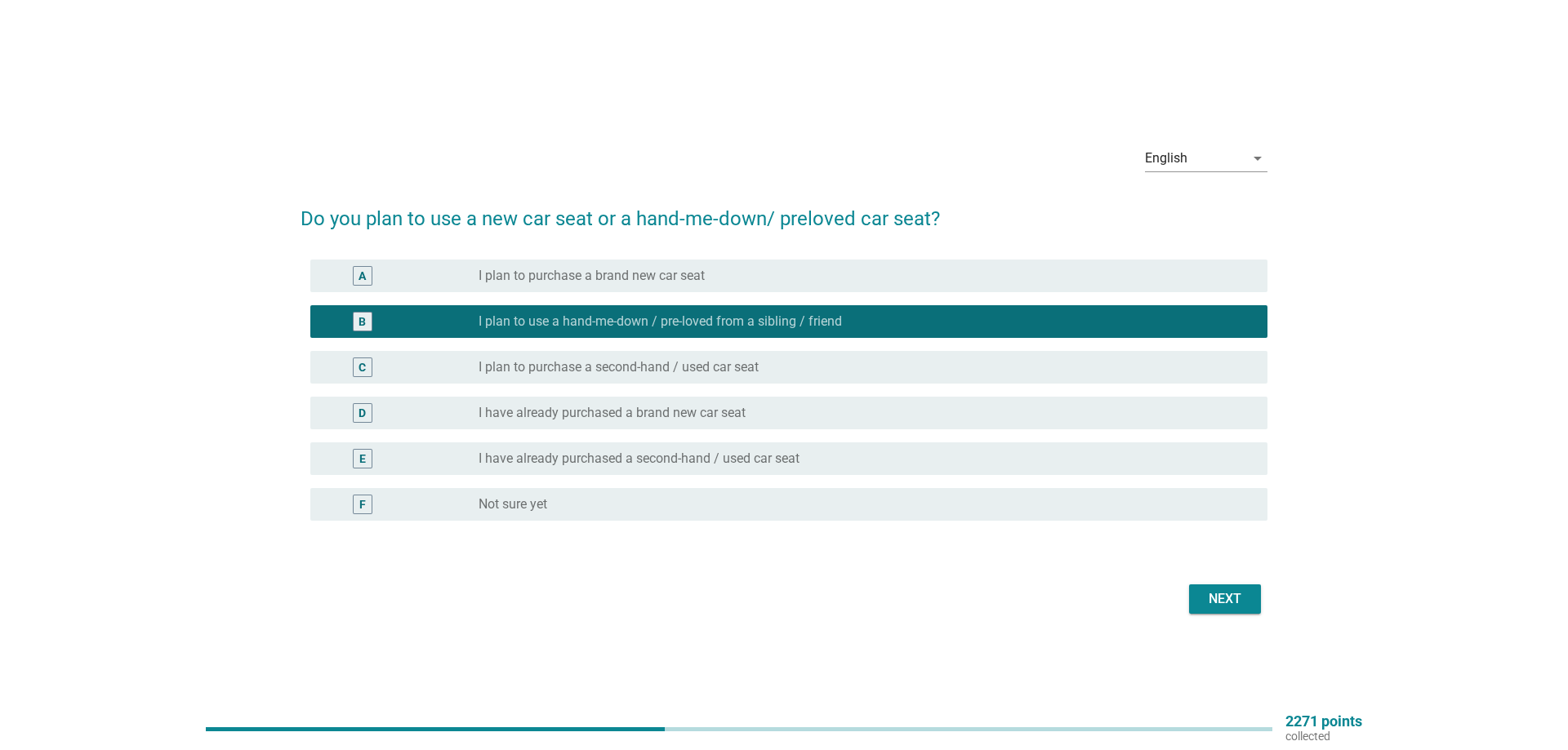
click at [366, 359] on div "C" at bounding box center [362, 366] width 7 height 17
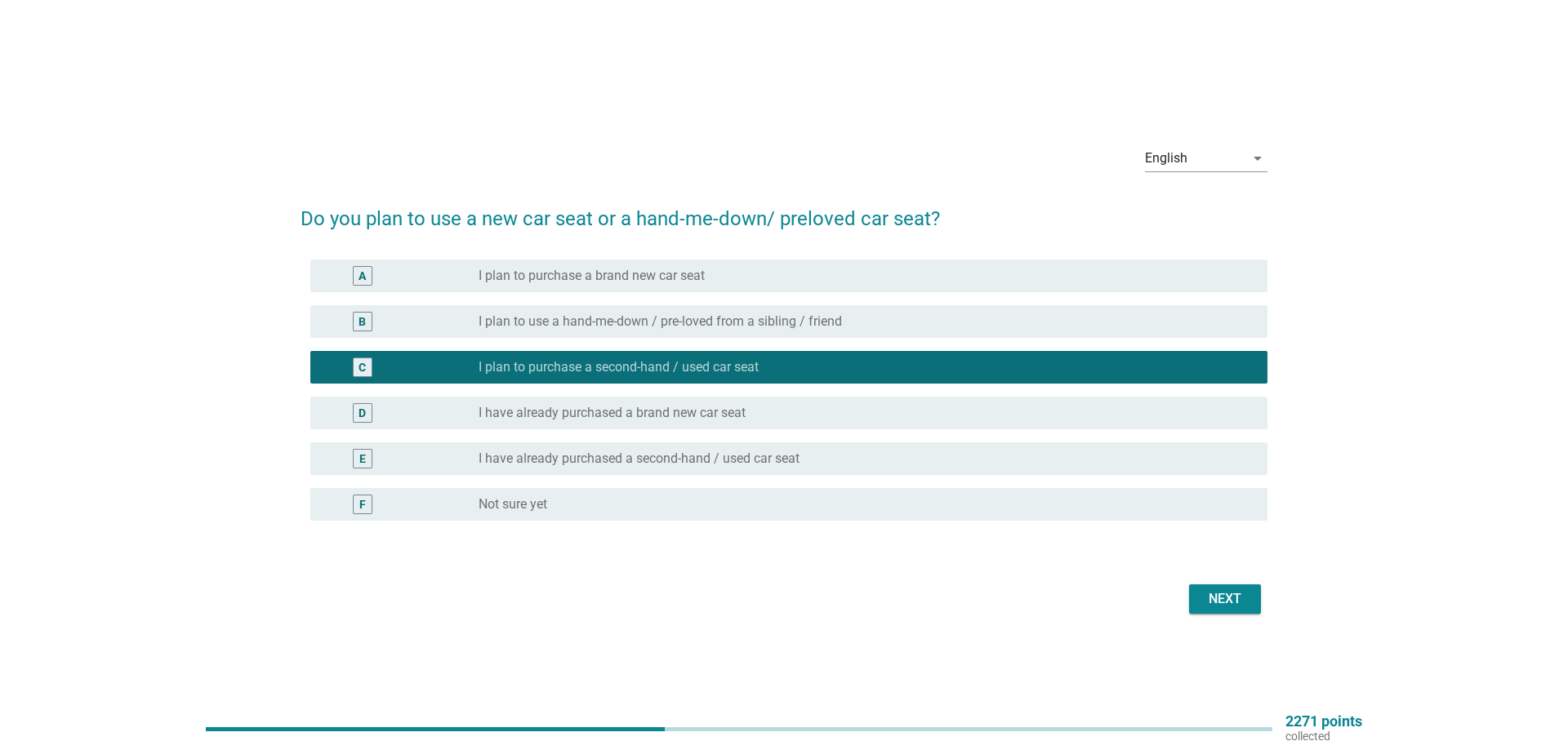
click at [377, 326] on div "B" at bounding box center [362, 321] width 77 height 19
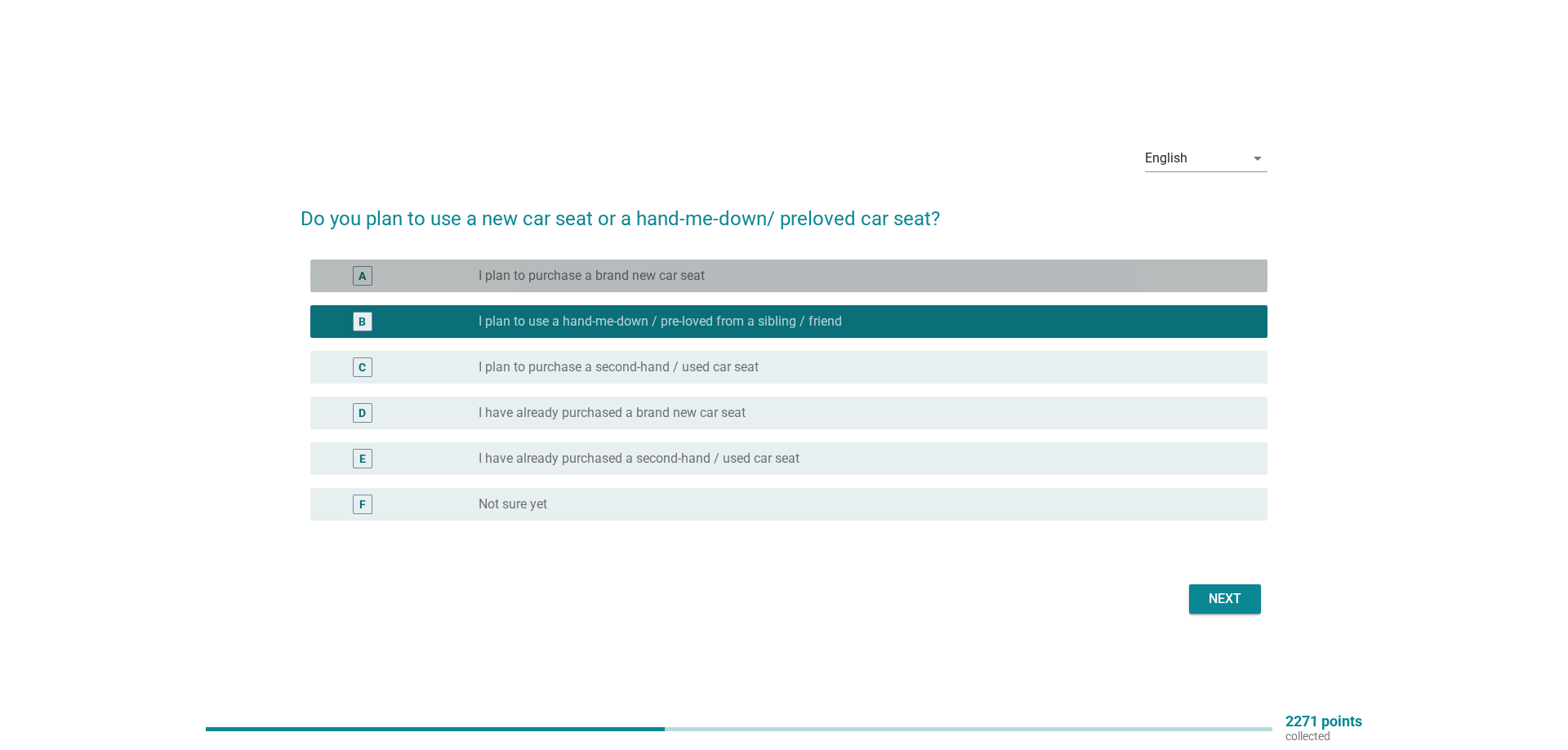
click at [552, 268] on label "I plan to purchase a brand new car seat" at bounding box center [592, 276] width 226 height 17
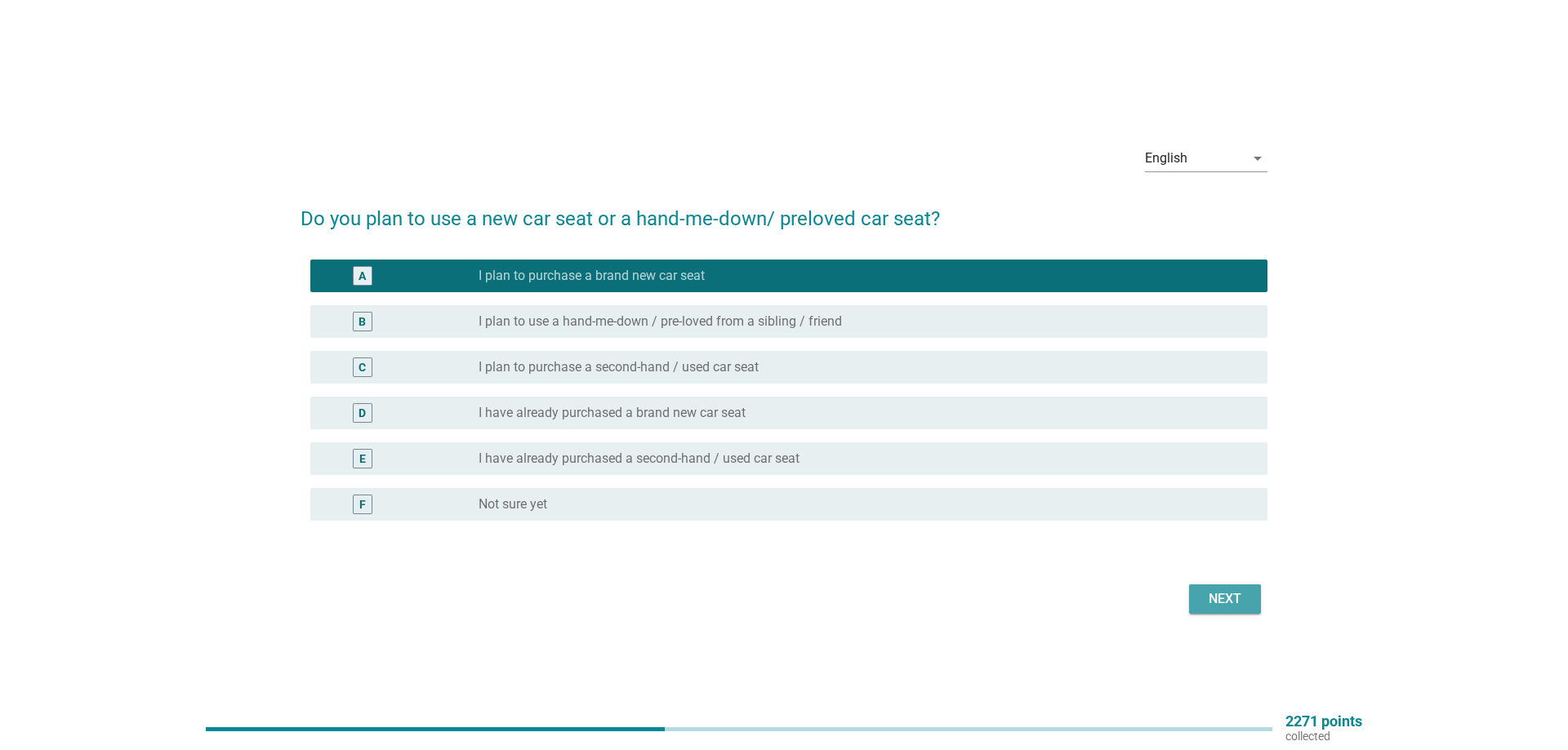
click at [1249, 594] on button "Next" at bounding box center [1225, 599] width 72 height 29
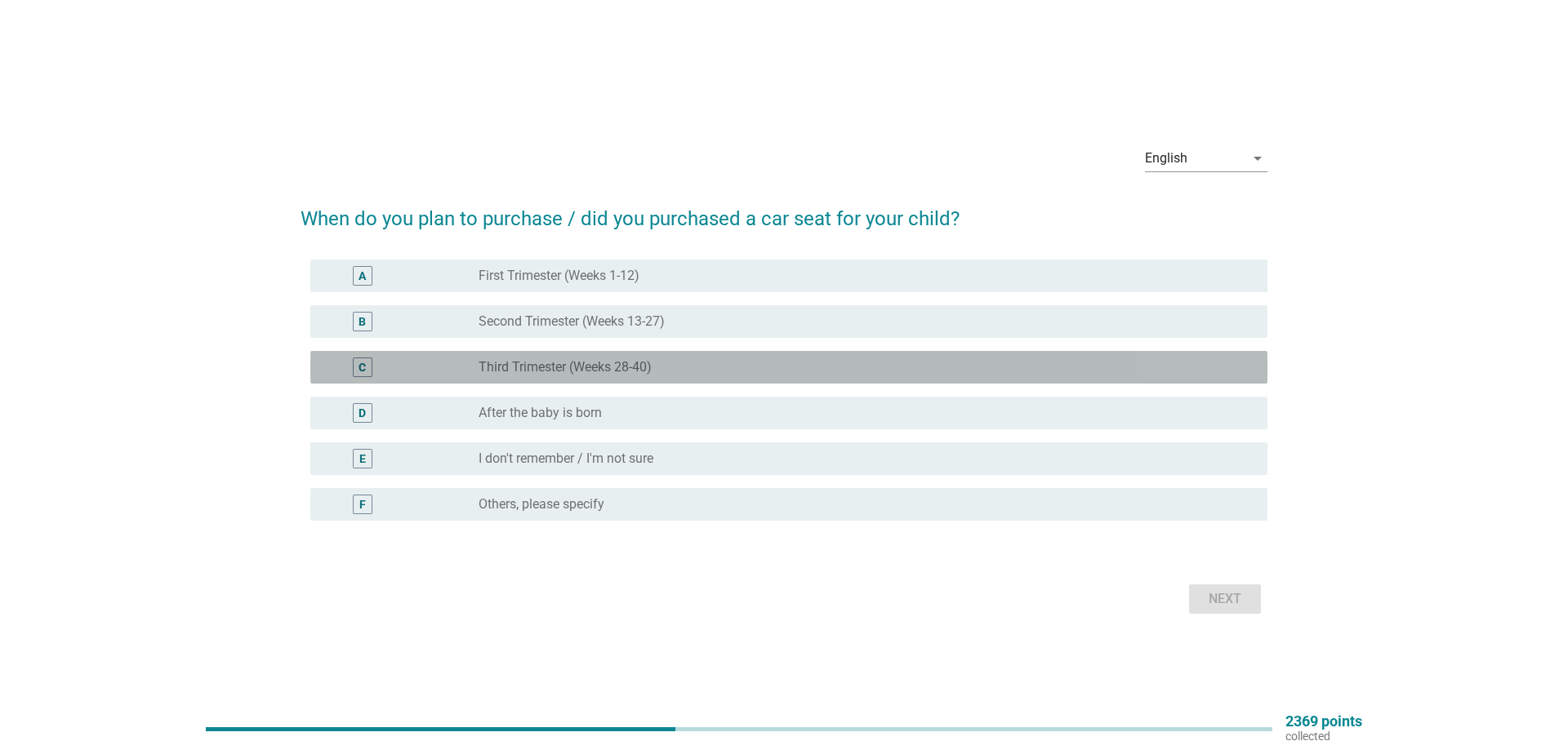
click at [370, 377] on div "C radio_button_unchecked Third Trimester (Weeks 28-40)" at bounding box center [789, 366] width 958 height 32
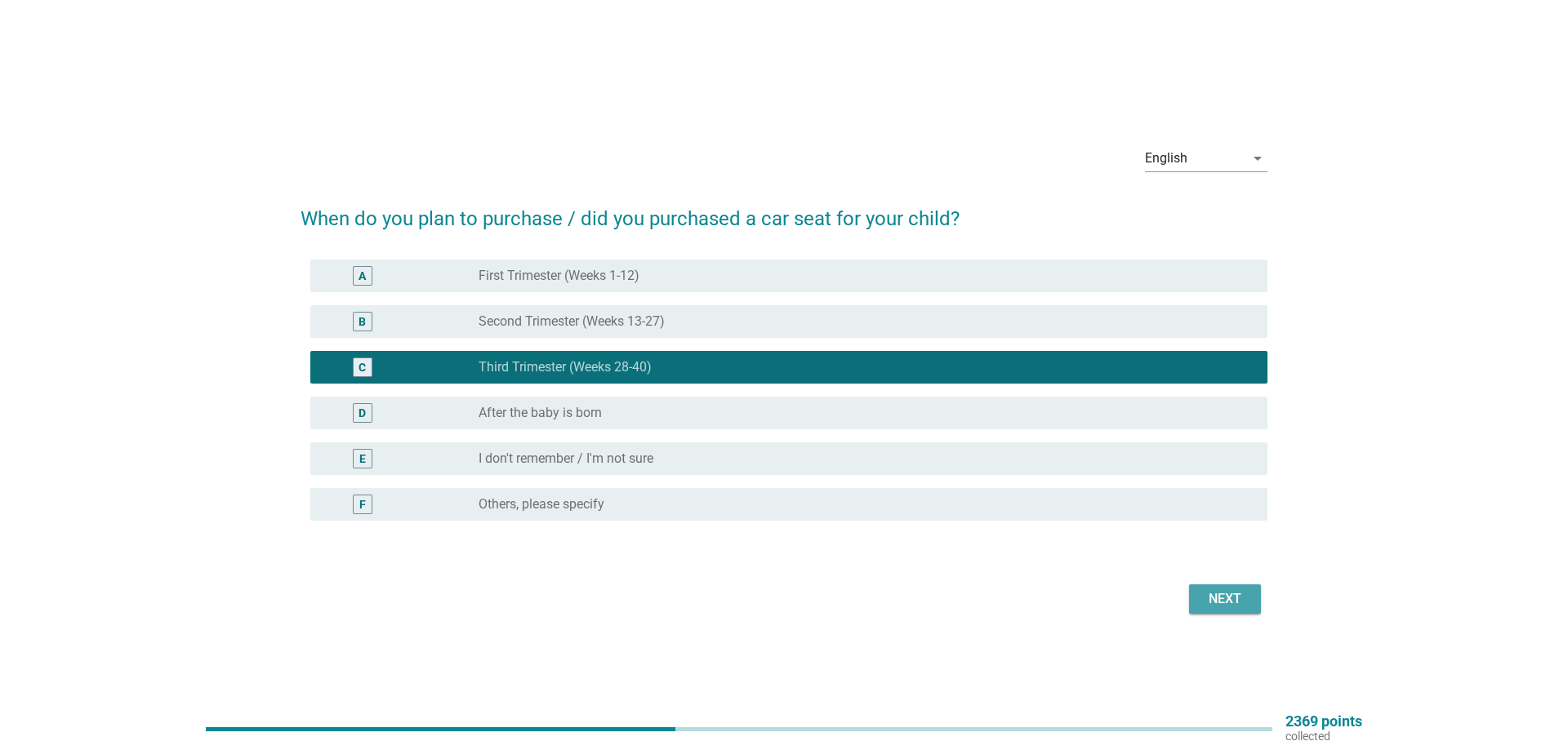
click at [1214, 599] on div "Next" at bounding box center [1225, 598] width 46 height 19
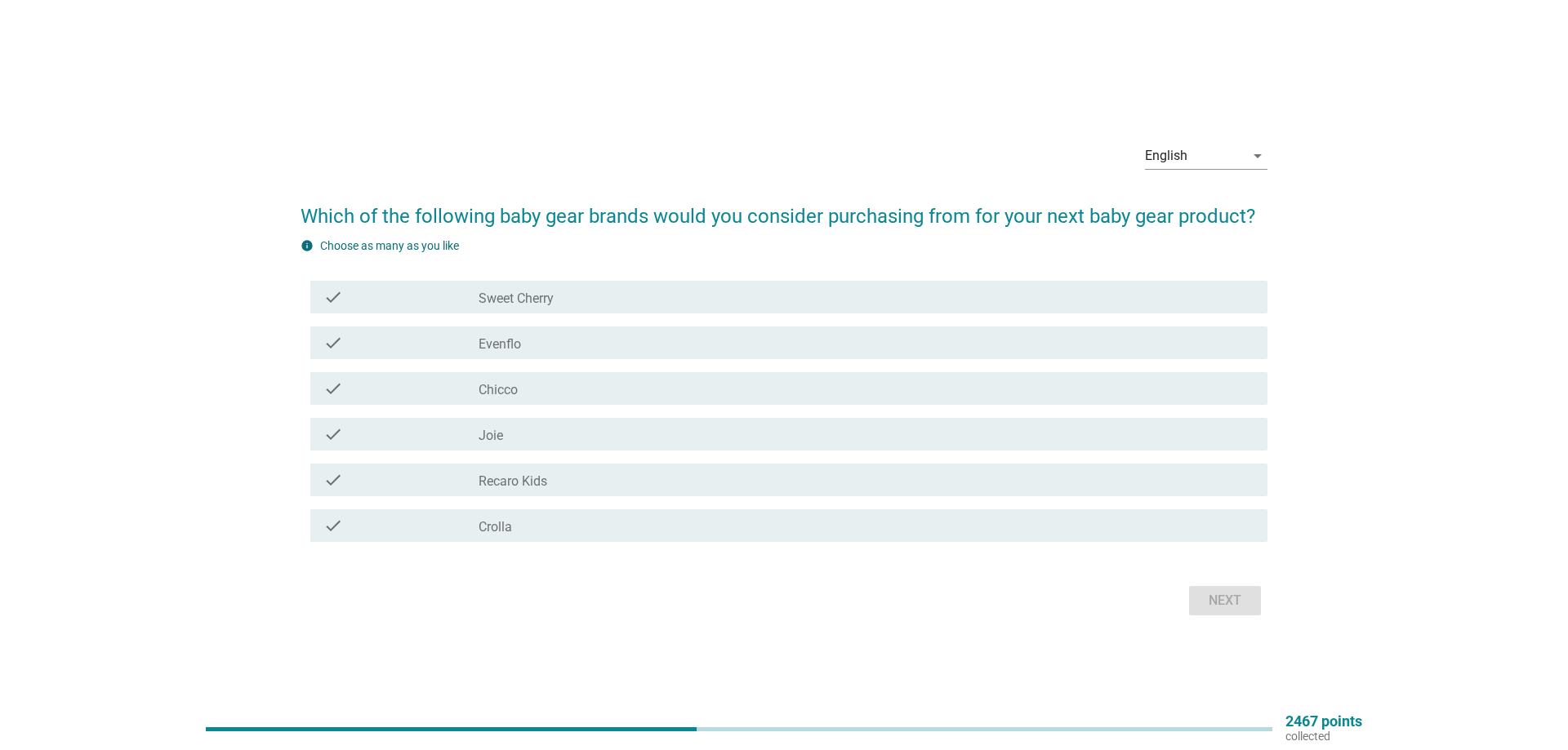
click at [501, 351] on label "Evenflo" at bounding box center [500, 344] width 42 height 17
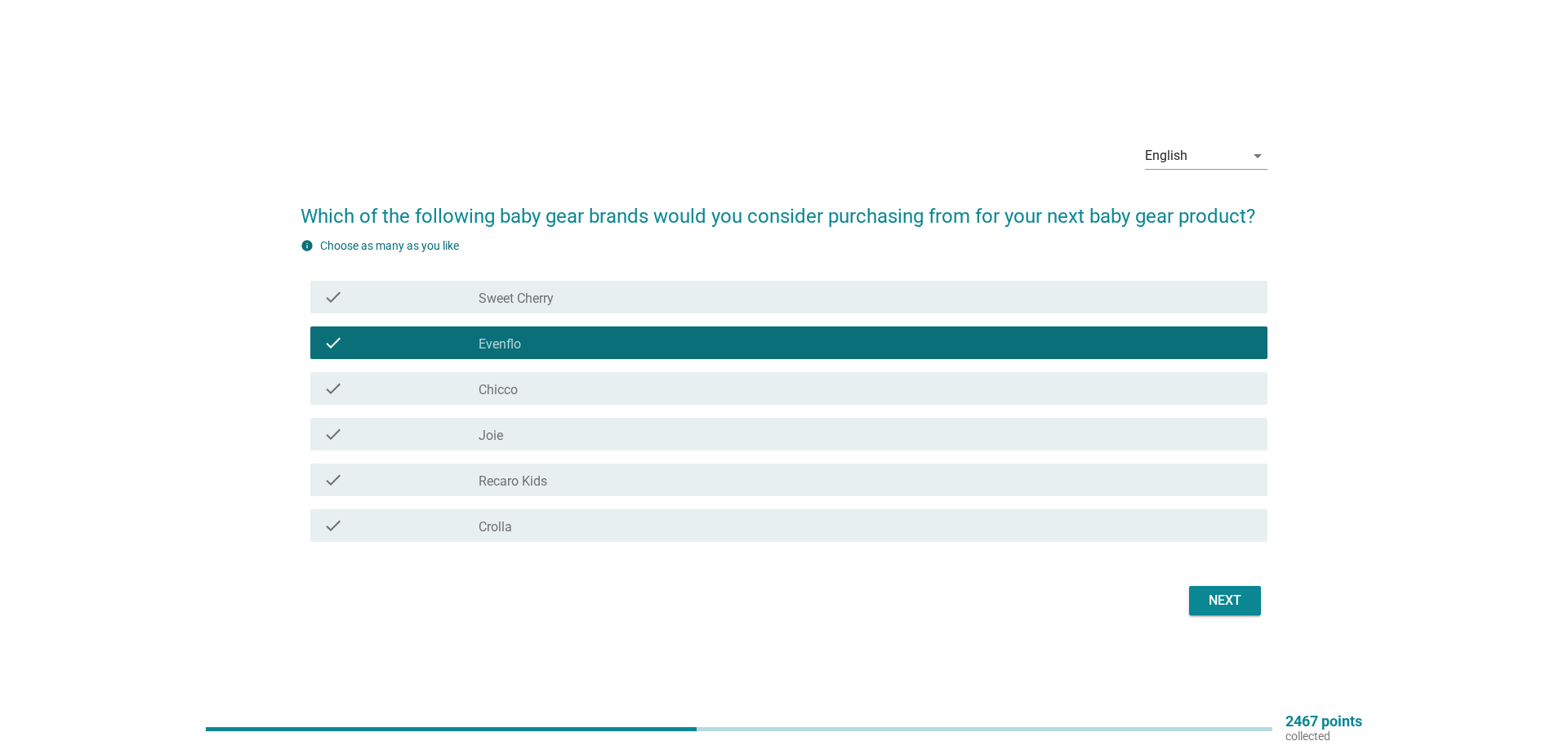
click at [481, 395] on label "Chicco" at bounding box center [498, 390] width 40 height 17
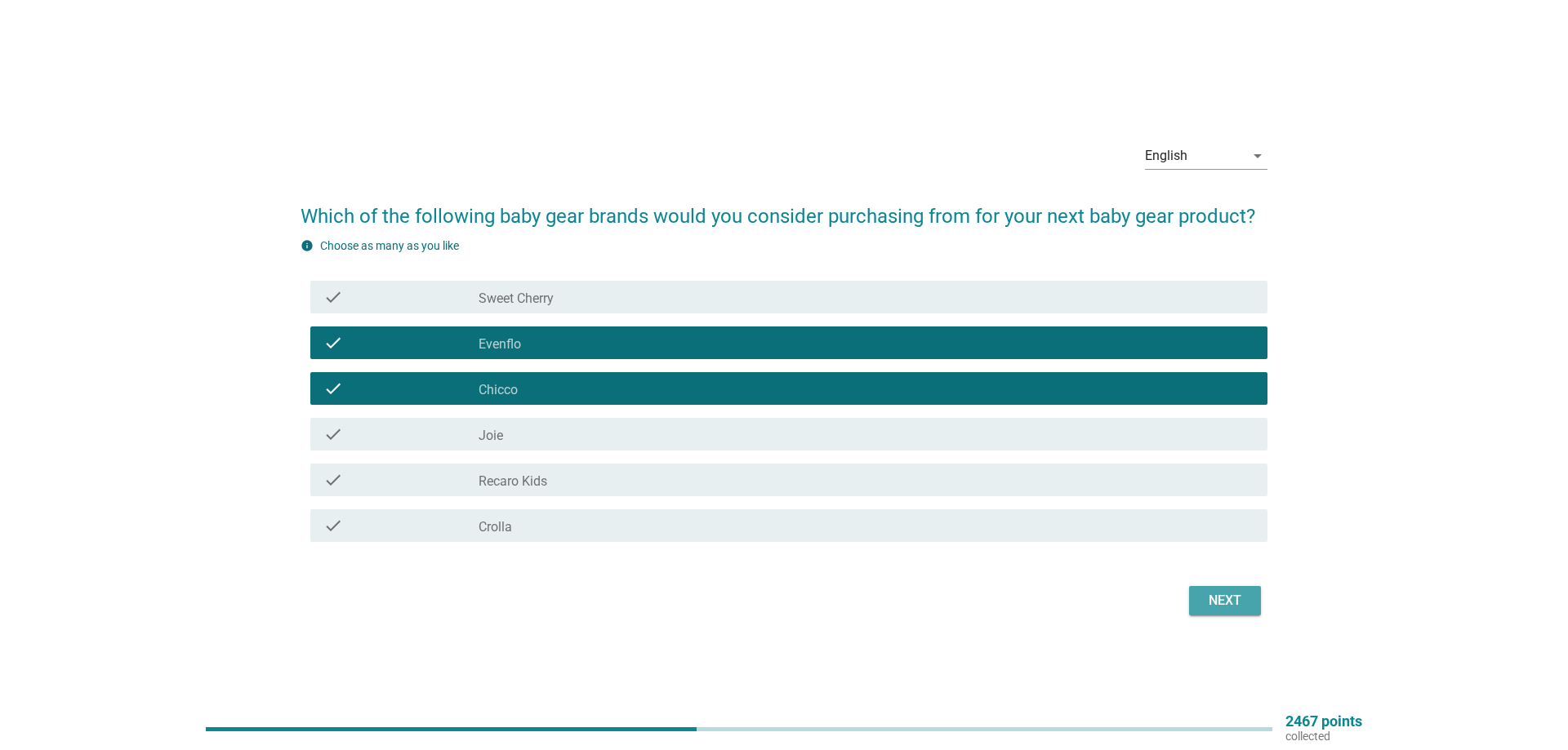
click at [1240, 604] on div "Next" at bounding box center [1225, 600] width 46 height 19
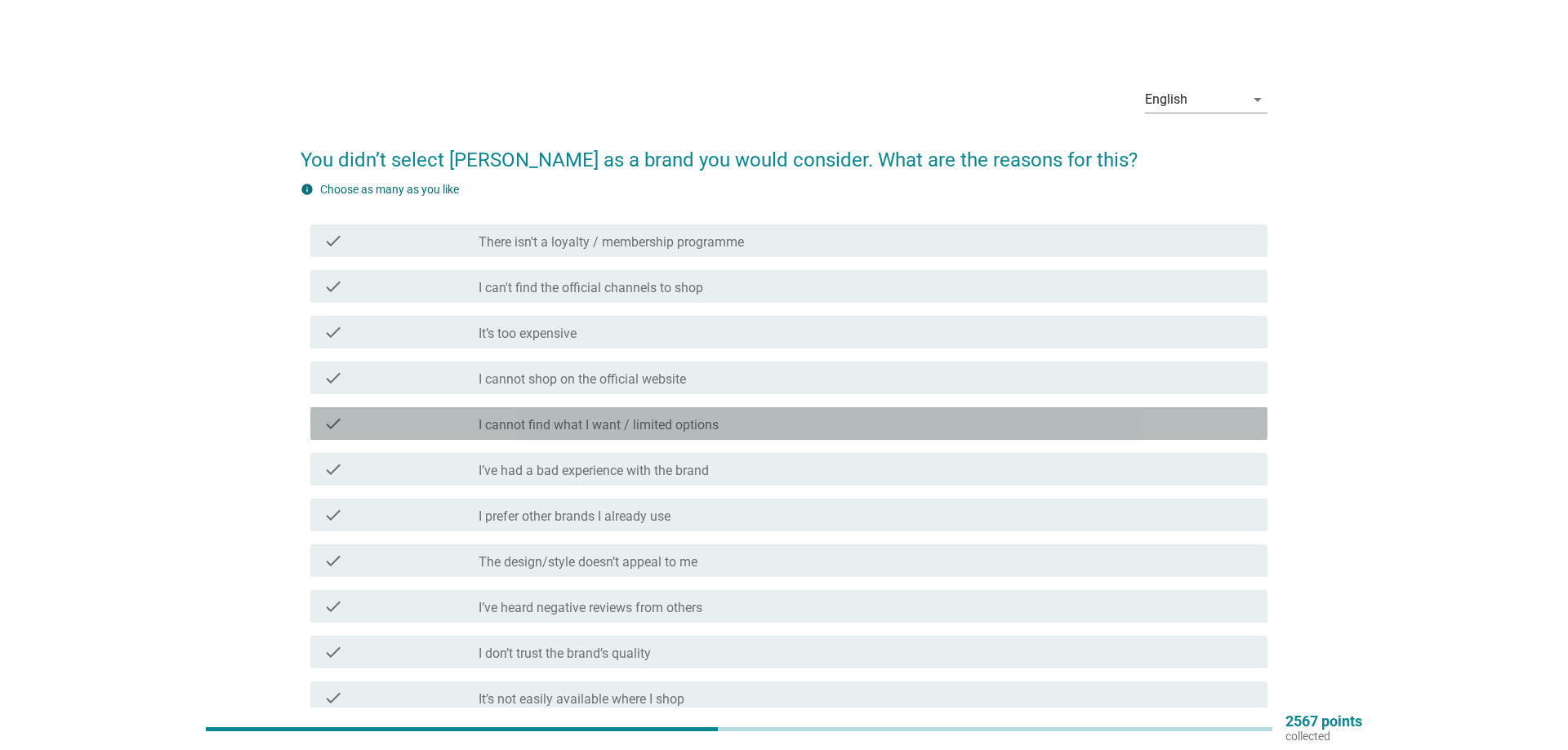
click at [568, 424] on label "I cannot find what I want / limited options" at bounding box center [598, 425] width 240 height 17
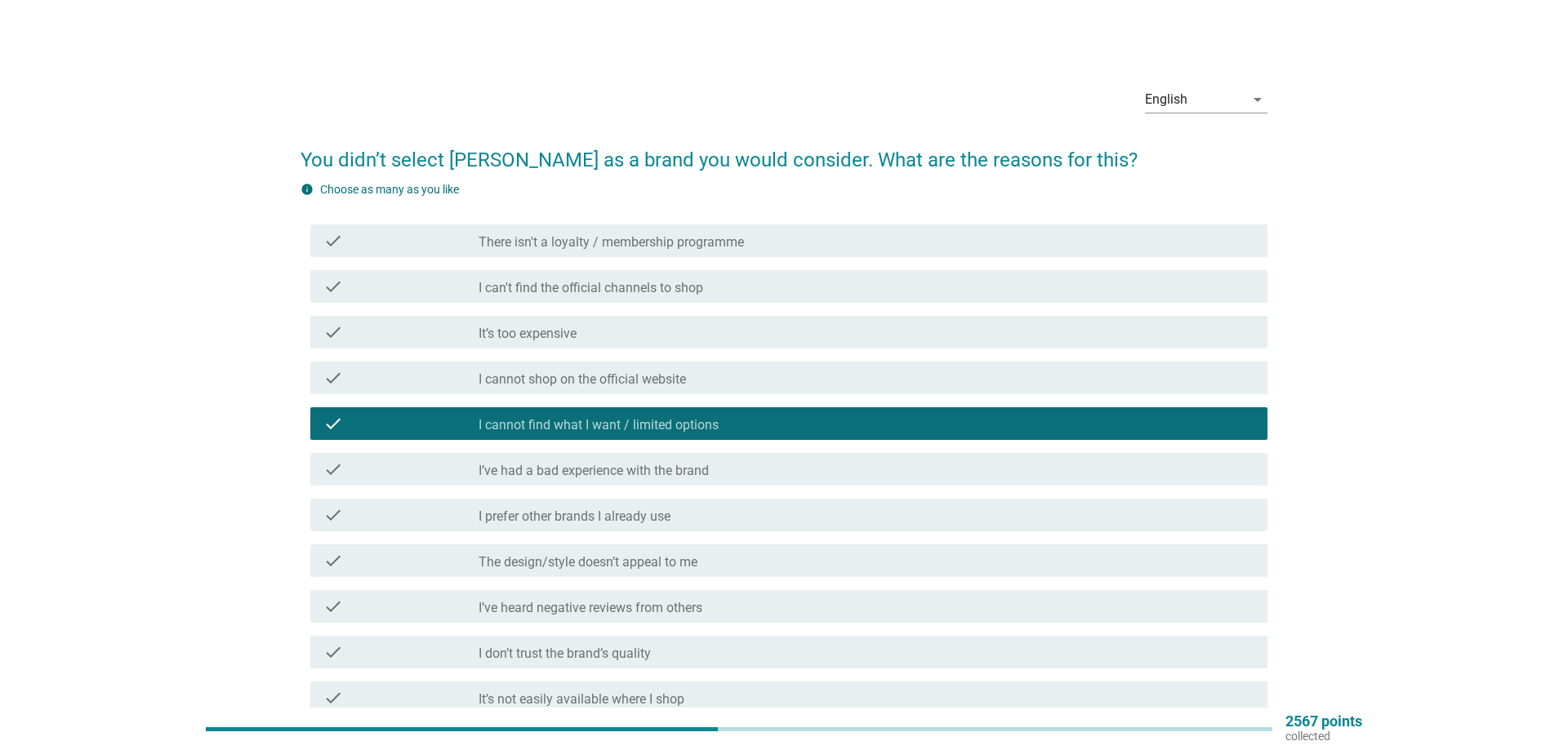
scroll to position [83, 0]
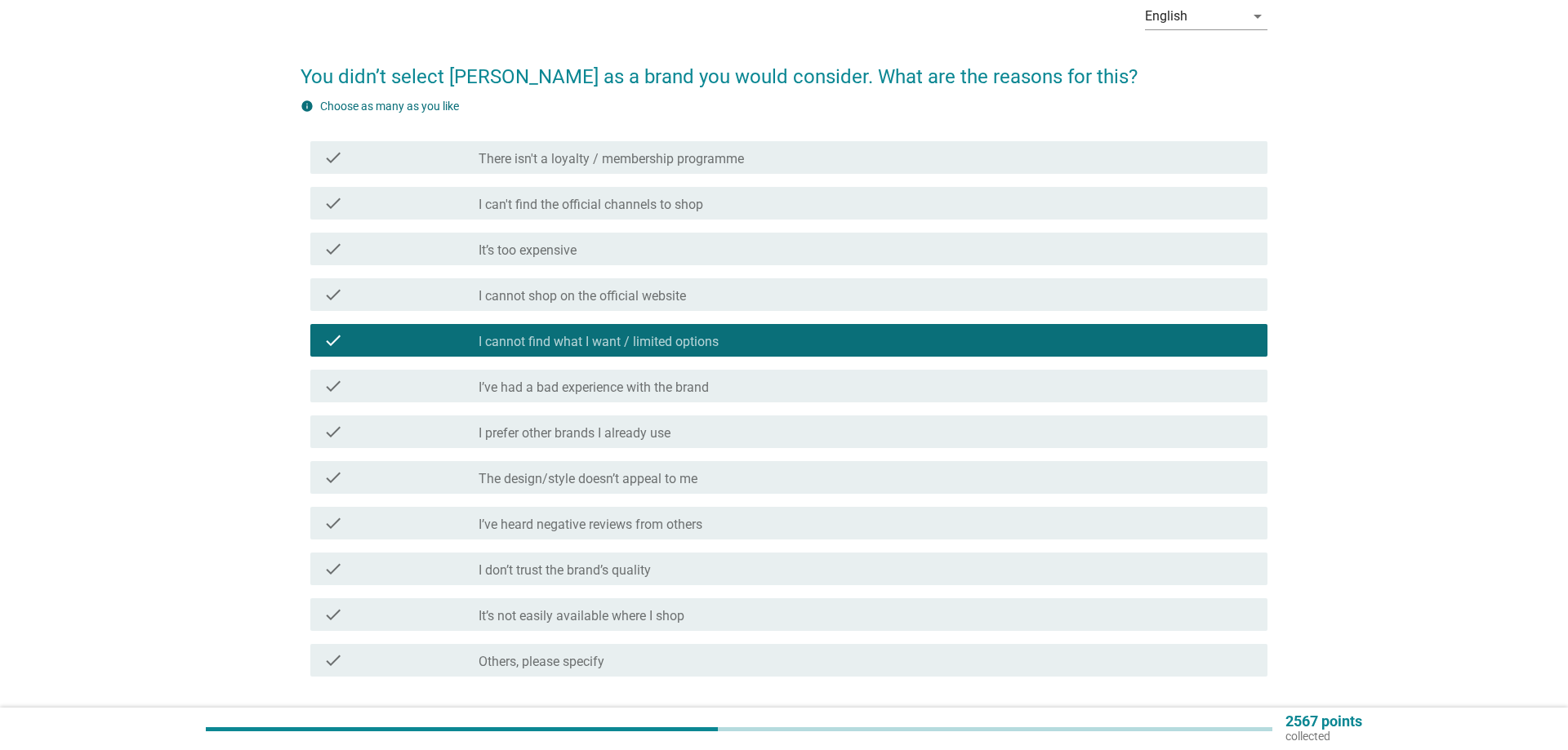
click at [539, 429] on label "I prefer other brands I already use" at bounding box center [575, 433] width 192 height 17
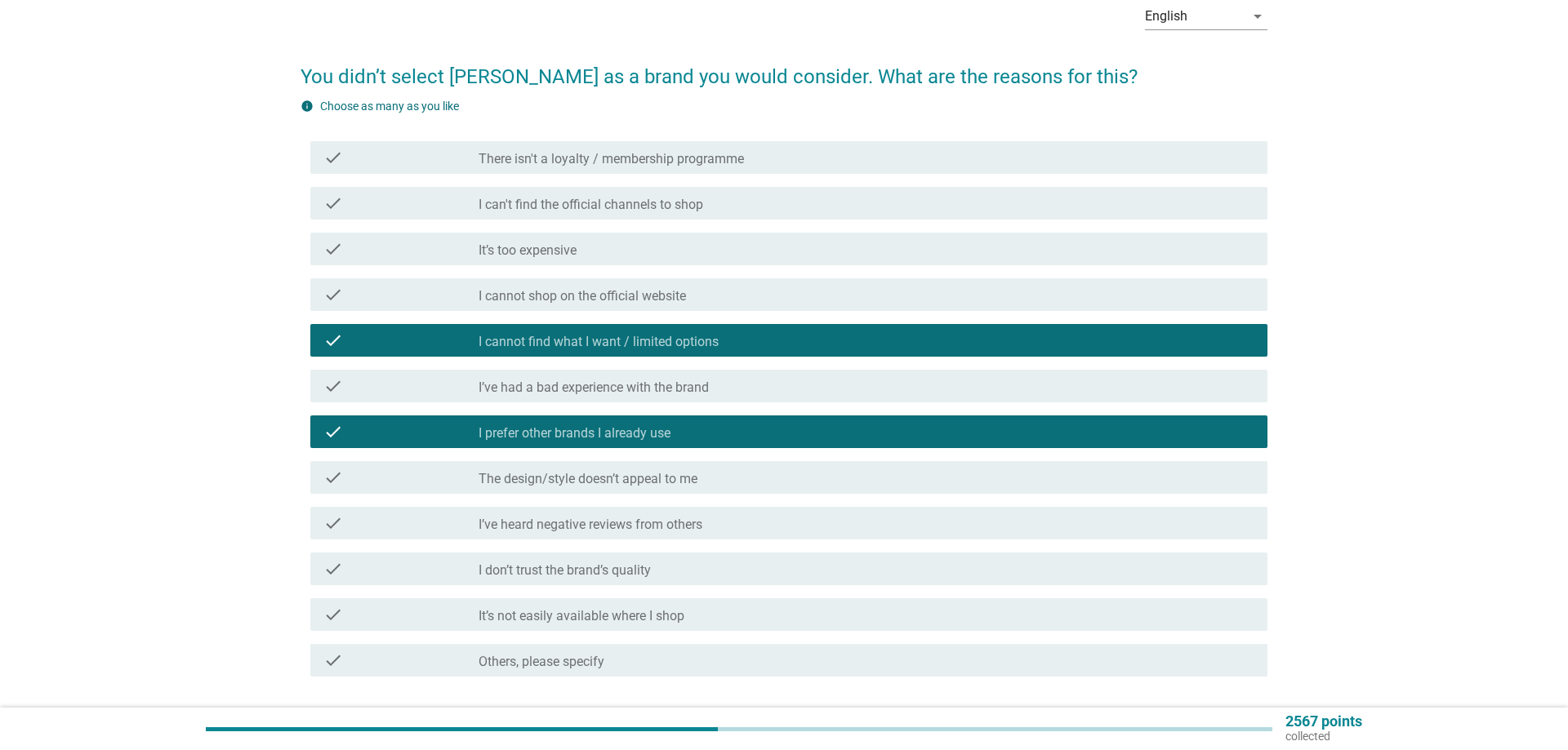
scroll to position [204, 0]
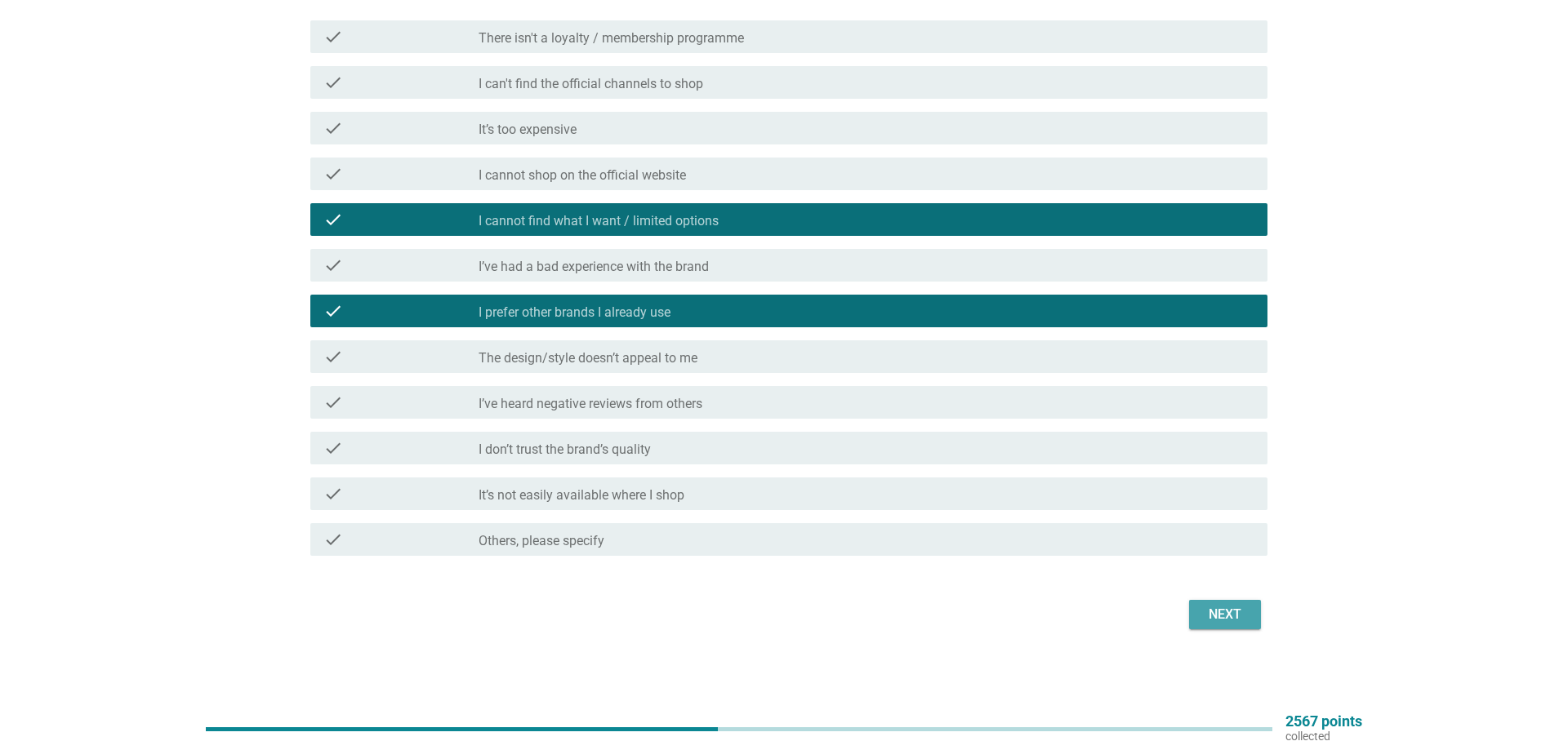
click at [1233, 618] on div "Next" at bounding box center [1225, 614] width 46 height 19
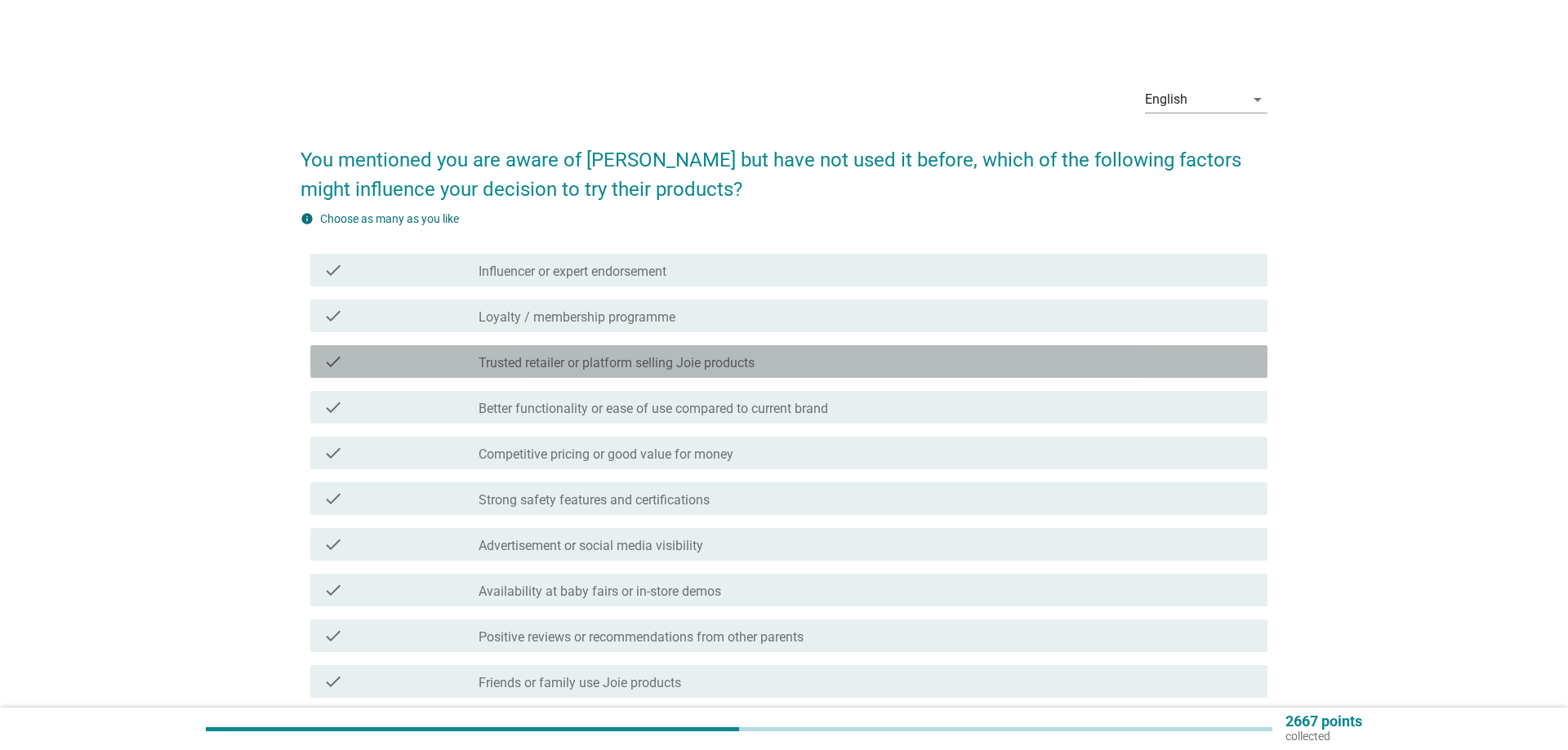
click at [687, 365] on label "Trusted retailer or platform selling Joie products" at bounding box center [617, 363] width 276 height 17
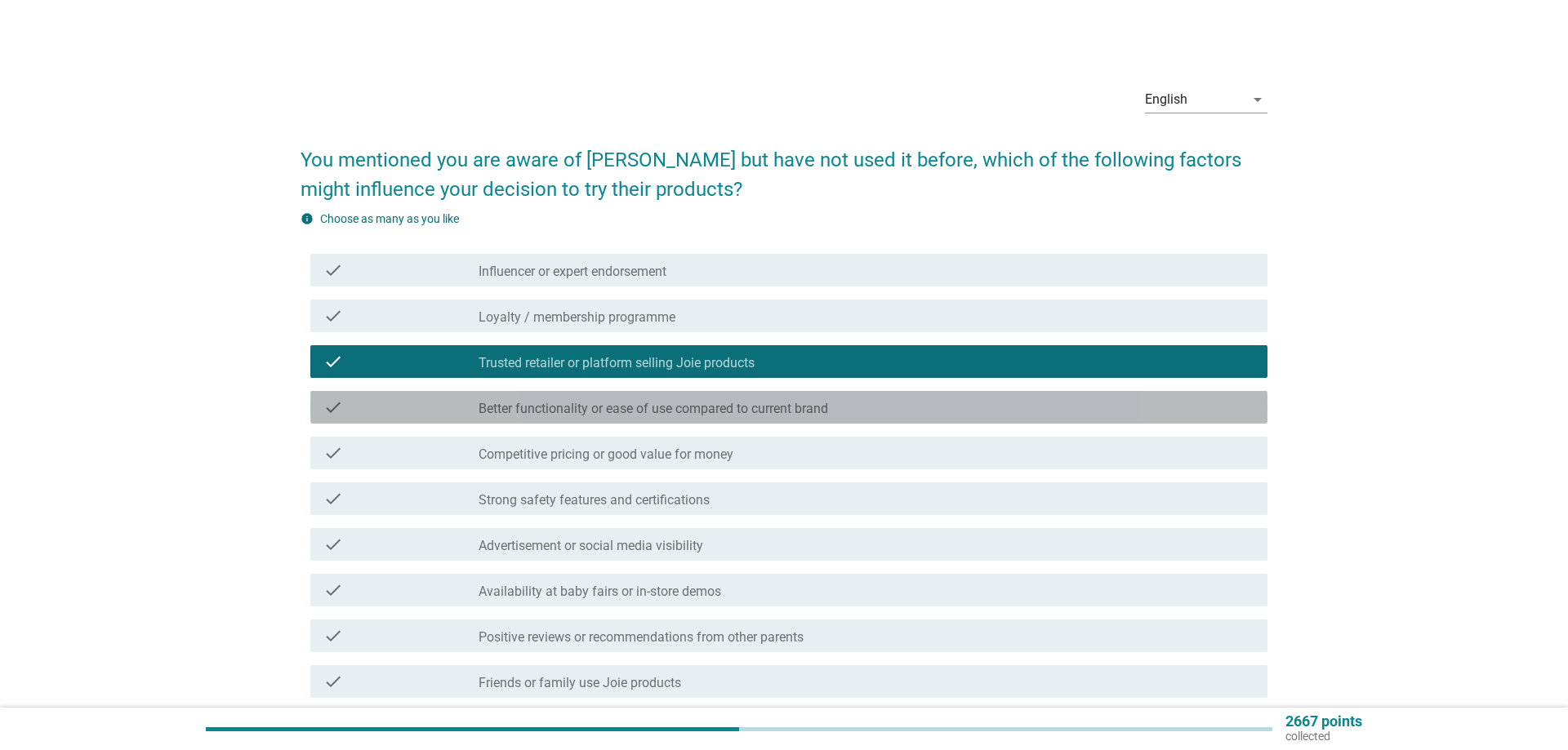
click at [668, 414] on label "Better functionality or ease of use compared to current brand" at bounding box center [654, 410] width 350 height 17
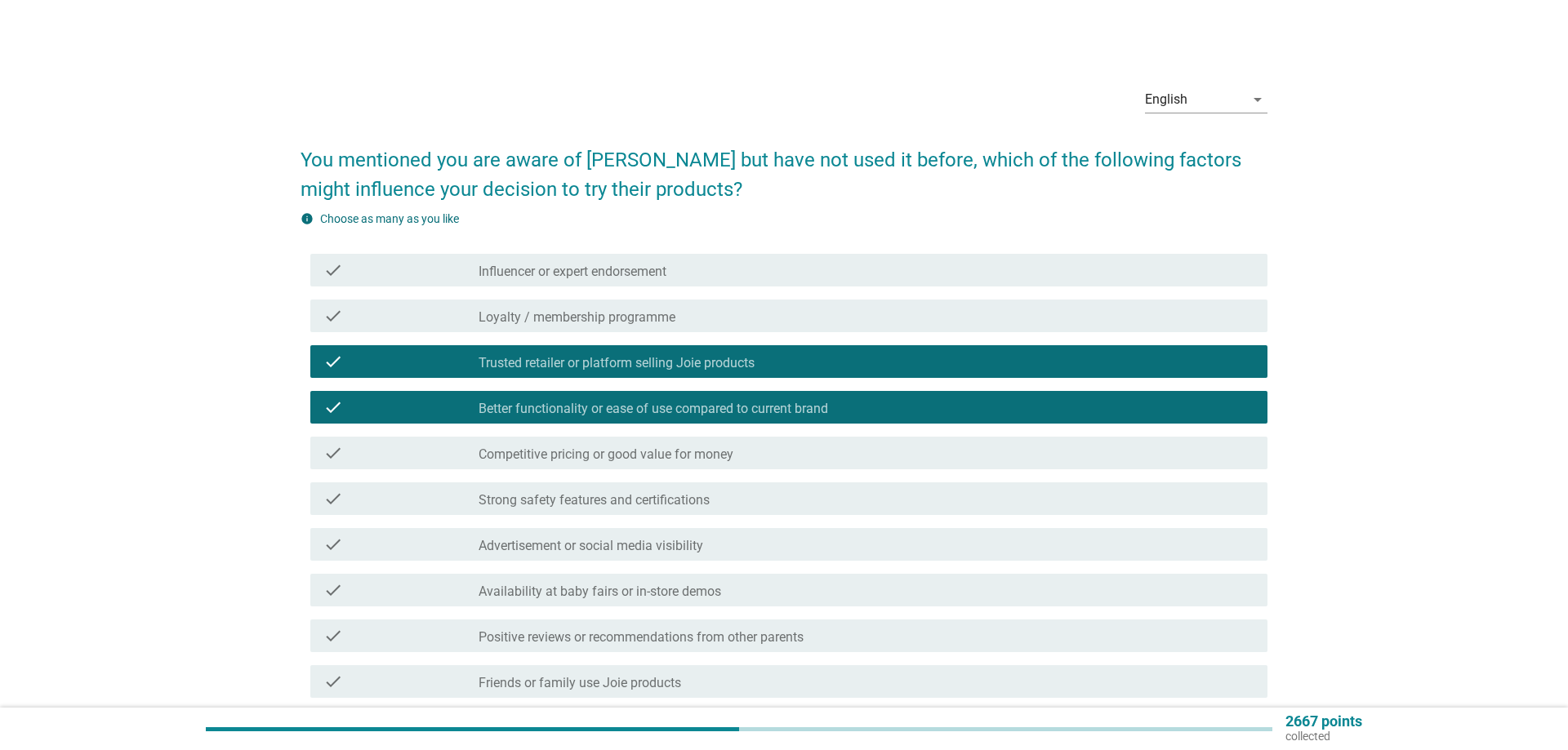
click at [680, 459] on label "Competitive pricing or good value for money" at bounding box center [606, 455] width 255 height 17
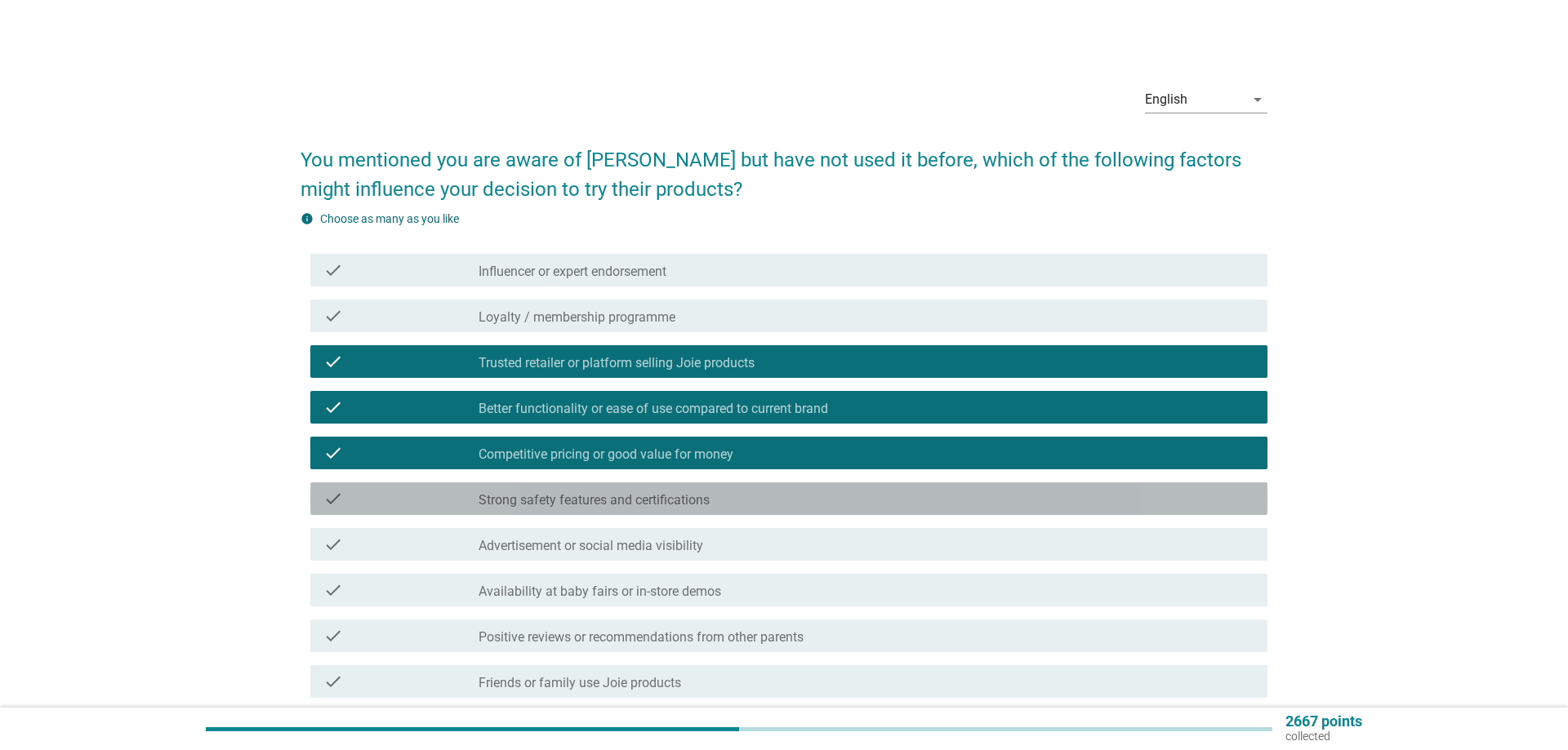
click at [635, 502] on label "Strong safety features and certifications" at bounding box center [594, 501] width 231 height 17
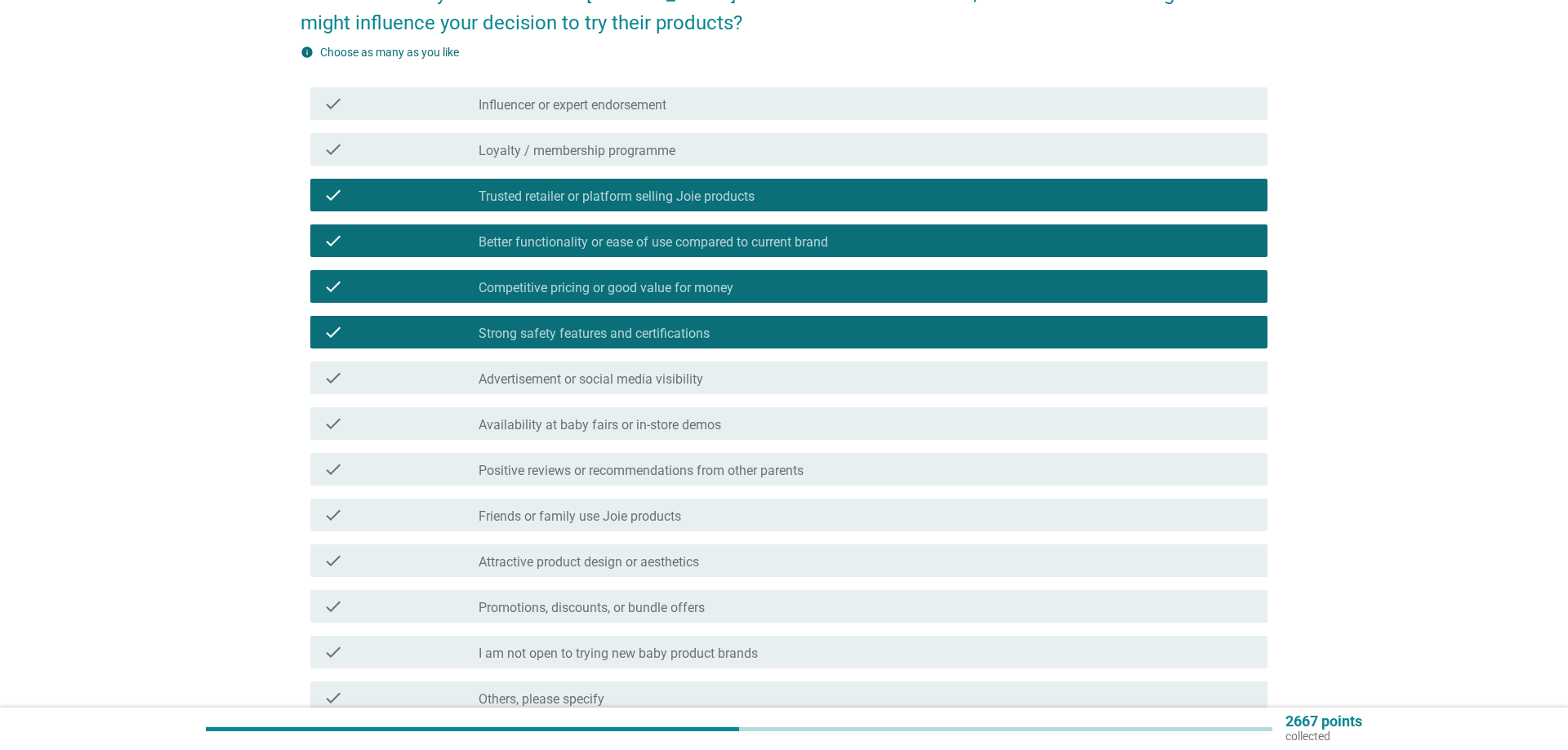
scroll to position [249, 0]
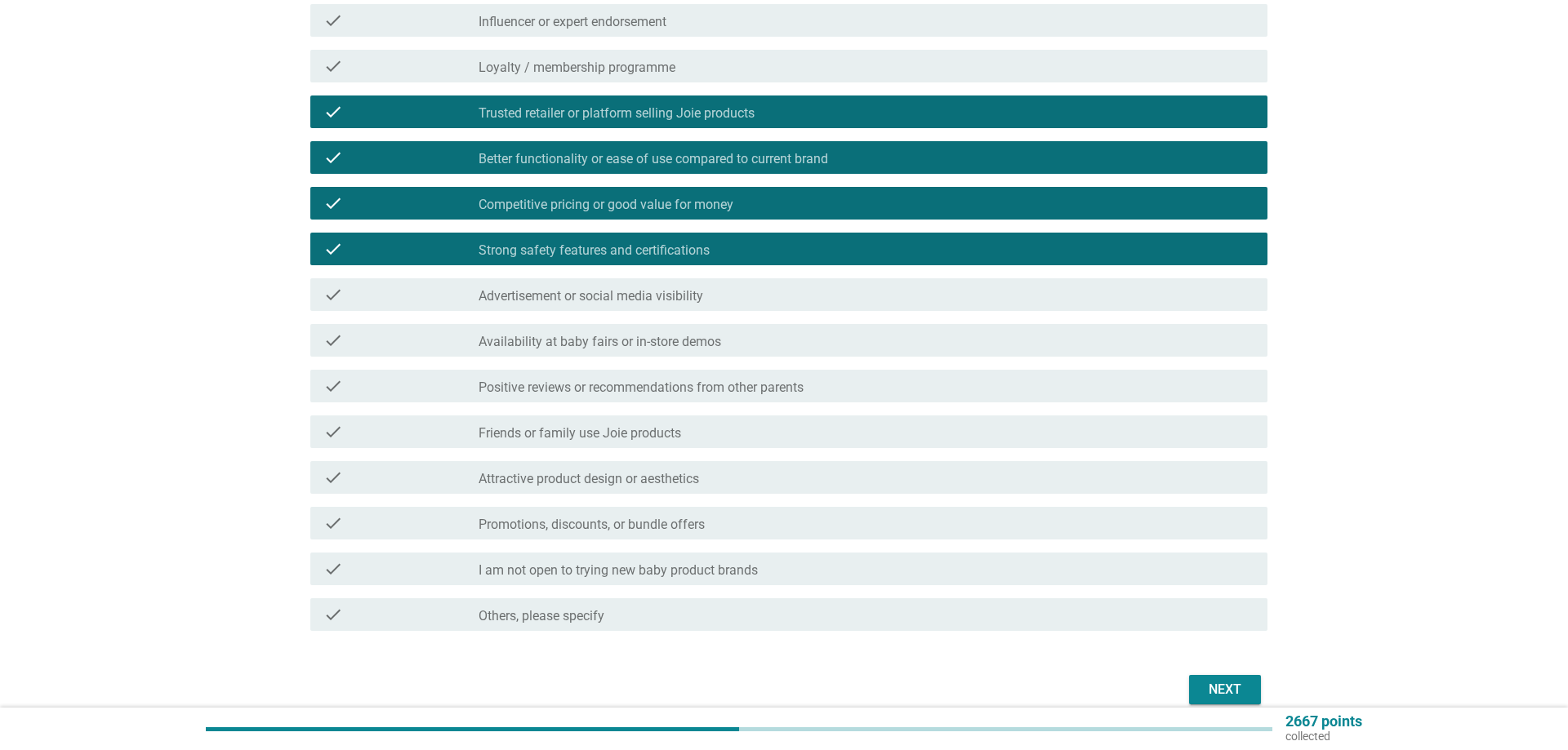
click at [1234, 689] on div "Next" at bounding box center [1225, 689] width 46 height 19
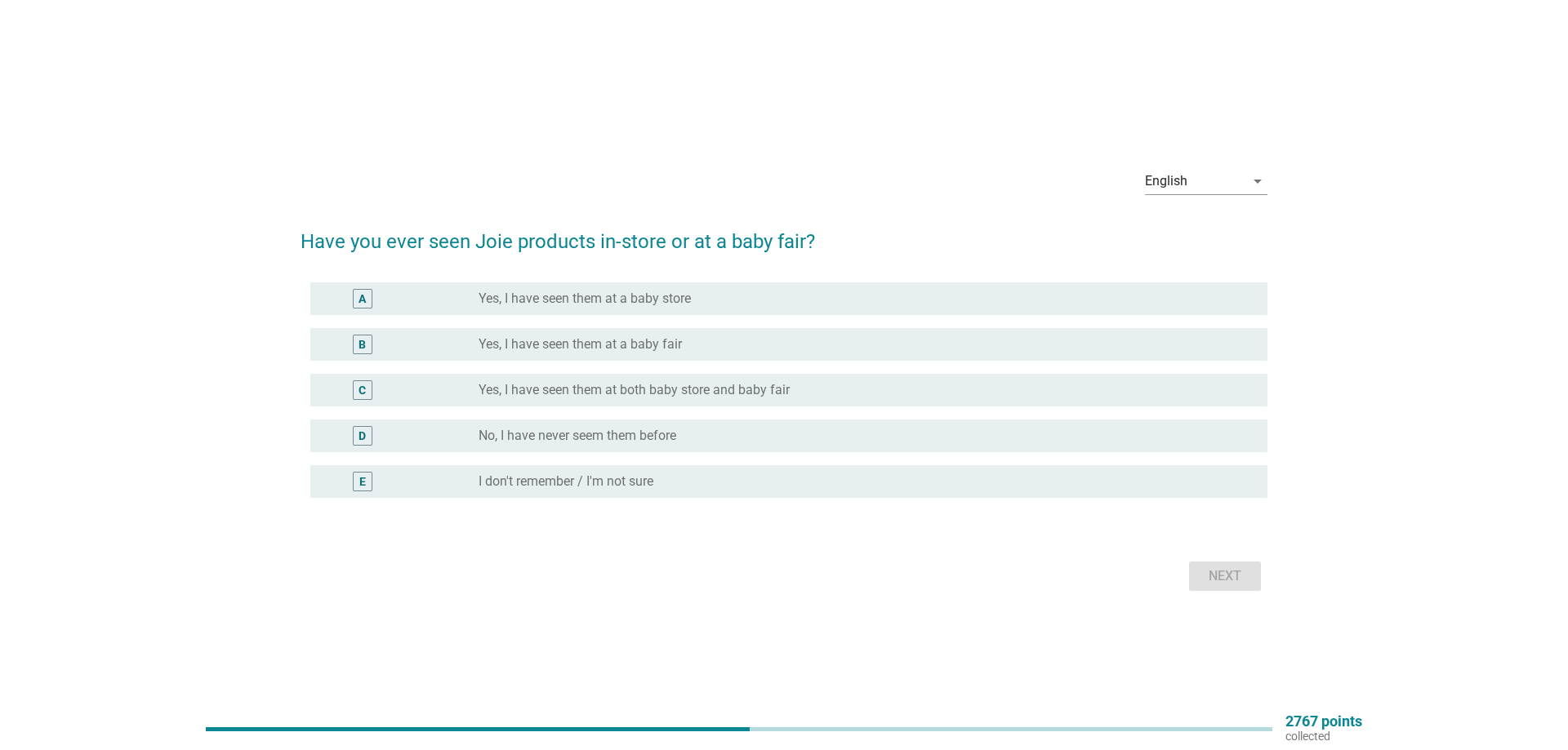
click at [569, 303] on label "Yes, I have seen them at a baby store" at bounding box center [585, 299] width 213 height 17
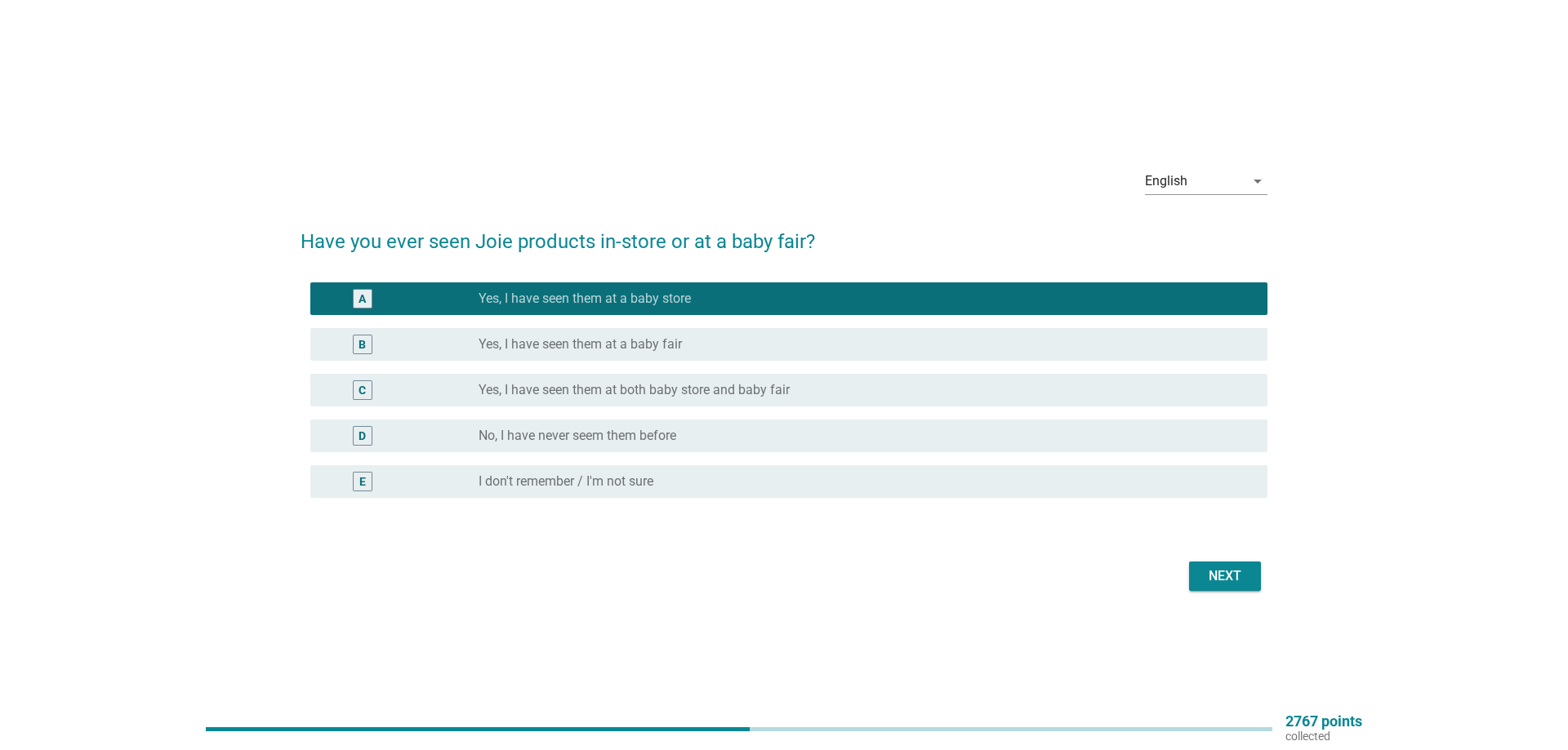
click at [1202, 576] on div "Next" at bounding box center [1225, 576] width 46 height 19
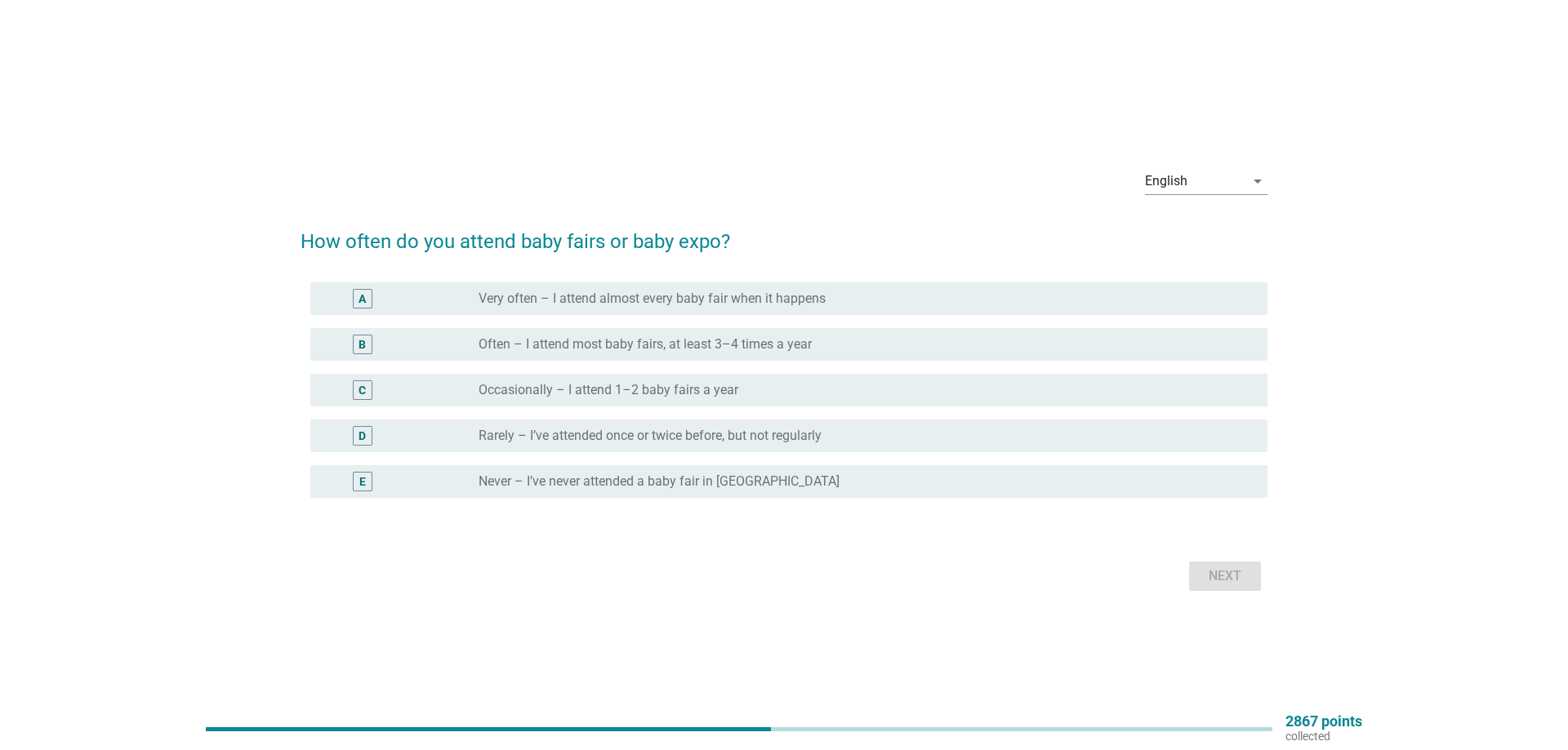
click at [362, 391] on div "C" at bounding box center [362, 389] width 7 height 17
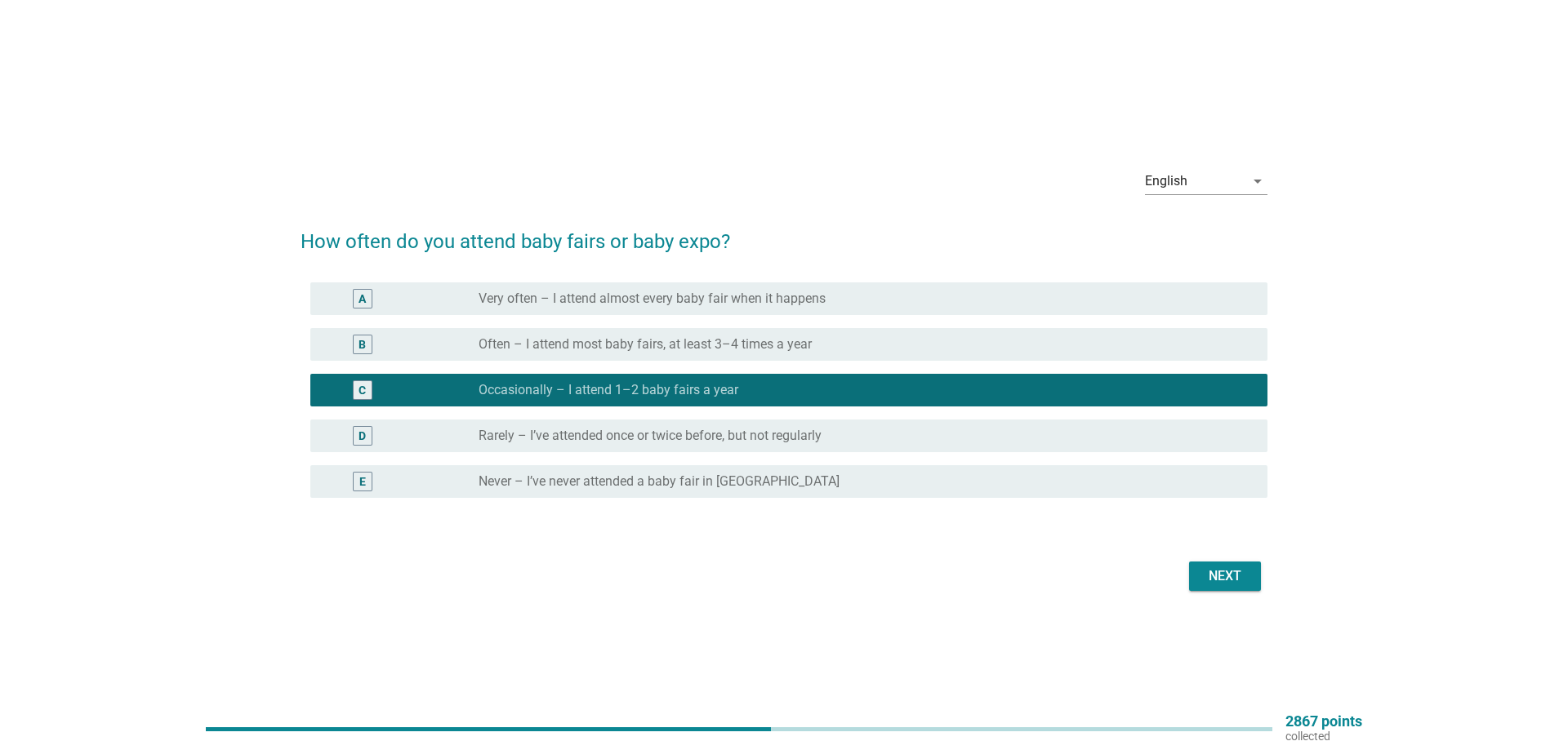
click at [1226, 585] on div "Next" at bounding box center [1225, 576] width 46 height 19
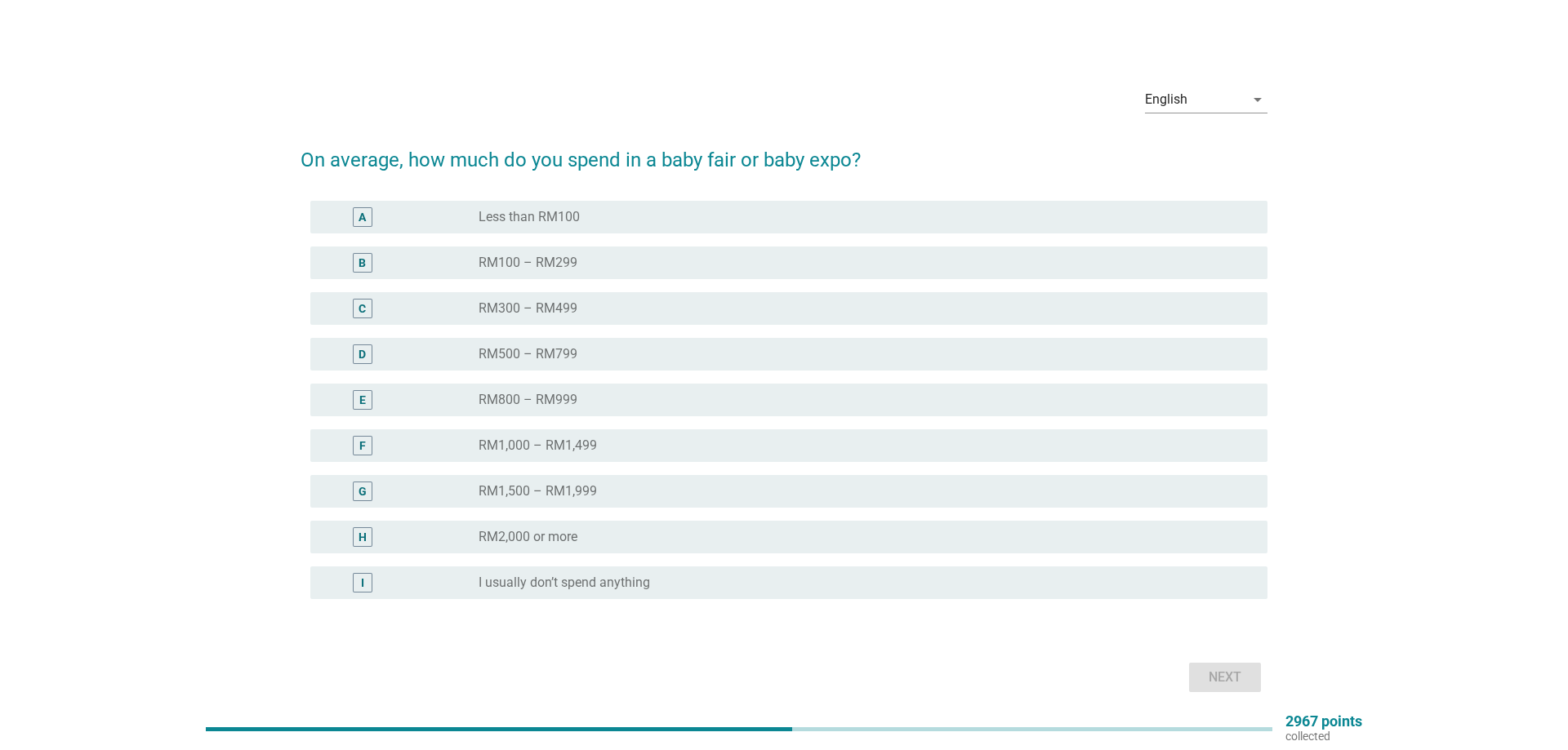
click at [358, 392] on div "E" at bounding box center [362, 399] width 19 height 19
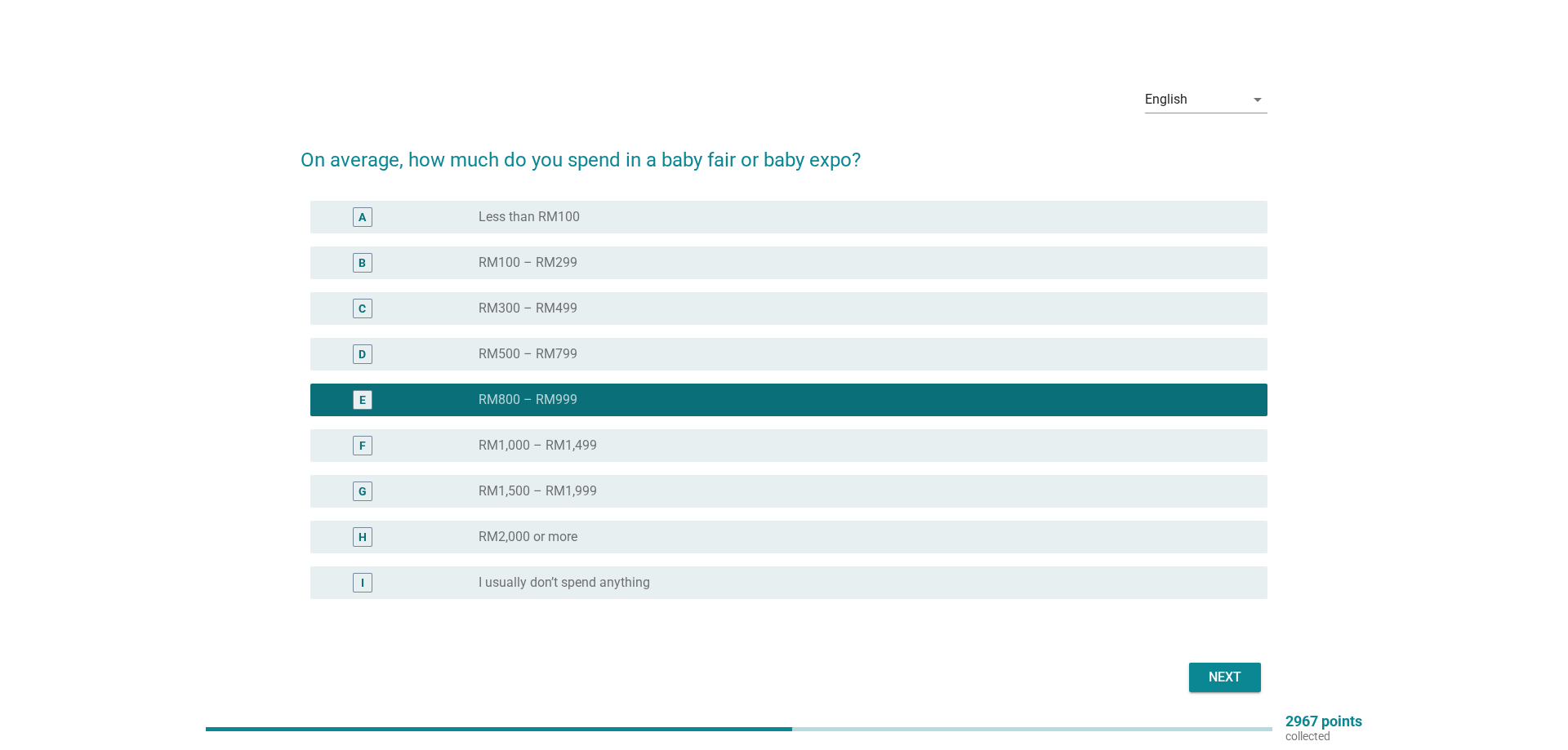
click at [1201, 676] on button "Next" at bounding box center [1225, 677] width 72 height 29
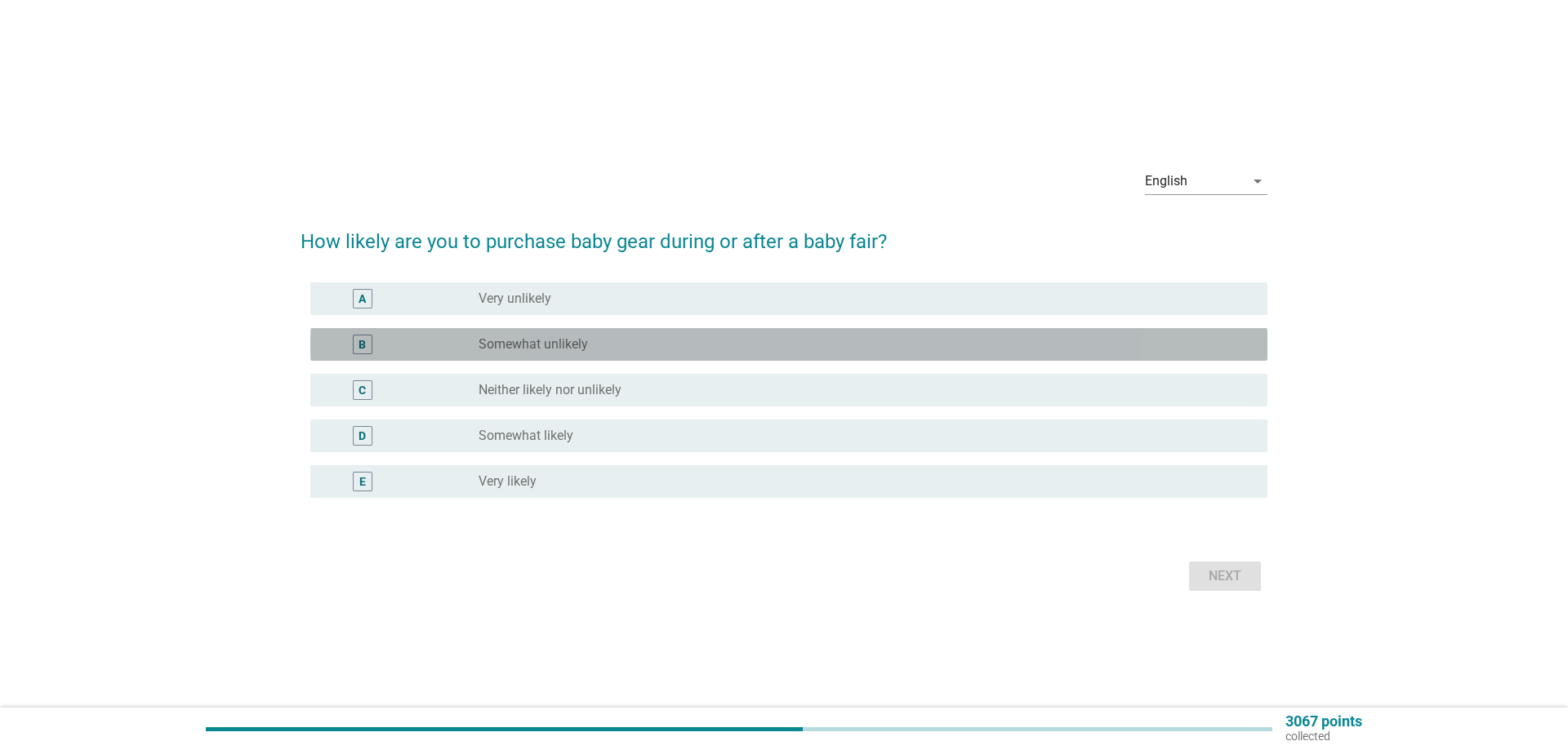
click at [370, 342] on div "B" at bounding box center [362, 344] width 19 height 19
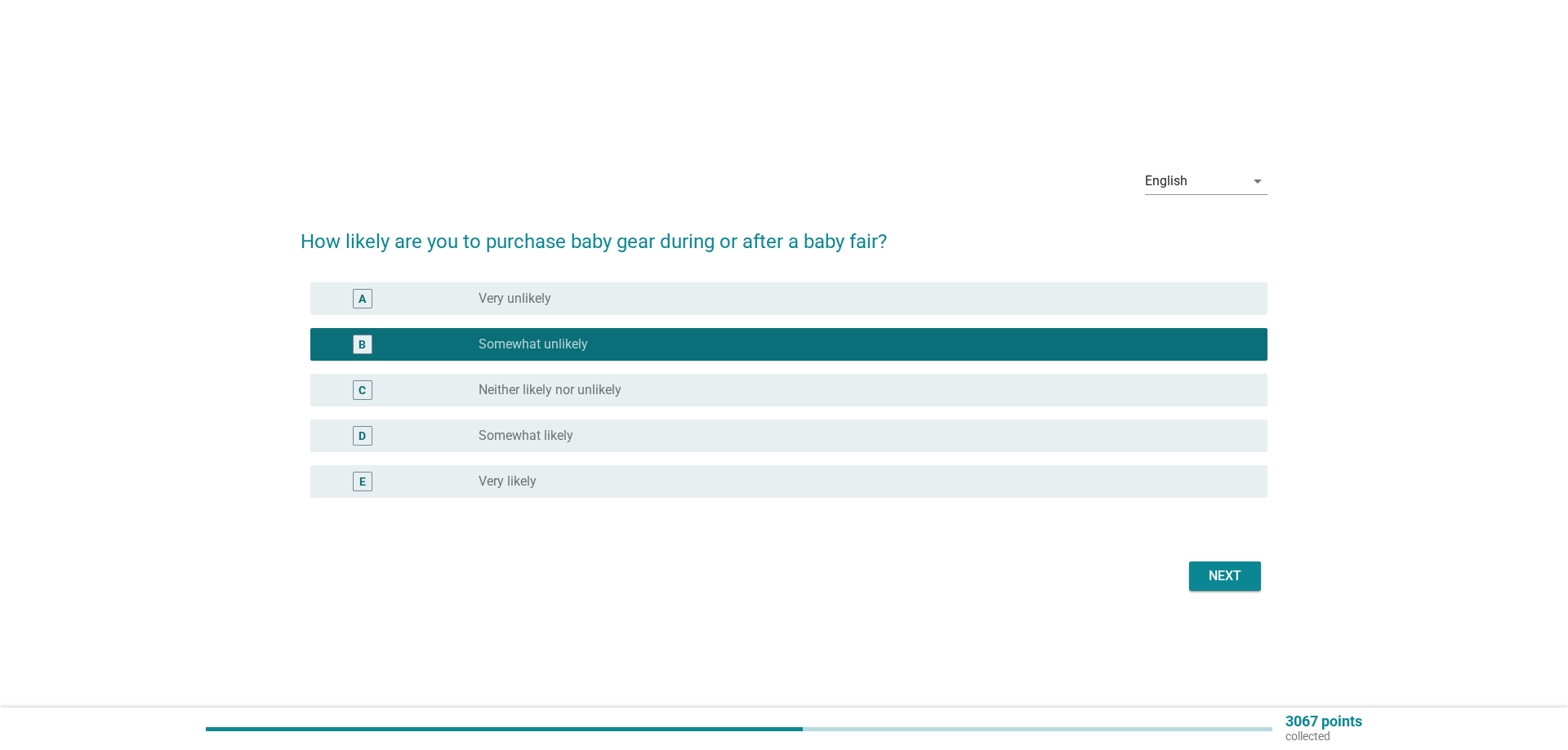
click at [366, 437] on div "D" at bounding box center [362, 435] width 7 height 17
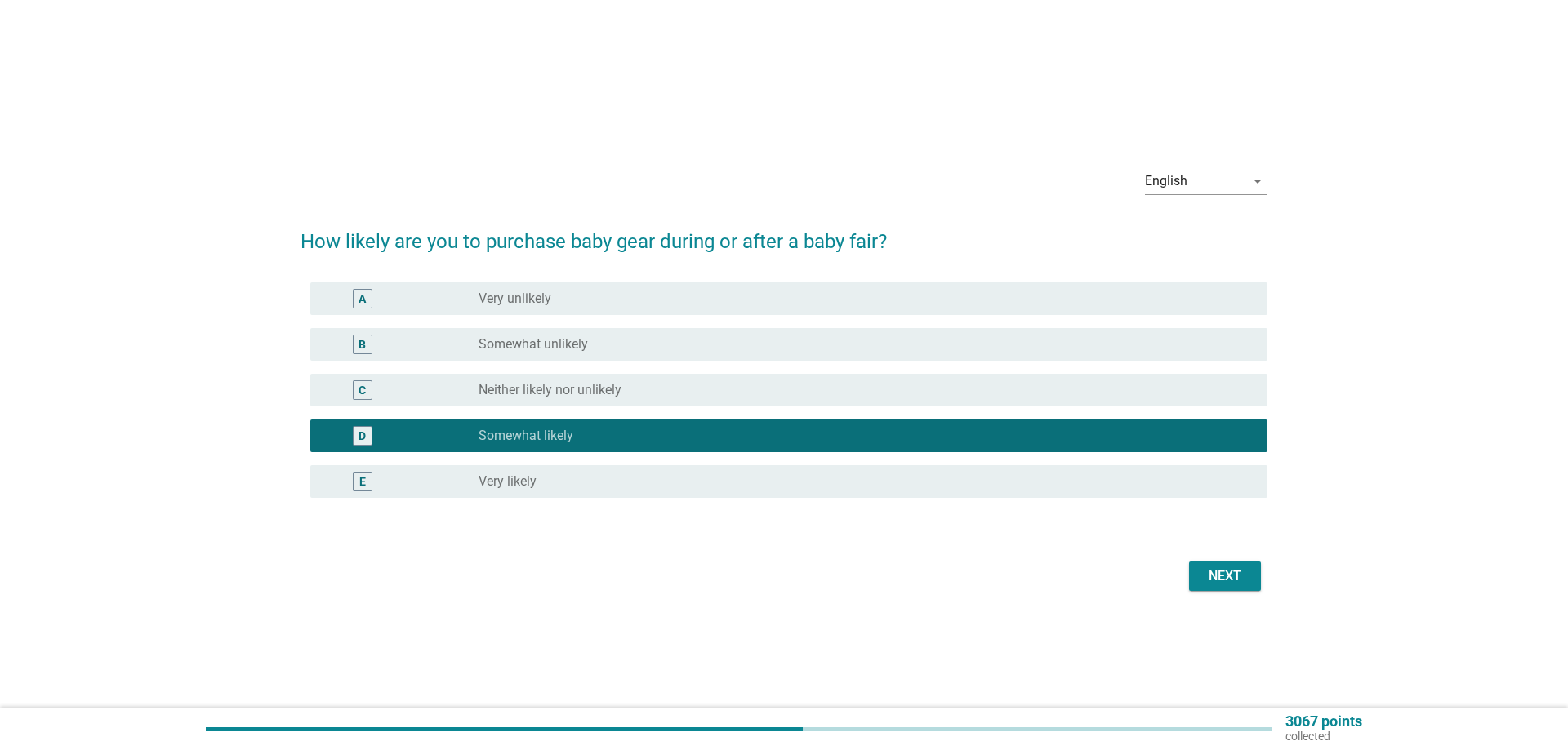
click at [1217, 582] on div "Next" at bounding box center [1225, 576] width 46 height 19
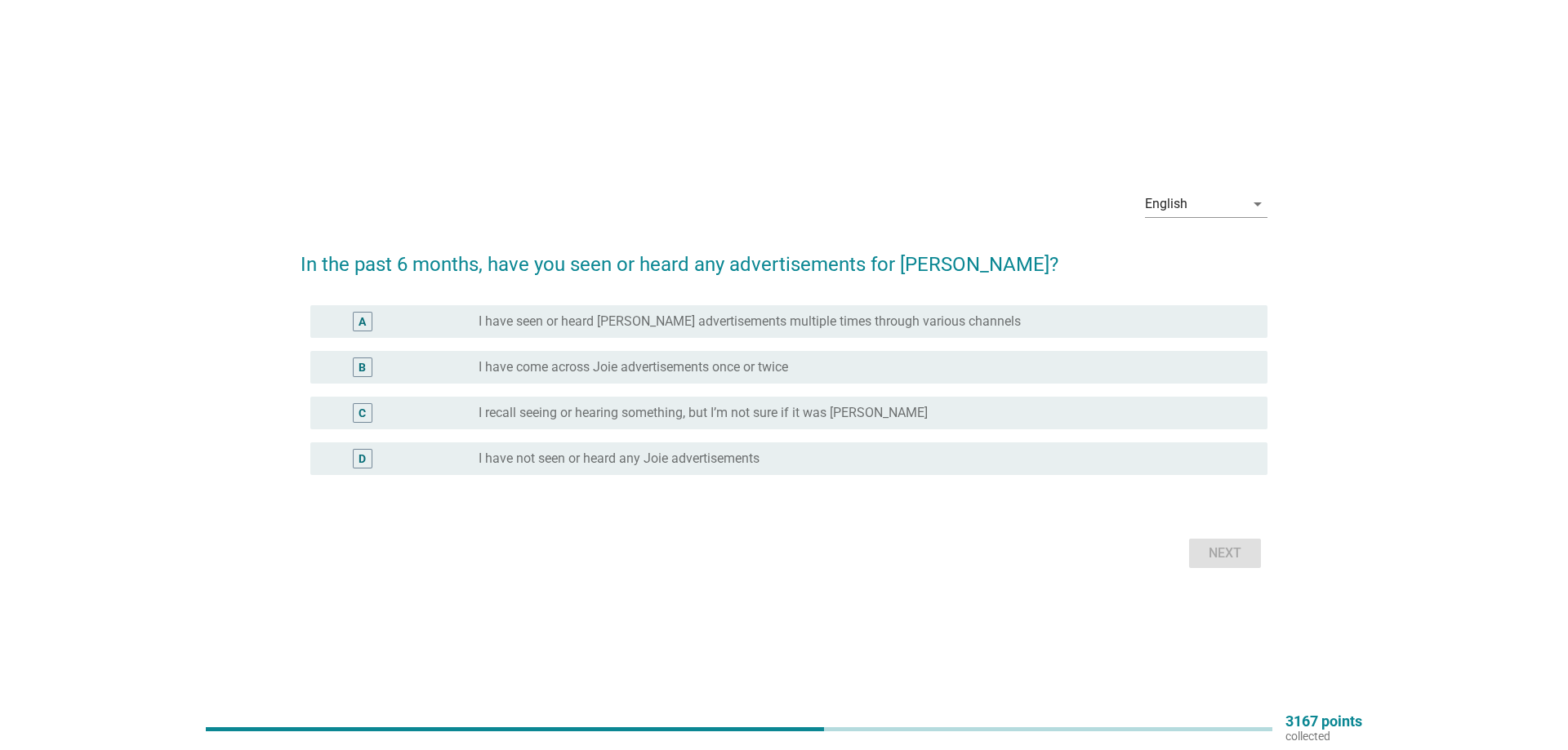
click at [366, 461] on div "D" at bounding box center [362, 458] width 19 height 19
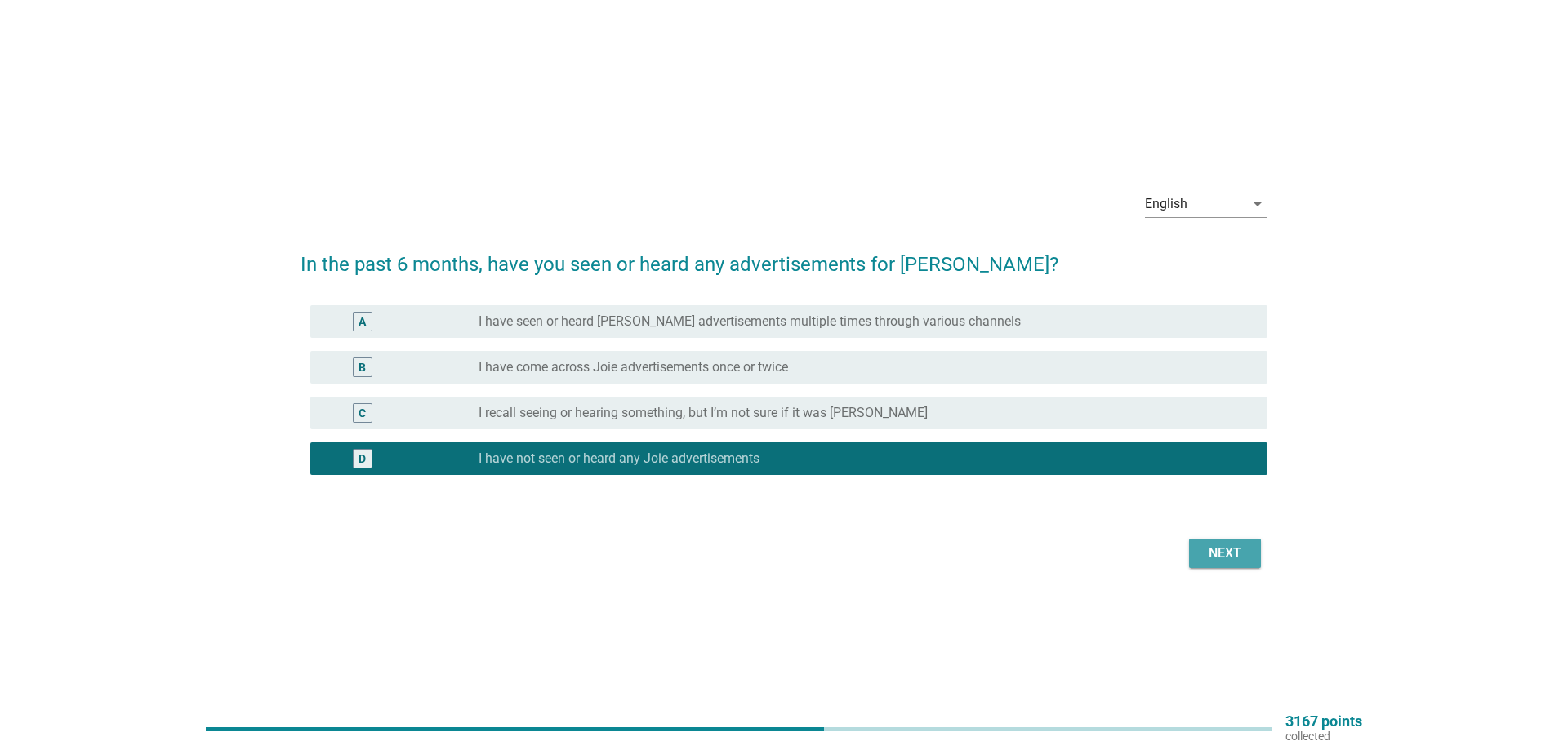
click at [1228, 560] on div "Next" at bounding box center [1225, 553] width 46 height 19
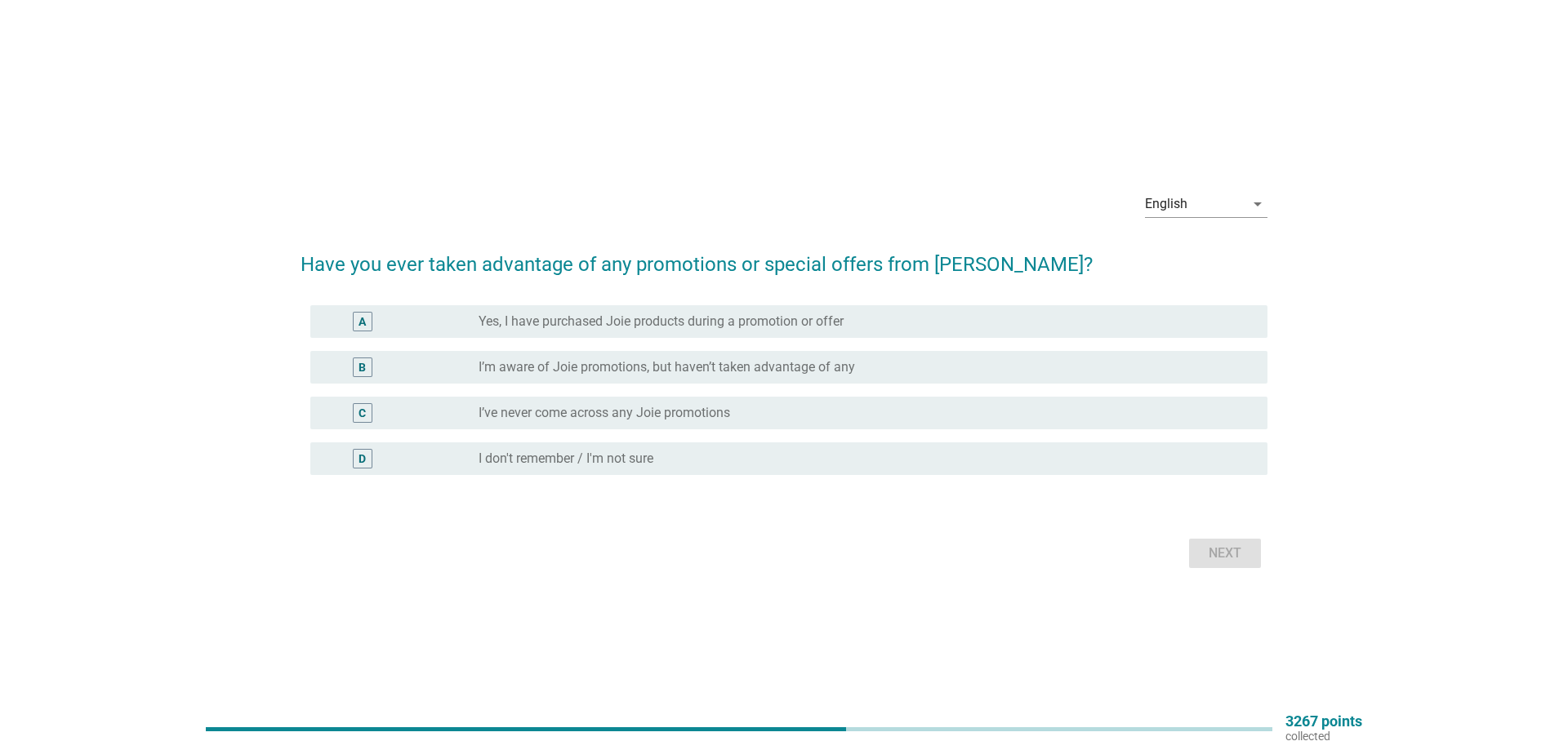
click at [364, 466] on div "D" at bounding box center [362, 458] width 7 height 17
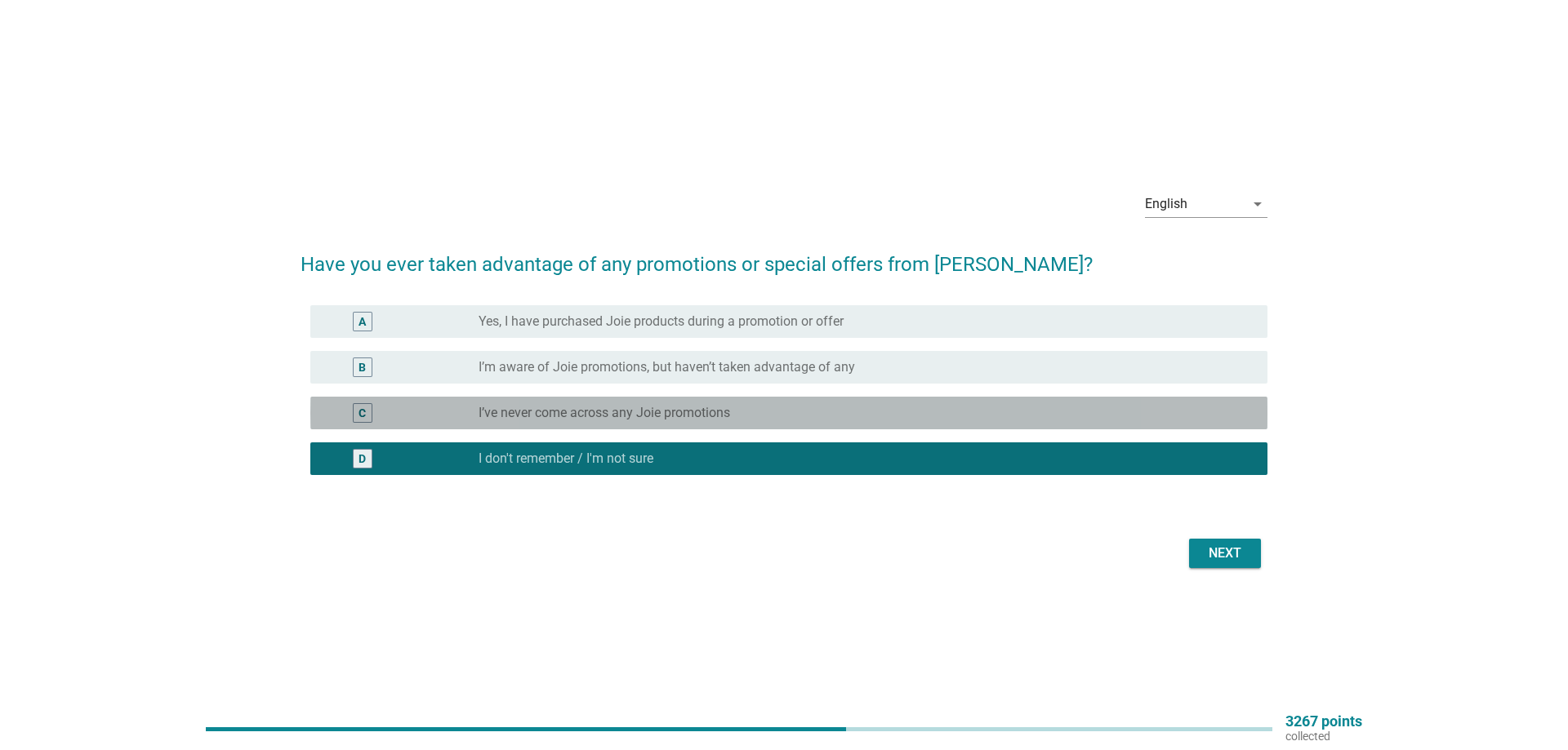
click at [364, 410] on div "C" at bounding box center [362, 412] width 7 height 17
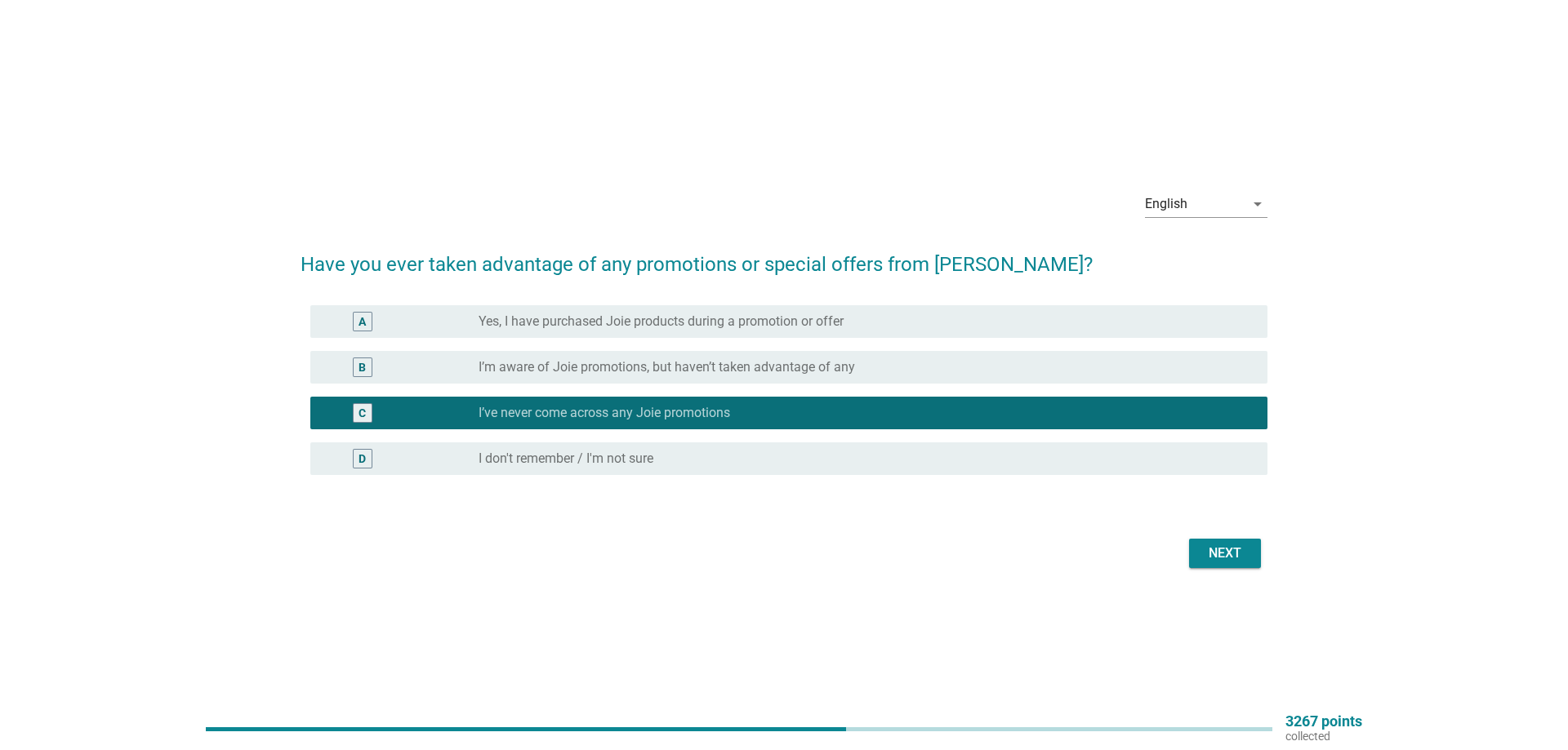
click at [1228, 553] on div "Next" at bounding box center [1225, 553] width 46 height 19
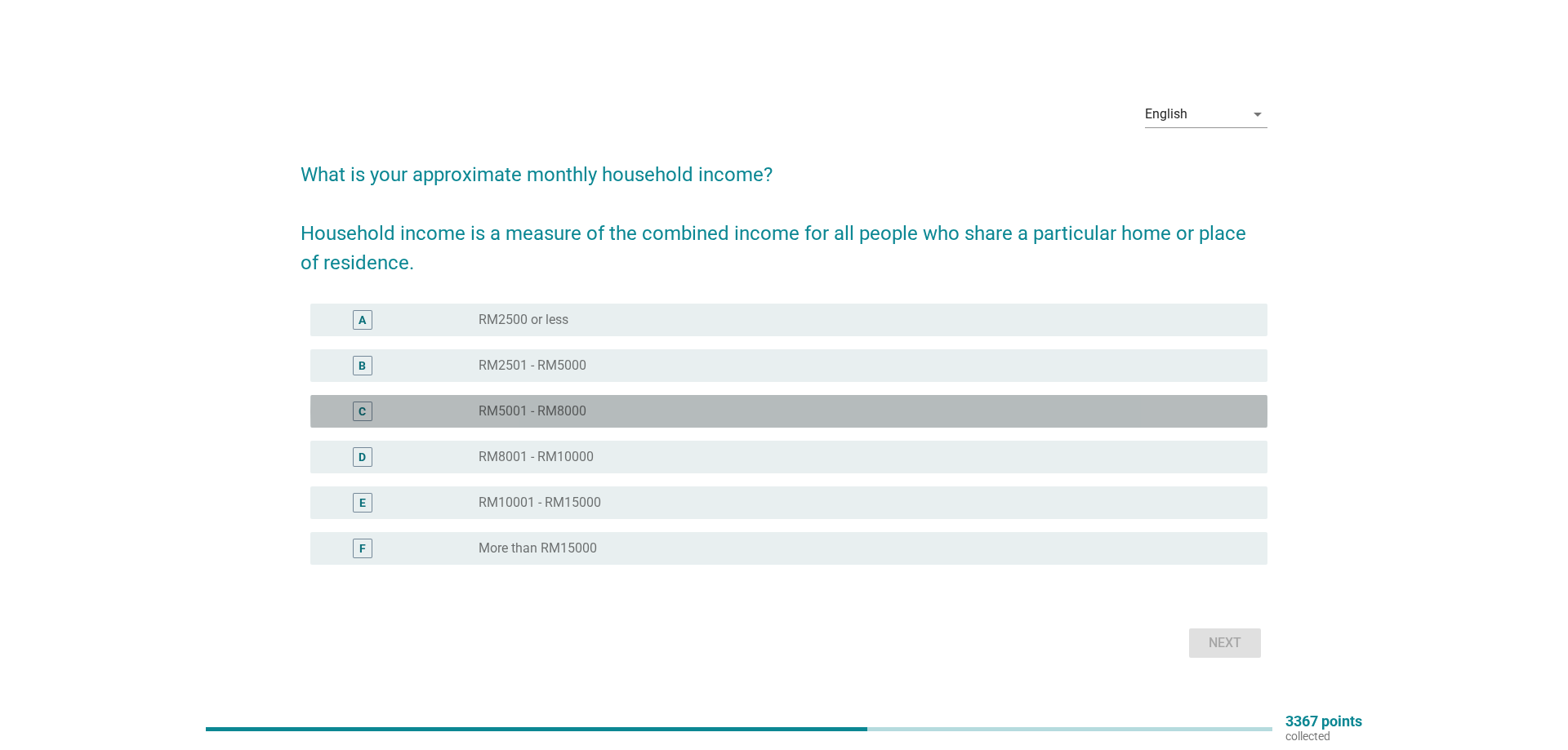
click at [365, 412] on div "C" at bounding box center [362, 410] width 7 height 17
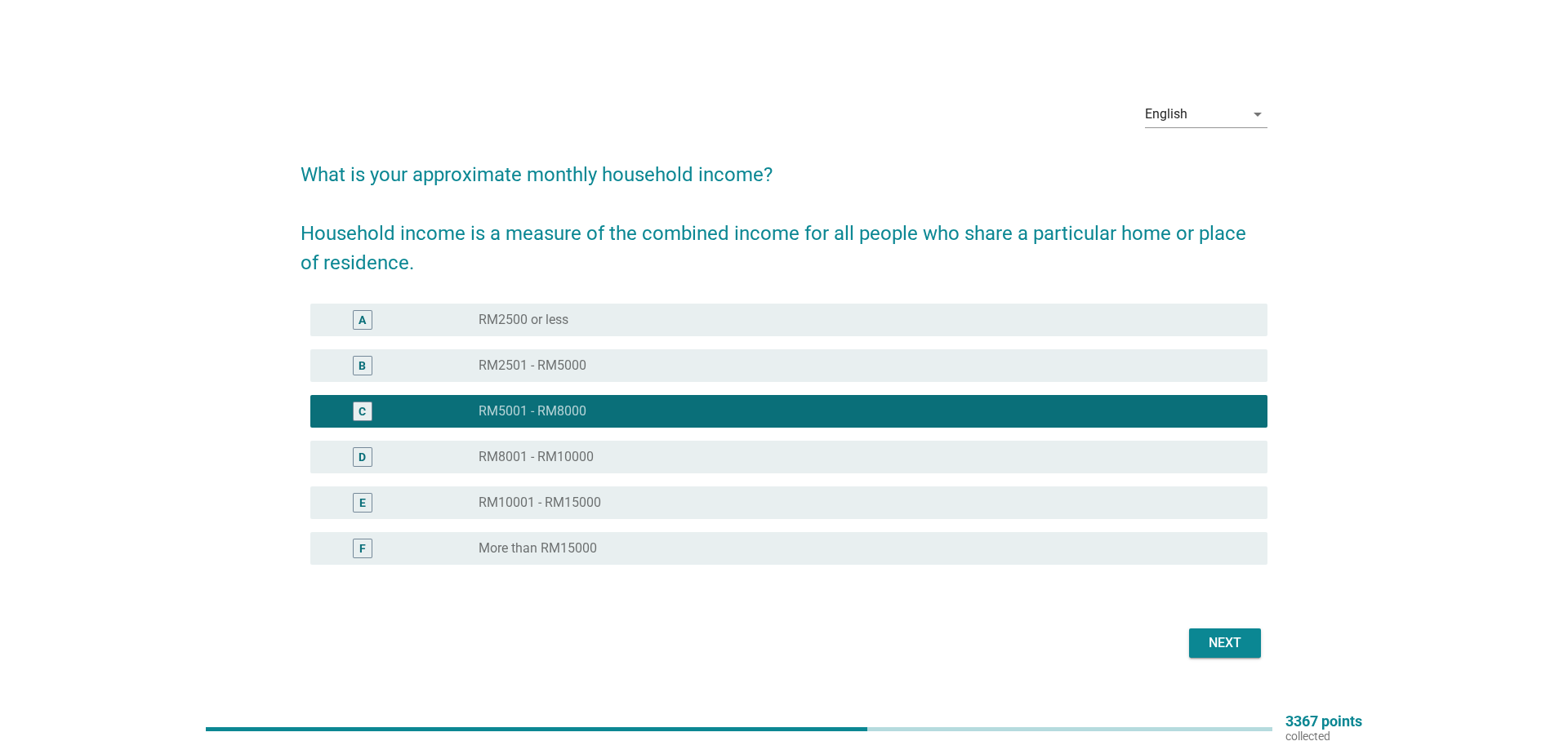
click at [1223, 647] on div "Next" at bounding box center [1225, 642] width 46 height 19
